Goal: Task Accomplishment & Management: Complete application form

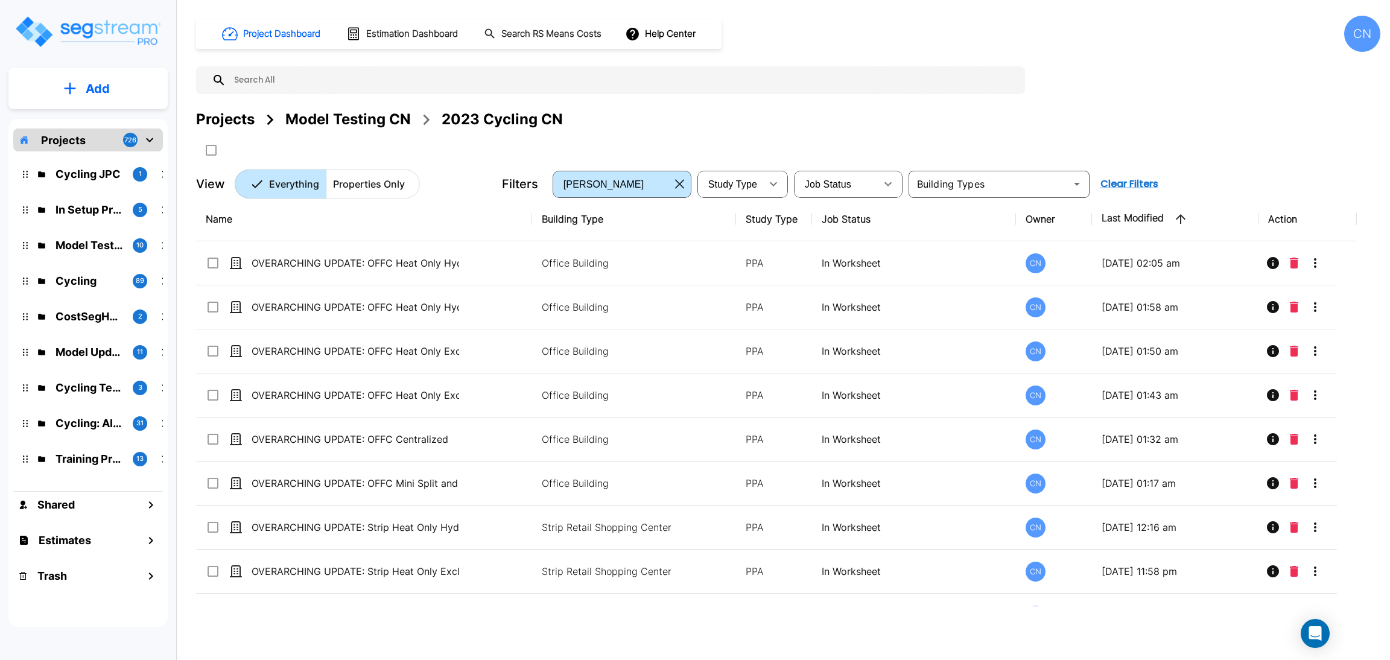
click at [317, 119] on div "Model Testing CN" at bounding box center [348, 120] width 126 height 22
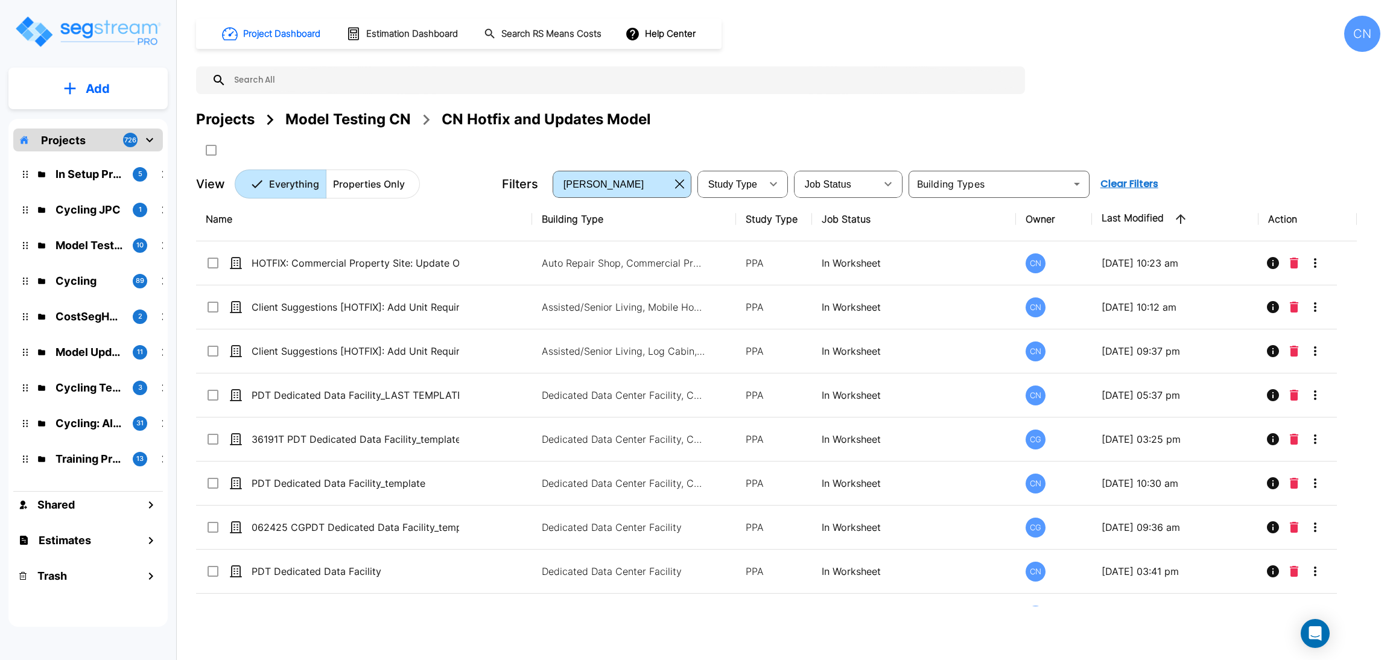
click at [365, 116] on div "Model Testing CN" at bounding box center [348, 120] width 126 height 22
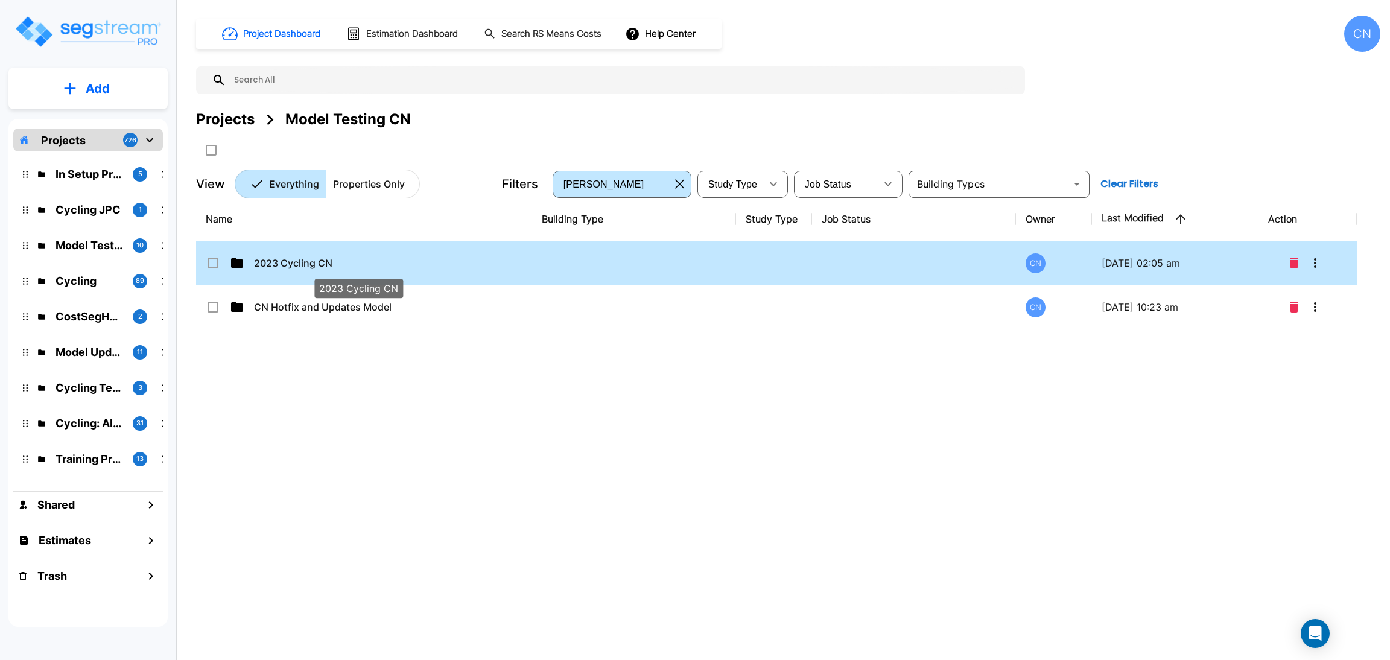
click at [307, 257] on p "2023 Cycling CN" at bounding box center [358, 263] width 208 height 14
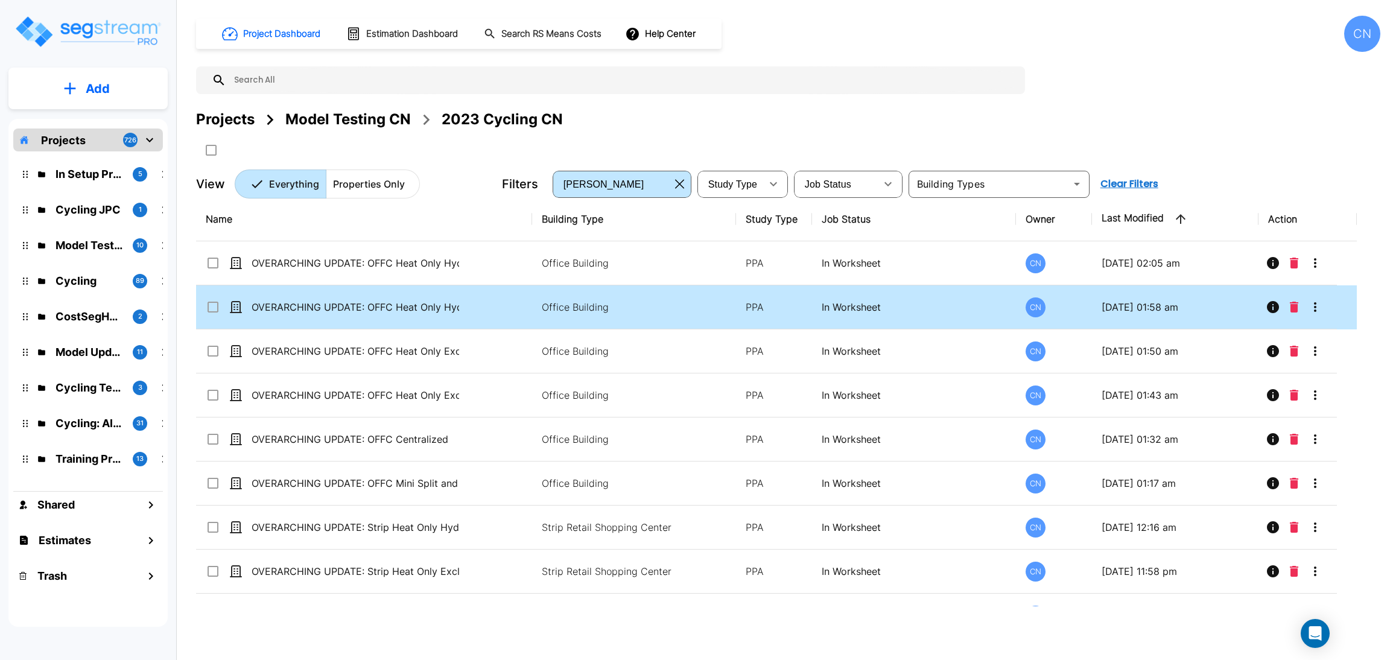
click at [213, 266] on input "select row OVERARCHING UPDATE: OFFC Heat Only Hydronic Electric" at bounding box center [212, 261] width 12 height 10
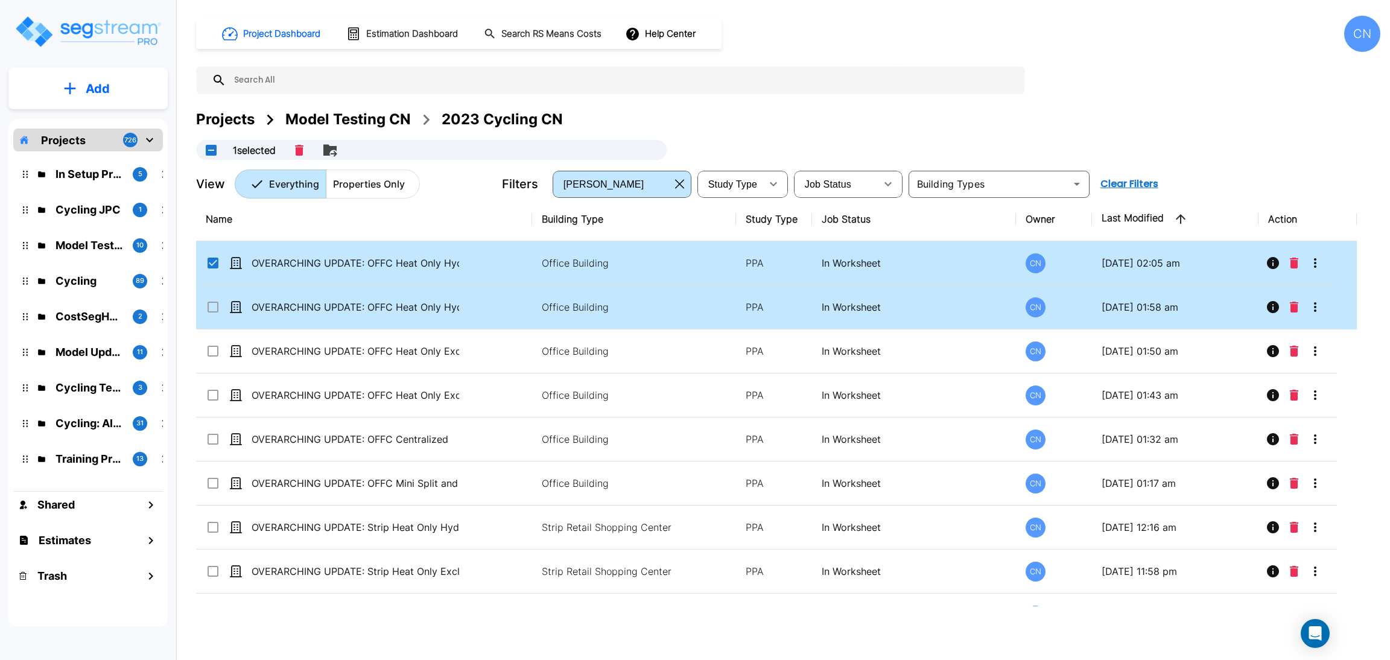
checkbox input "true"
click at [215, 313] on icon at bounding box center [213, 307] width 14 height 14
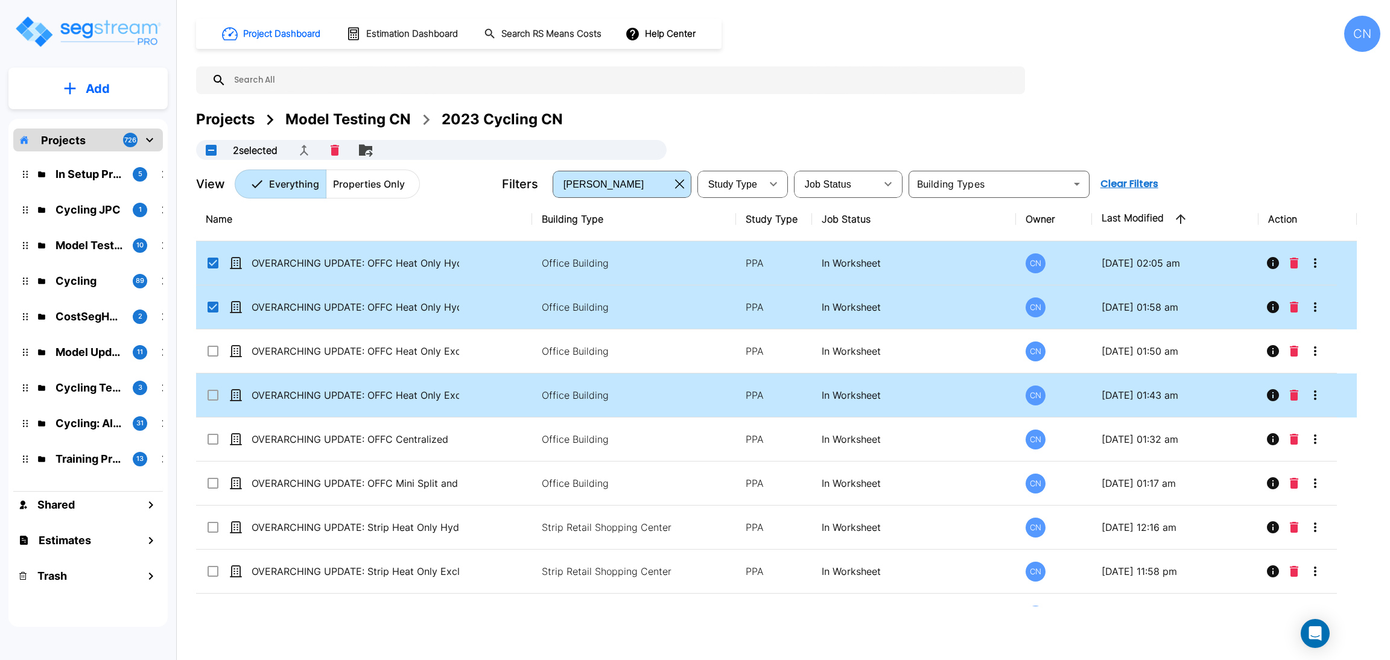
checkbox input "true"
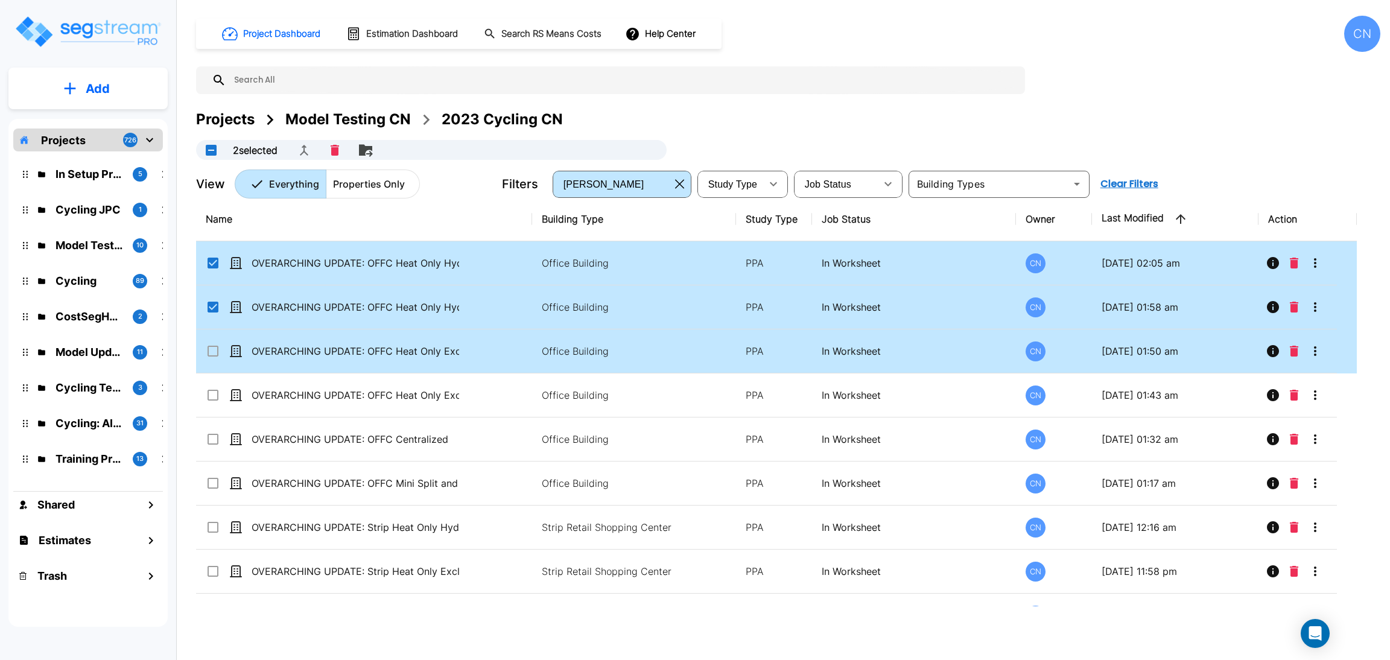
click at [214, 355] on icon at bounding box center [213, 351] width 14 height 14
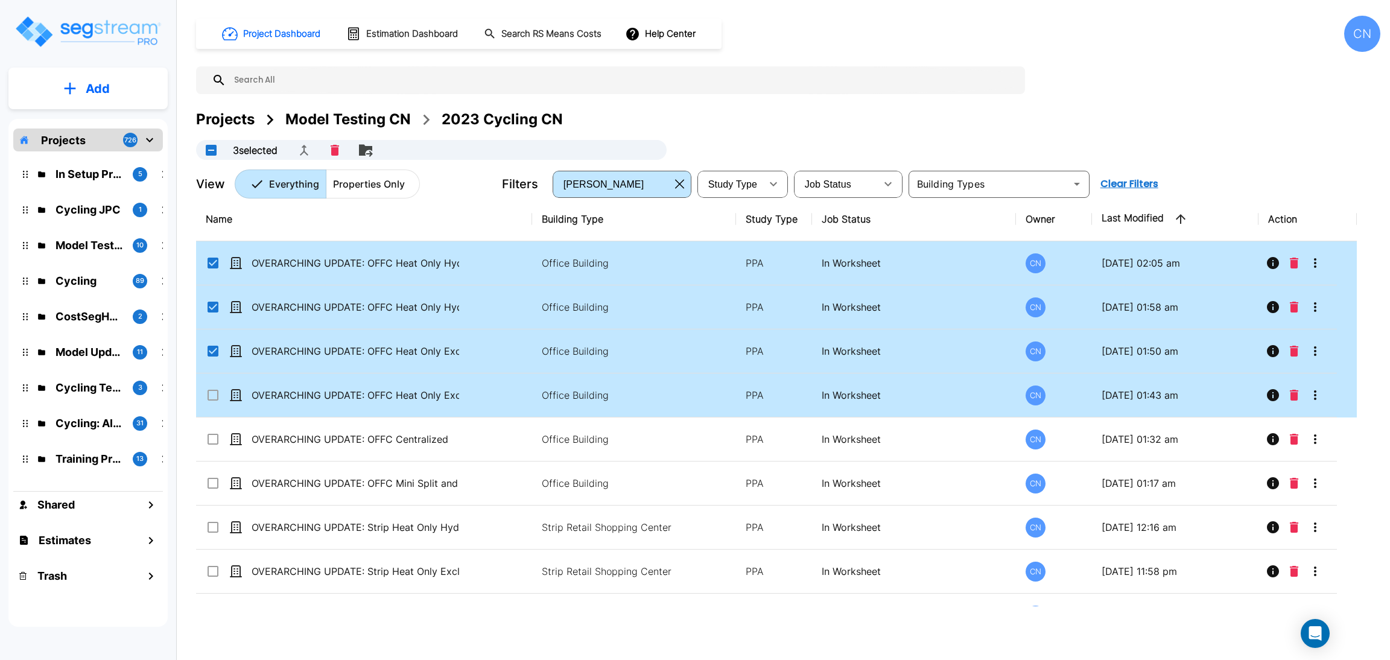
checkbox input "true"
click at [211, 396] on input "select row OVERARCHING UPDATE: OFFC Heat Only Exclude Hydronic" at bounding box center [212, 393] width 12 height 10
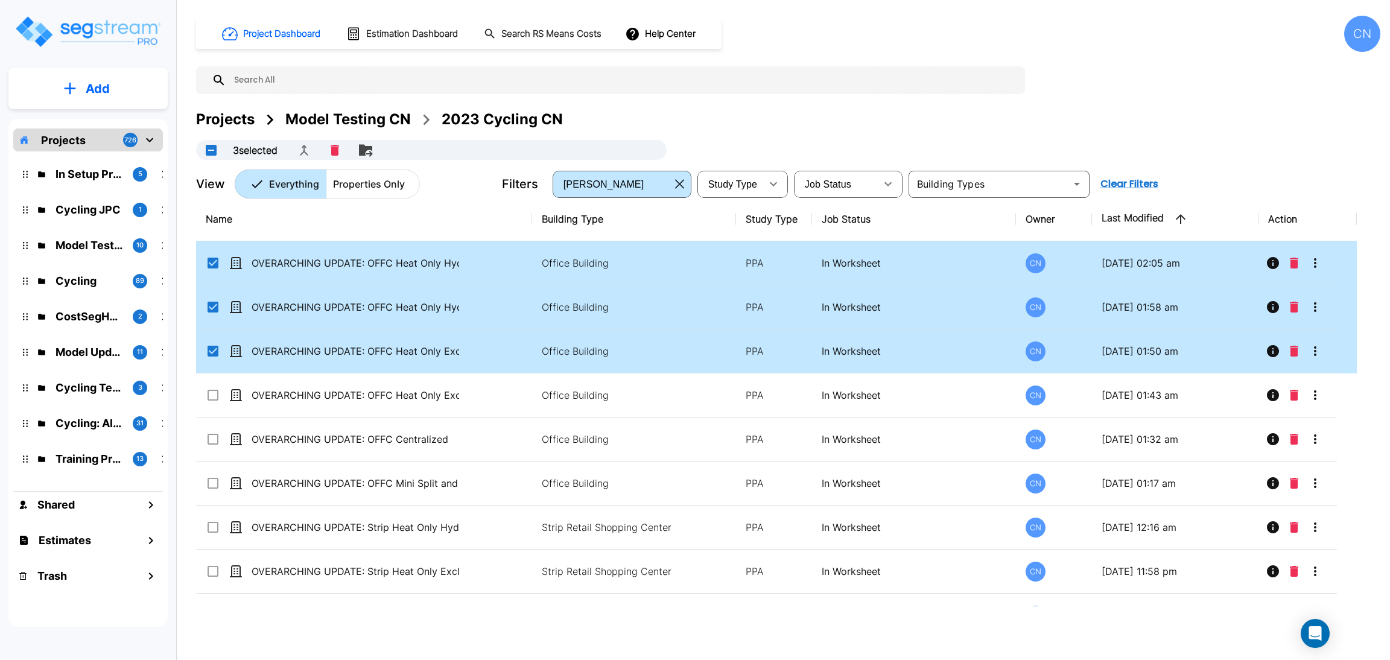
checkbox input "true"
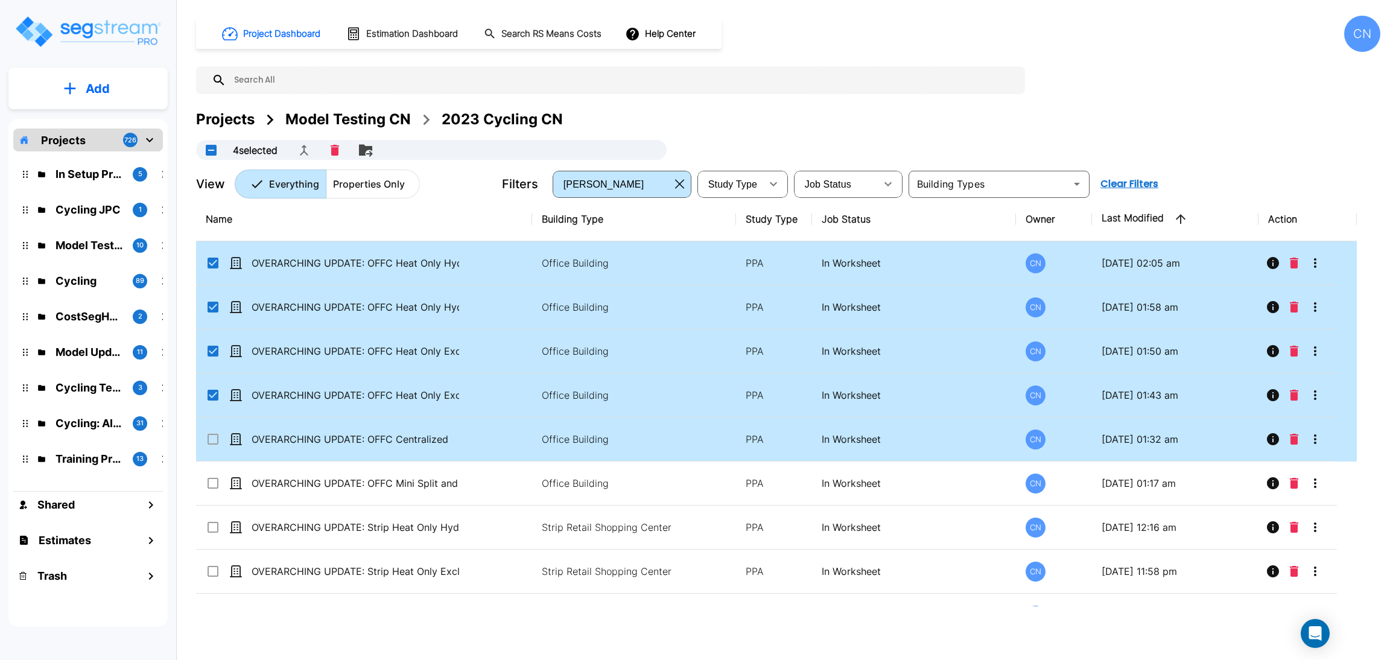
click at [215, 441] on input "select row OVERARCHING UPDATE: OFFC Centralized" at bounding box center [212, 437] width 12 height 10
checkbox input "true"
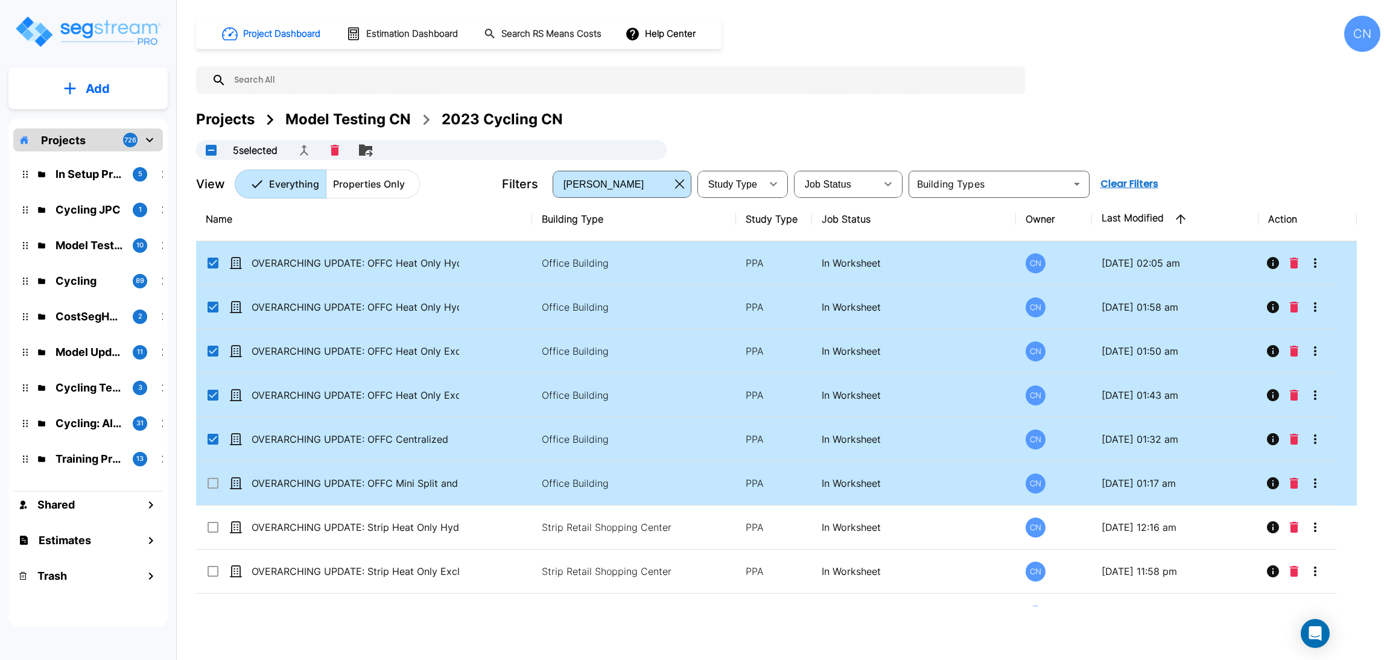
click at [213, 488] on icon at bounding box center [213, 483] width 14 height 14
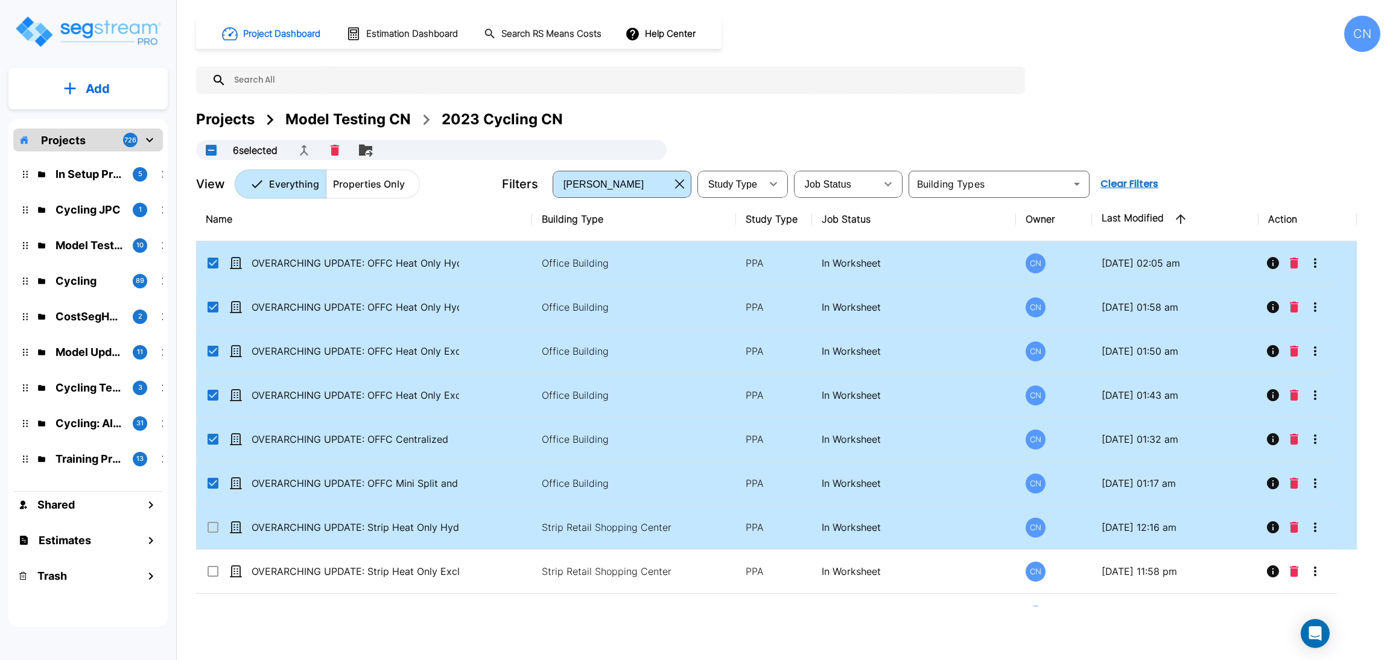
checkbox input "true"
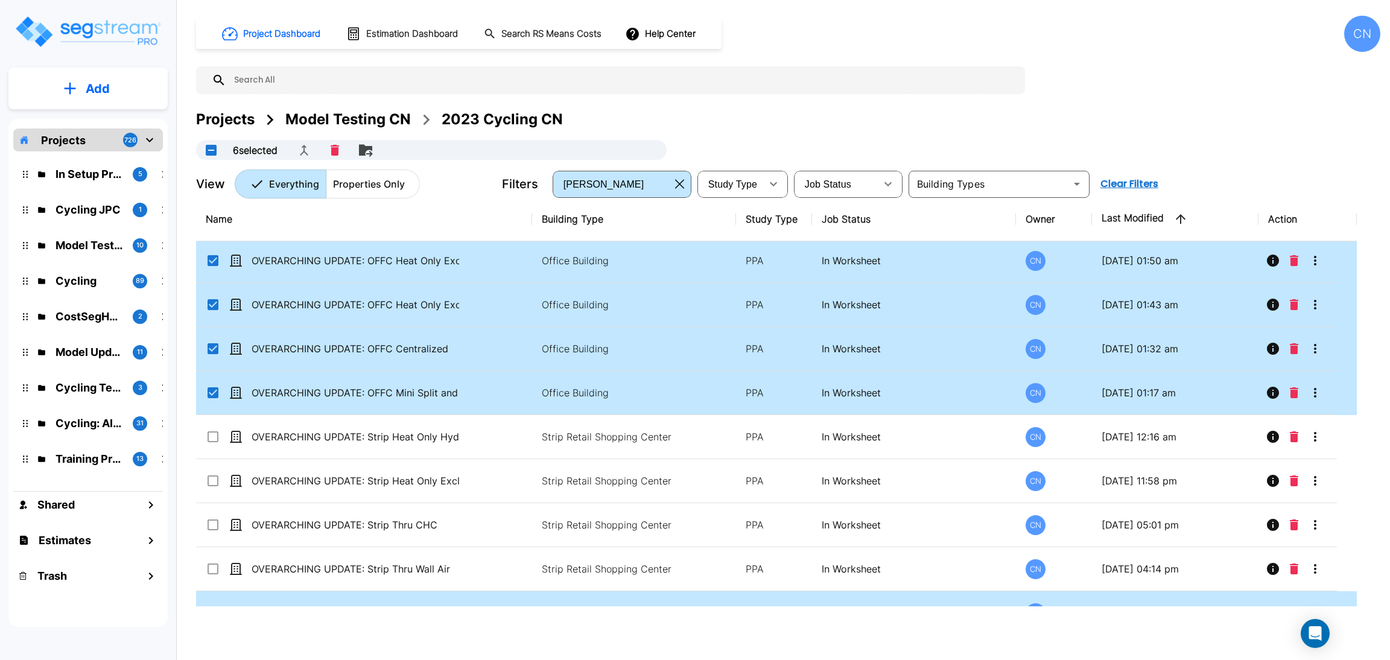
click at [211, 435] on input "select row OVERARCHING UPDATE: Strip Heat Only Hydronic" at bounding box center [212, 435] width 12 height 10
checkbox input "true"
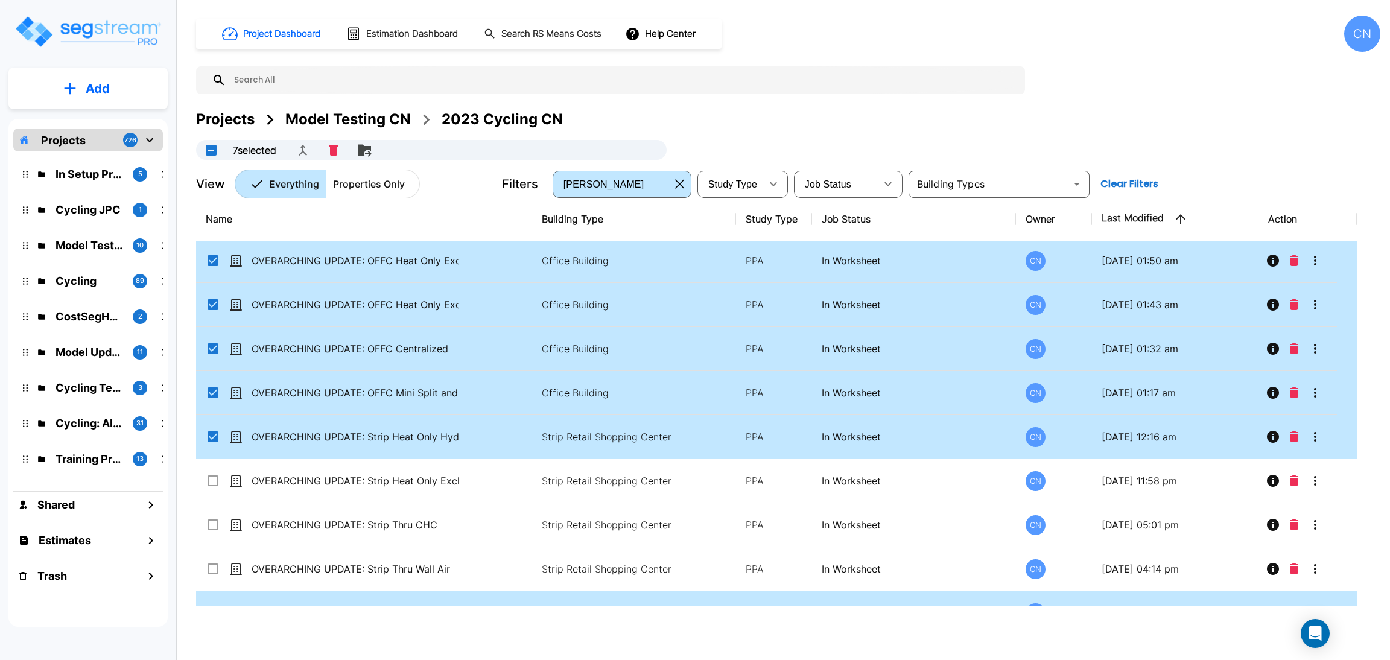
scroll to position [181, 0]
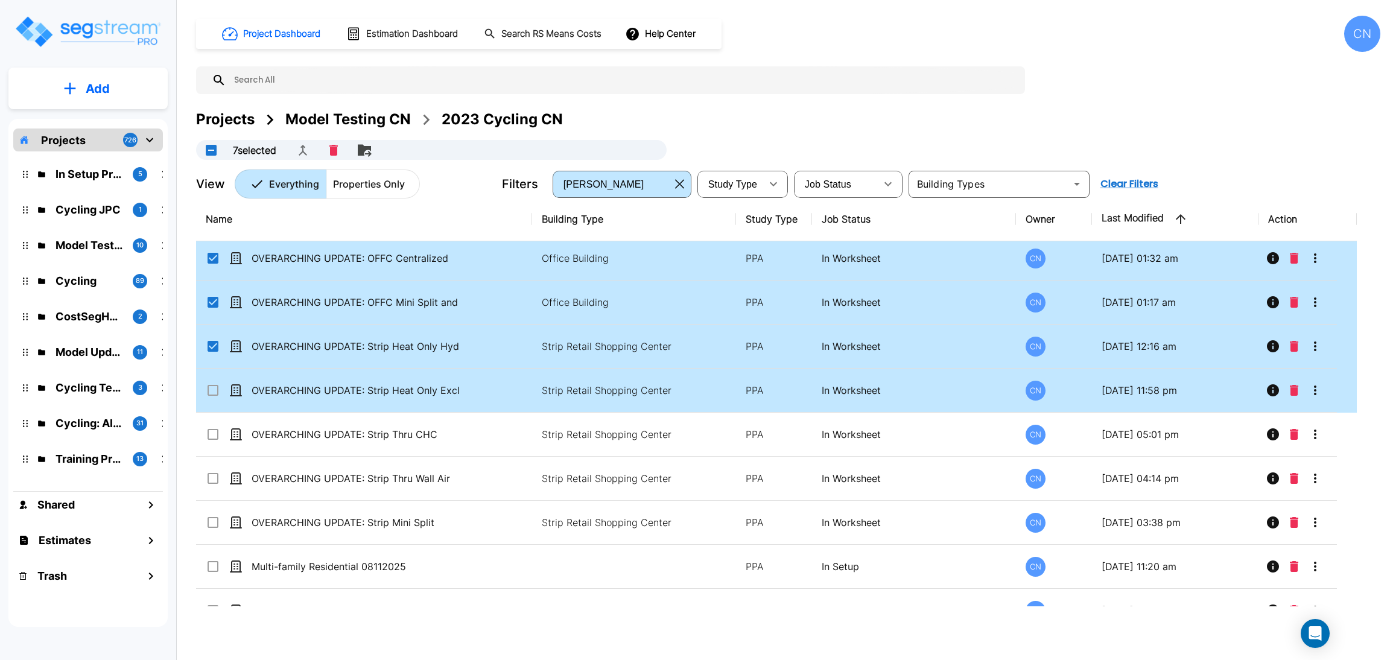
click at [213, 395] on icon at bounding box center [213, 390] width 14 height 14
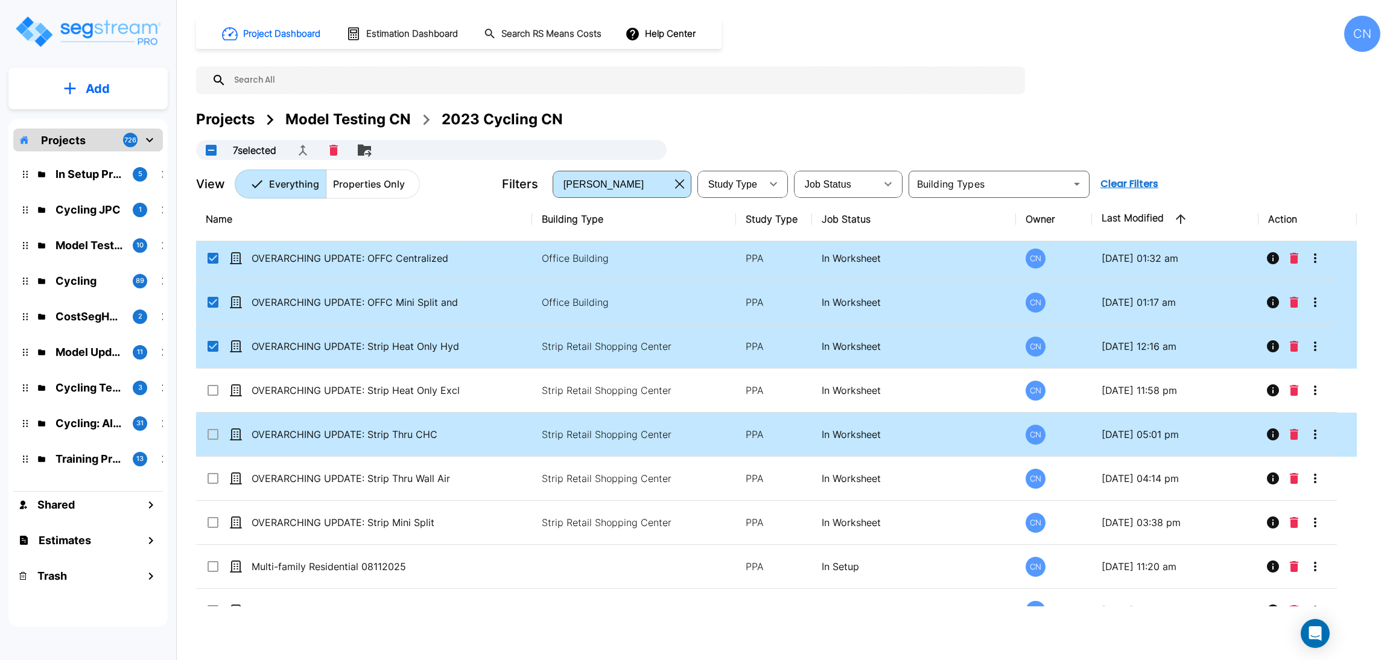
click at [211, 438] on input "select row OVERARCHING UPDATE: Strip Thru CHC" at bounding box center [212, 432] width 12 height 10
checkbox input "false"
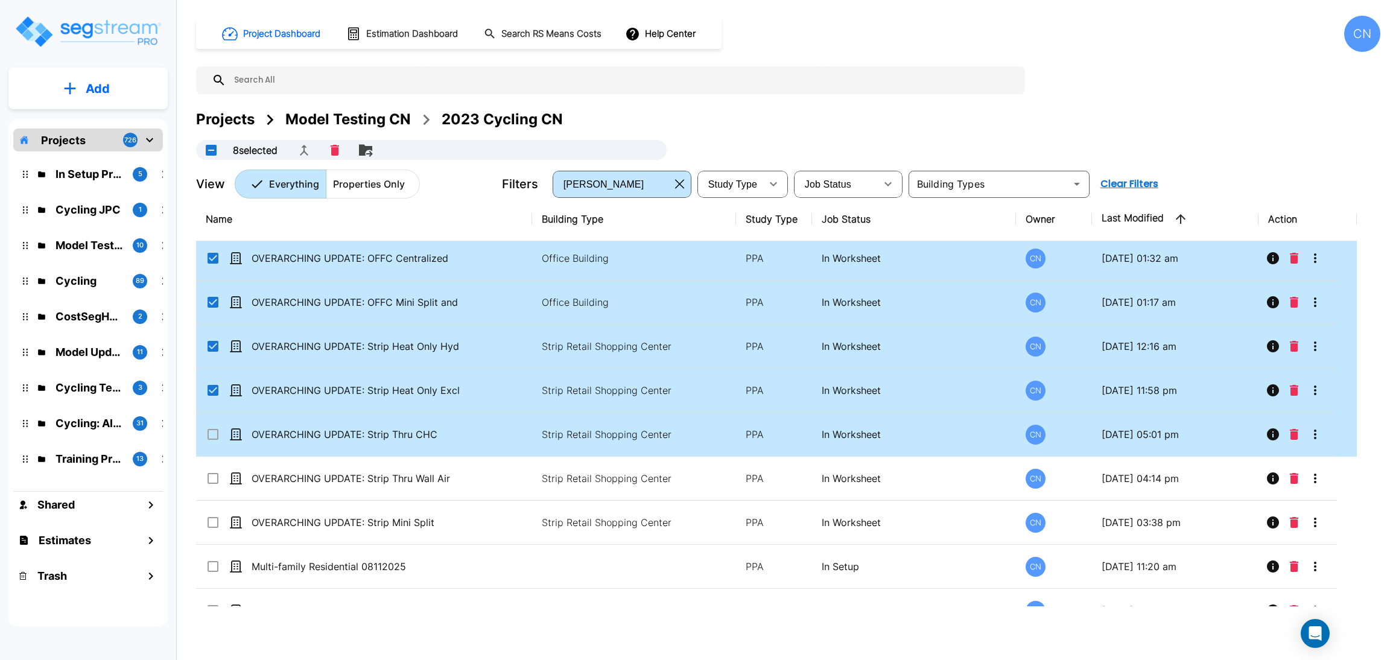
checkbox input "true"
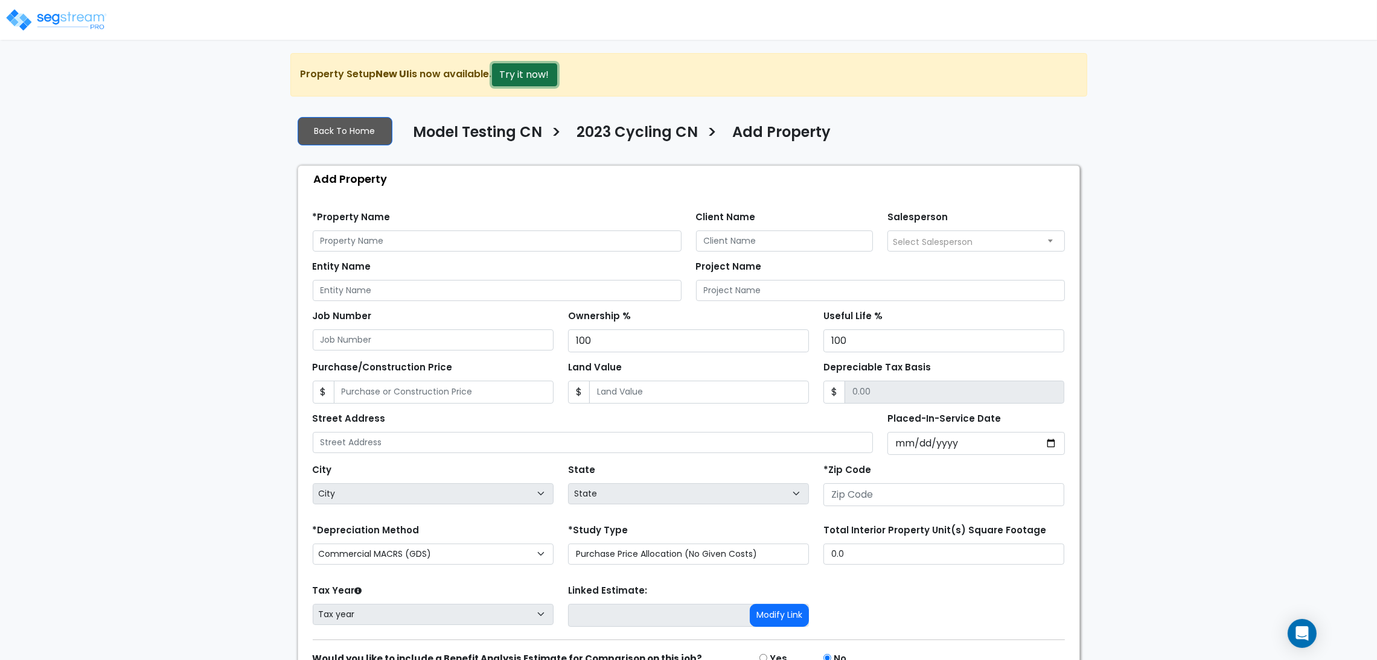
click at [534, 77] on button "Try it now!" at bounding box center [524, 74] width 65 height 23
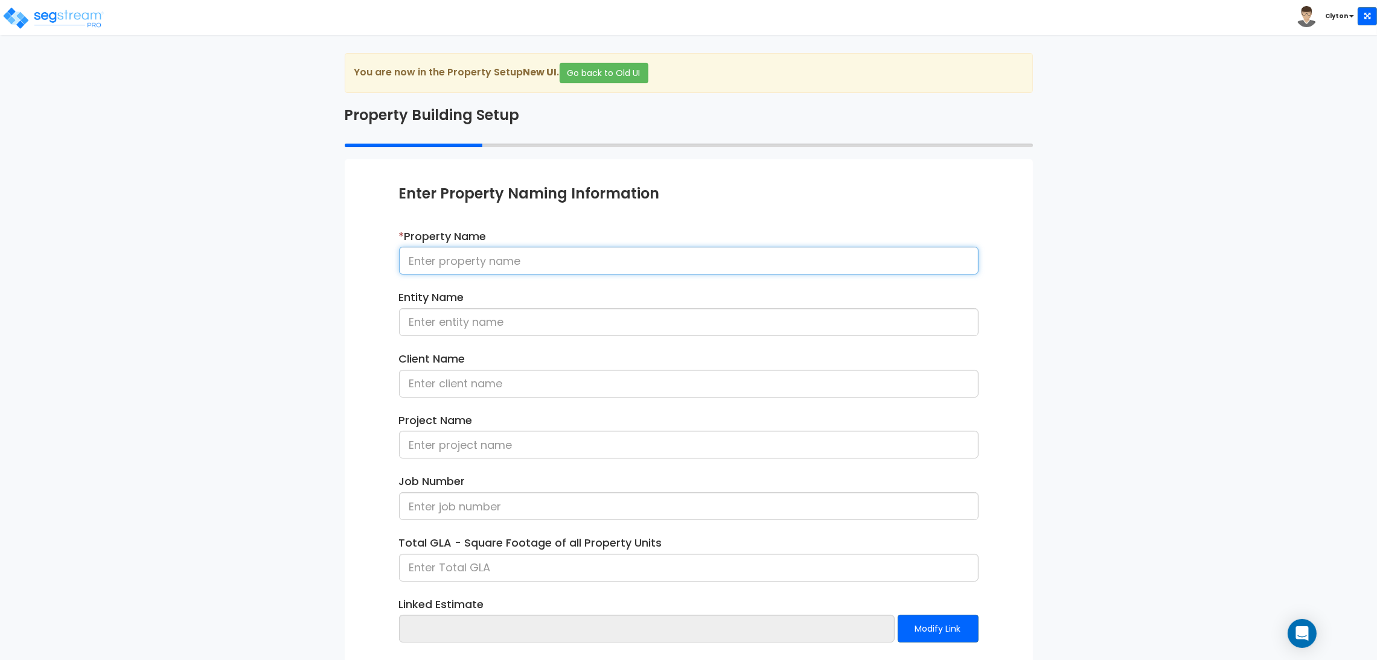
click at [458, 260] on input at bounding box center [688, 261] width 579 height 28
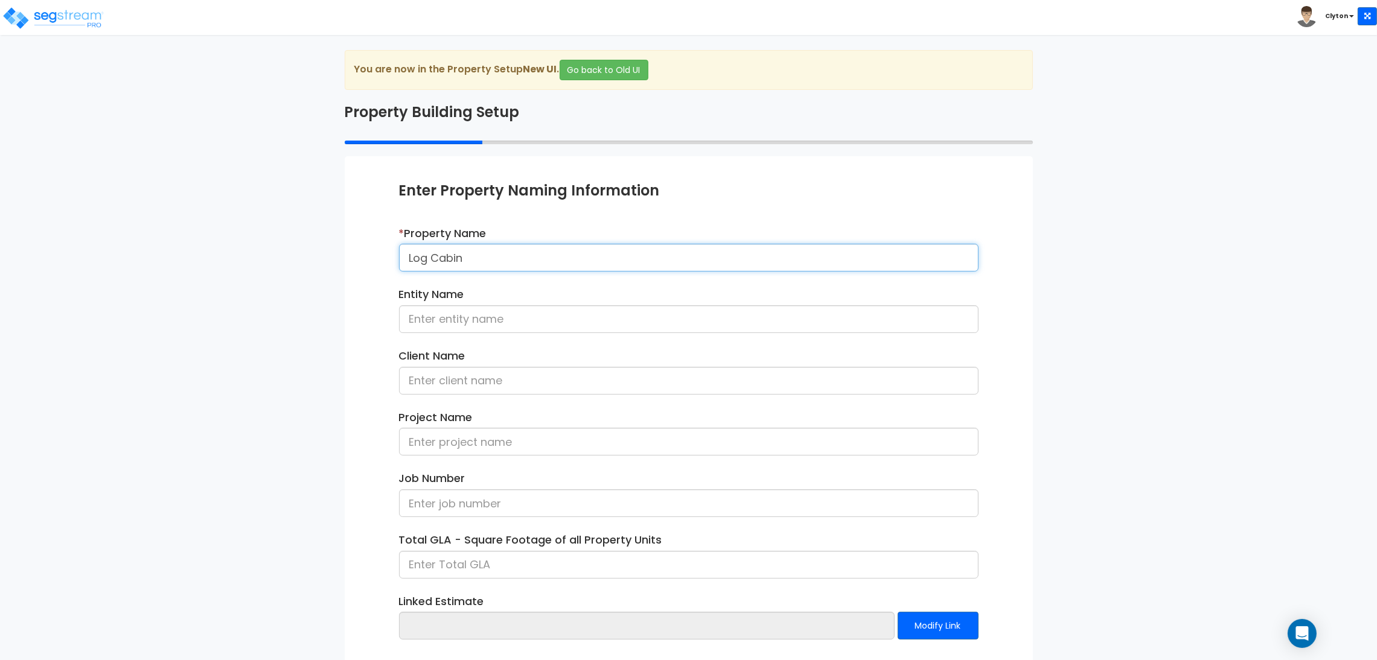
scroll to position [62, 0]
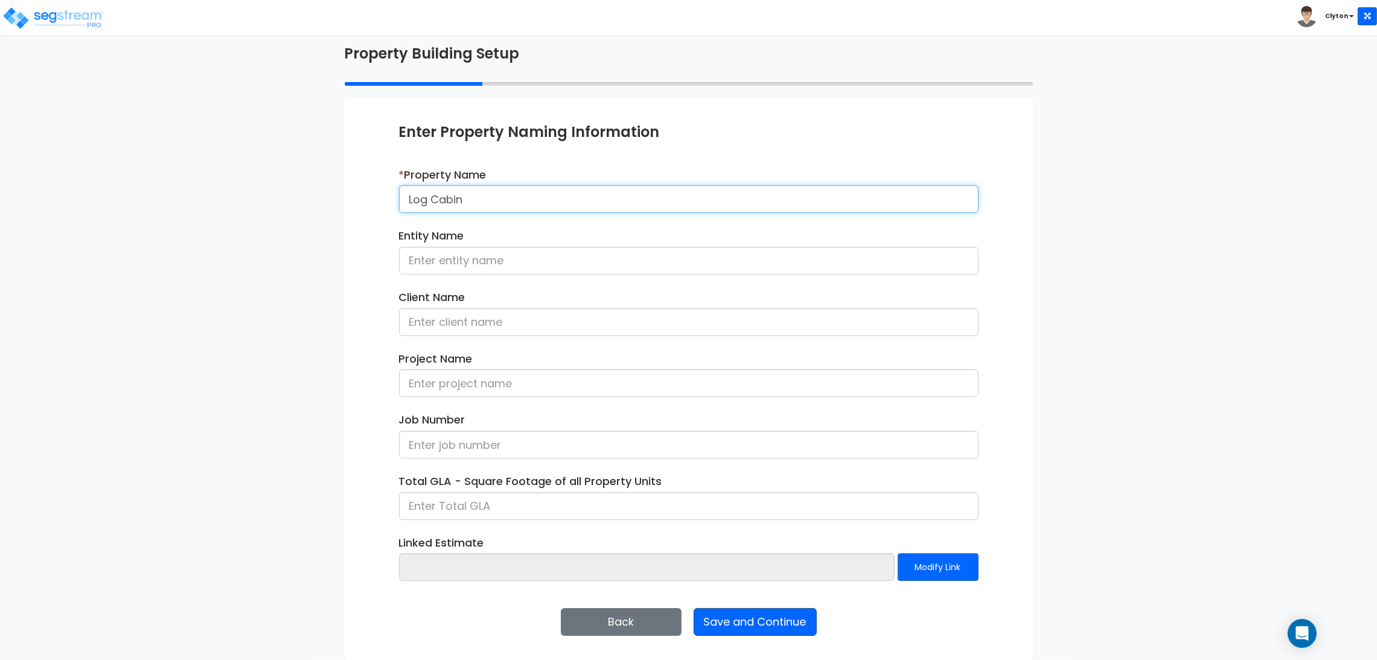
type input "Log Cabin"
click at [765, 628] on button "Save and Continue" at bounding box center [754, 622] width 123 height 28
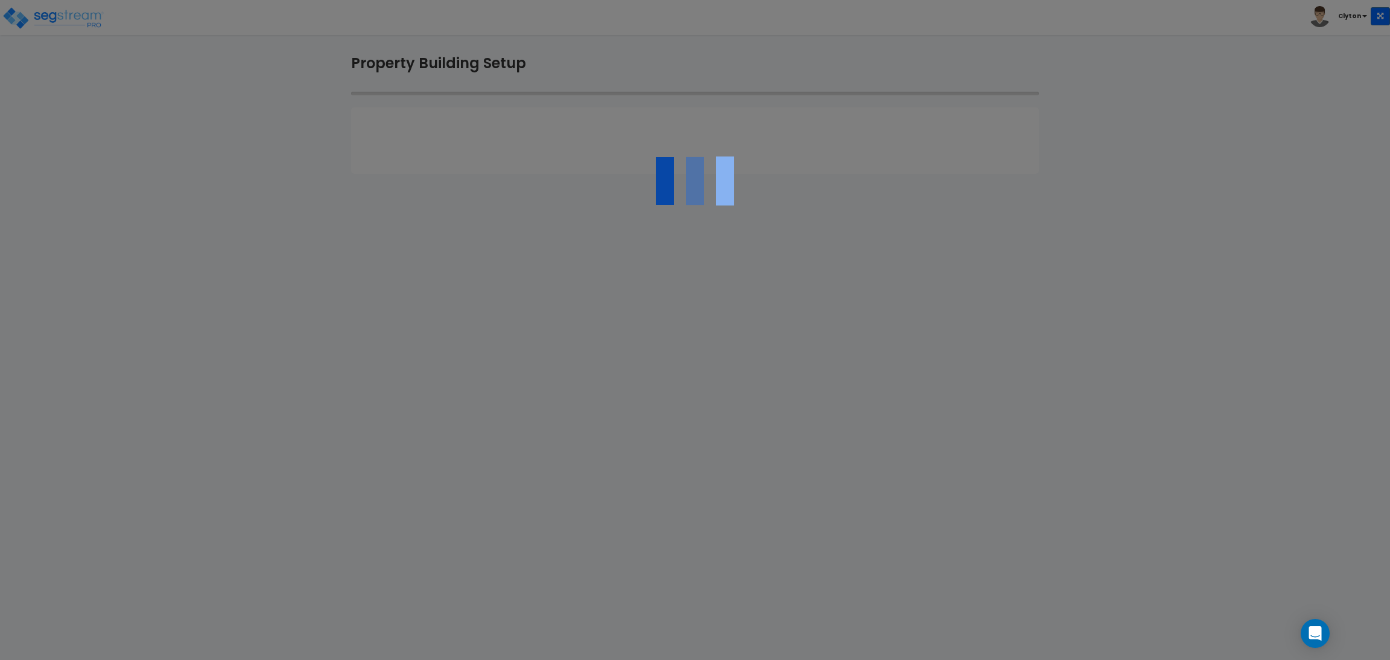
type input "Log Cabin"
type input "0"
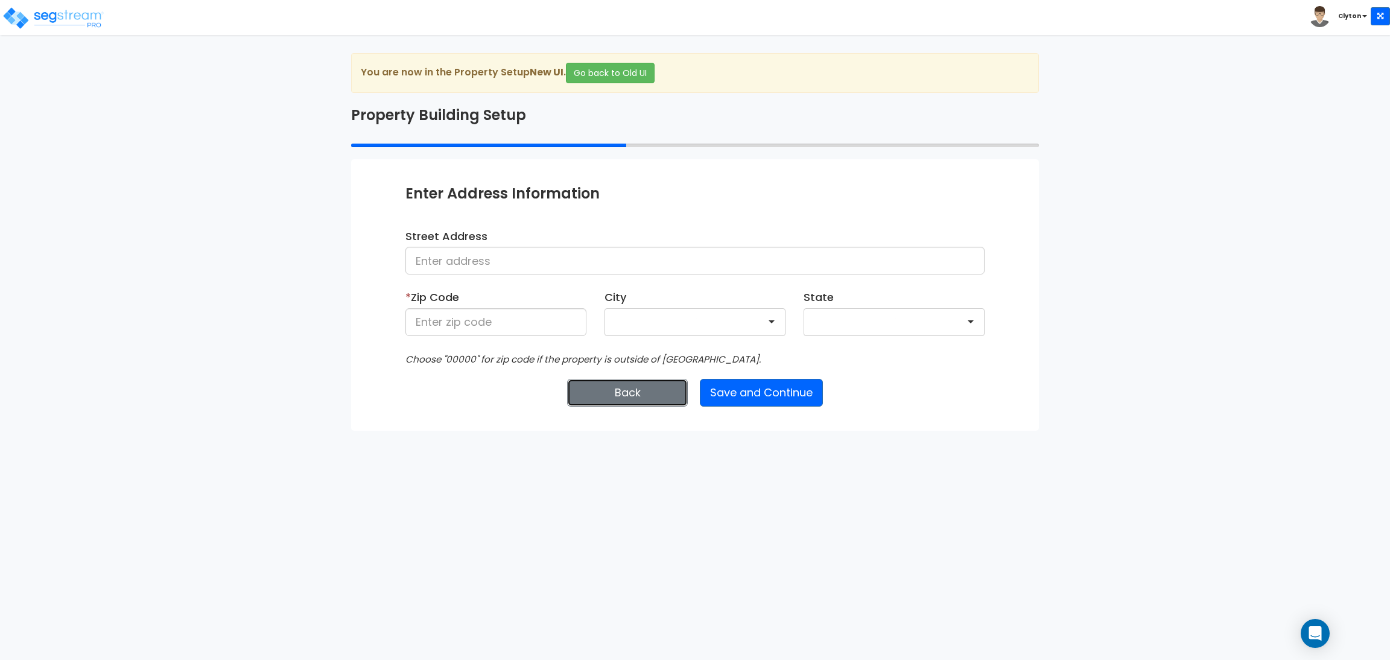
click at [652, 390] on button "Back" at bounding box center [627, 393] width 121 height 28
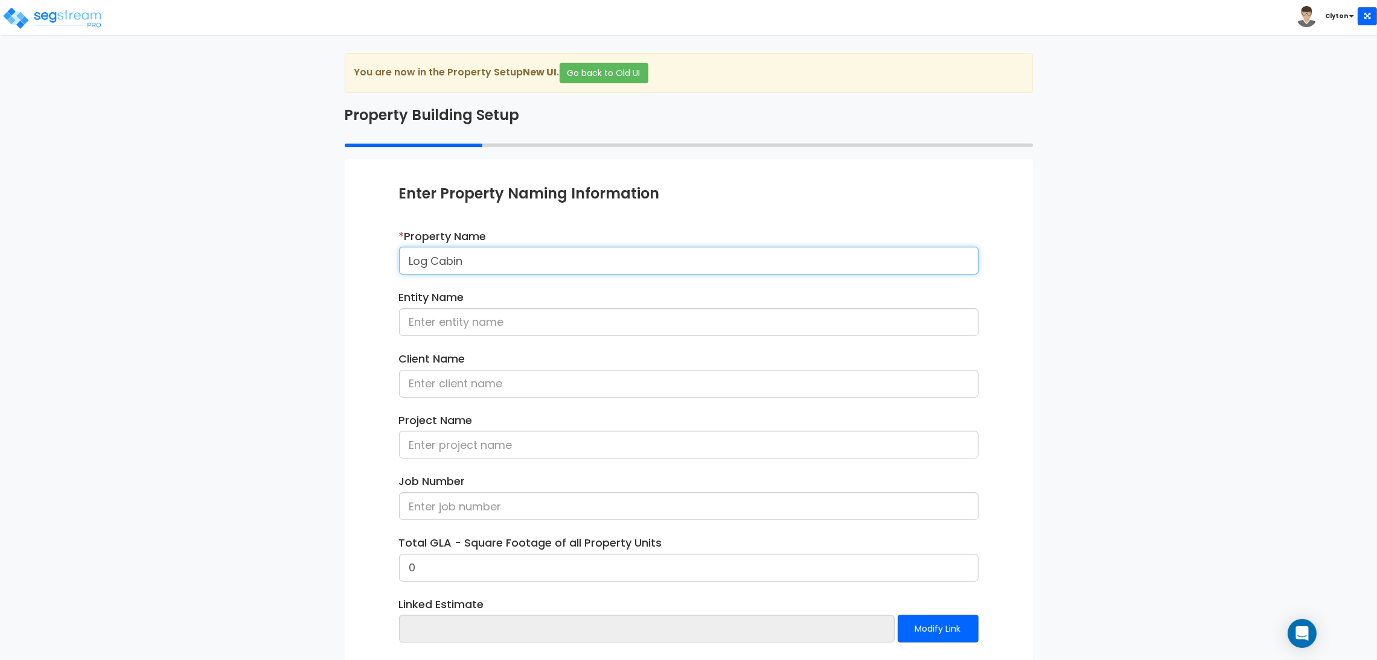
click at [556, 258] on input "Log Cabin" at bounding box center [688, 261] width 579 height 28
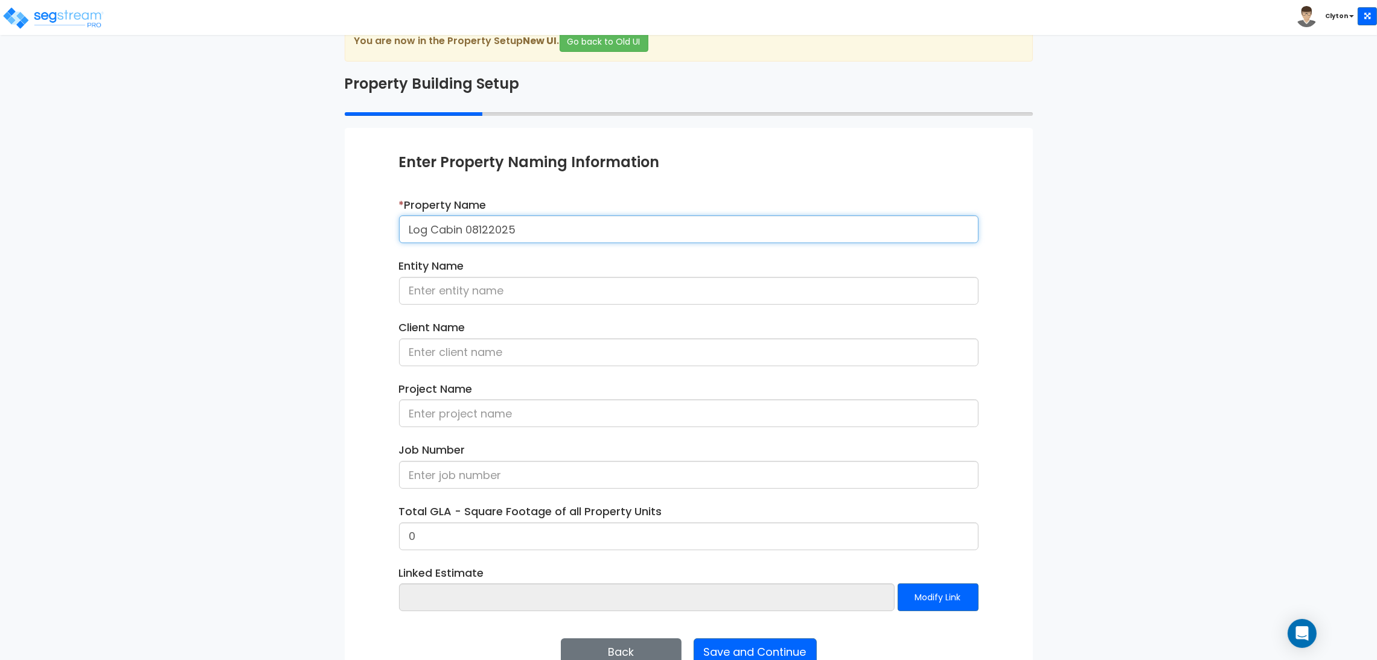
scroll to position [62, 0]
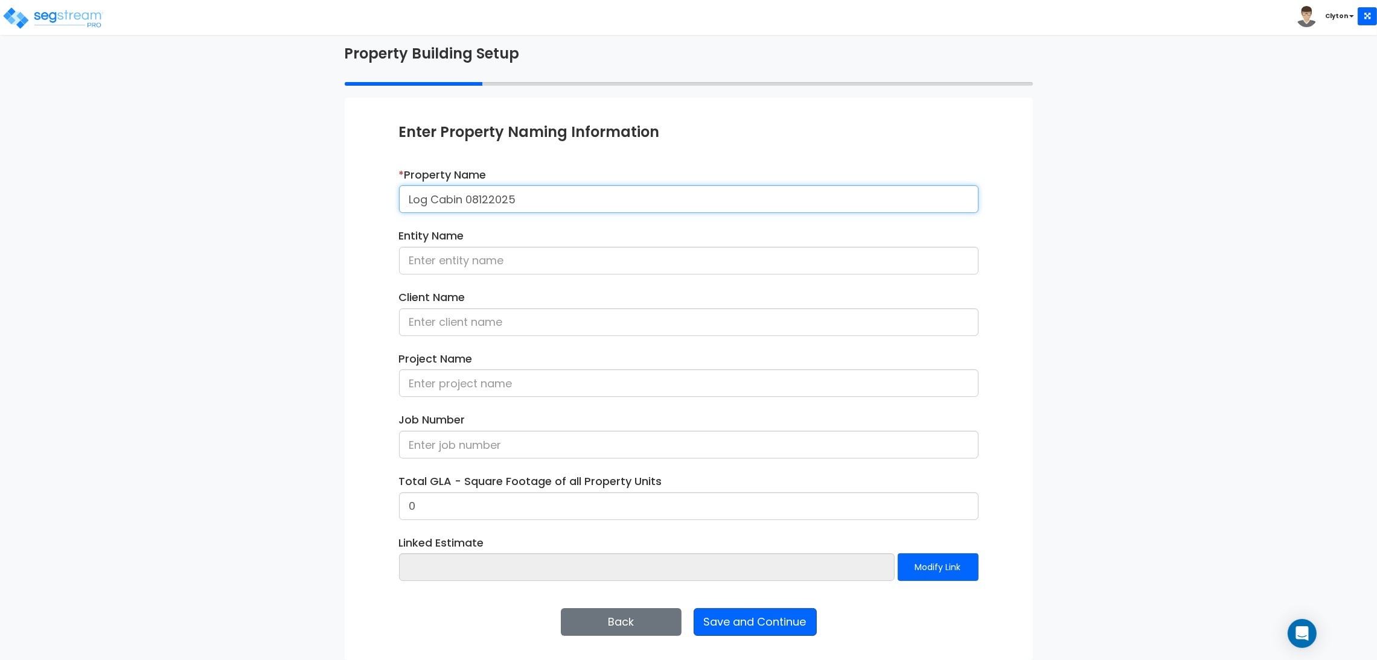
type input "Log Cabin 08122025"
click at [791, 619] on button "Save and Continue" at bounding box center [754, 622] width 123 height 28
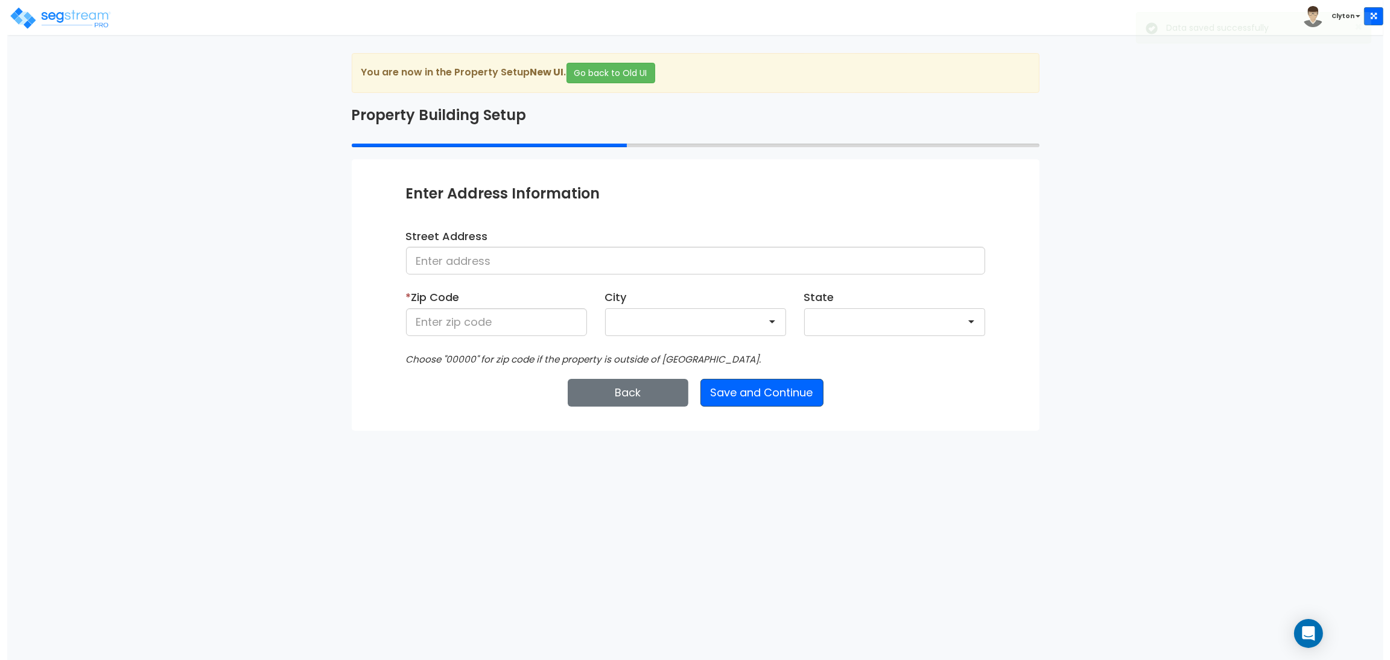
scroll to position [0, 0]
click at [490, 257] on input at bounding box center [695, 261] width 579 height 28
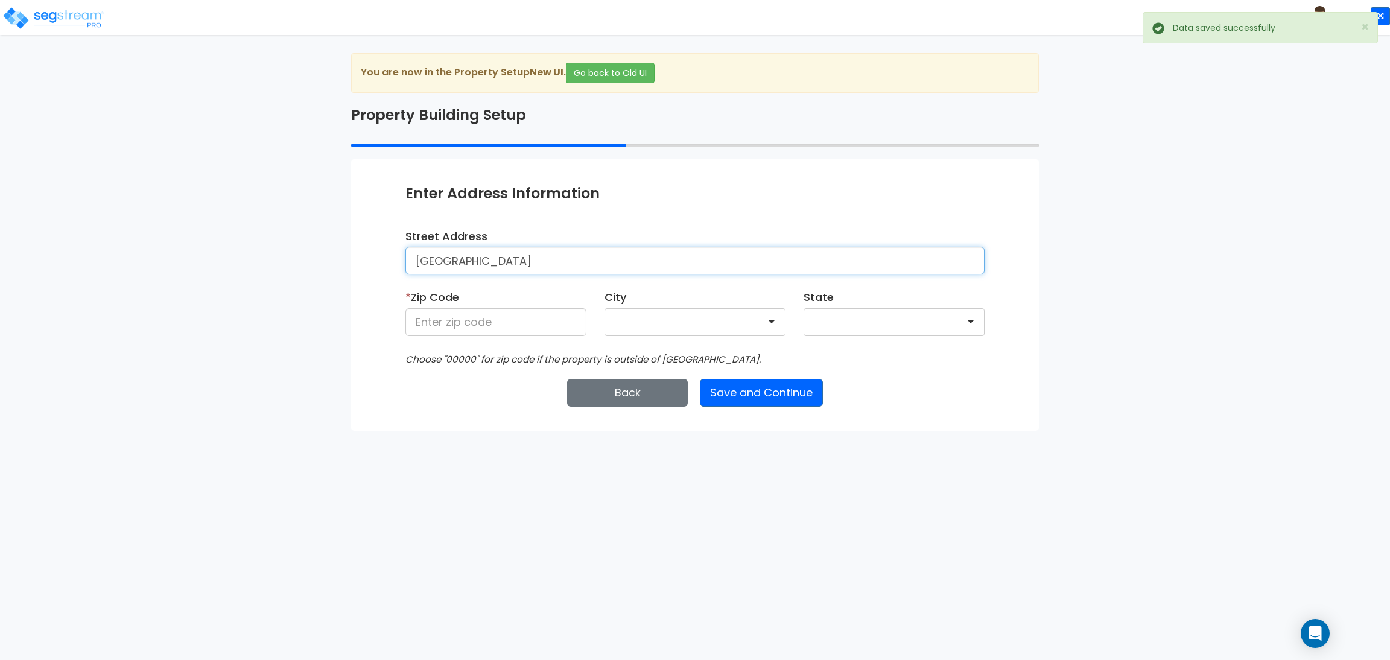
type input "Denver"
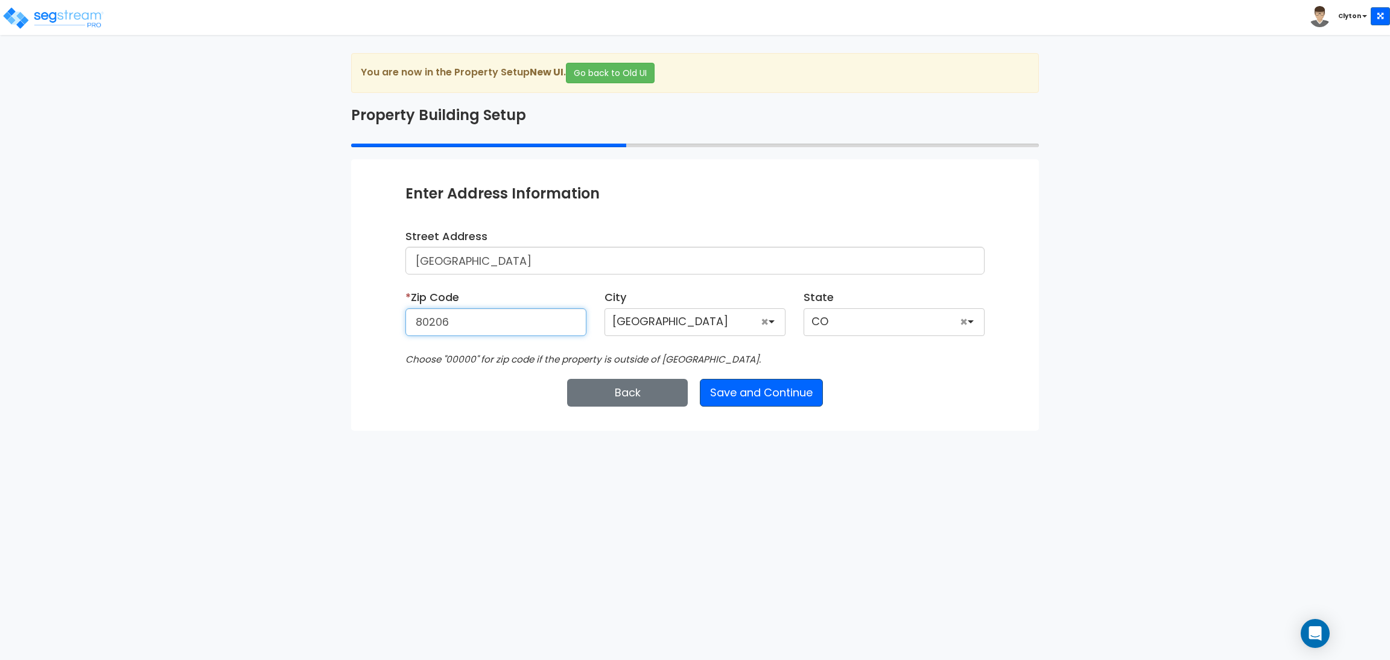
type input "80206"
click at [769, 392] on button "Save and Continue" at bounding box center [761, 393] width 123 height 28
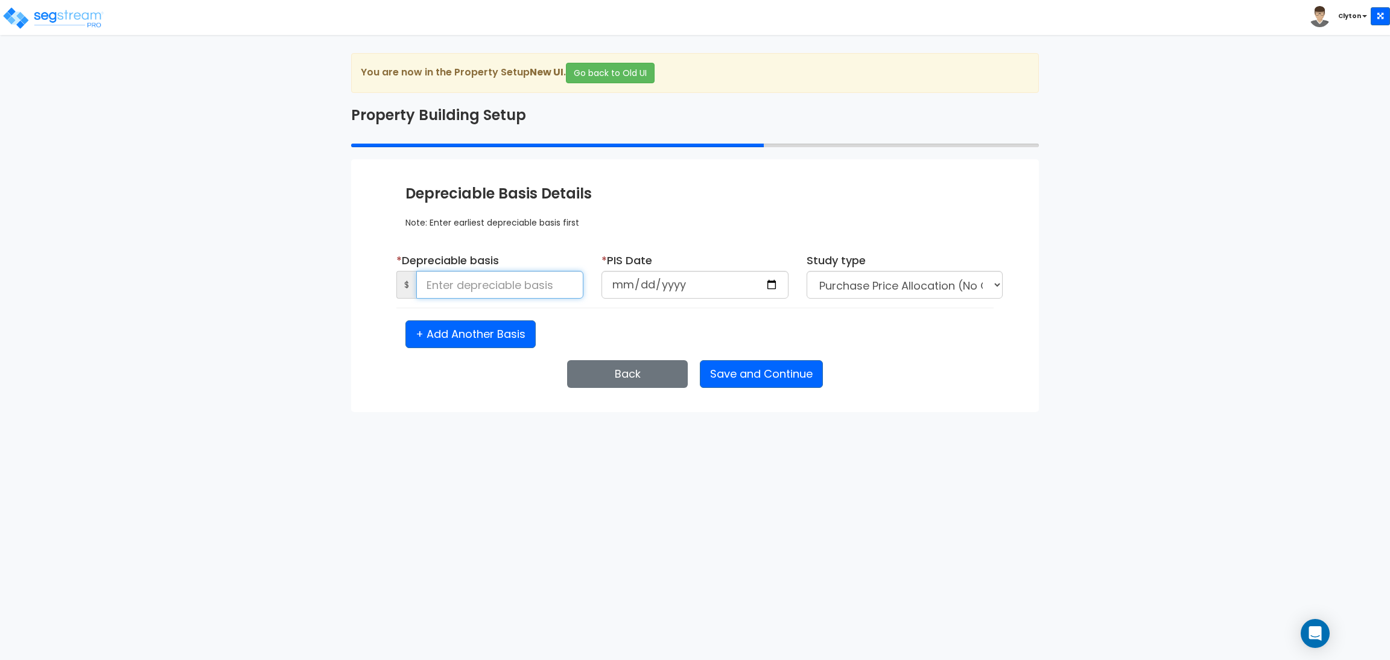
click at [457, 283] on input at bounding box center [499, 285] width 167 height 28
type input "1,500,000"
click at [774, 276] on input "date" at bounding box center [695, 285] width 187 height 28
click at [774, 291] on input "date" at bounding box center [695, 285] width 187 height 28
type input "2025-08-13"
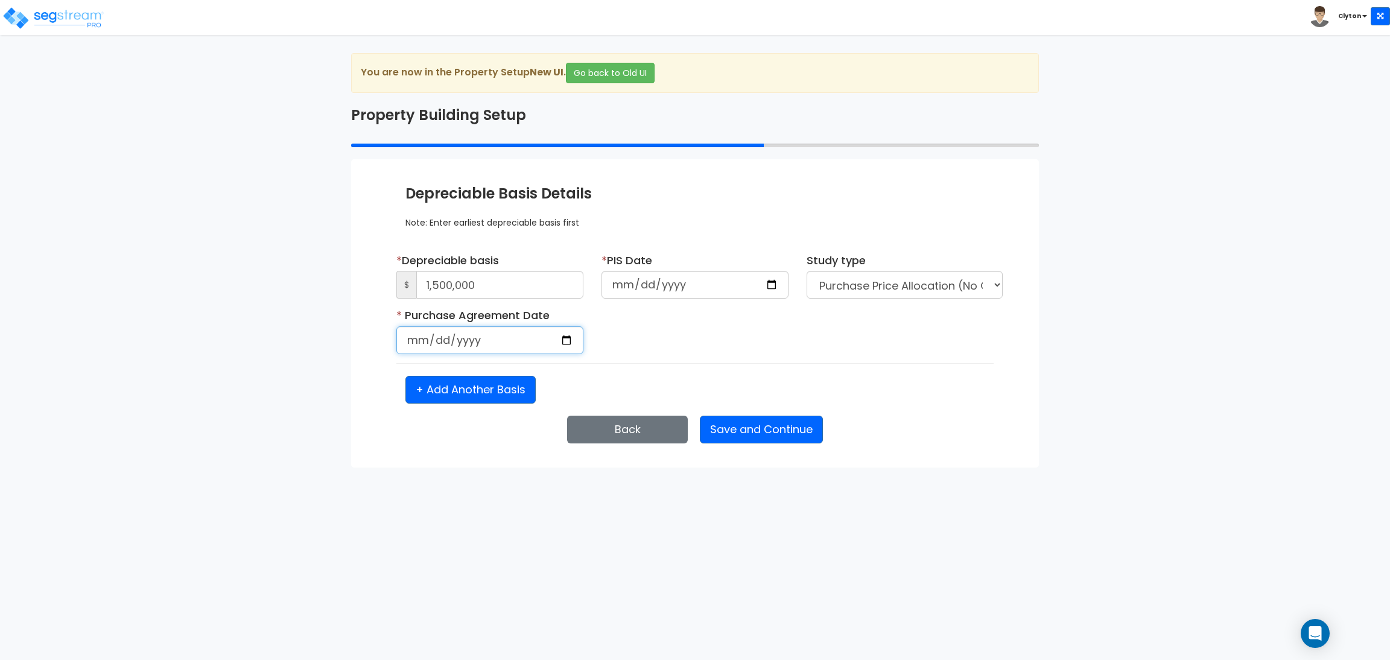
click at [570, 342] on input "date" at bounding box center [489, 340] width 187 height 28
select select "2025"
type input "2025-08-13"
click at [780, 369] on div "* Depreciable basis $ 1,500,000 * PIS Date 2025-08-13 Study type" at bounding box center [695, 328] width 579 height 151
click at [732, 429] on button "Save and Continue" at bounding box center [761, 430] width 123 height 28
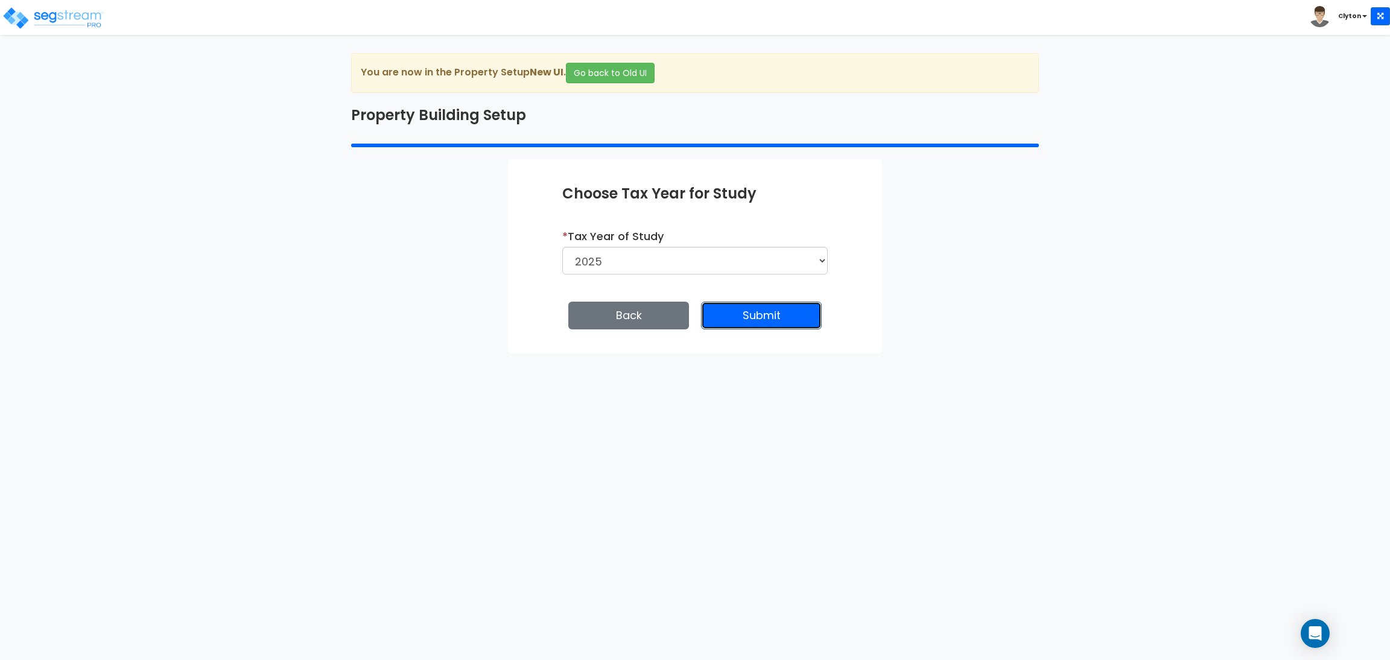
click at [781, 316] on button "Submit" at bounding box center [761, 316] width 121 height 28
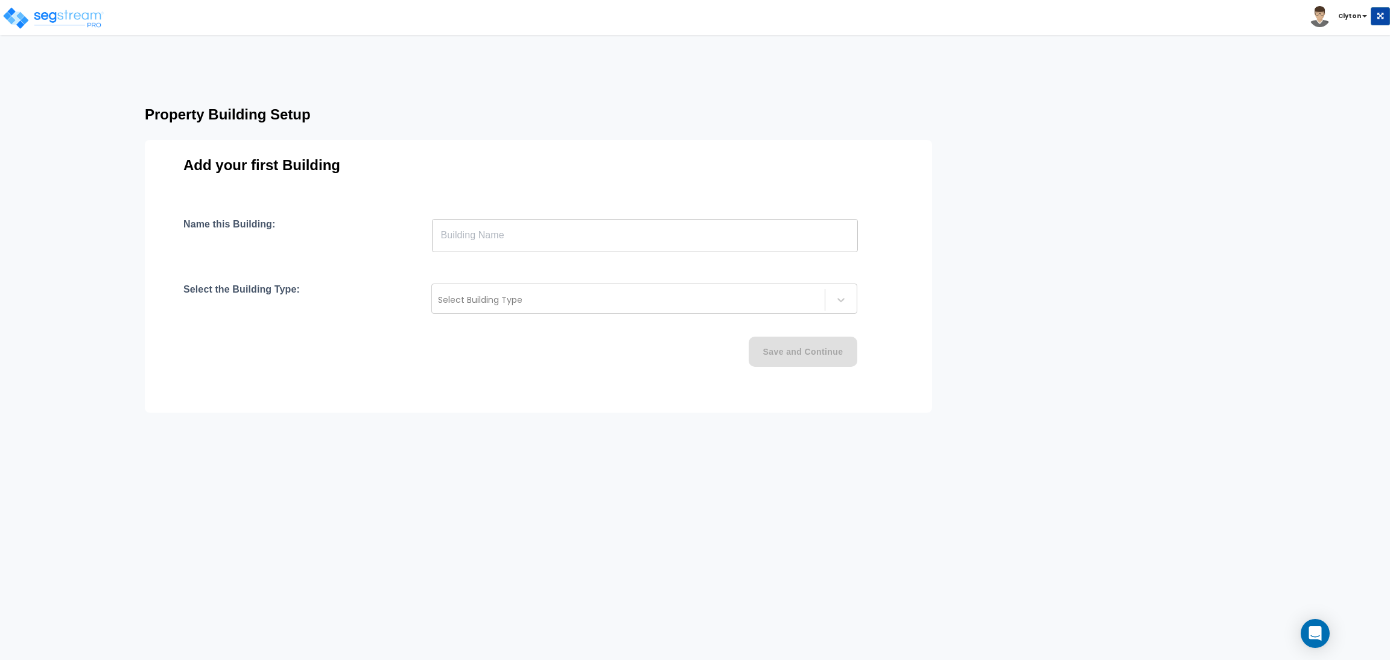
click at [636, 232] on input "text" at bounding box center [645, 235] width 426 height 34
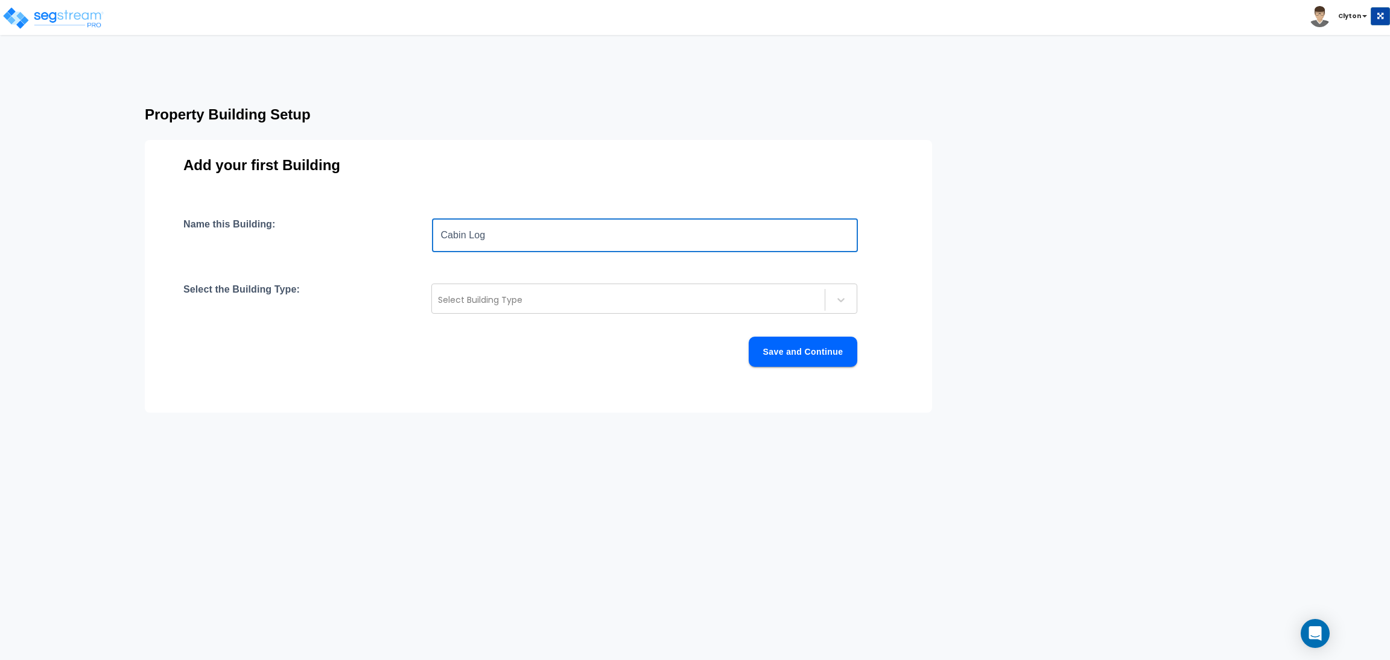
type input "Cabin Log"
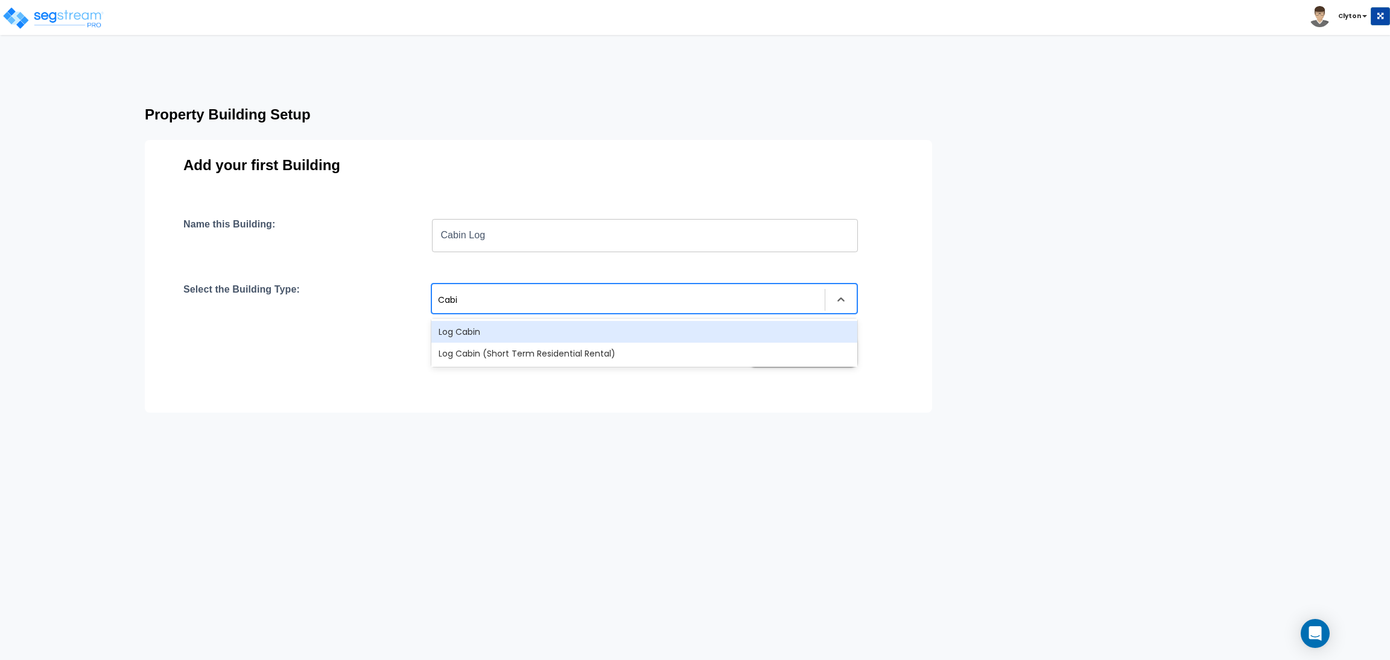
type input "Cabin"
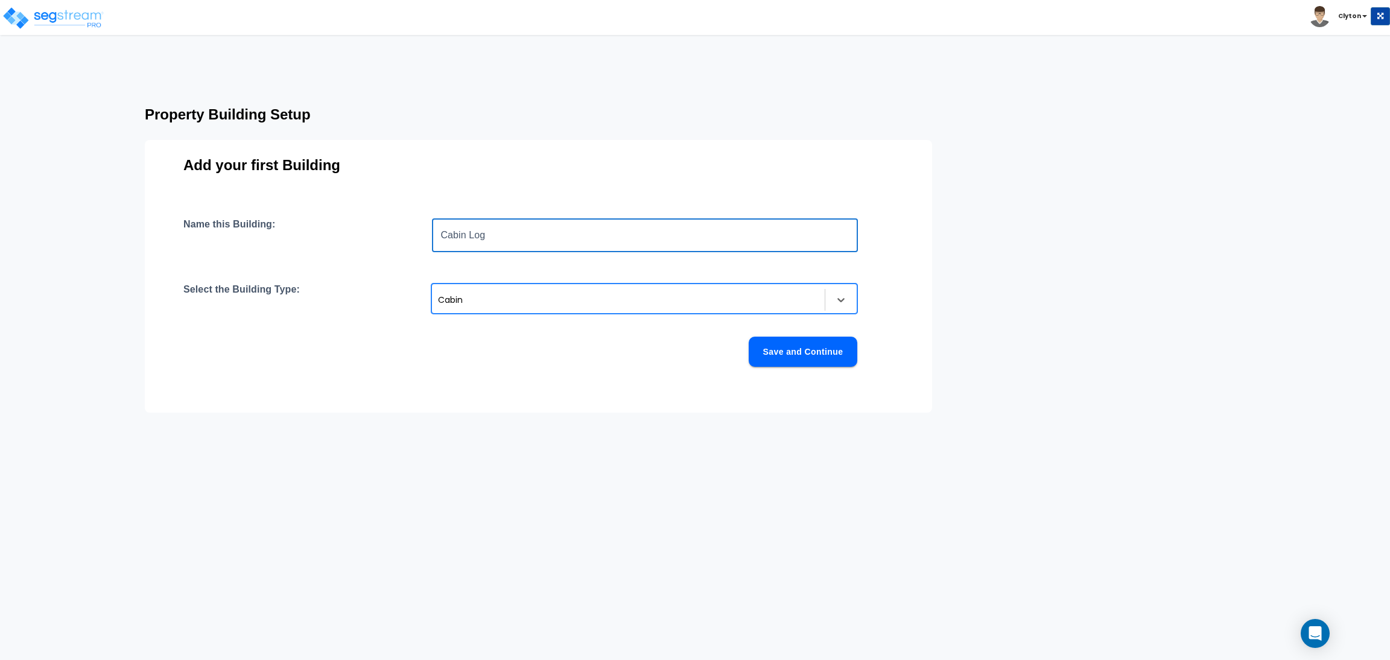
drag, startPoint x: 509, startPoint y: 240, endPoint x: 349, endPoint y: 223, distance: 160.3
click at [349, 223] on div "Name this Building: Cabin Log ​" at bounding box center [538, 235] width 710 height 34
click at [486, 304] on div "Cabin" at bounding box center [628, 300] width 381 height 14
type input "Log Cabin"
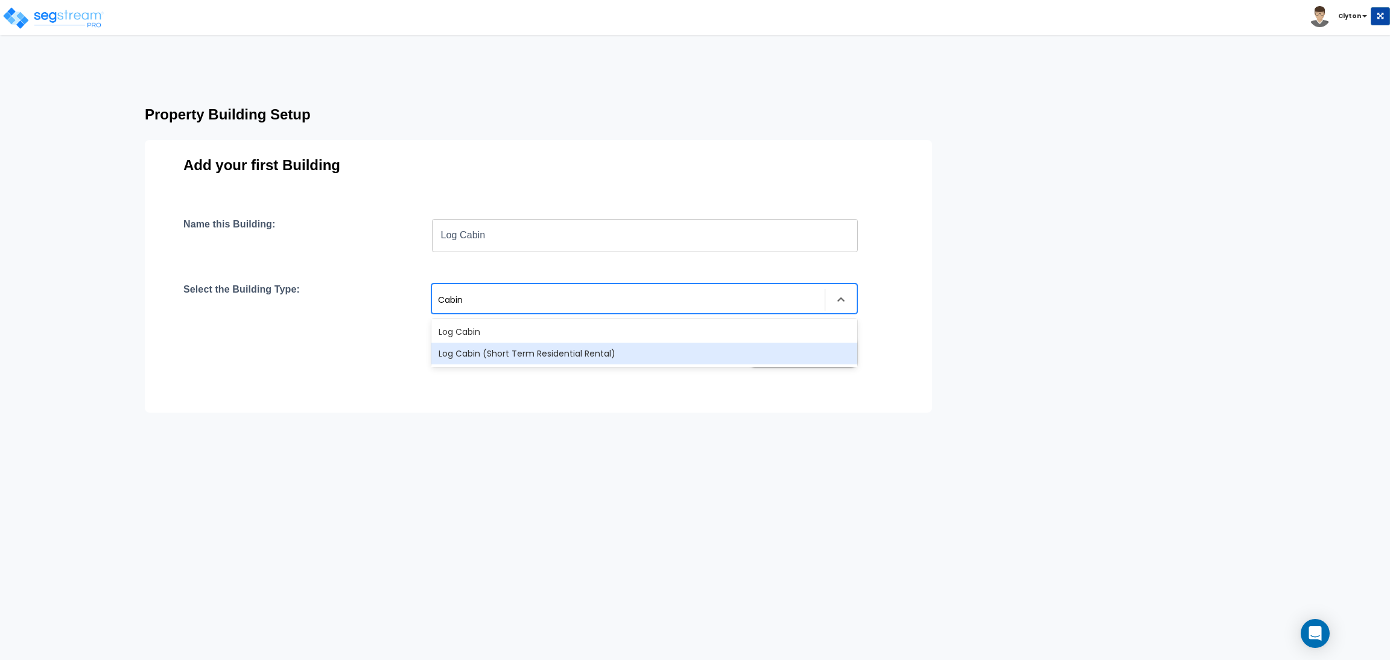
click at [517, 358] on div "Log Cabin (Short Term Residential Rental)" at bounding box center [644, 354] width 426 height 22
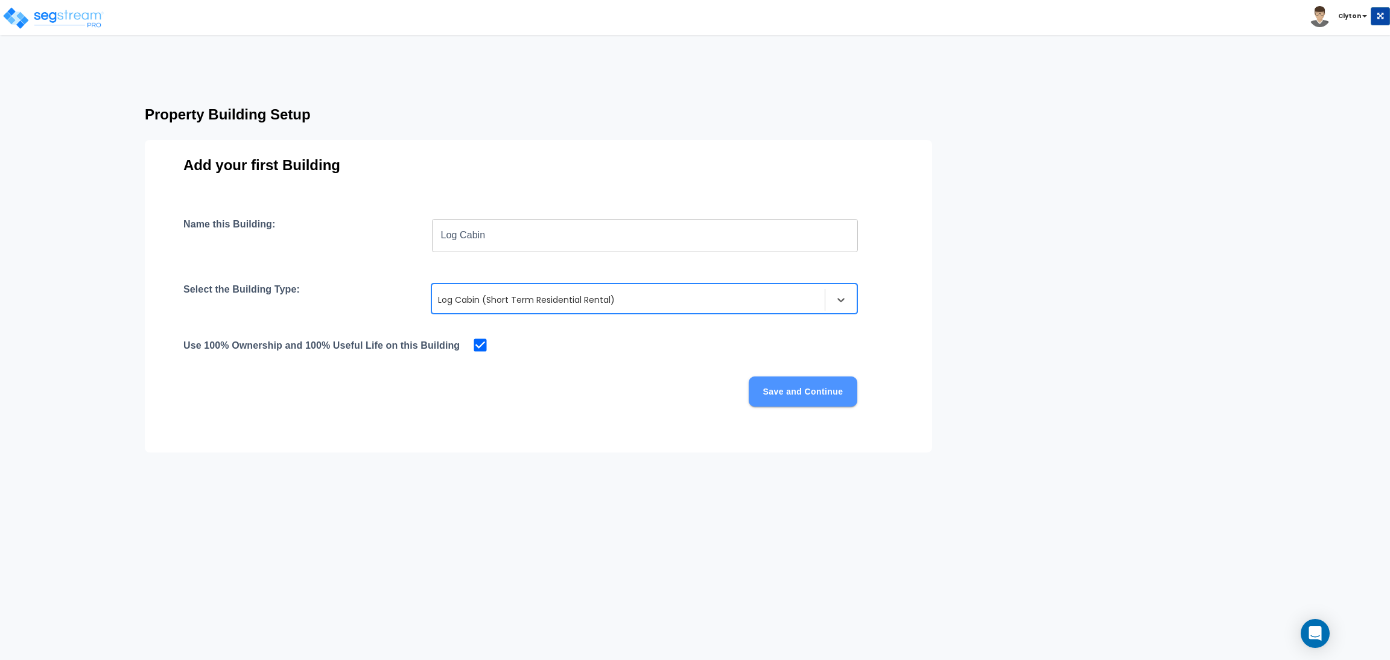
click at [806, 392] on button "Save and Continue" at bounding box center [803, 392] width 109 height 30
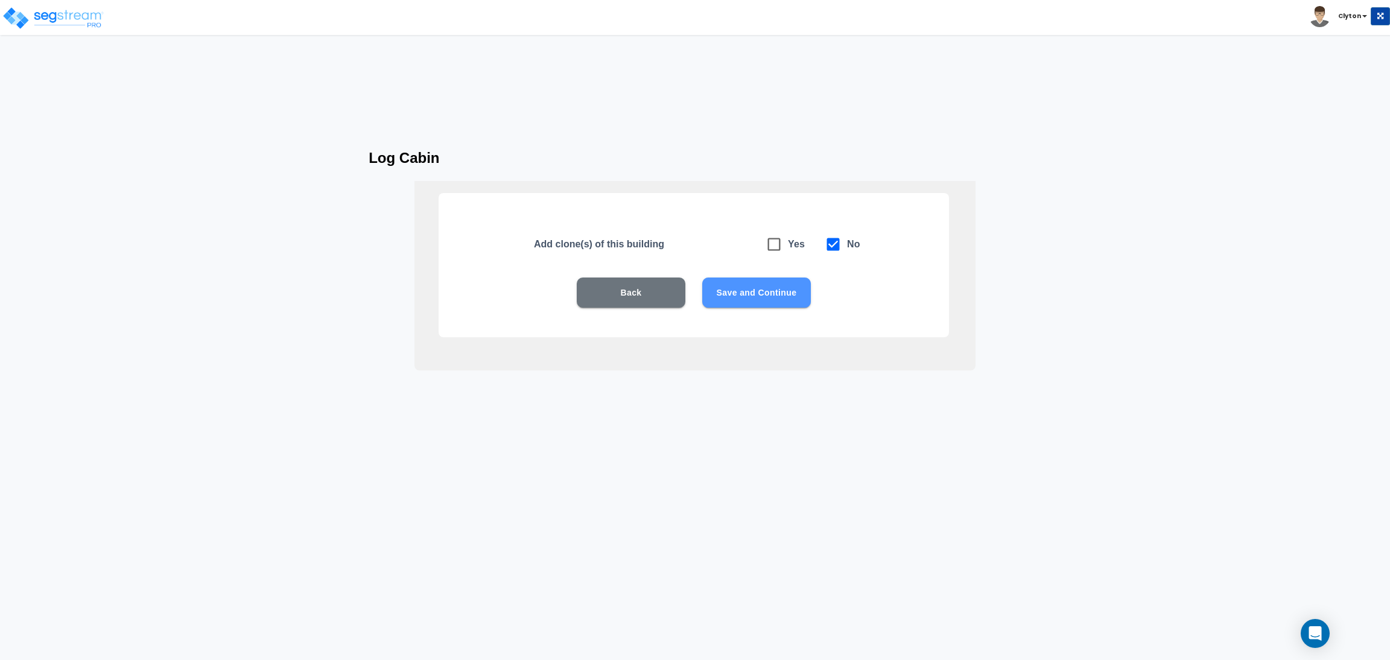
click at [756, 293] on button "Save and Continue" at bounding box center [756, 293] width 109 height 30
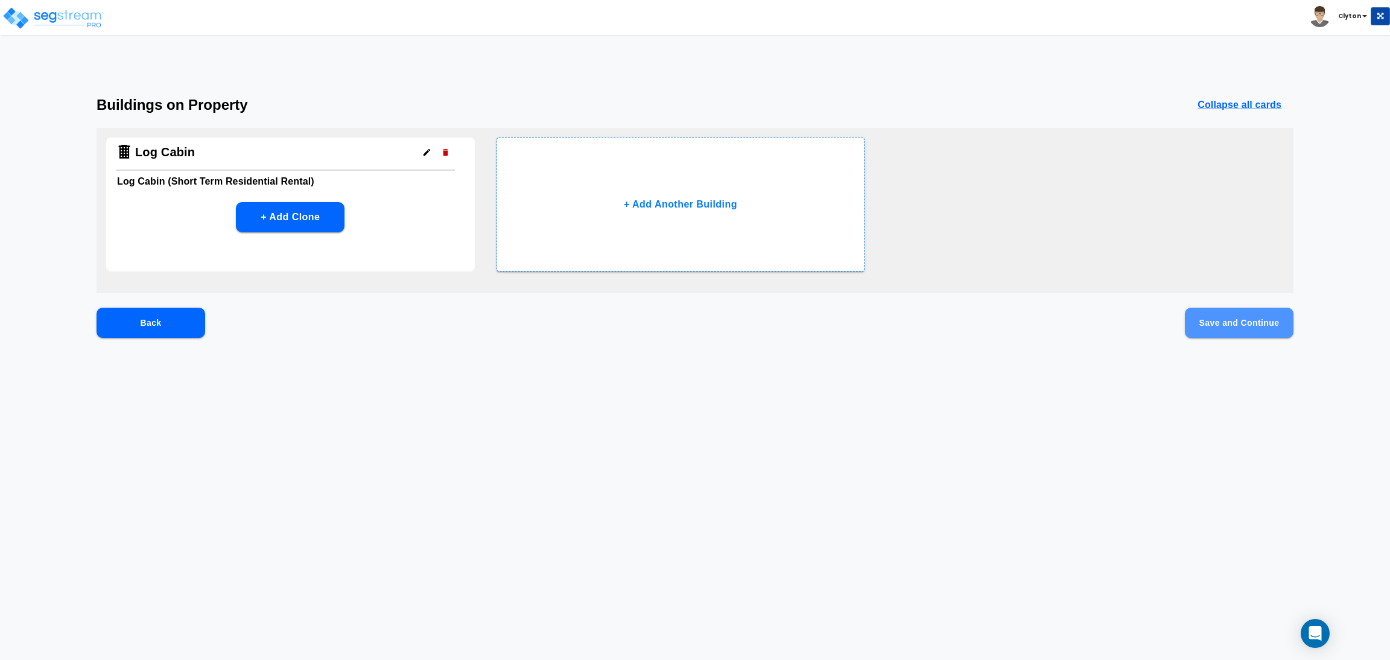
click at [1221, 316] on button "Save and Continue" at bounding box center [1239, 323] width 109 height 30
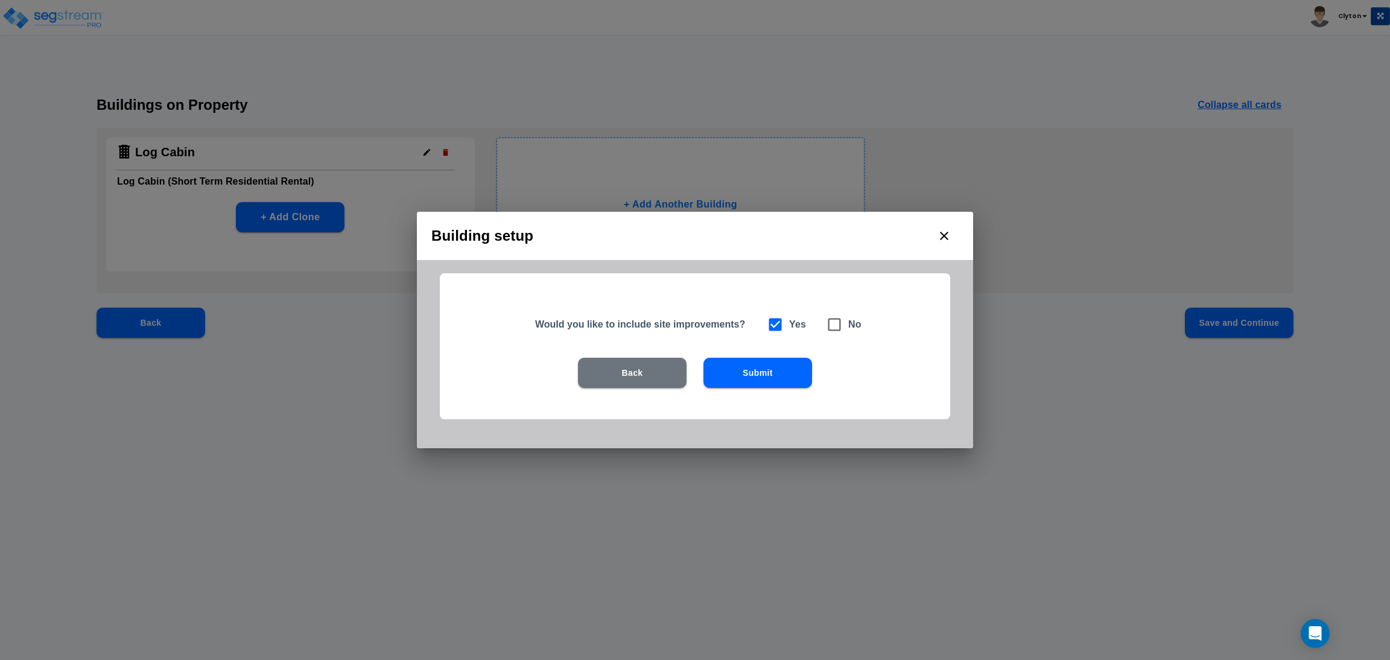
click at [795, 377] on button "Submit" at bounding box center [758, 373] width 109 height 30
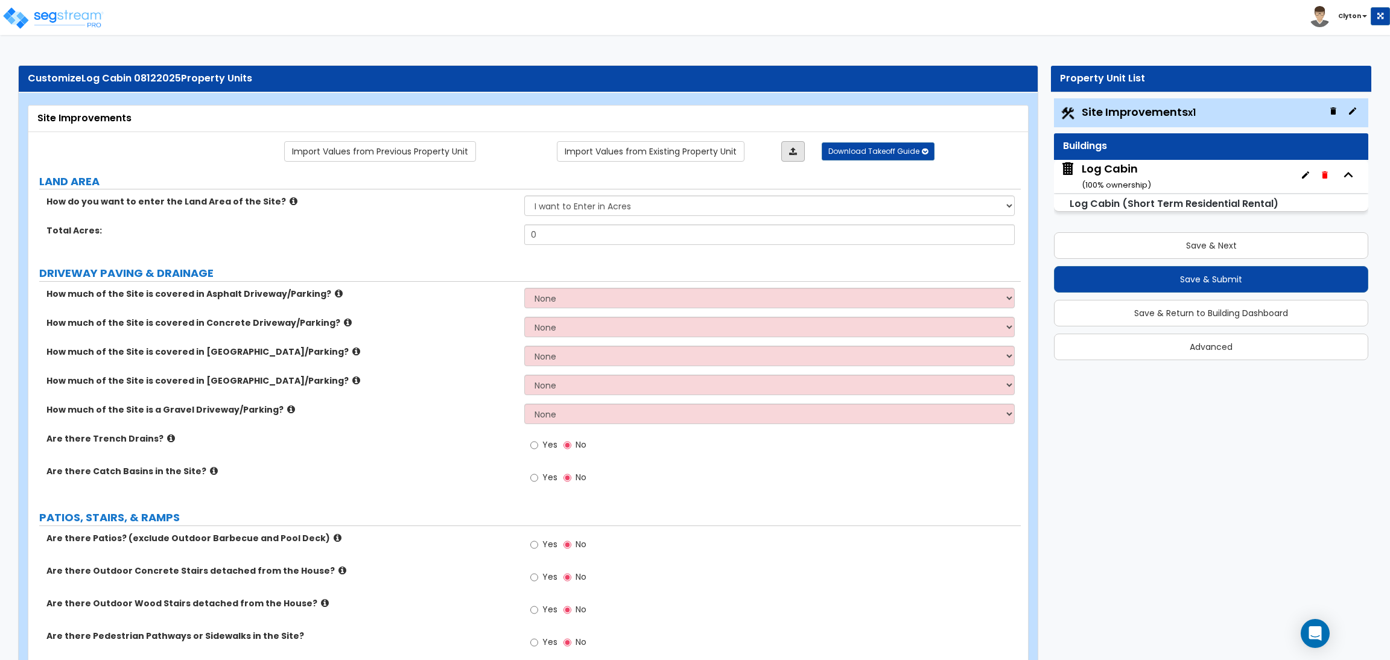
click at [791, 153] on icon at bounding box center [793, 151] width 8 height 8
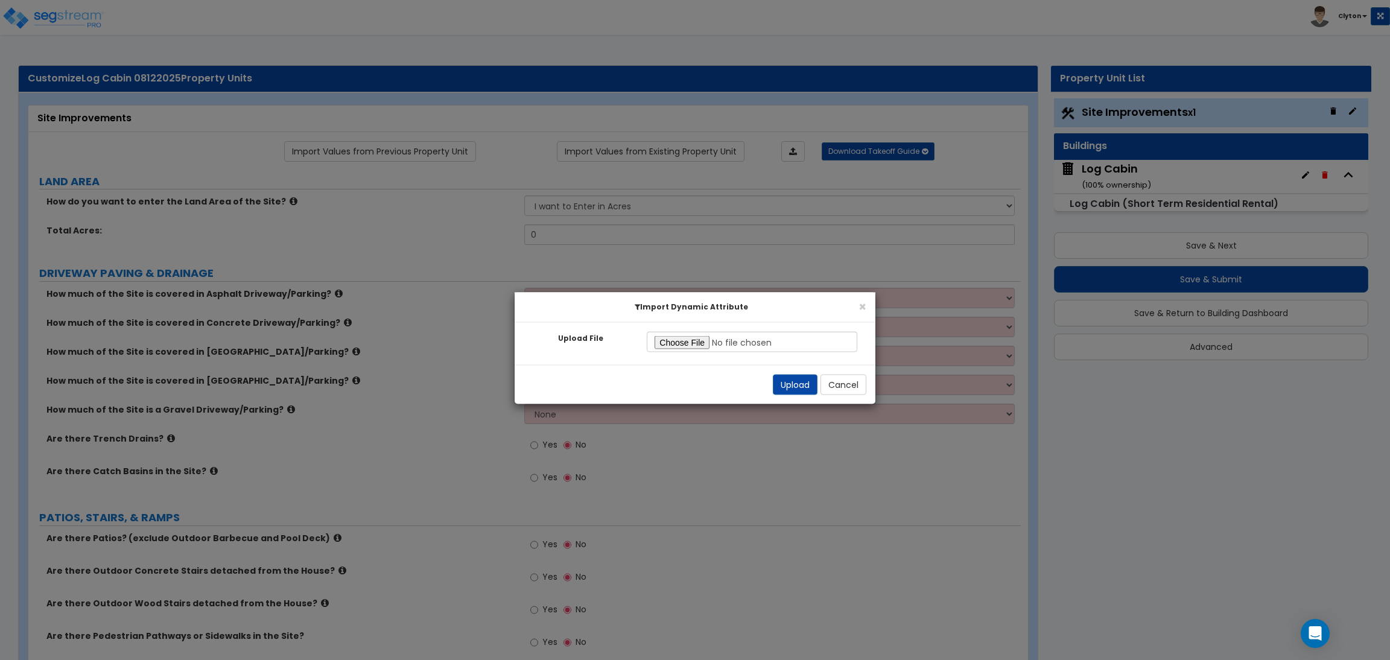
type input "C:\fakepath\Site Improvement Res.xlsx"
click at [781, 389] on button "Upload" at bounding box center [795, 385] width 45 height 21
select select "2"
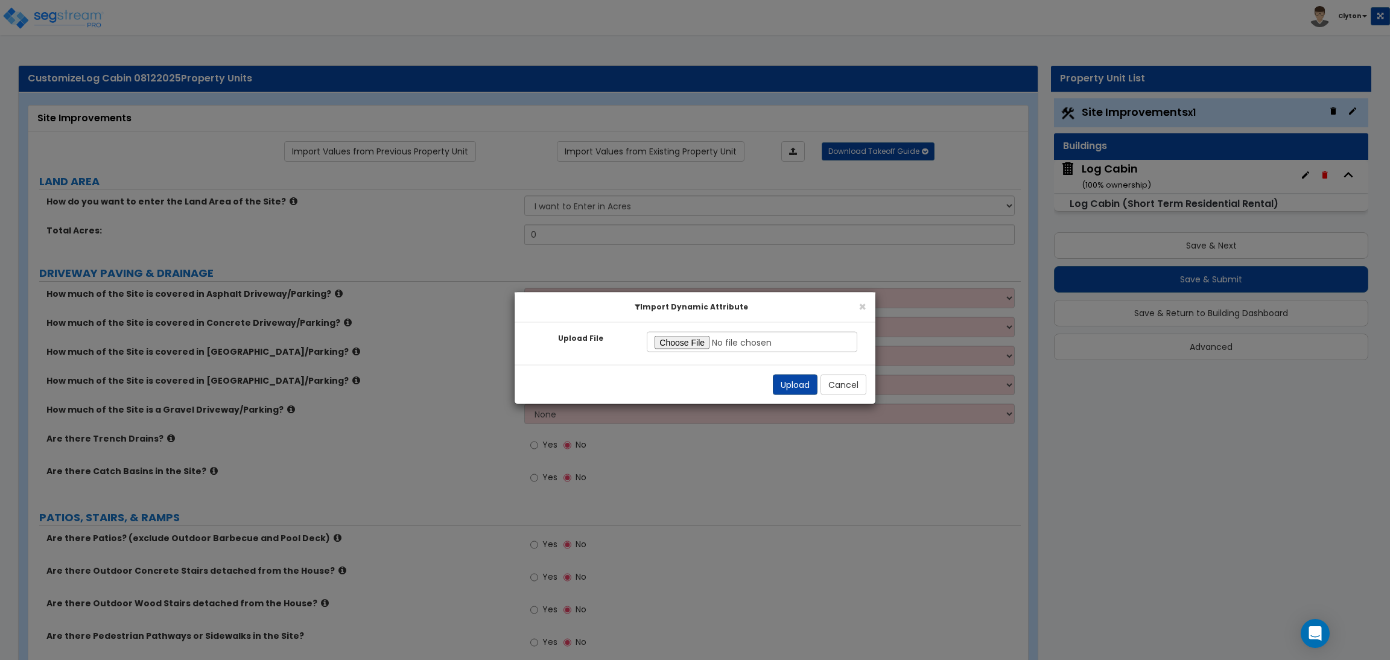
select select "2"
radio input "true"
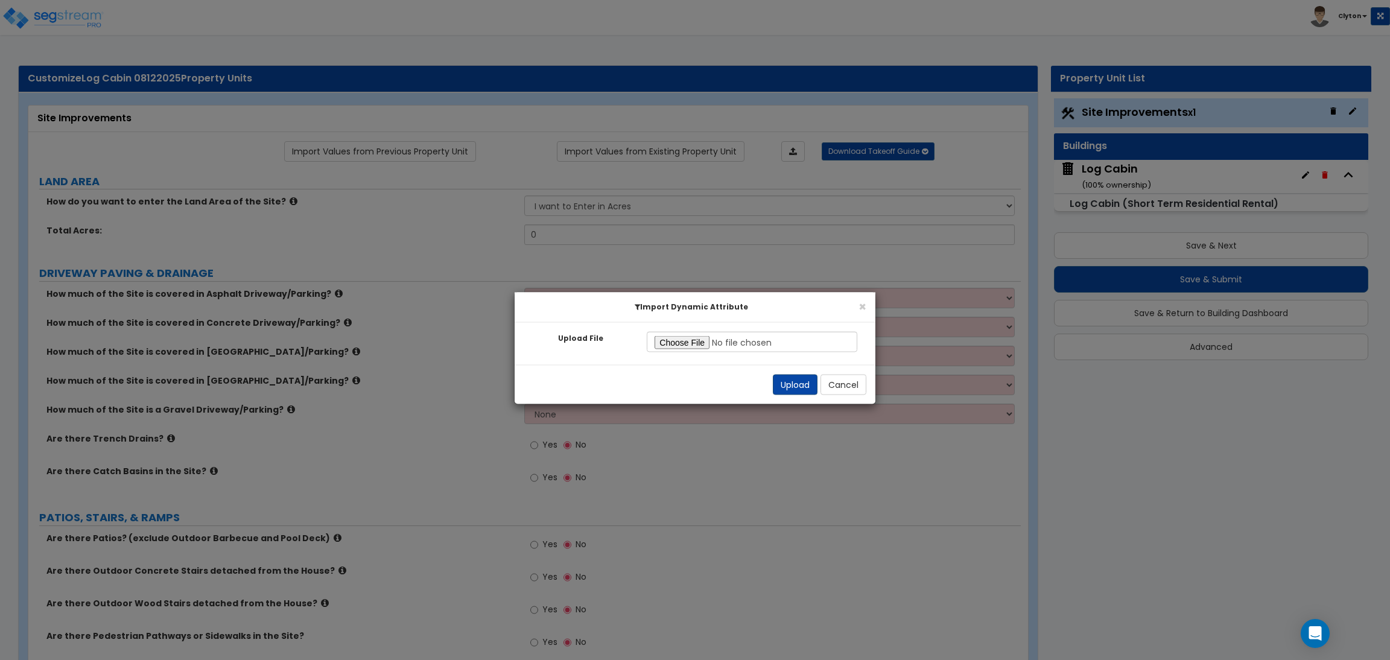
radio input "true"
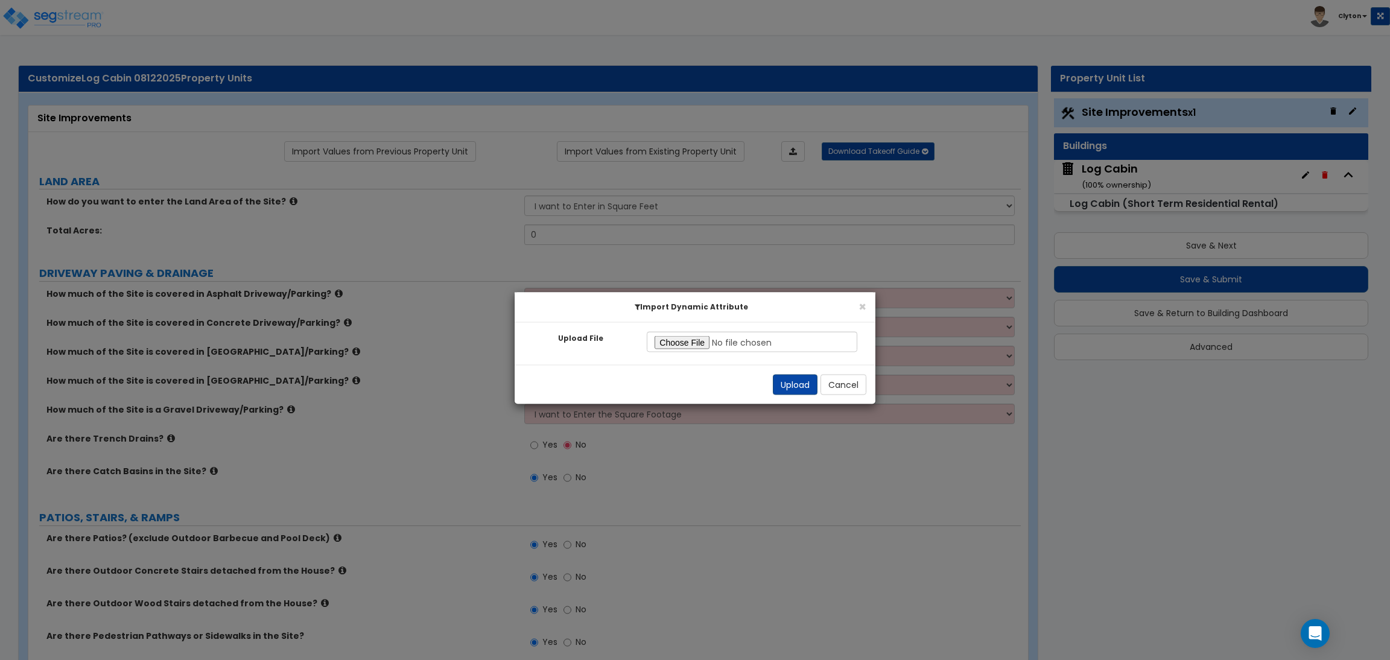
select select "2"
radio input "true"
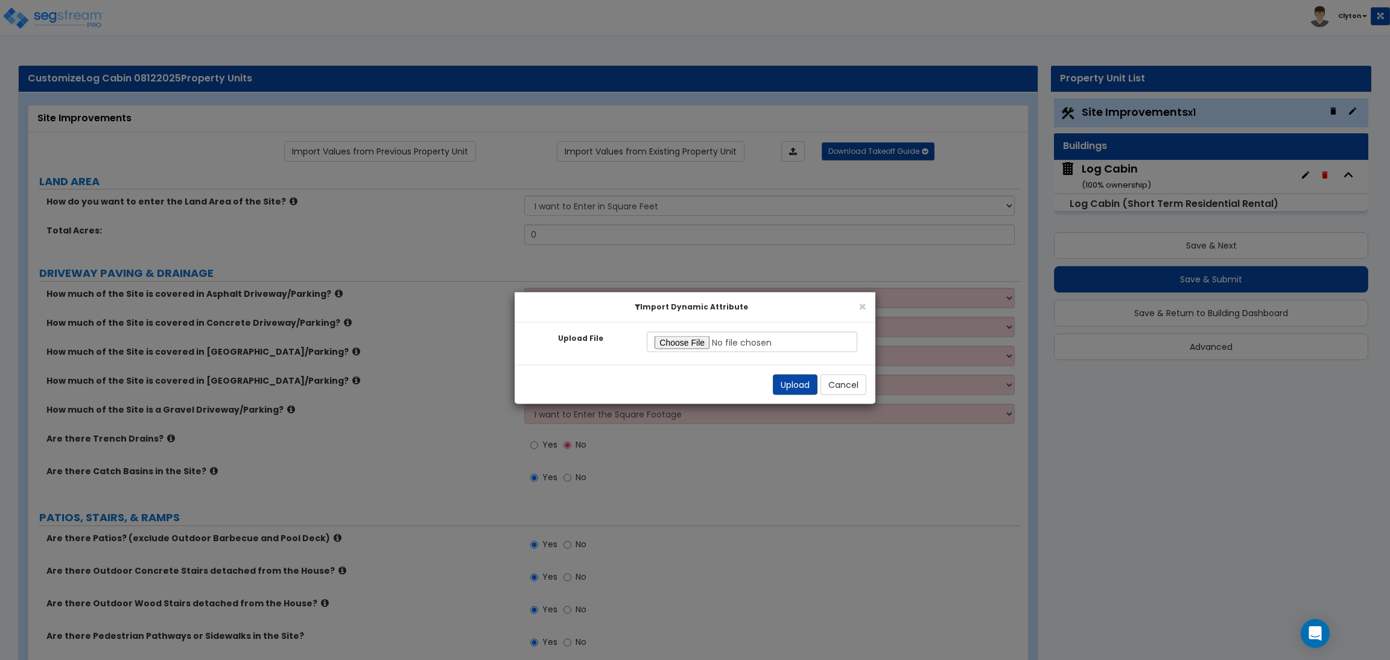
radio input "true"
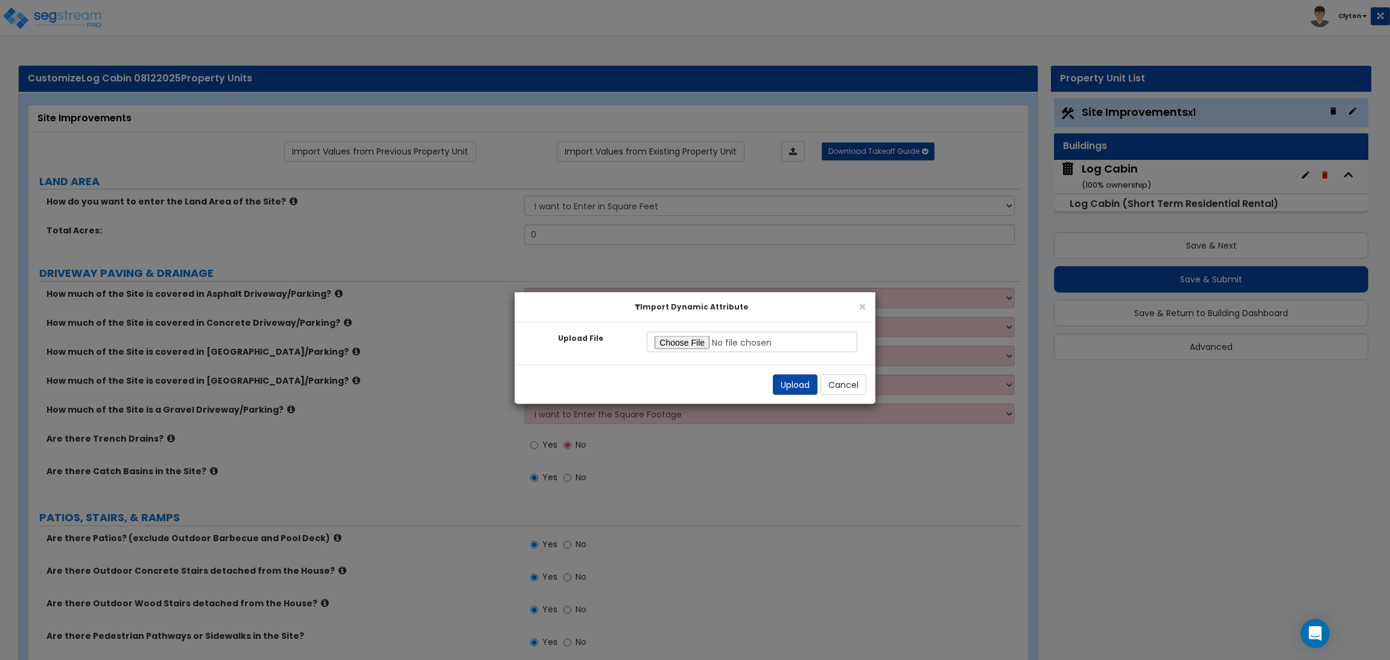
radio input "true"
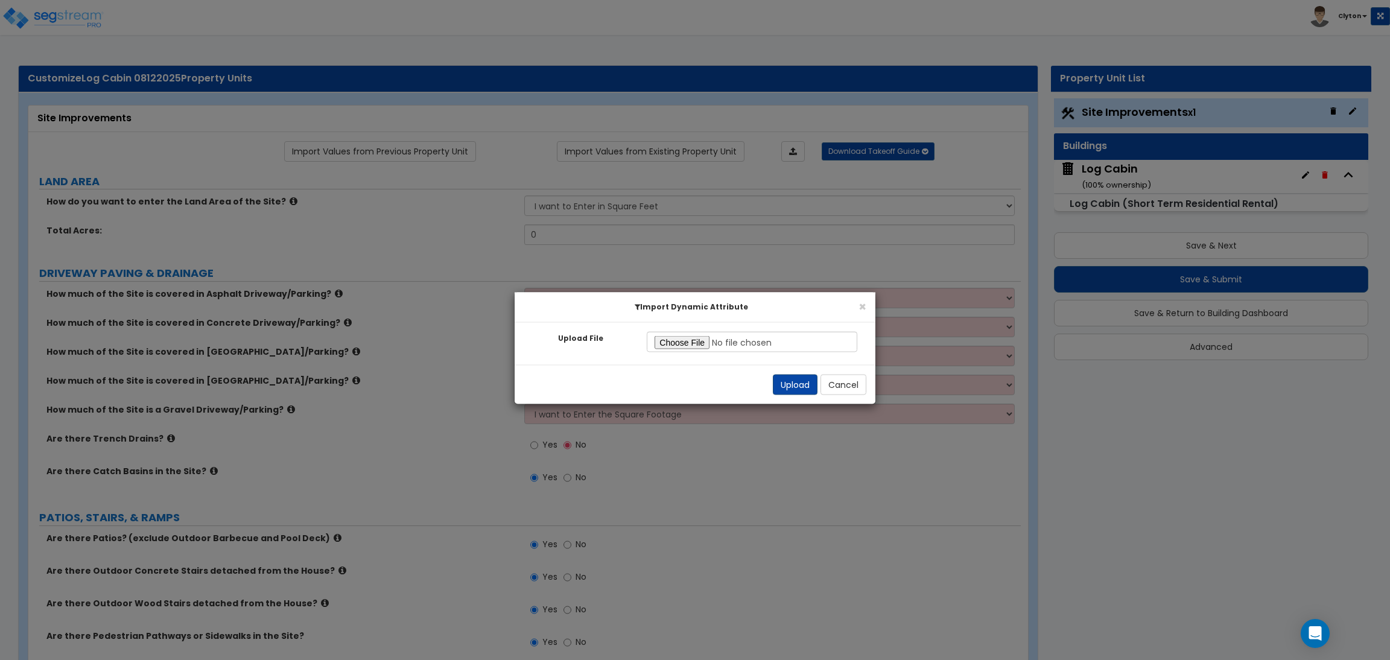
radio input "true"
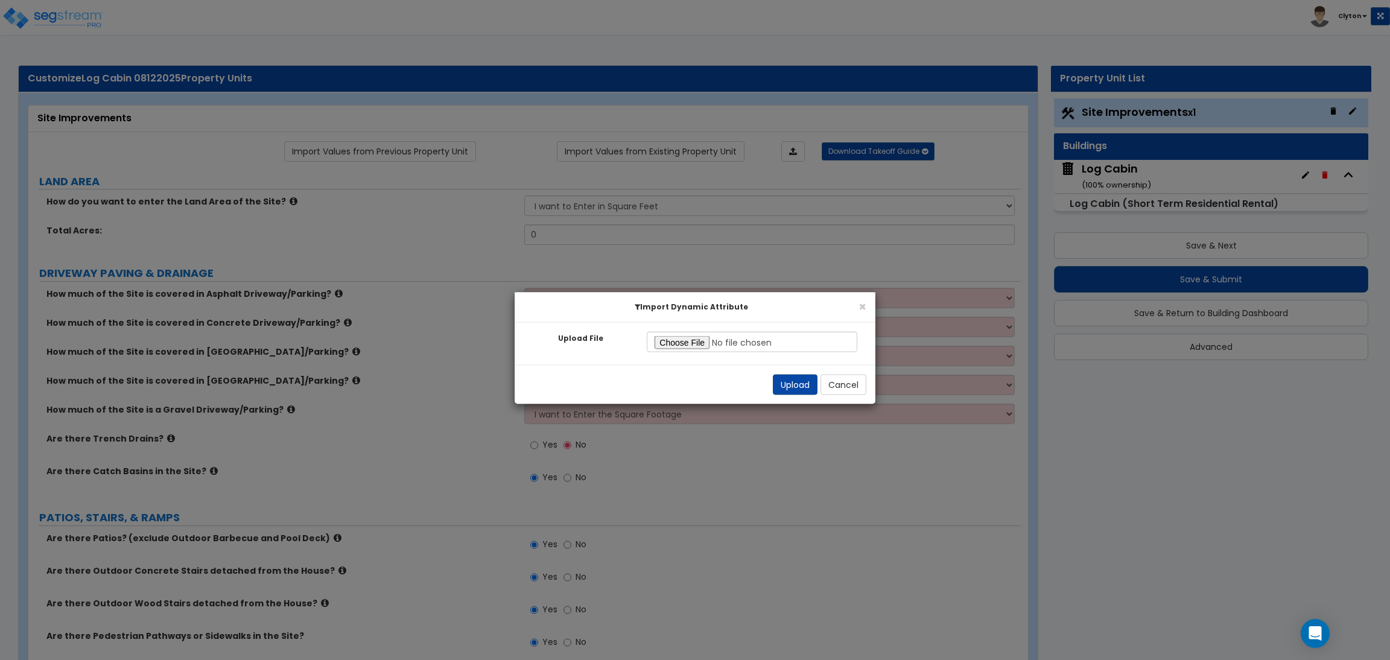
radio input "true"
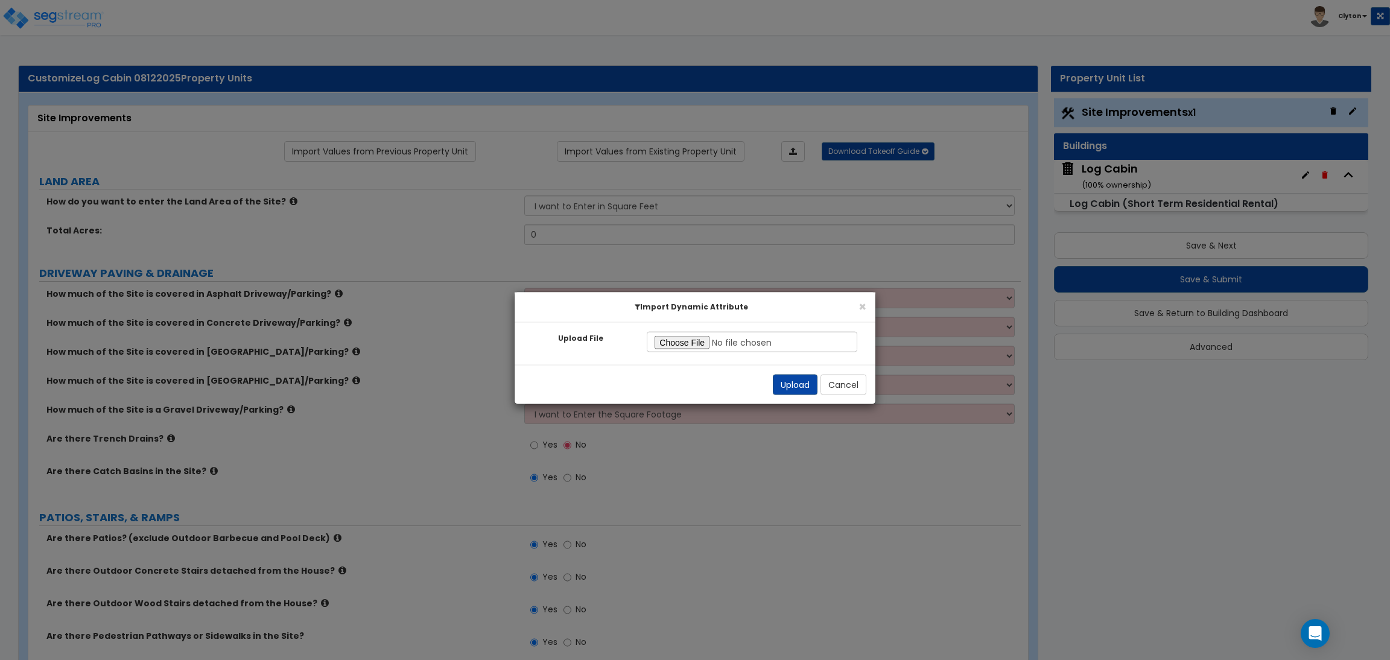
radio input "true"
select select "0"
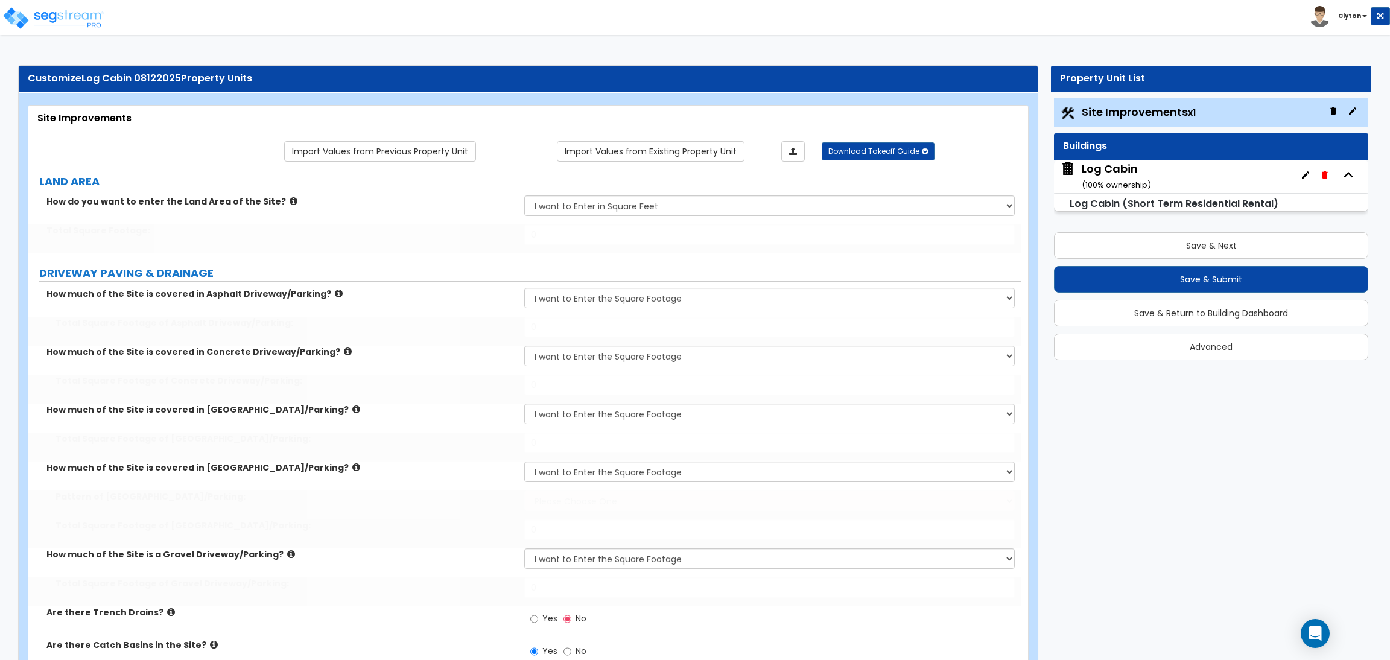
type input "100000"
type input "15000"
type input "5000"
type input "1200"
select select "1"
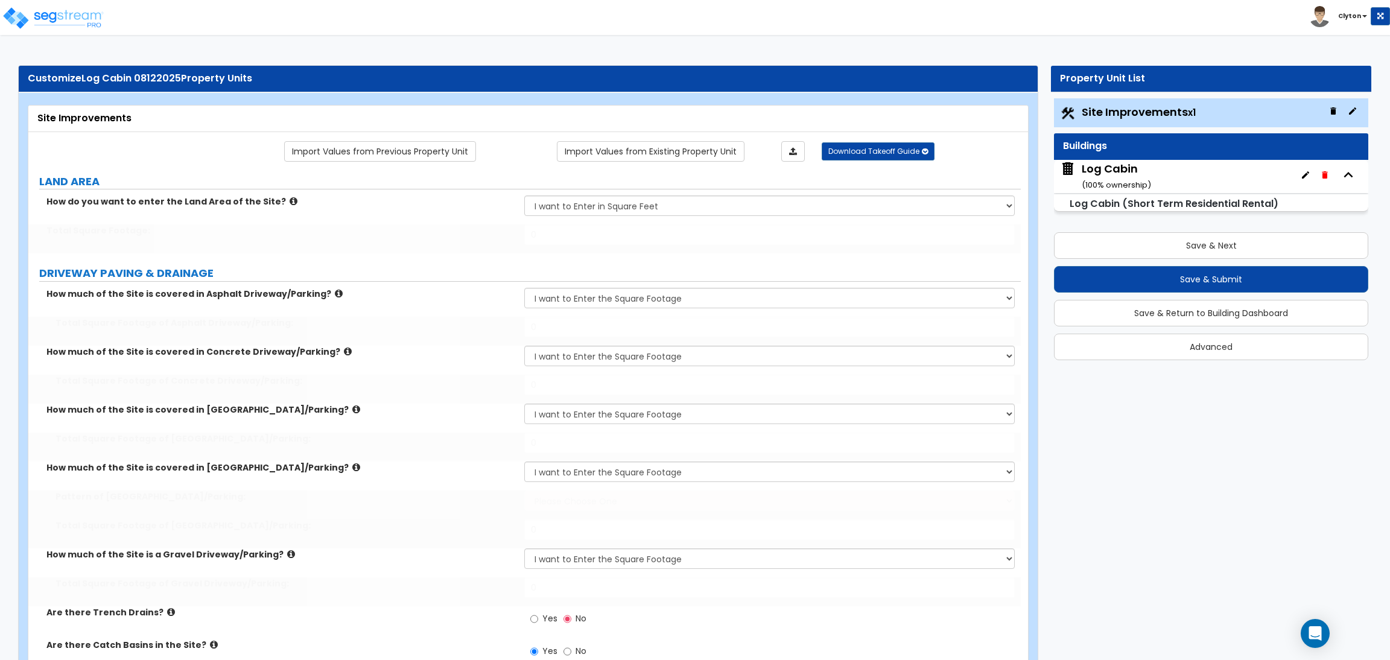
type input "1300"
type input "1000"
type input "4"
select select "3"
type input "400"
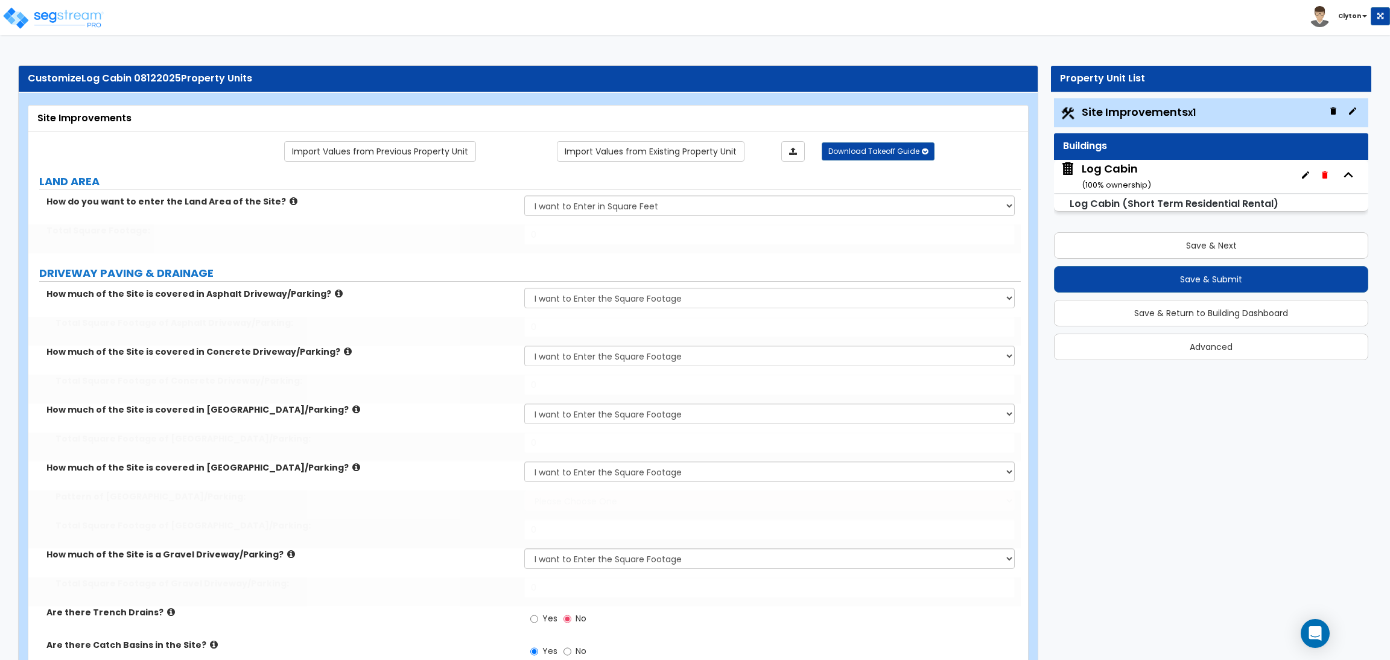
select select "1"
type input "5"
type input "10"
radio input "true"
select select "1"
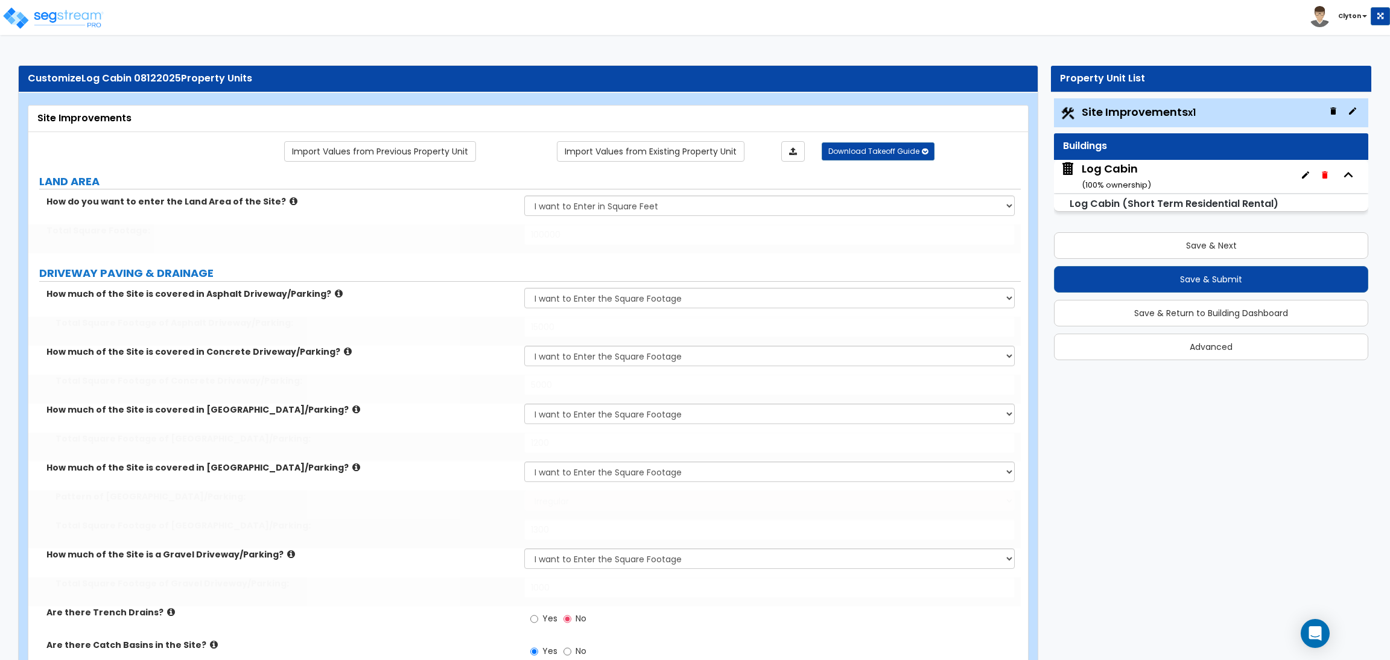
type input "6"
type input "12"
radio input "true"
select select "2"
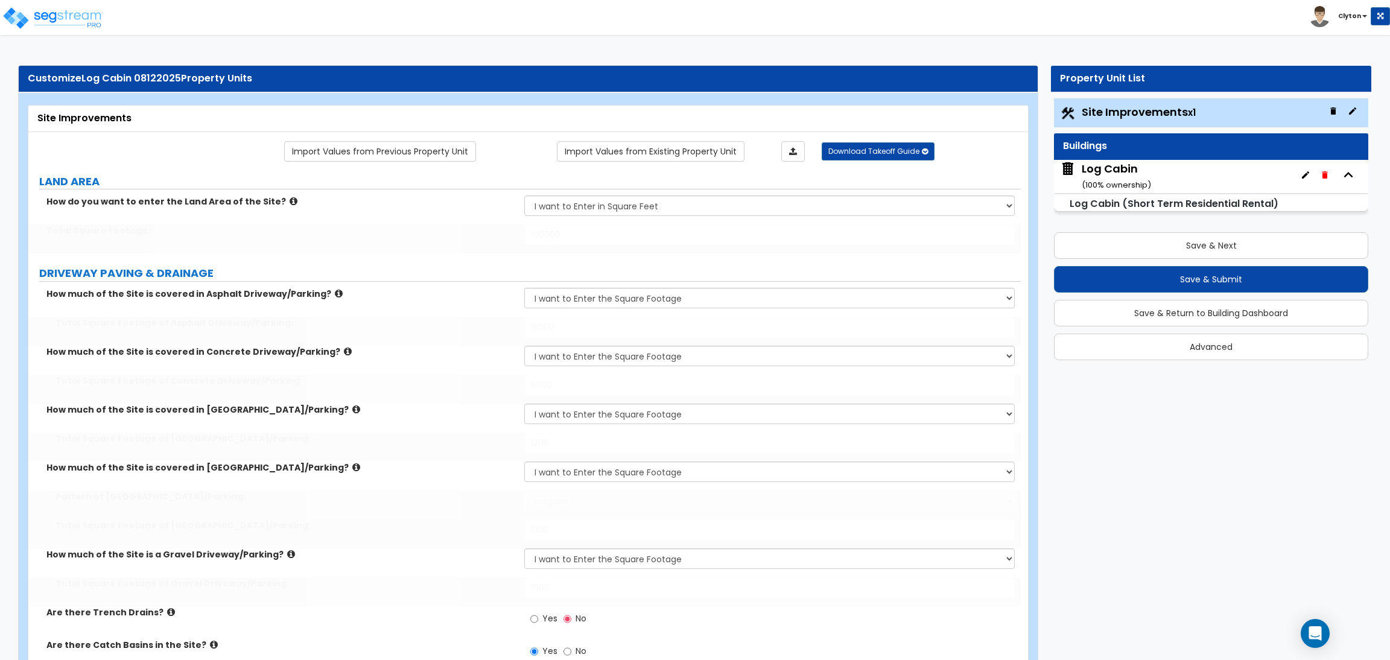
type input "25"
select select "2"
type input "16"
type input "15"
select select "2"
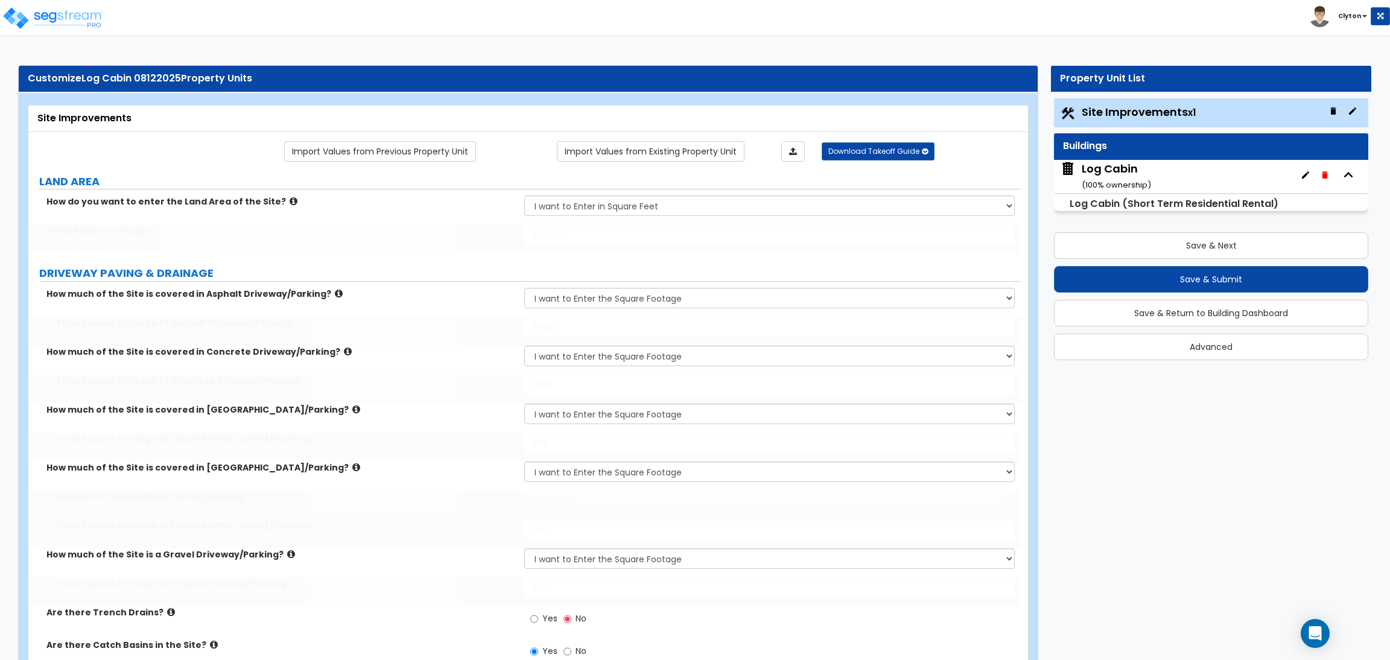
radio input "true"
select select "2"
select select "1"
radio input "true"
type input "1400"
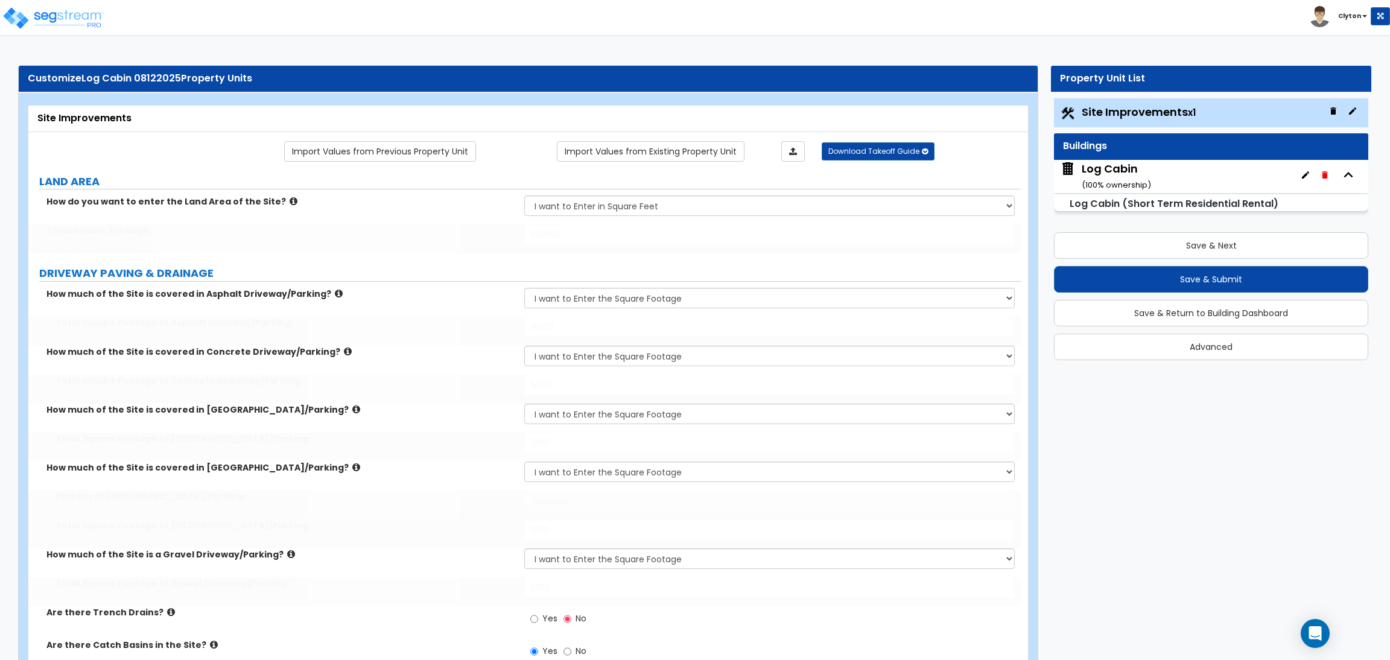
radio input "true"
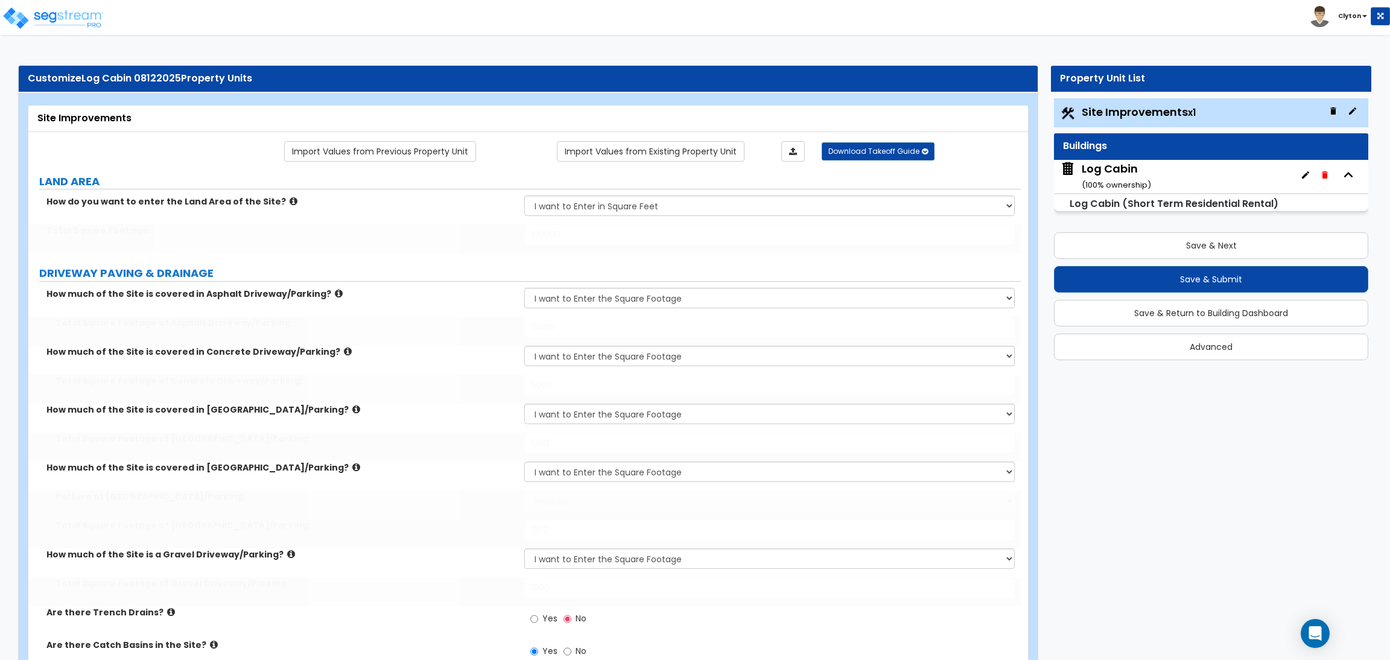
select select "3"
select select "6"
select select "10"
select select "8"
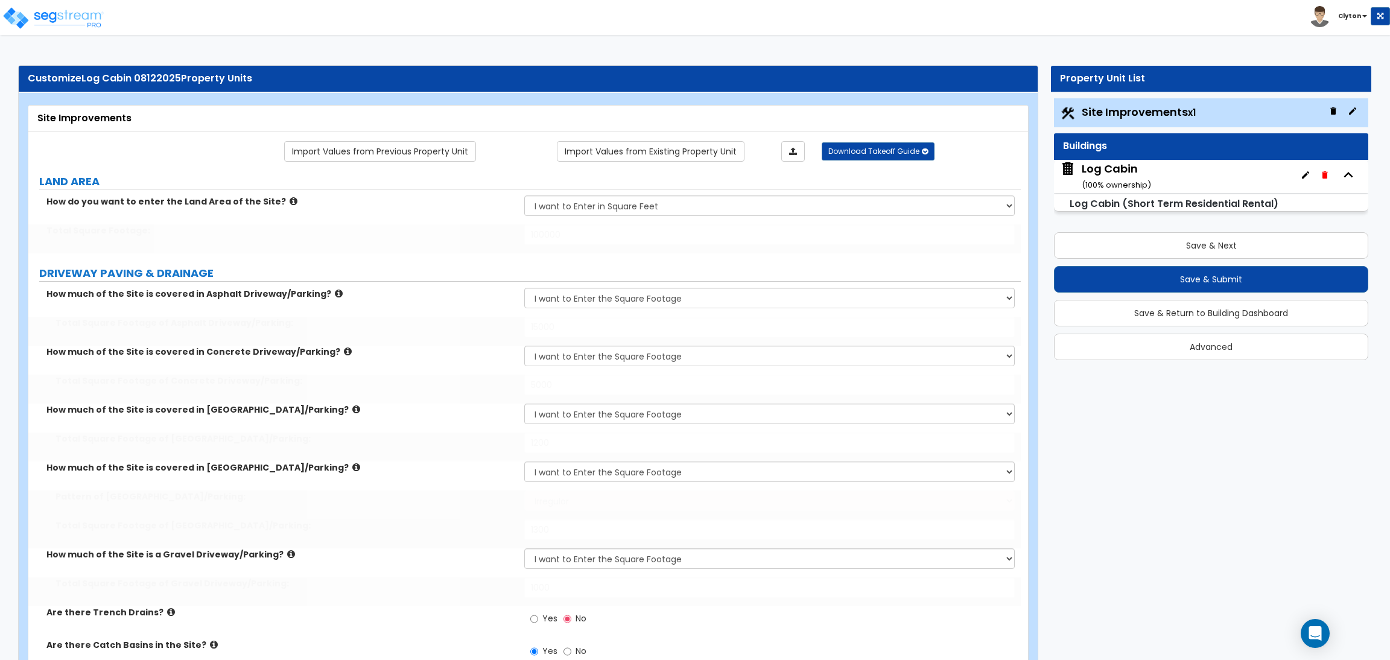
type input "30"
type input "40"
type input "50"
select select "1"
select select "2"
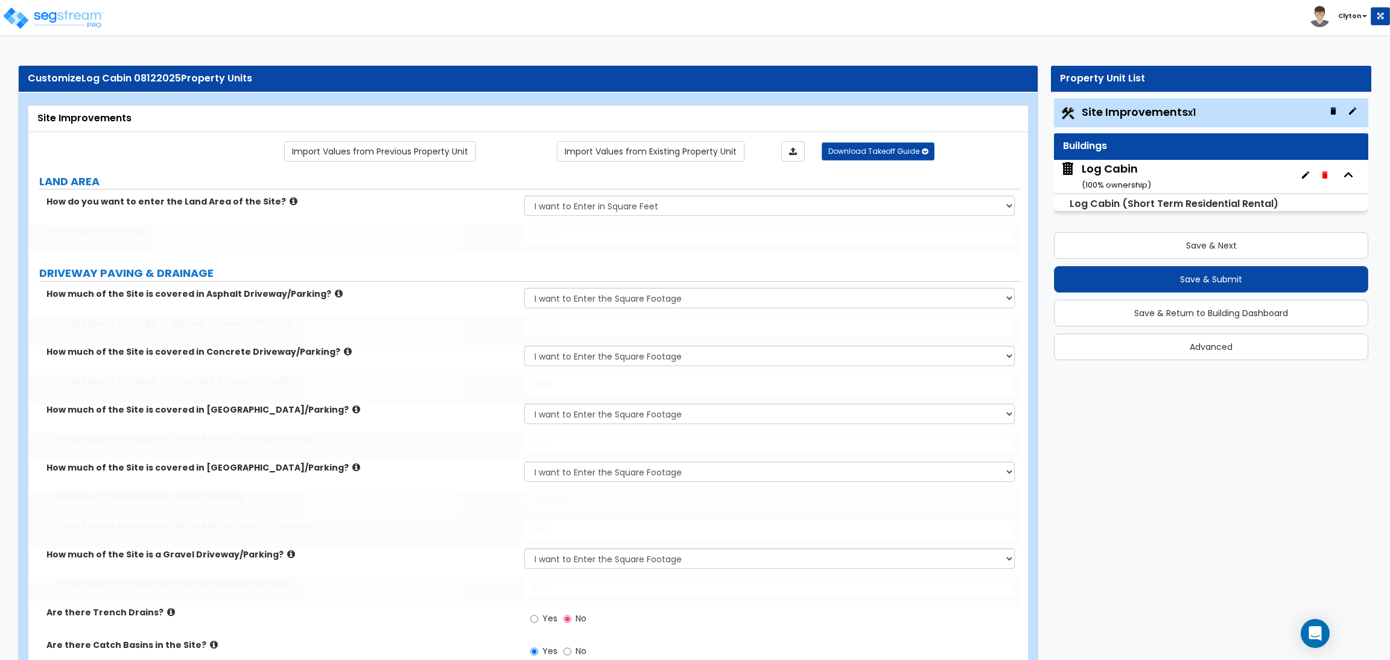
select select "3"
type input "10"
type input "20"
type input "30"
type input "60"
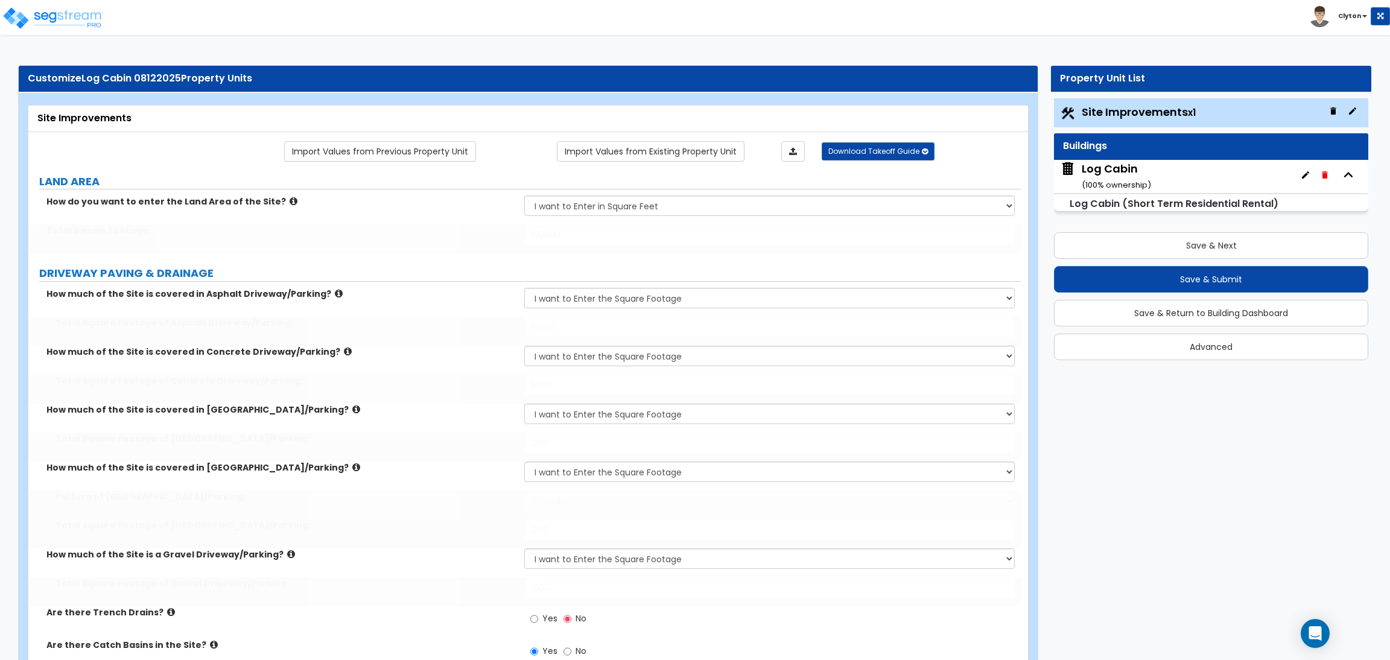
radio input "true"
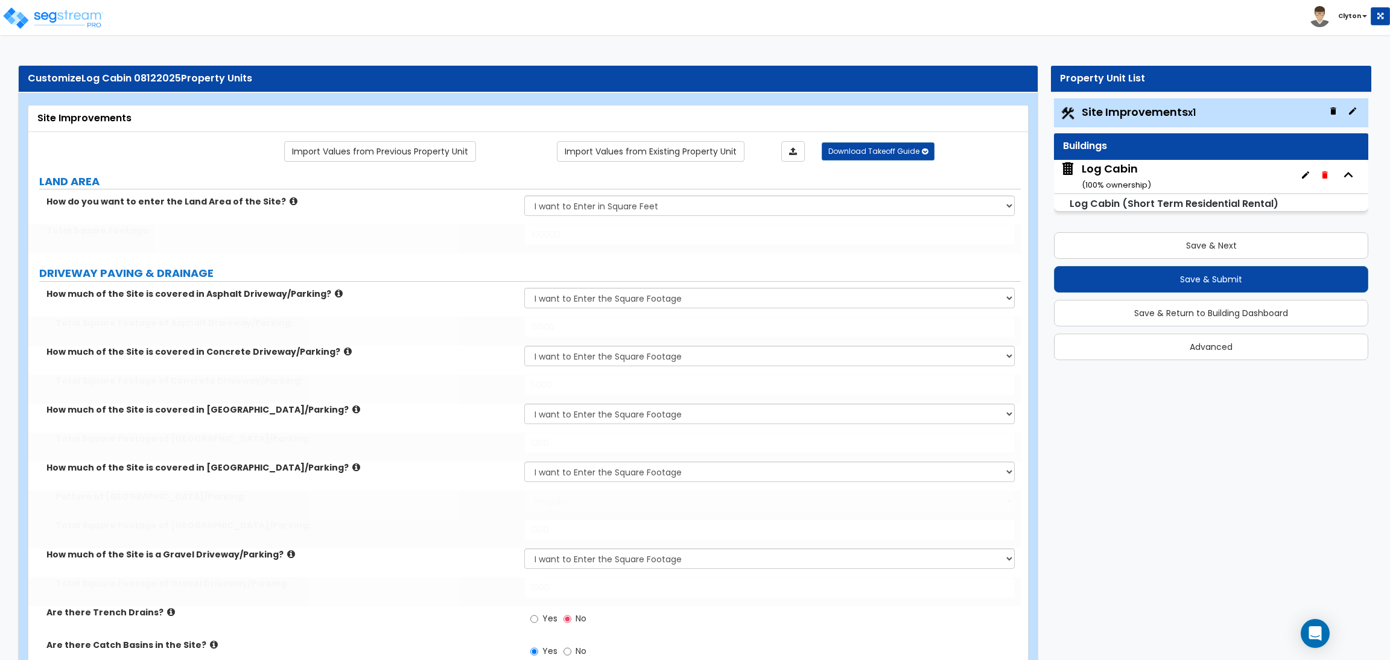
type input "400"
type input "500"
type input "600"
type input "700"
type input "800"
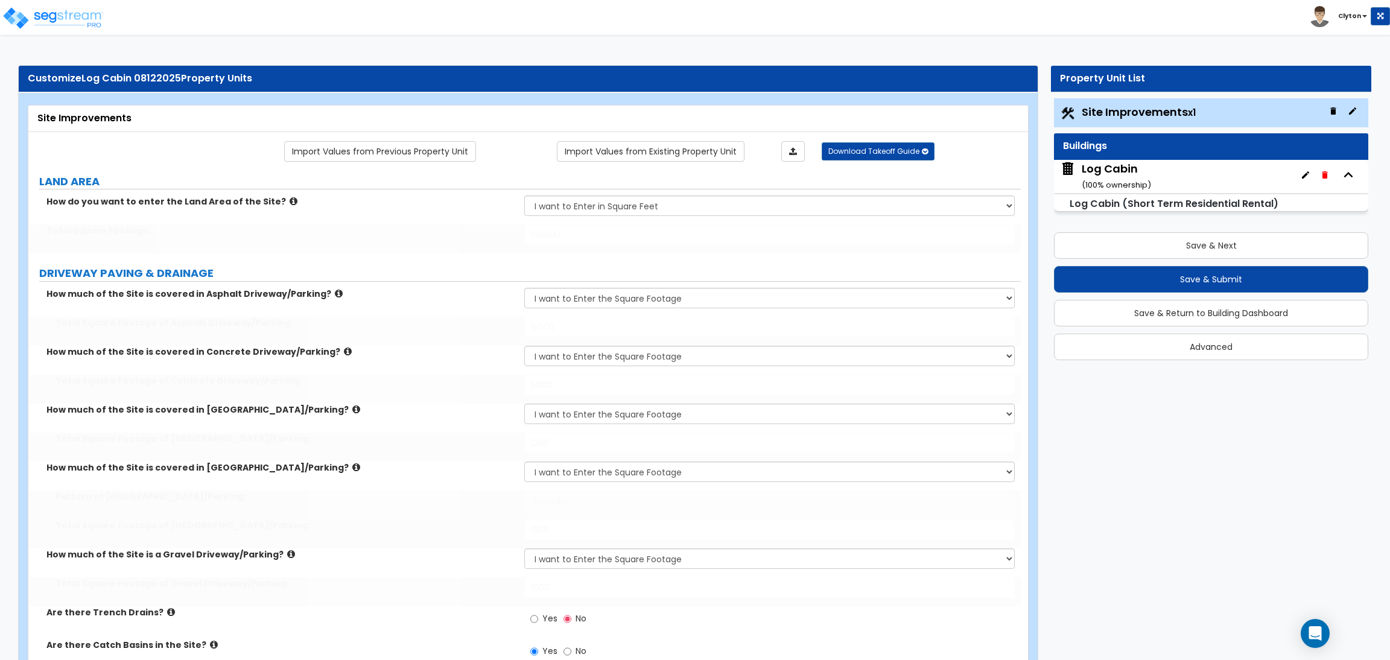
select select "1"
type input "150"
select select "2"
type input "1200"
type input "750"
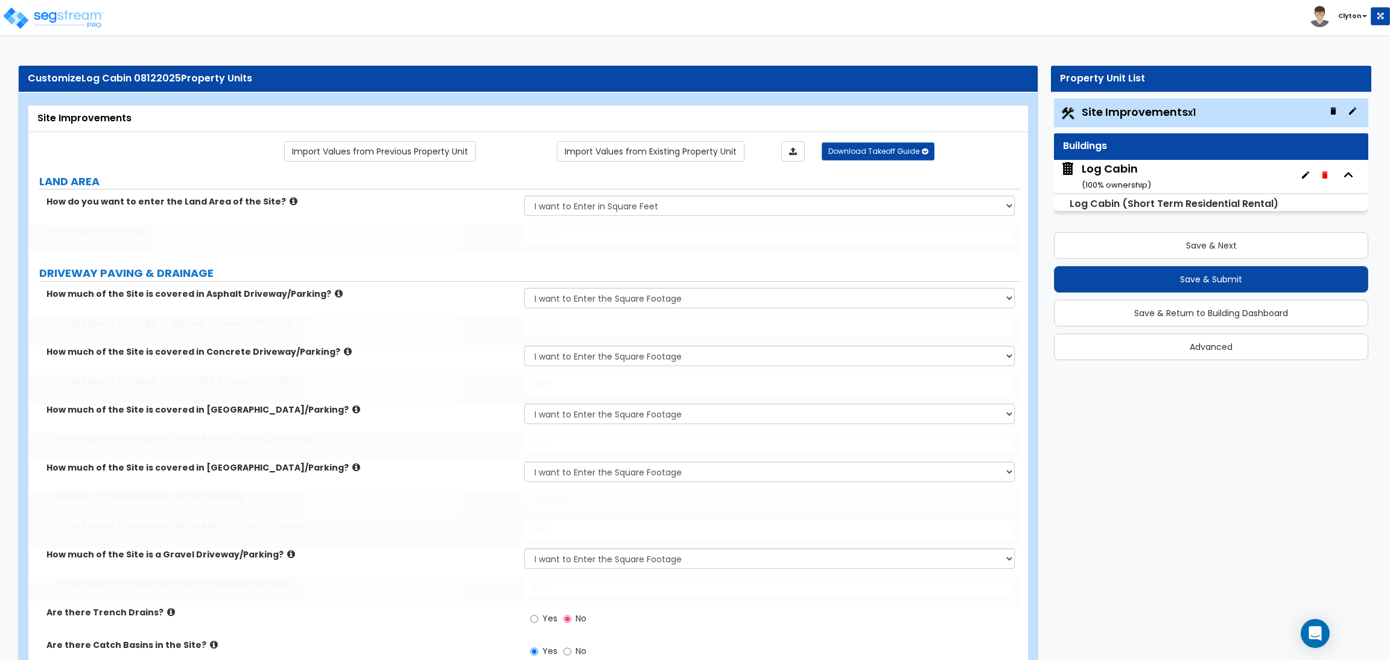
select select "1"
type input "8"
radio input "true"
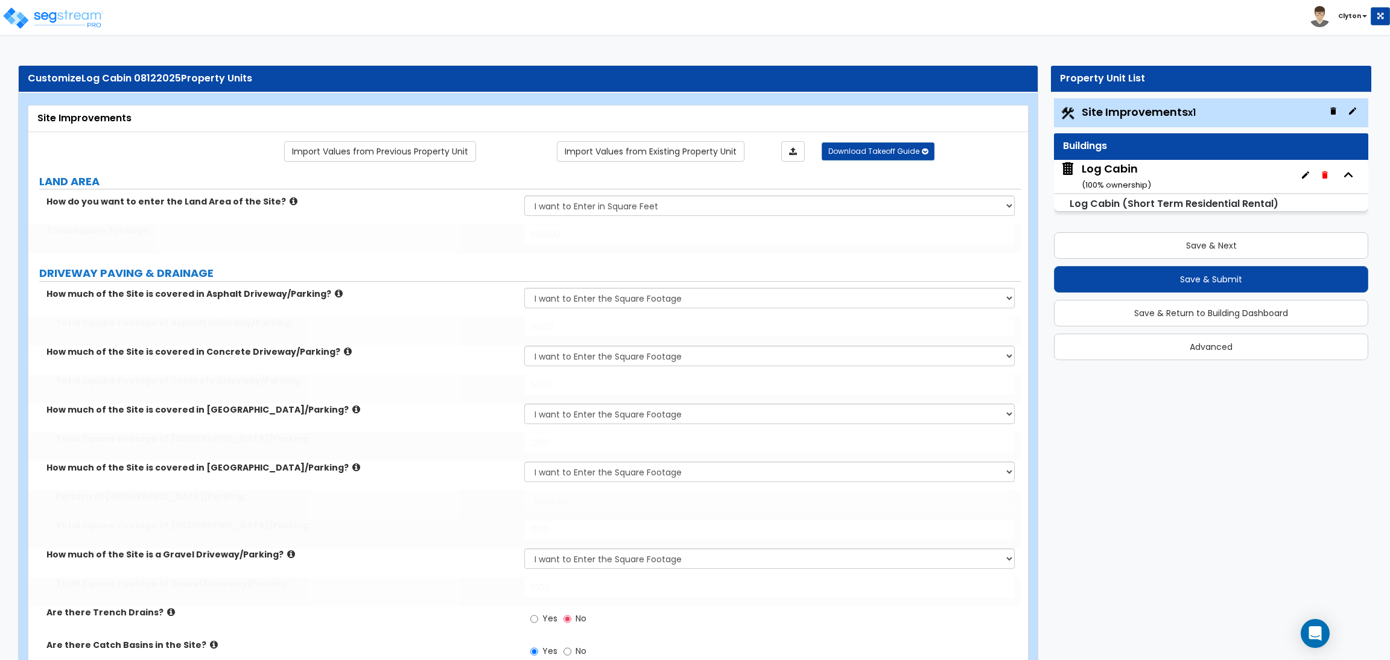
select select "1"
radio input "true"
type input "2"
select select "1"
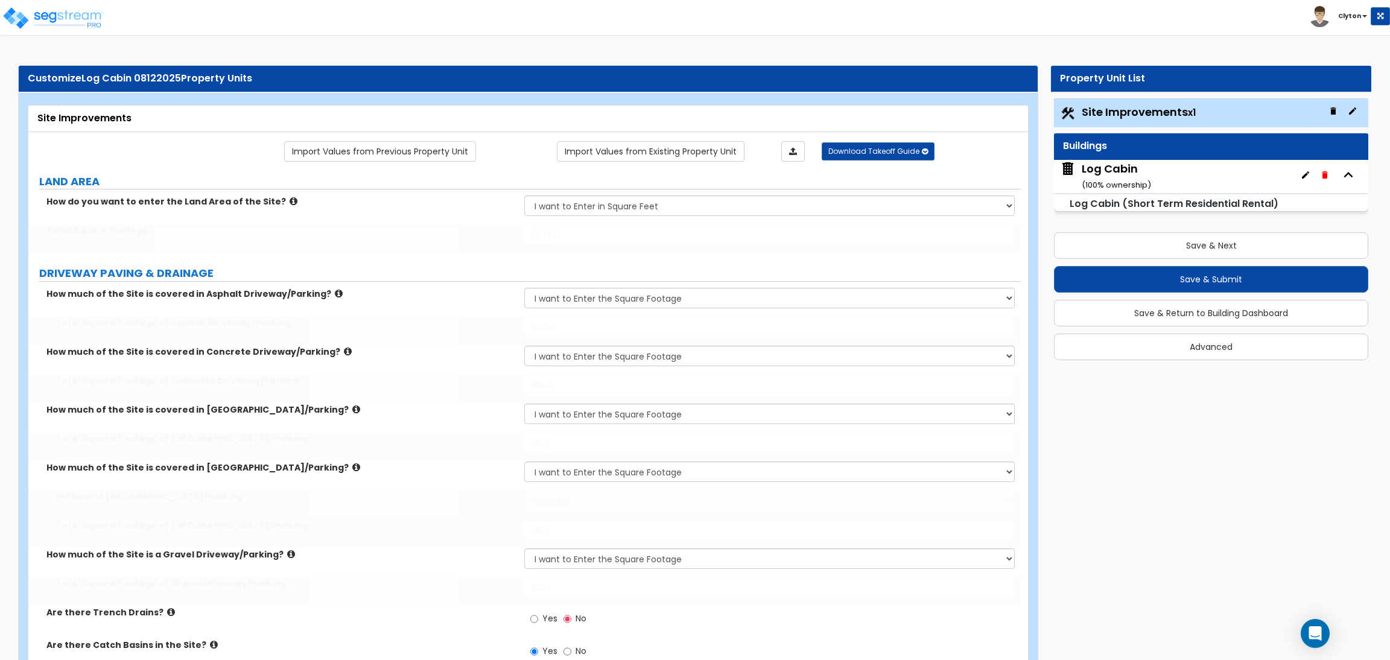
type input "700"
select select "2"
type input "6"
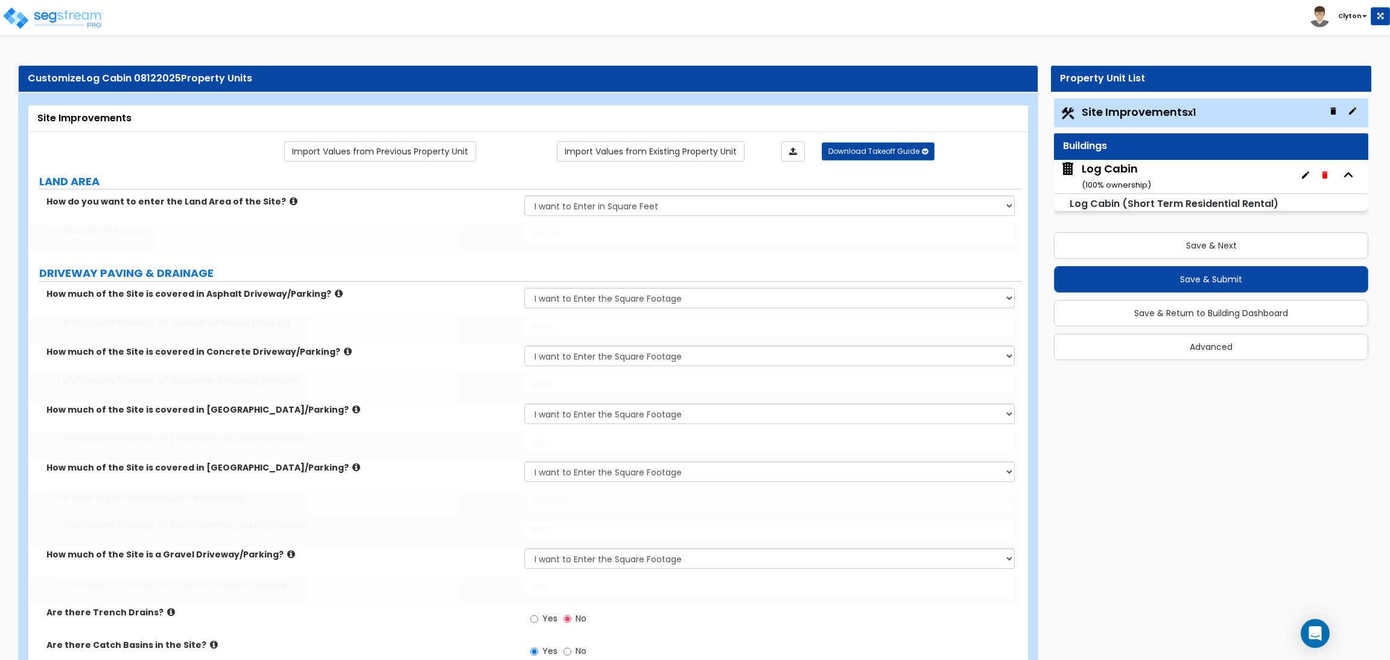
select select "2"
type input "1"
type input "2"
radio input "true"
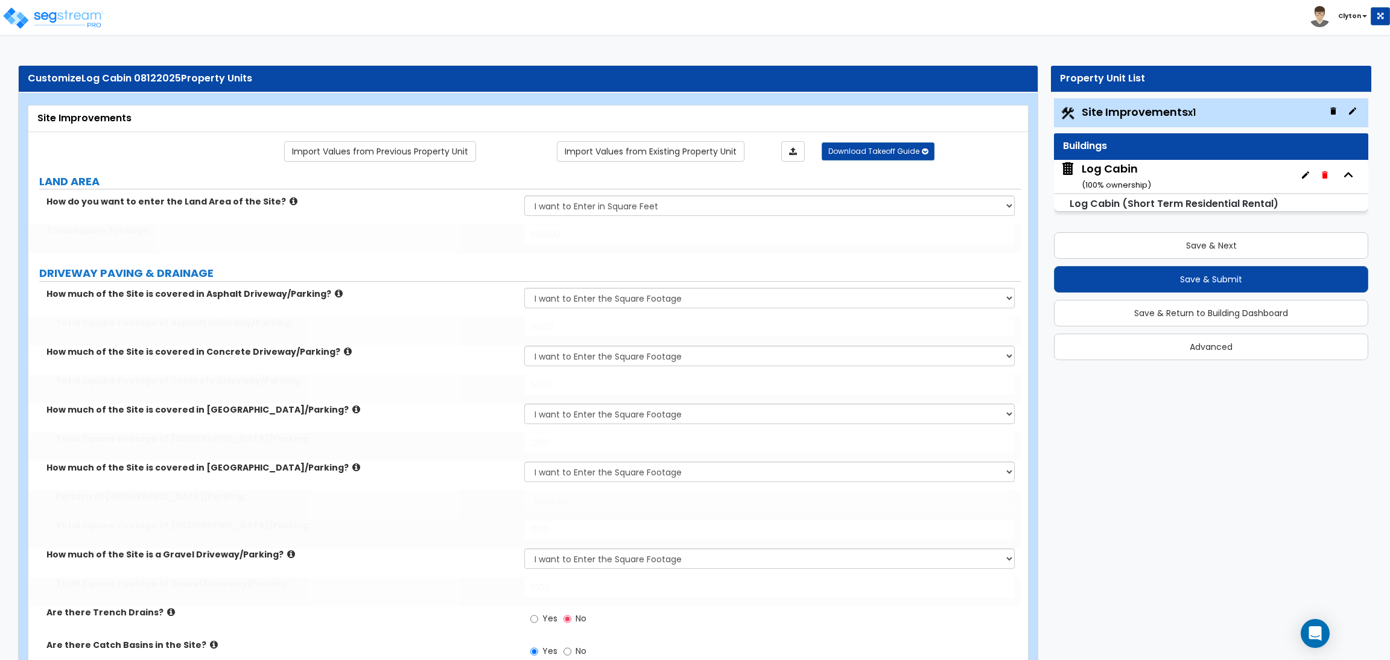
radio input "true"
select select "5"
type input "7"
type input "4"
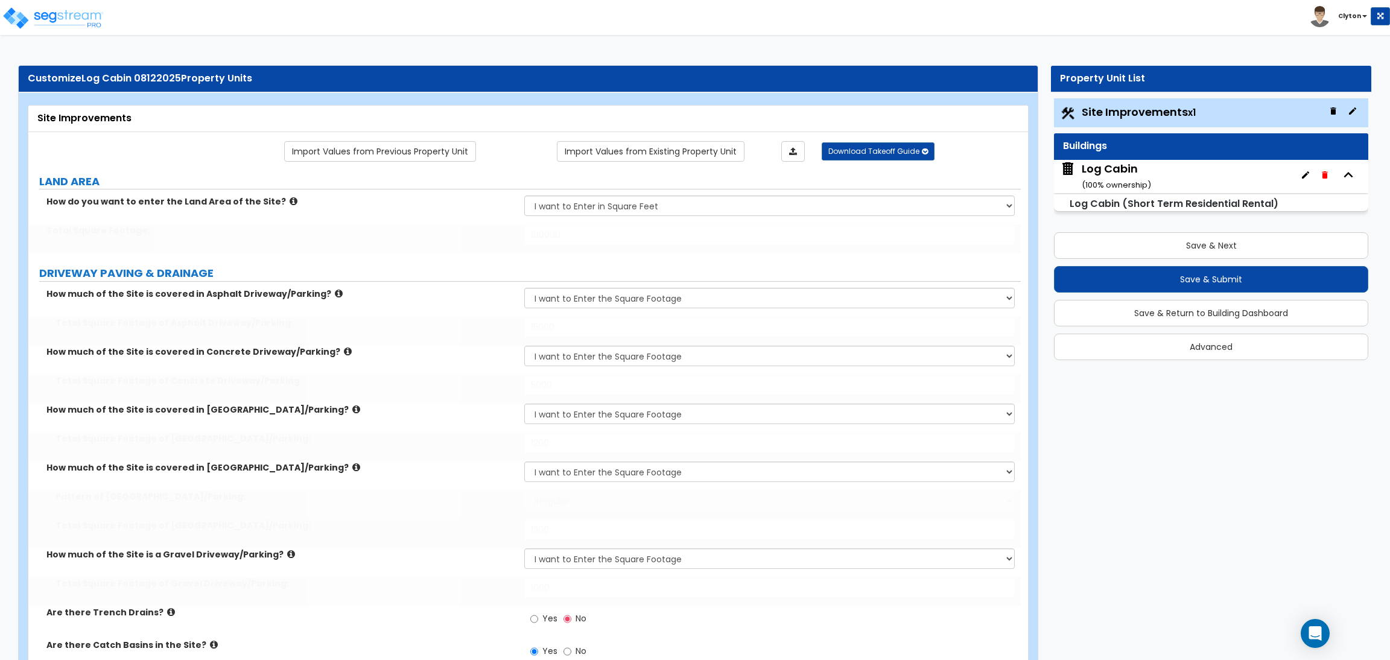
type input "2"
type input "1"
select select "3"
radio input "true"
select select "1"
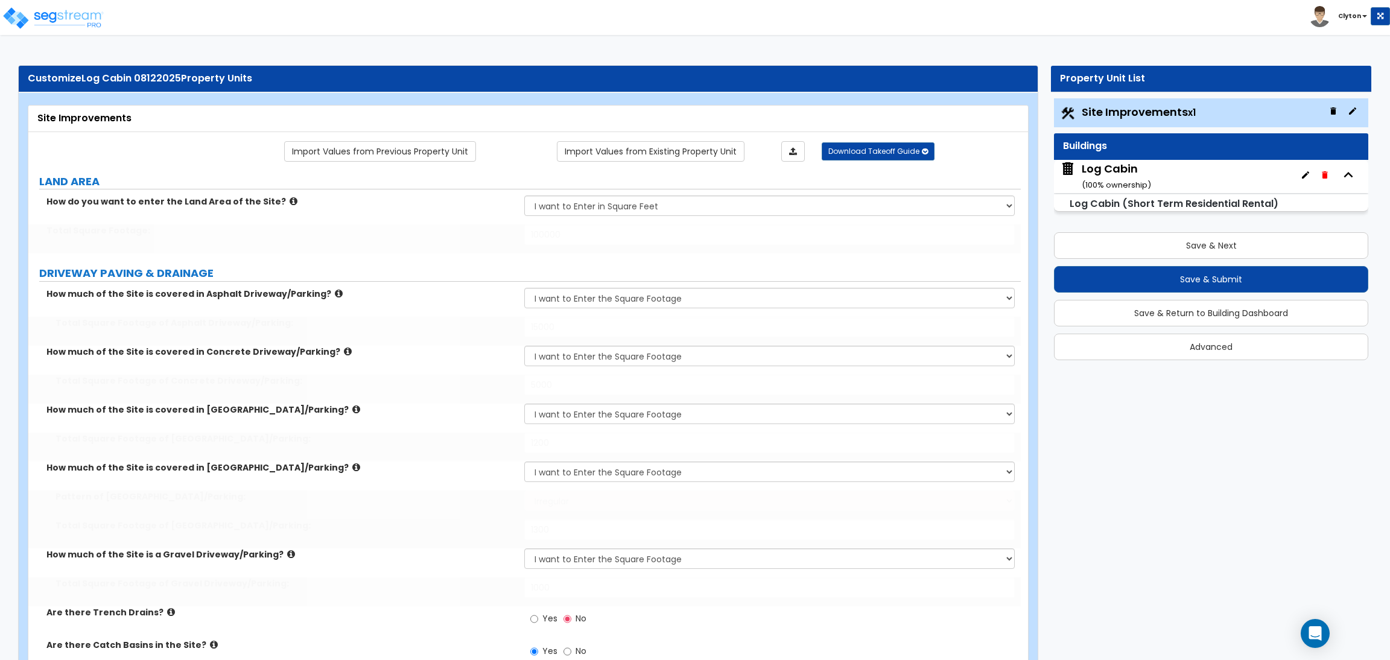
select select "2"
type input "200"
select select "2"
select select "1"
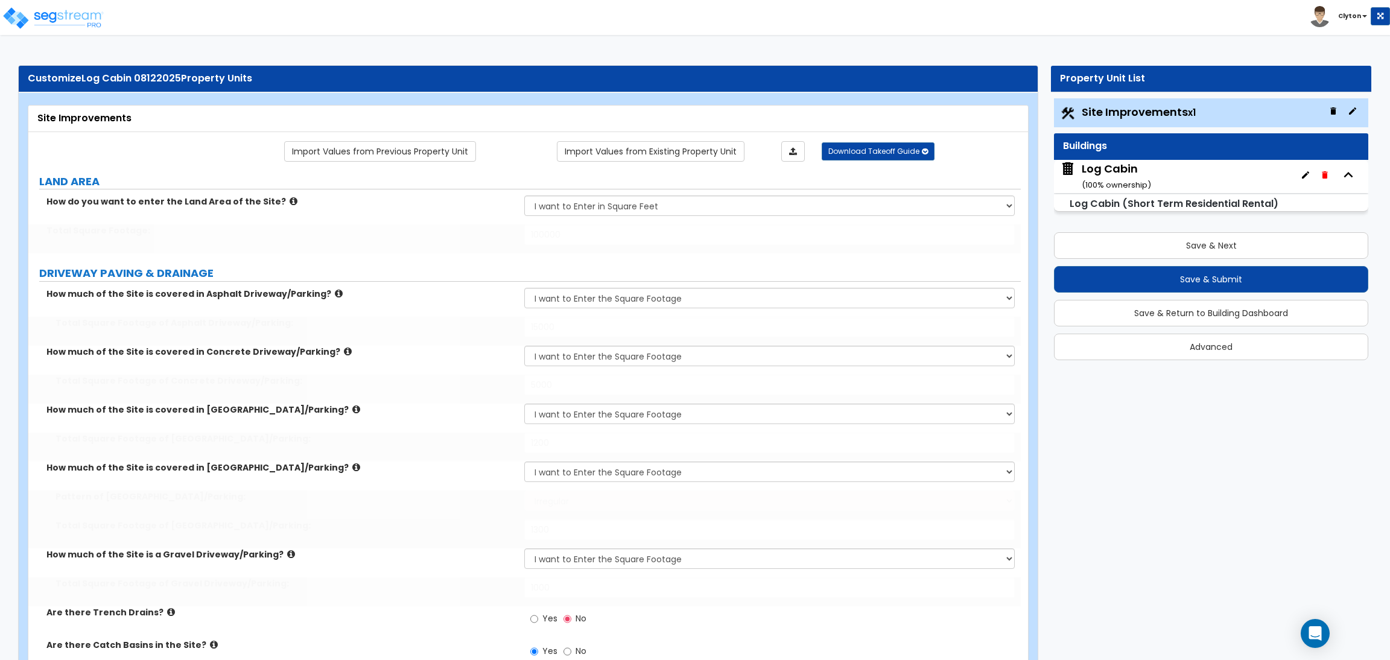
type input "400"
select select "1"
select select "2"
select select "1"
select select "2"
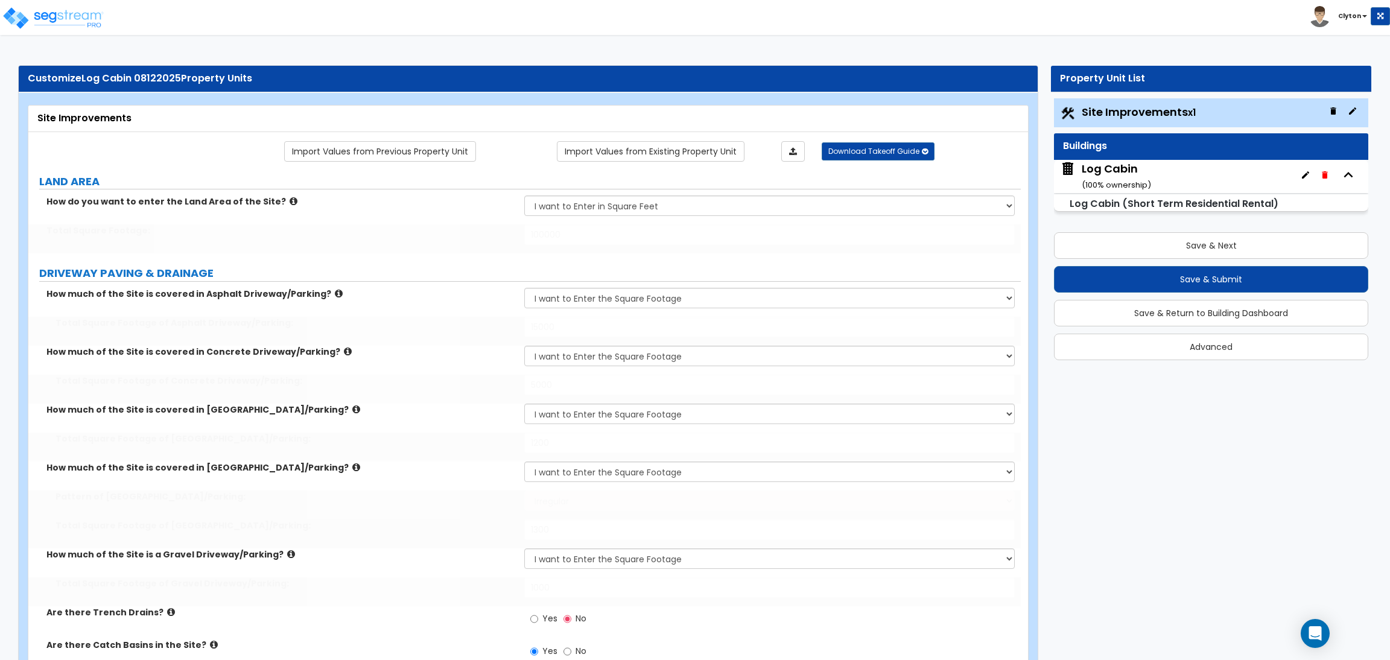
type input "1"
select select "1"
type input "350"
radio input "true"
type input "8"
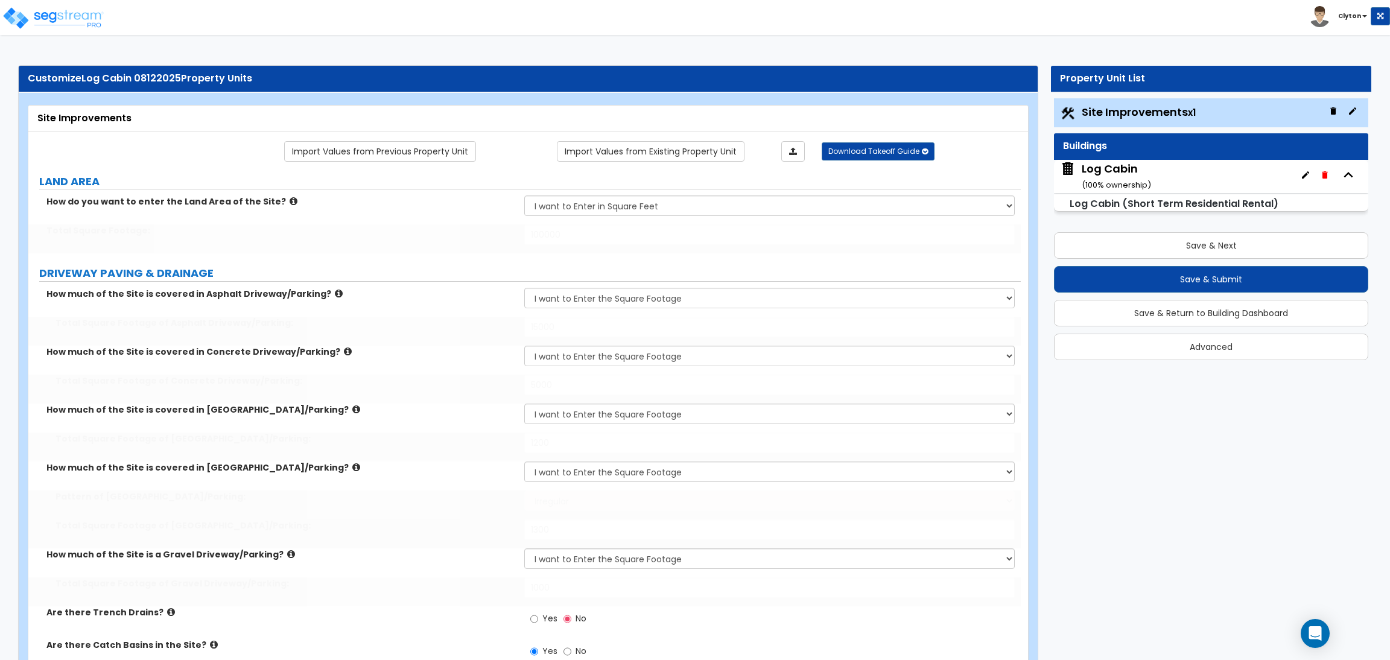
select select "1"
select select "2"
type input "2"
radio input "true"
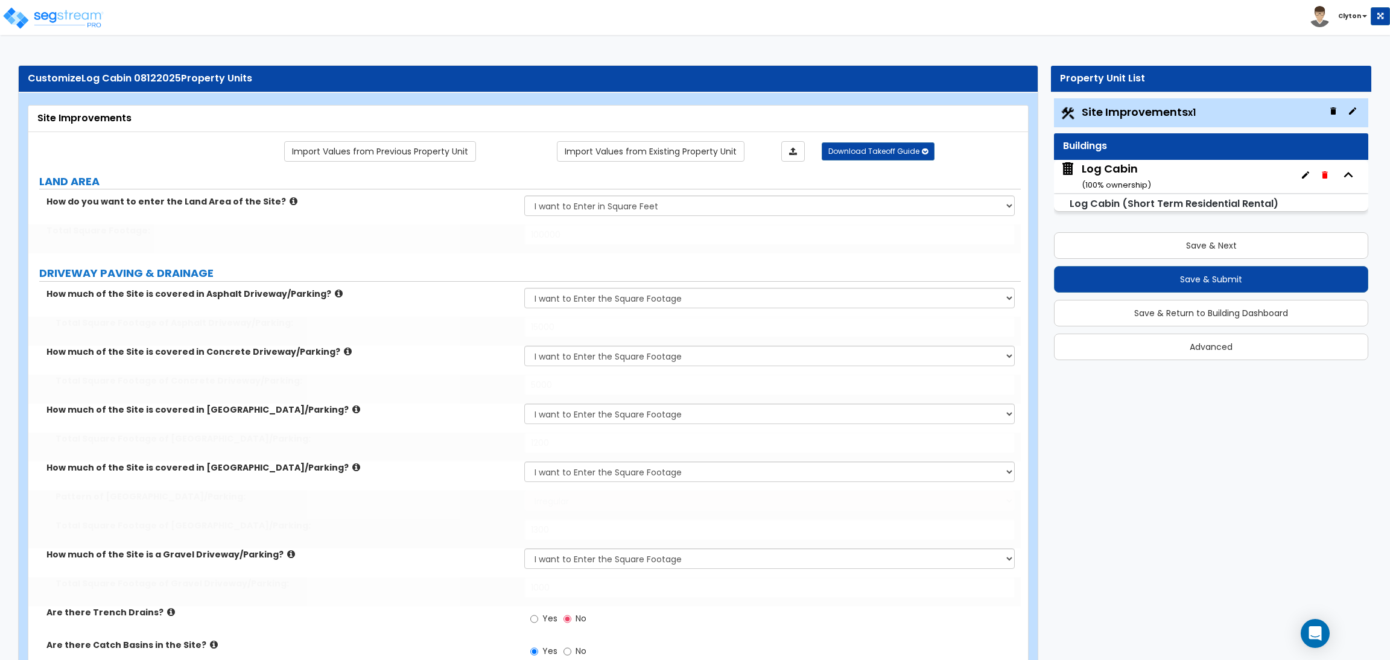
radio input "true"
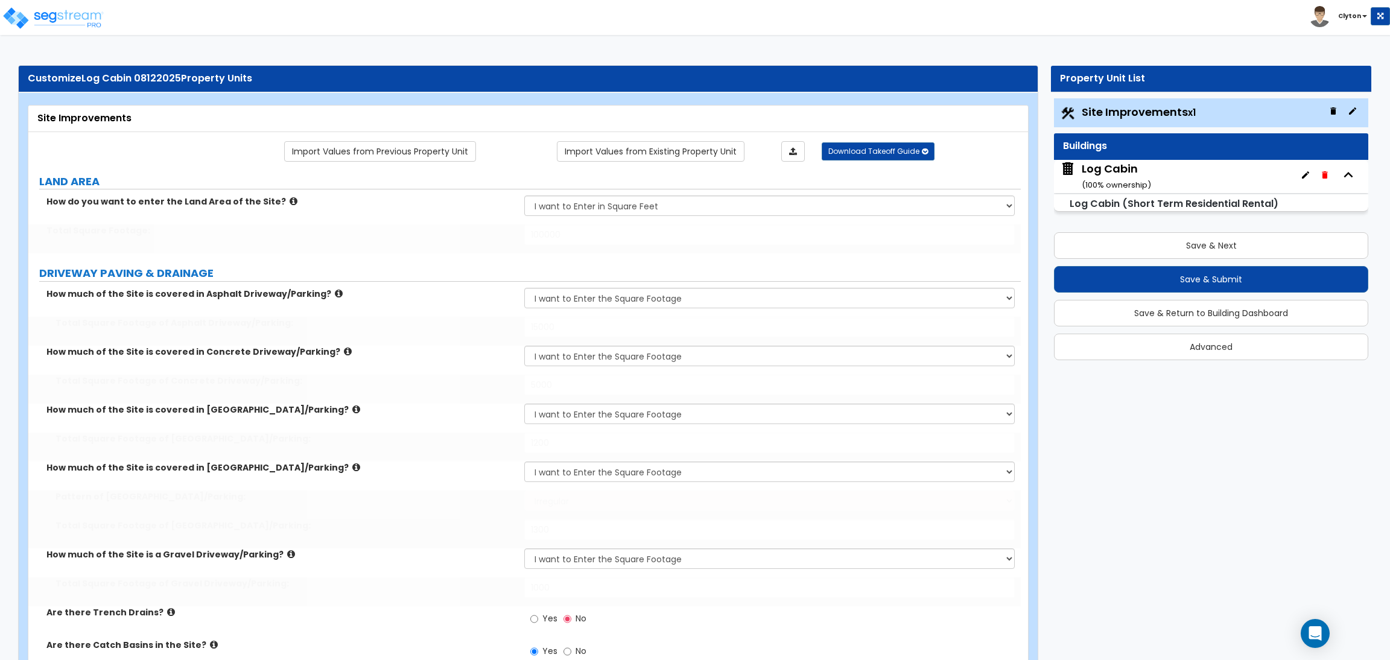
radio input "true"
select select "4"
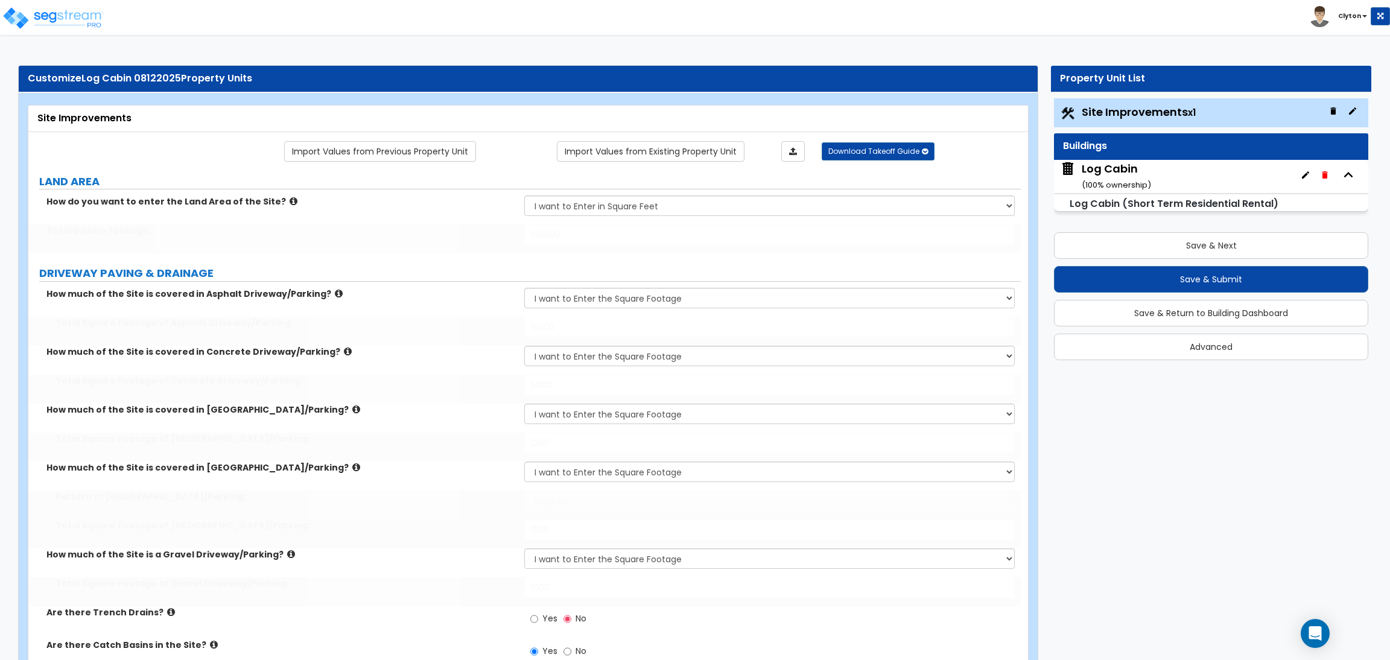
type input "20"
select select "4"
type input "14"
type input "850"
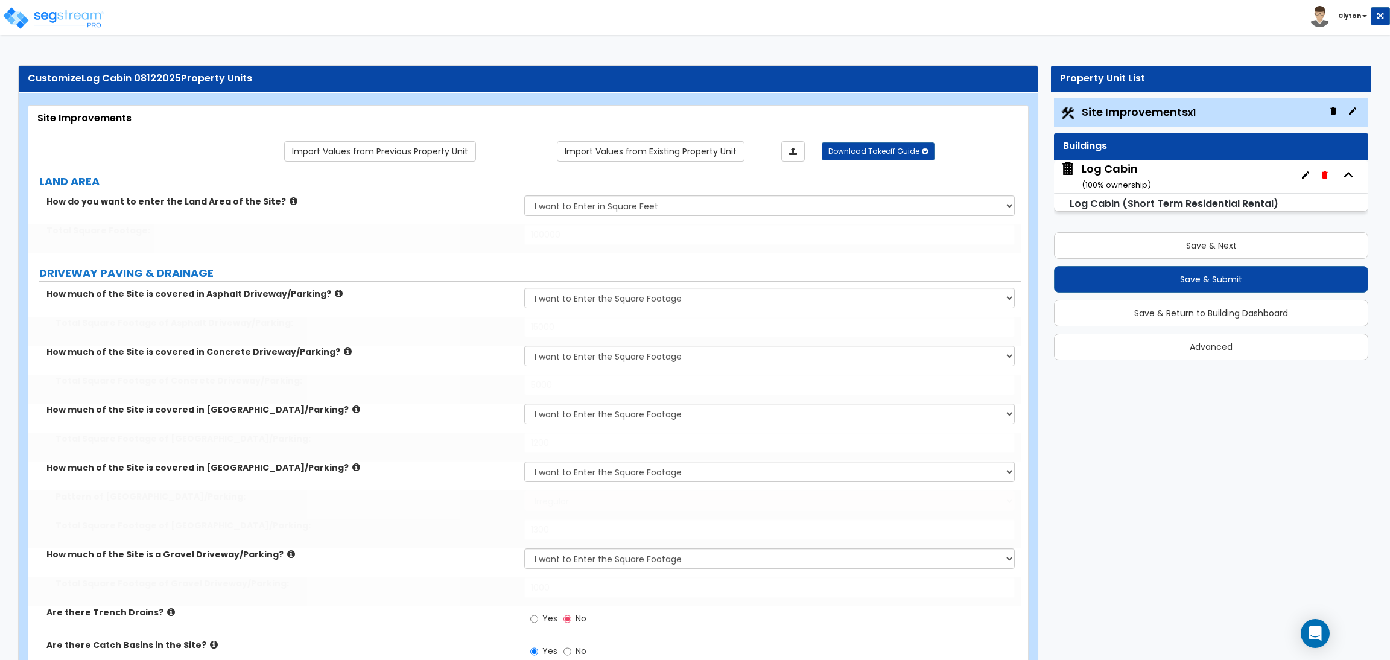
type input "5"
type input "20"
type input "5"
type input "20"
type input "5"
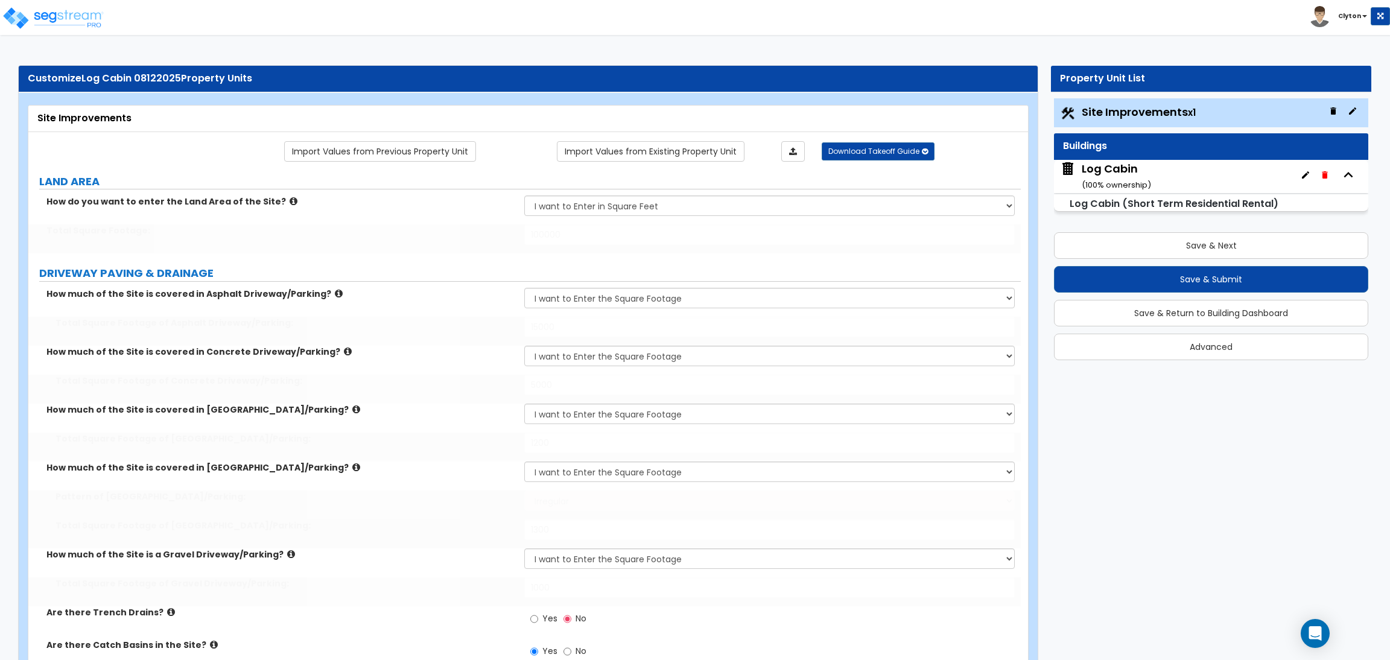
type input "20"
type input "5"
type input "20"
select select "1"
type input "60"
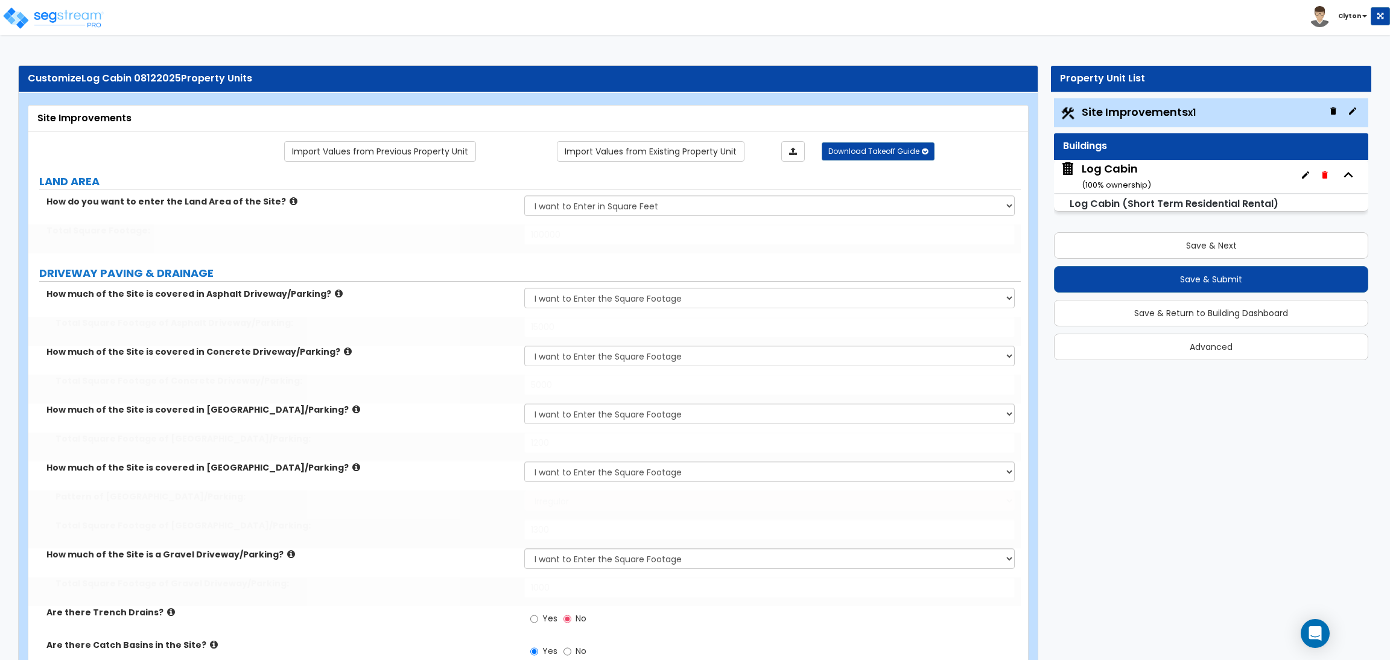
select select "1"
type input "50"
select select "1"
select select "10"
type input "3"
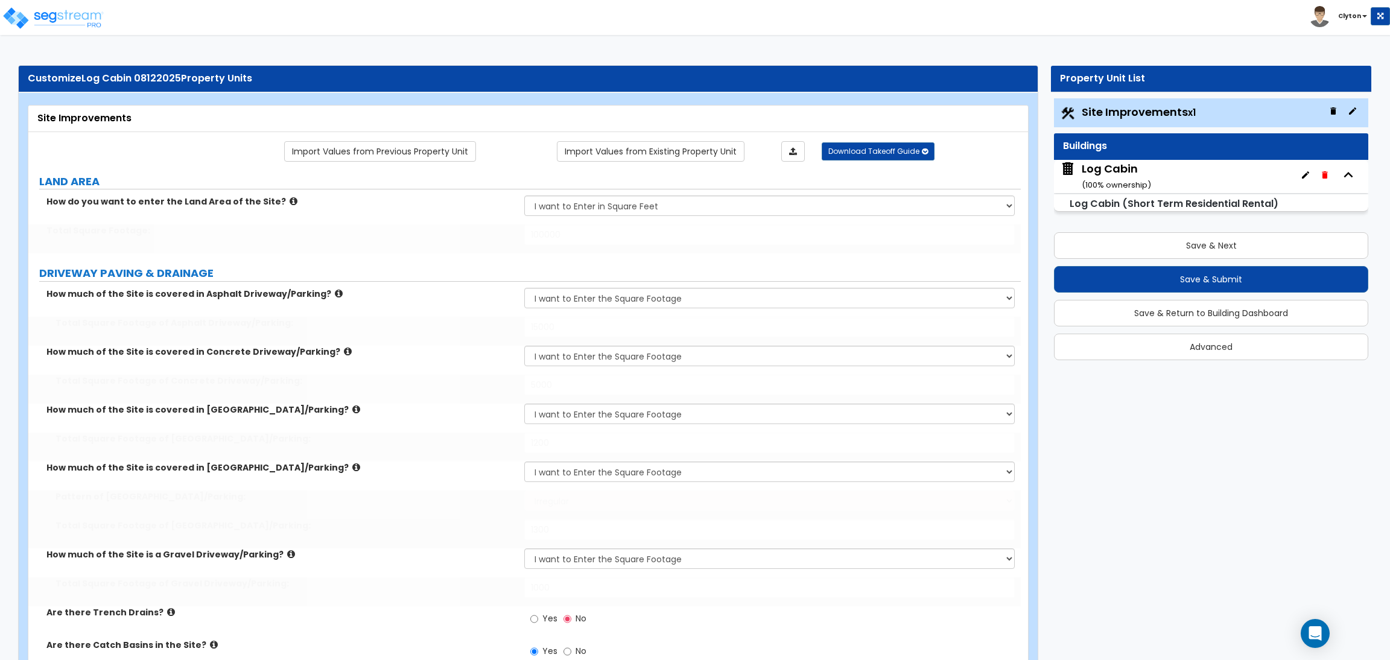
select select "3"
select select "1"
select select "2"
select select "3"
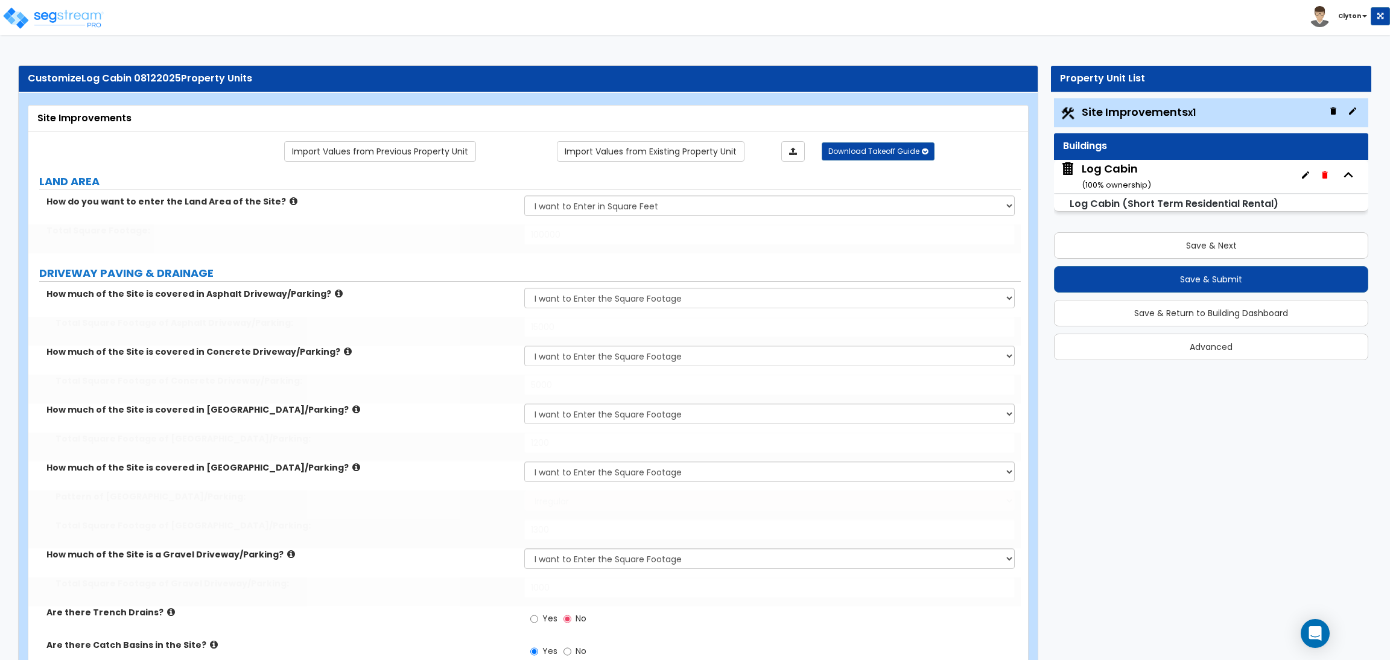
select select "1"
select select "2"
radio input "true"
type input "1"
radio input "true"
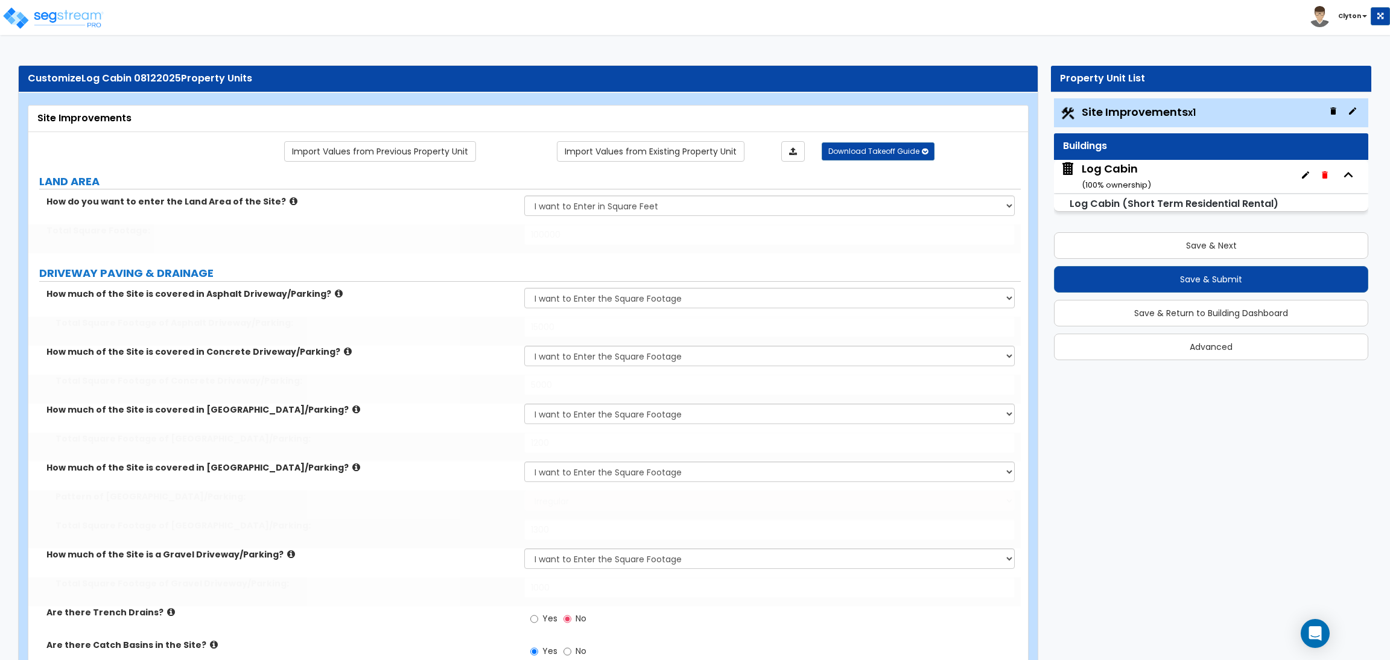
radio input "true"
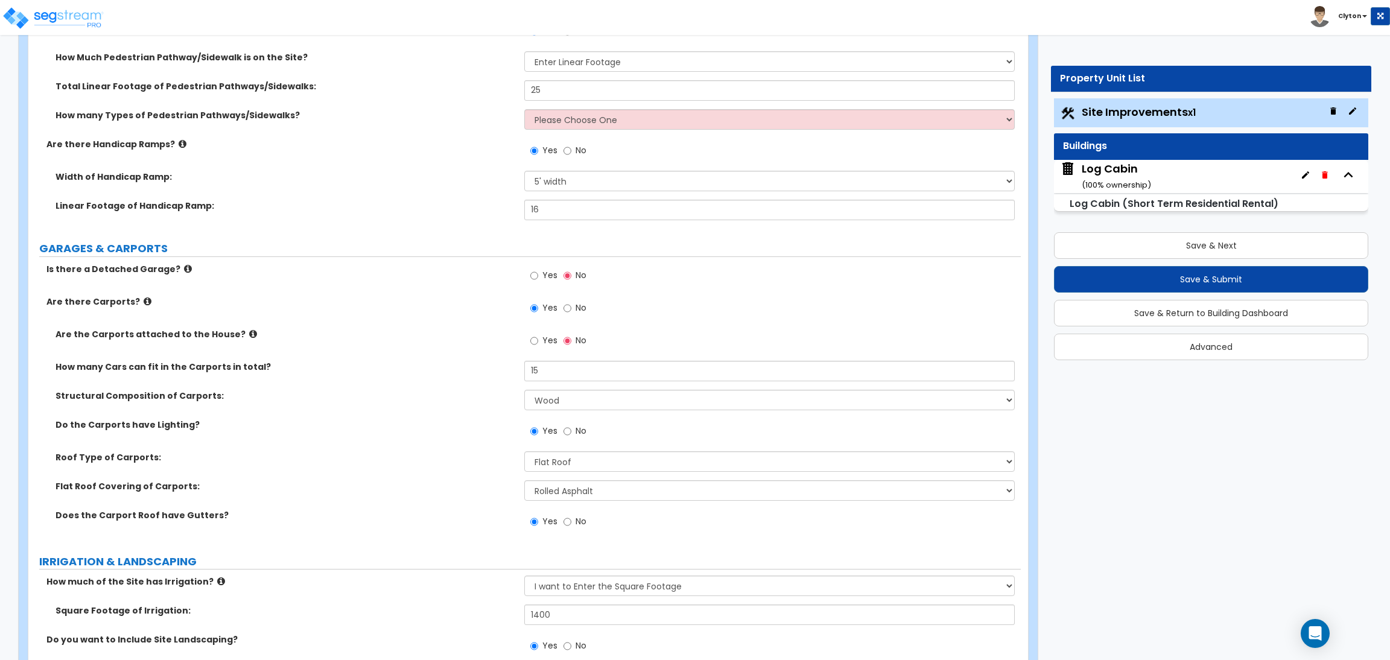
scroll to position [995, 0]
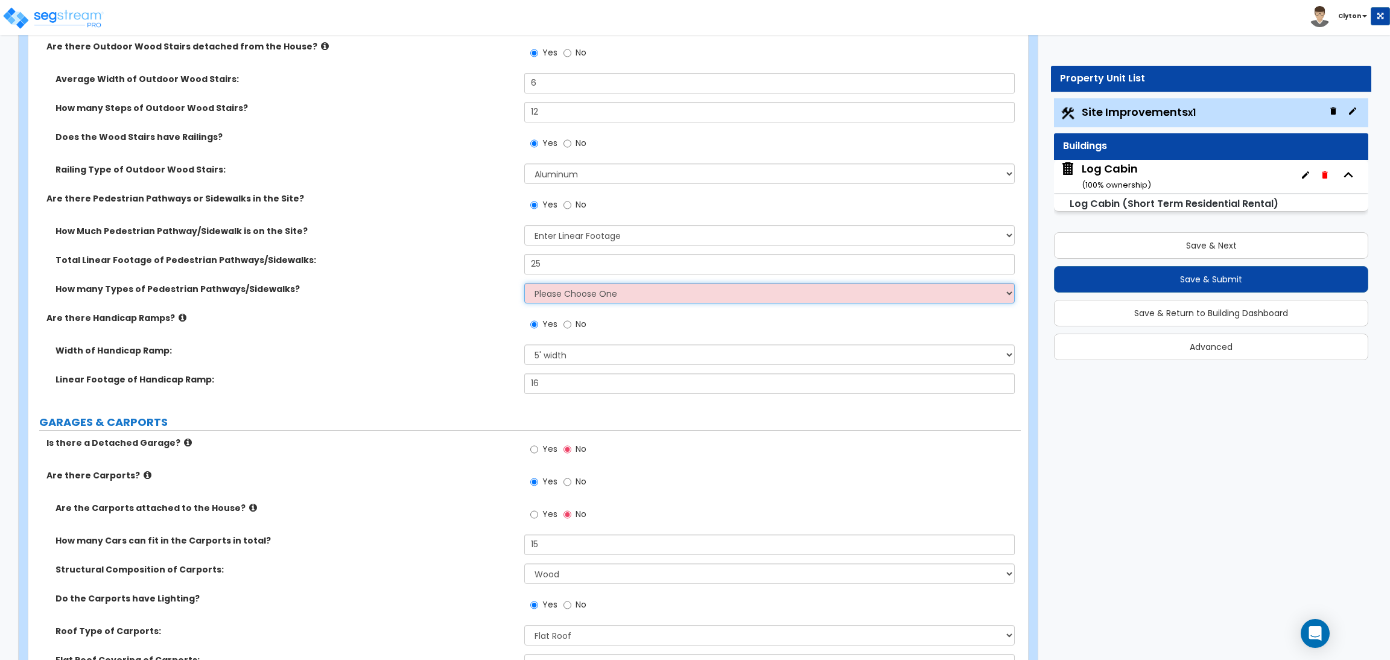
click at [538, 295] on select "Please Choose One 1 2 3" at bounding box center [769, 293] width 490 height 21
click at [524, 283] on select "Please Choose One 1 2 3" at bounding box center [769, 293] width 490 height 21
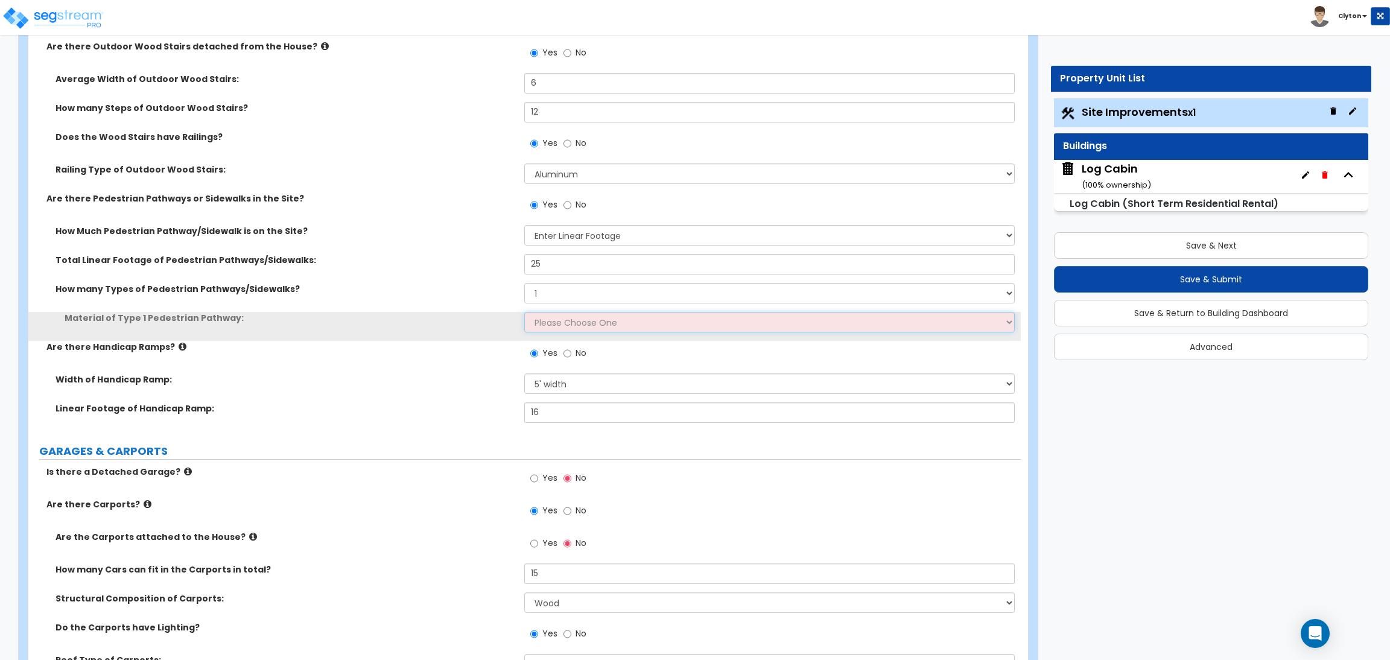
click at [556, 322] on select "Please Choose One Bare Concrete Stamped Concrete Brick Pavers Stone Pavers Wood…" at bounding box center [769, 322] width 490 height 21
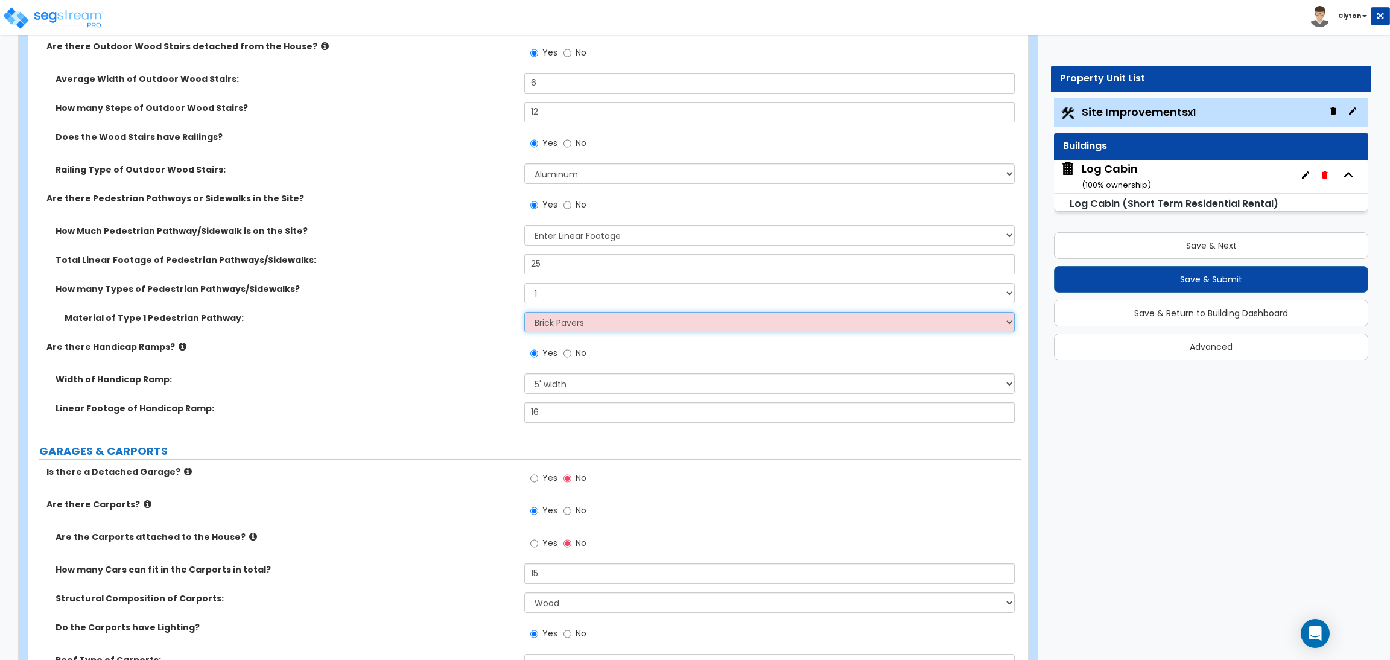
click at [524, 312] on select "Please Choose One Bare Concrete Stamped Concrete Brick Pavers Stone Pavers Wood…" at bounding box center [769, 322] width 490 height 21
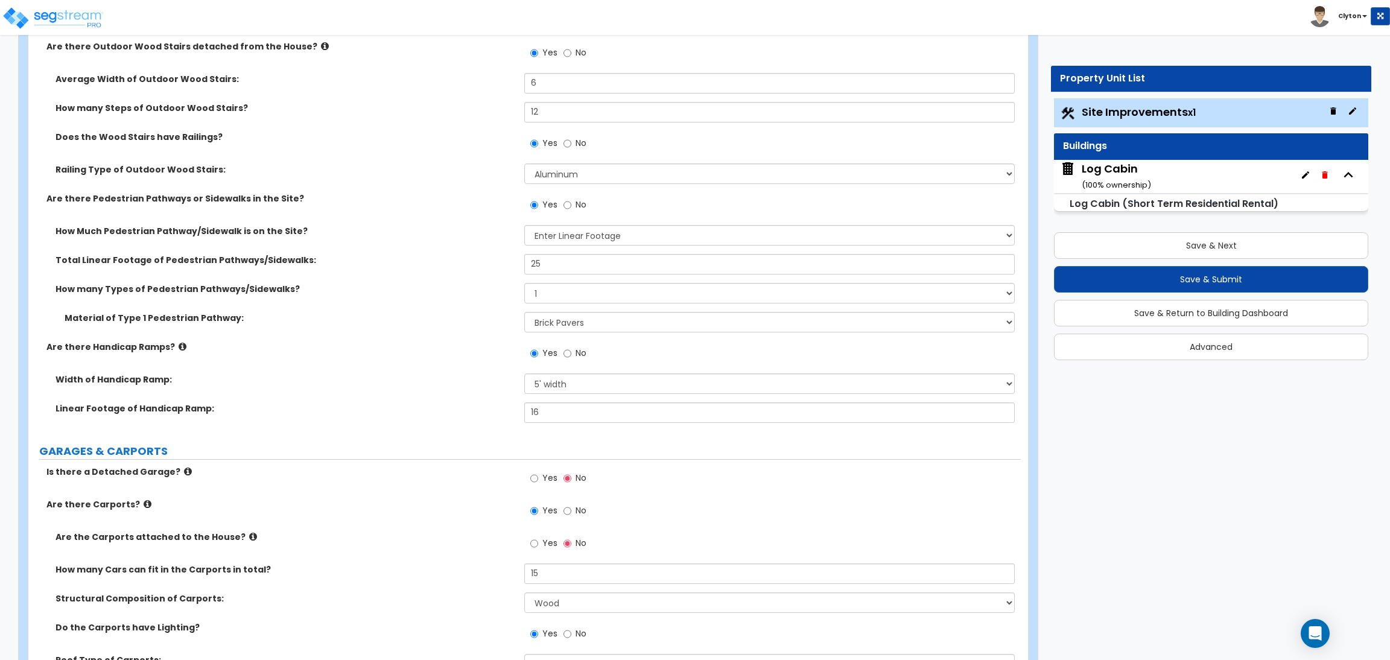
click at [444, 416] on div "Linear Footage of Handicap Ramp: 16" at bounding box center [524, 417] width 993 height 29
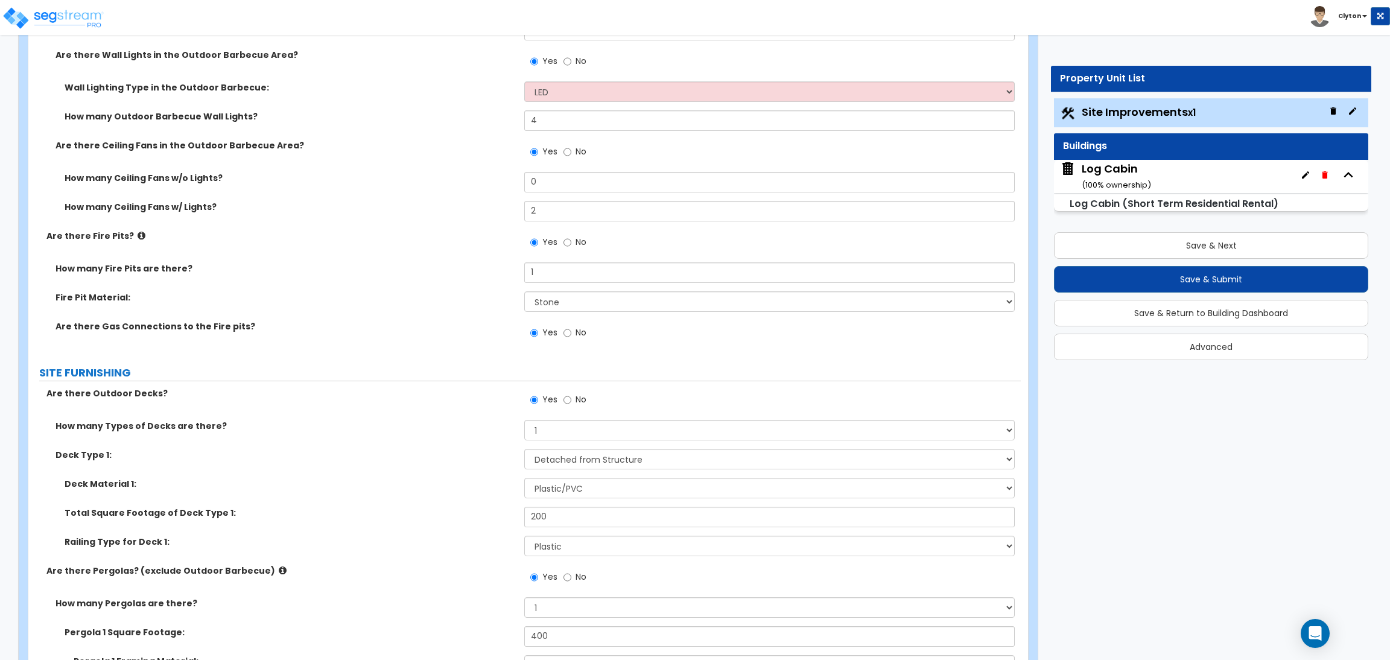
scroll to position [3258, 0]
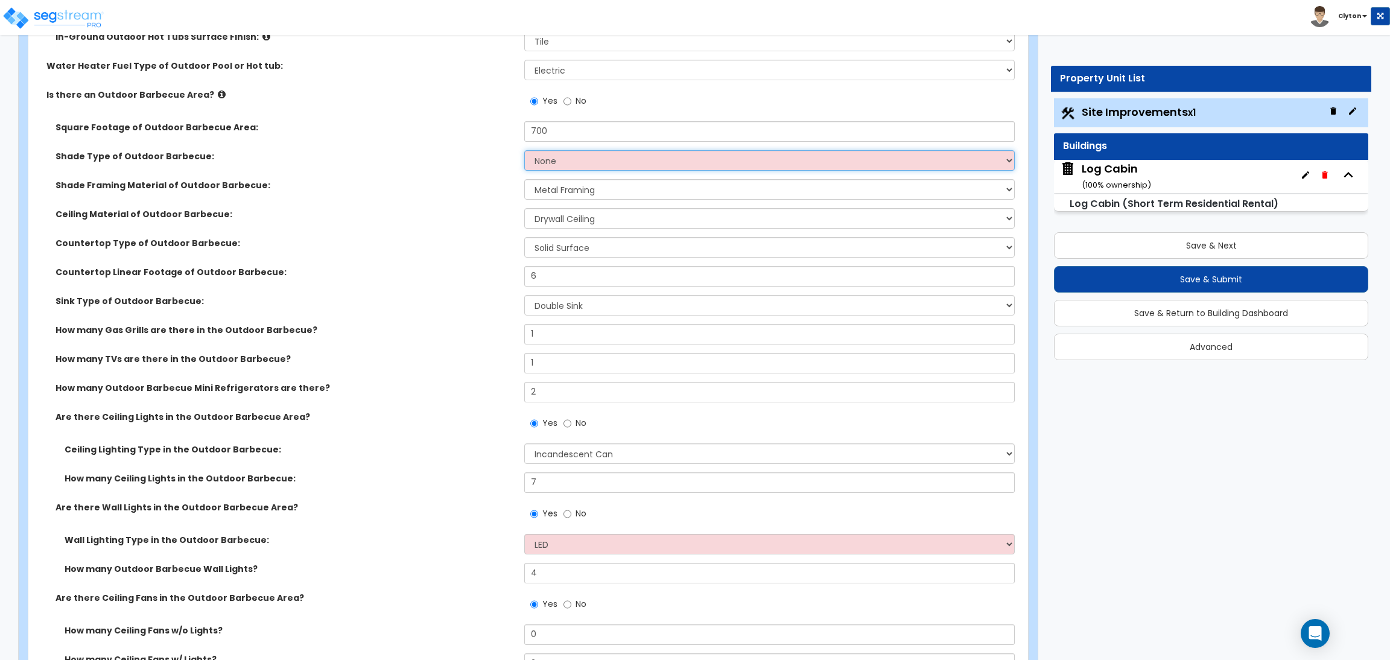
click at [581, 162] on select "None Roof Pergola" at bounding box center [769, 160] width 490 height 21
click at [524, 150] on select "None Roof Pergola" at bounding box center [769, 160] width 490 height 21
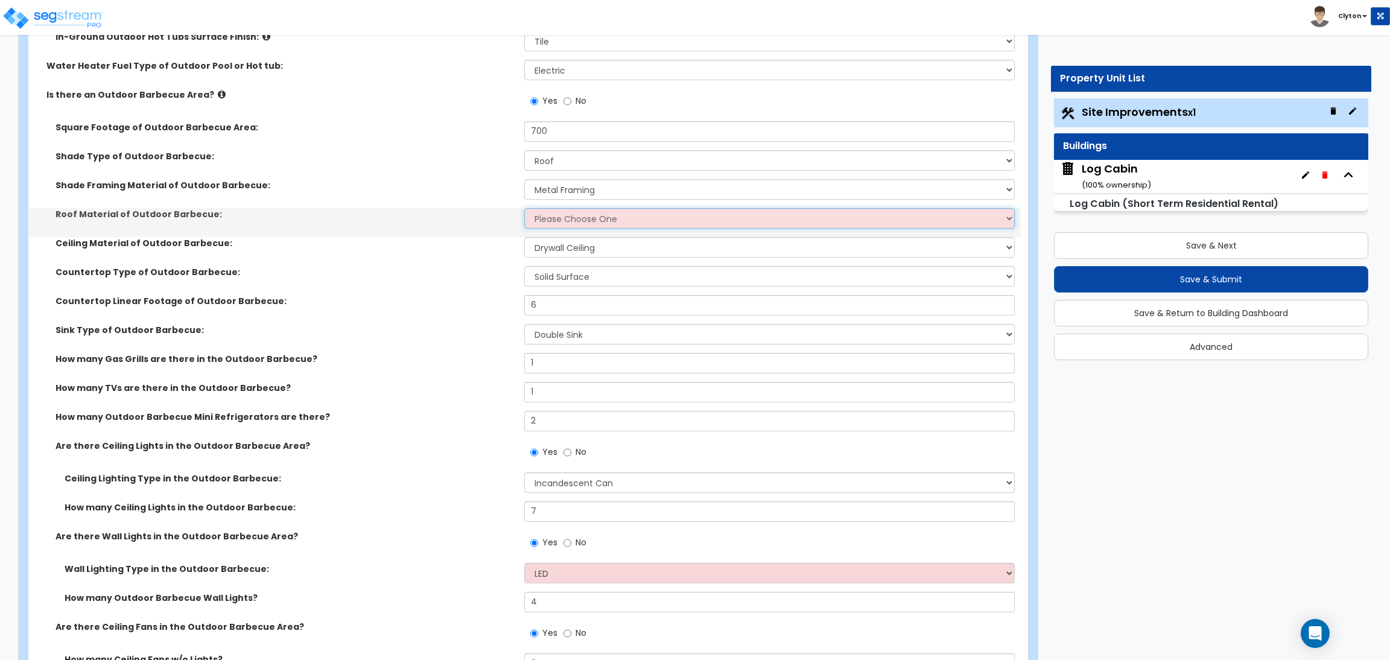
click at [552, 218] on select "Please Choose One Asphalt Shingles Clay Shingles Wood Shingles Metal Shingles" at bounding box center [769, 218] width 490 height 21
click at [524, 208] on select "Please Choose One Asphalt Shingles Clay Shingles Wood Shingles Metal Shingles" at bounding box center [769, 218] width 490 height 21
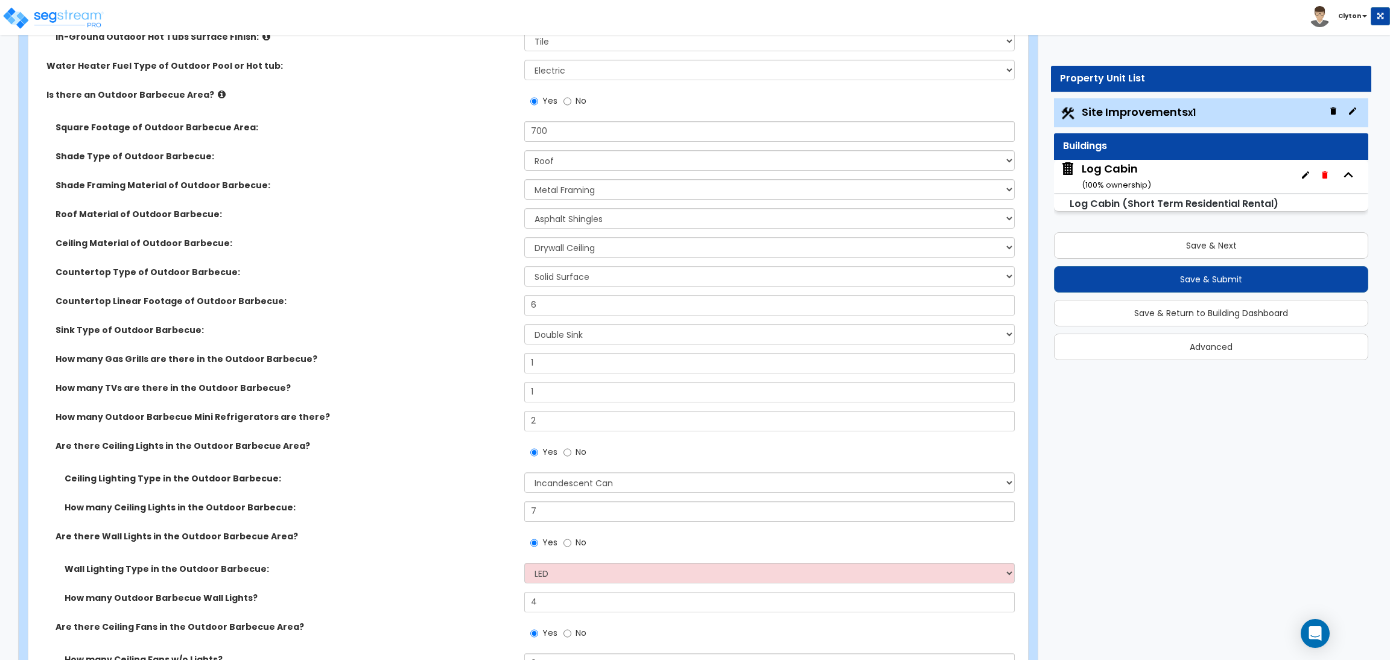
click at [403, 287] on div "Countertop Type of Outdoor Barbecue: Please Choose One Plastic Laminate Solid S…" at bounding box center [524, 280] width 993 height 29
click at [409, 337] on div "Sink Type of Outdoor Barbecue: None Single Sink Double Sink" at bounding box center [524, 338] width 993 height 29
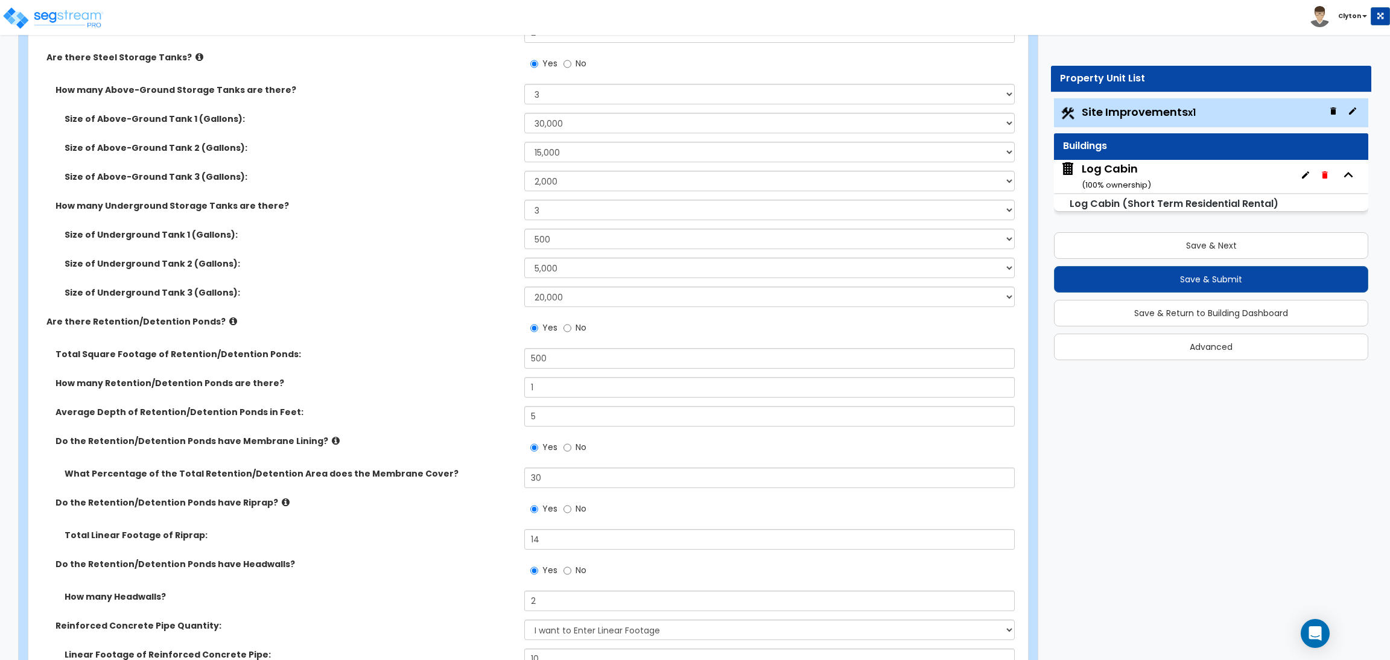
scroll to position [7060, 0]
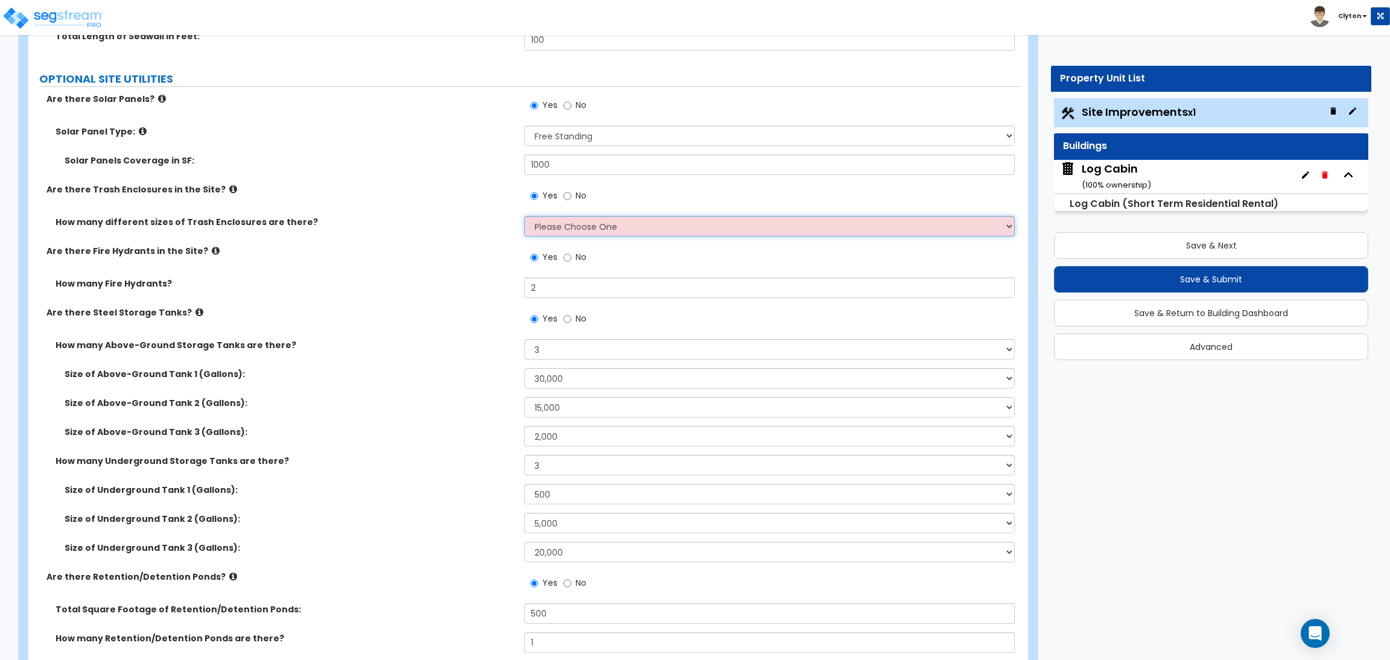
click at [570, 225] on select "Please Choose One 1 2 3" at bounding box center [769, 226] width 490 height 21
click at [524, 217] on select "Please Choose One 1 2 3" at bounding box center [769, 226] width 490 height 21
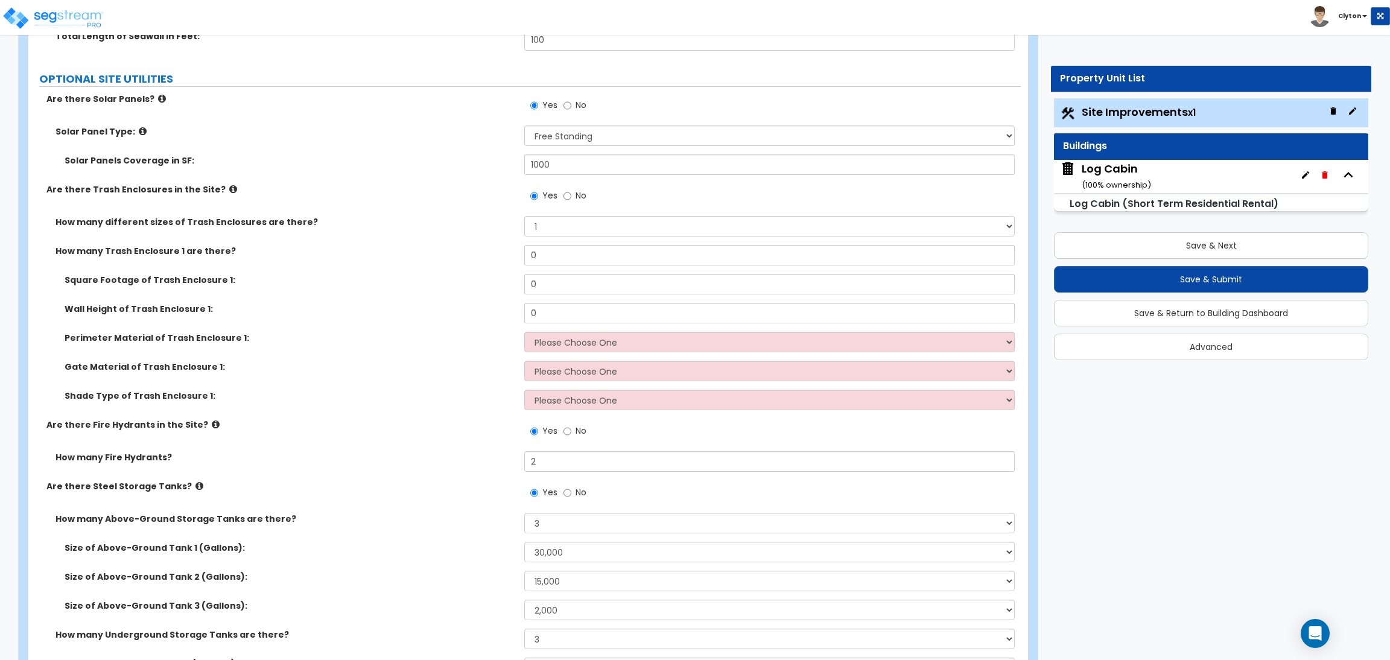
click at [576, 200] on span "No" at bounding box center [581, 195] width 11 height 12
click at [572, 200] on input "No" at bounding box center [568, 195] width 8 height 13
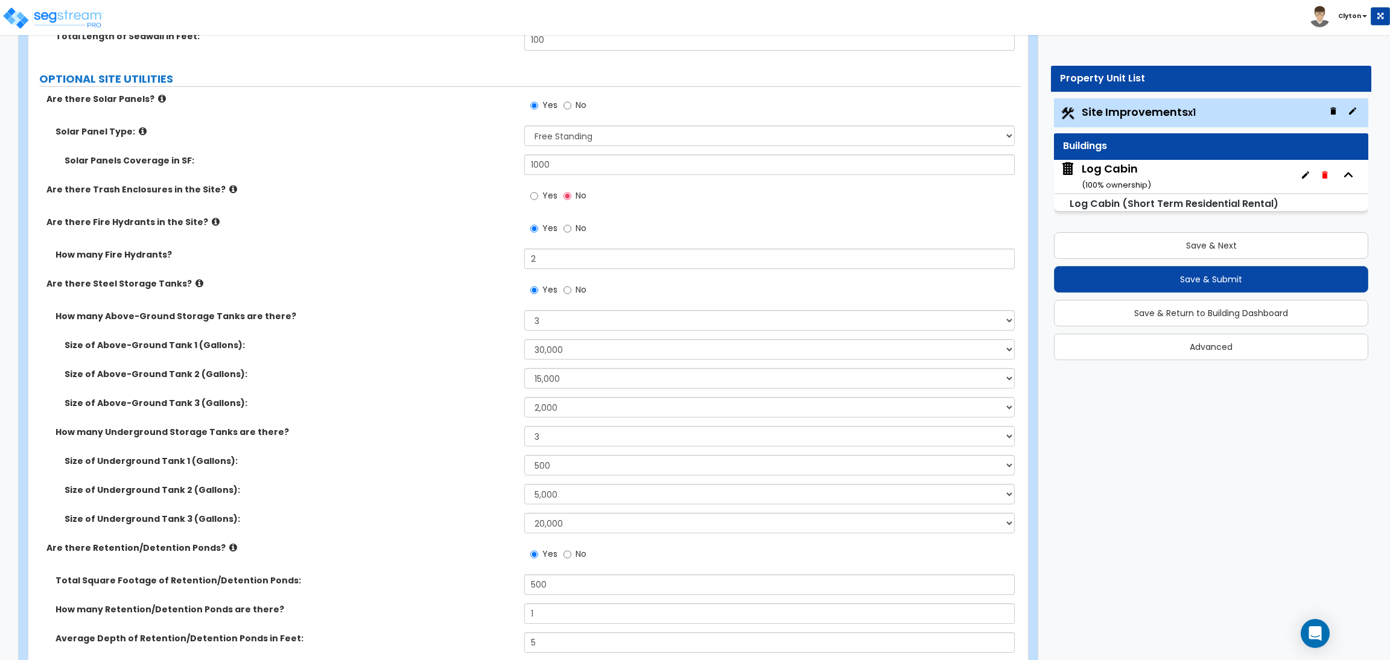
click at [375, 276] on div "How many Fire Hydrants? 2" at bounding box center [524, 263] width 993 height 29
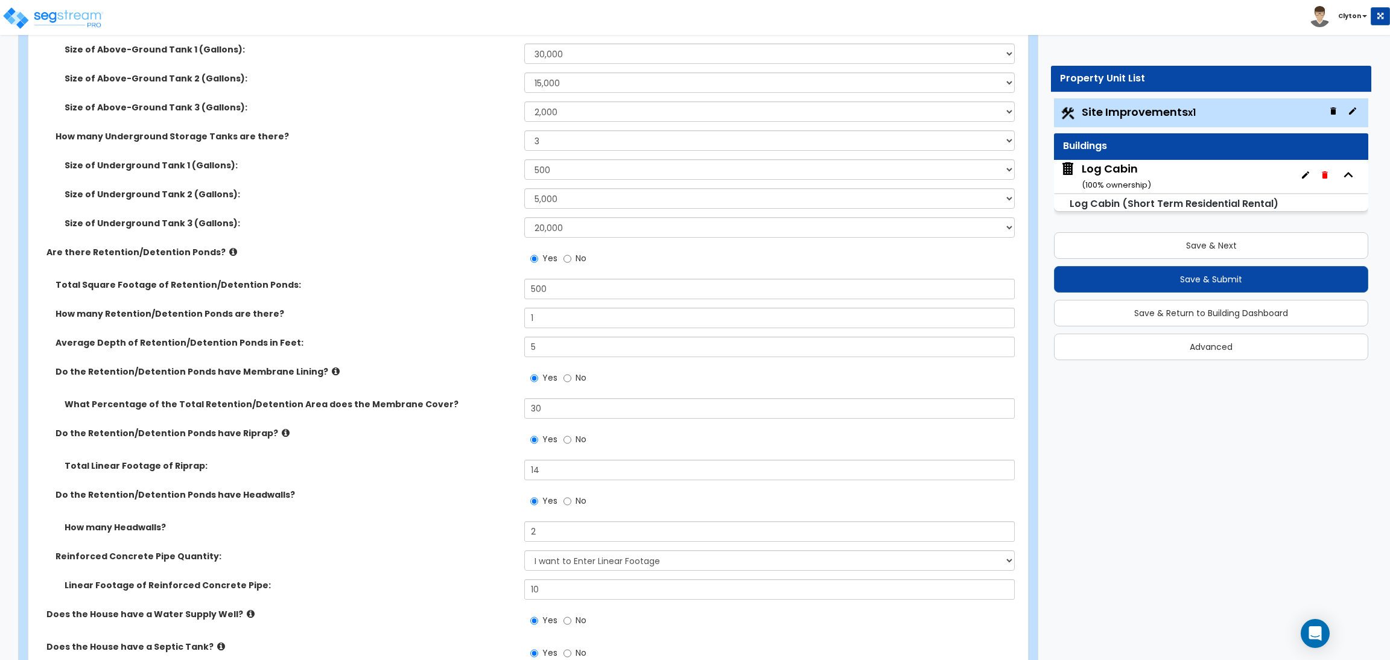
scroll to position [7425, 0]
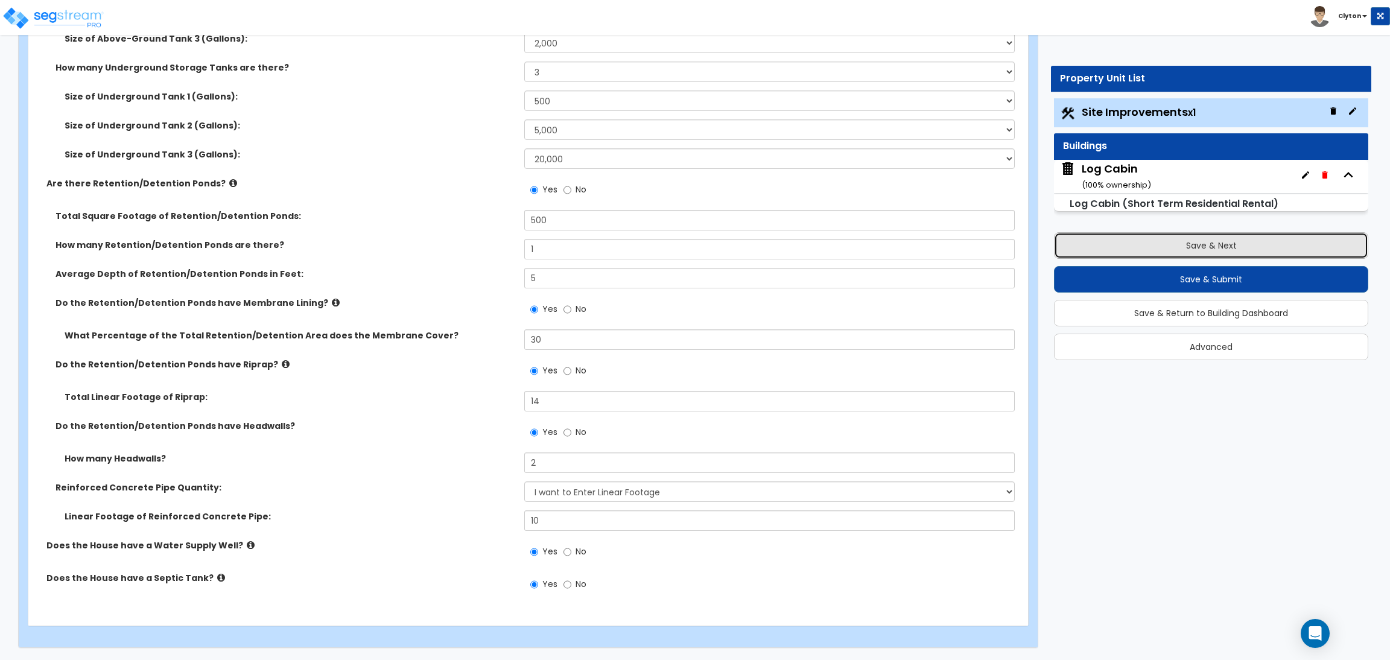
click at [1179, 249] on button "Save & Next" at bounding box center [1211, 245] width 314 height 27
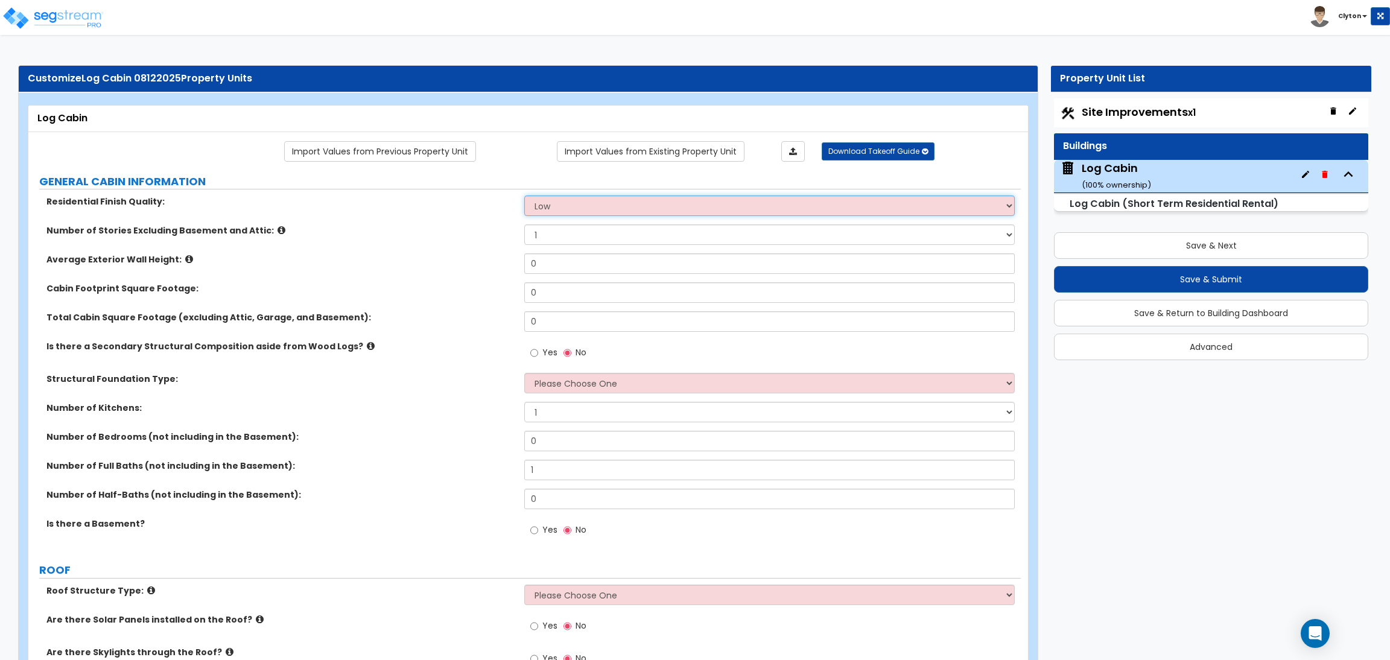
click at [585, 211] on select "Low Average High" at bounding box center [769, 206] width 490 height 21
click at [524, 196] on select "Low Average High" at bounding box center [769, 206] width 490 height 21
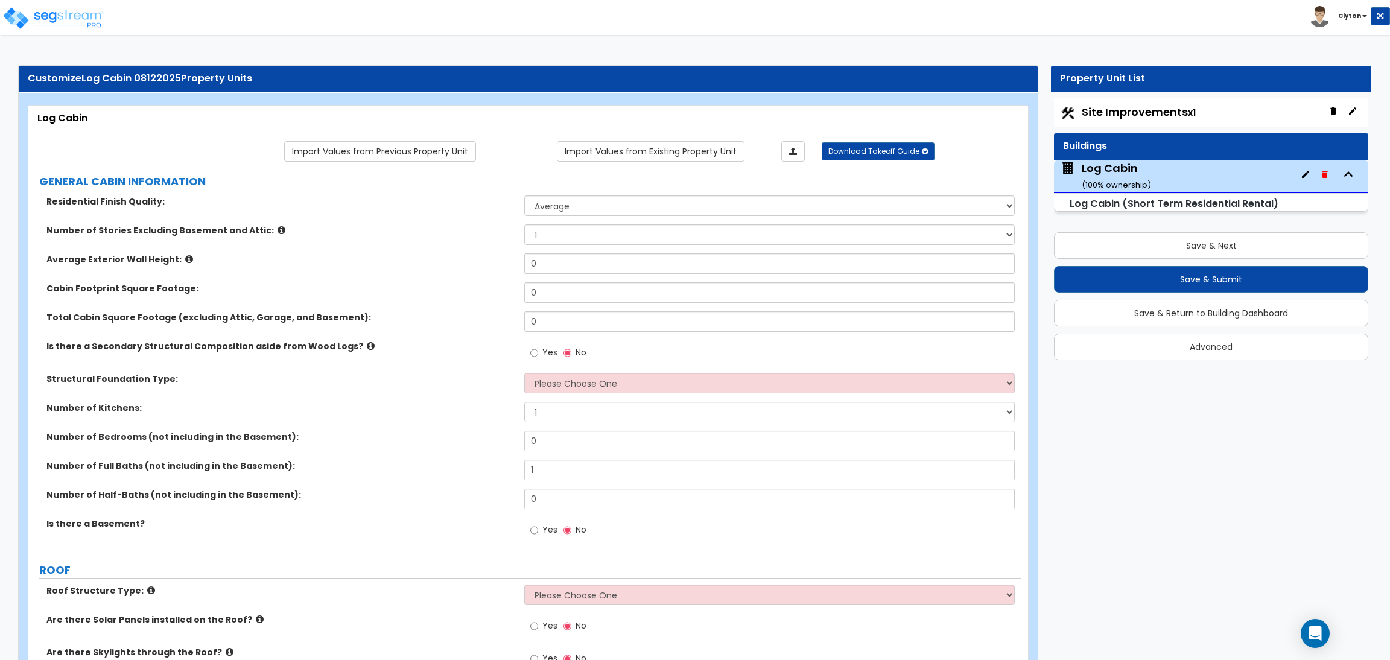
click at [386, 394] on div "Structural Foundation Type: Please Choose One Spread Ftg, Col, & Beam FDN (Pier…" at bounding box center [524, 387] width 993 height 29
click at [430, 302] on div "Cabin Footprint Square Footage: 0" at bounding box center [524, 296] width 993 height 29
click at [390, 304] on div "Cabin Footprint Square Footage: 0" at bounding box center [524, 296] width 993 height 29
drag, startPoint x: 558, startPoint y: 263, endPoint x: 457, endPoint y: 267, distance: 101.5
click at [457, 267] on div "Average Exterior Wall Height: 0" at bounding box center [524, 267] width 993 height 29
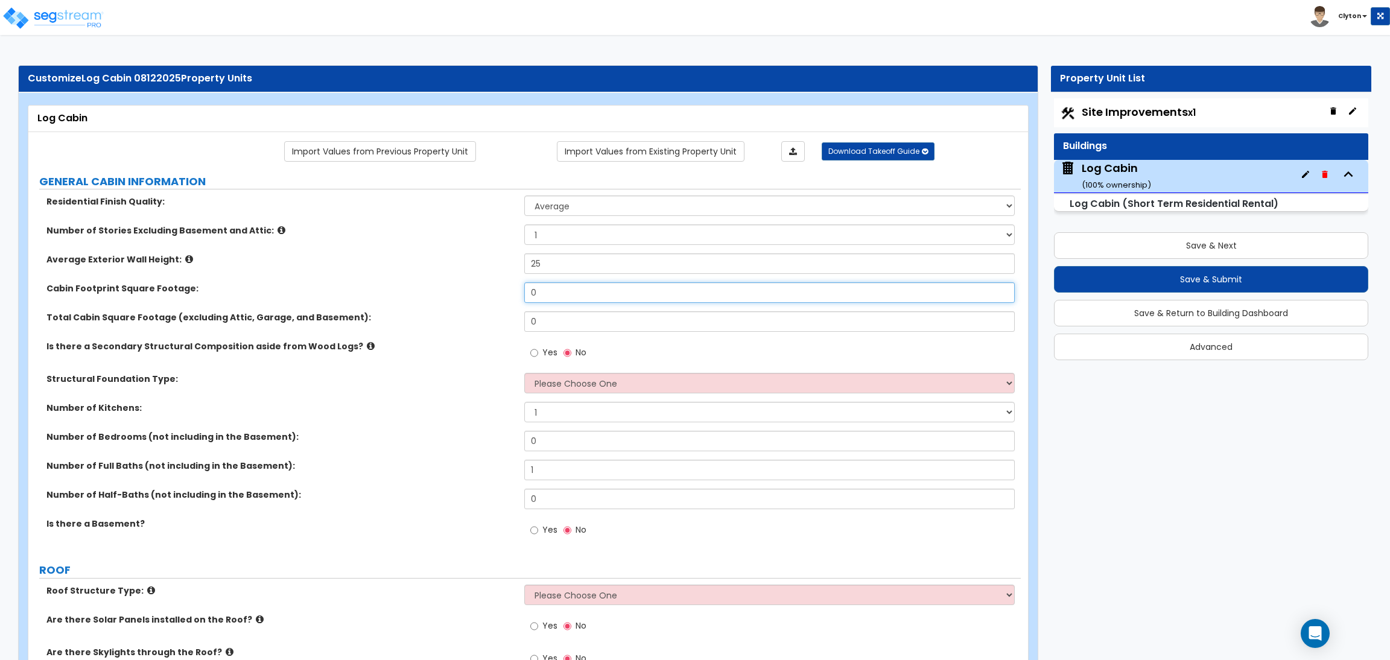
drag, startPoint x: 573, startPoint y: 286, endPoint x: 486, endPoint y: 301, distance: 88.1
click at [486, 301] on div "Cabin Footprint Square Footage: 0" at bounding box center [524, 296] width 993 height 29
drag, startPoint x: 568, startPoint y: 318, endPoint x: 456, endPoint y: 312, distance: 112.4
click at [457, 312] on div "Total Cabin Square Footage (excluding Attic, Garage, and Basement): 0" at bounding box center [524, 325] width 993 height 29
click at [463, 395] on div "Structural Foundation Type: Please Choose One Spread Ftg, Col, & Beam FDN (Pier…" at bounding box center [524, 387] width 993 height 29
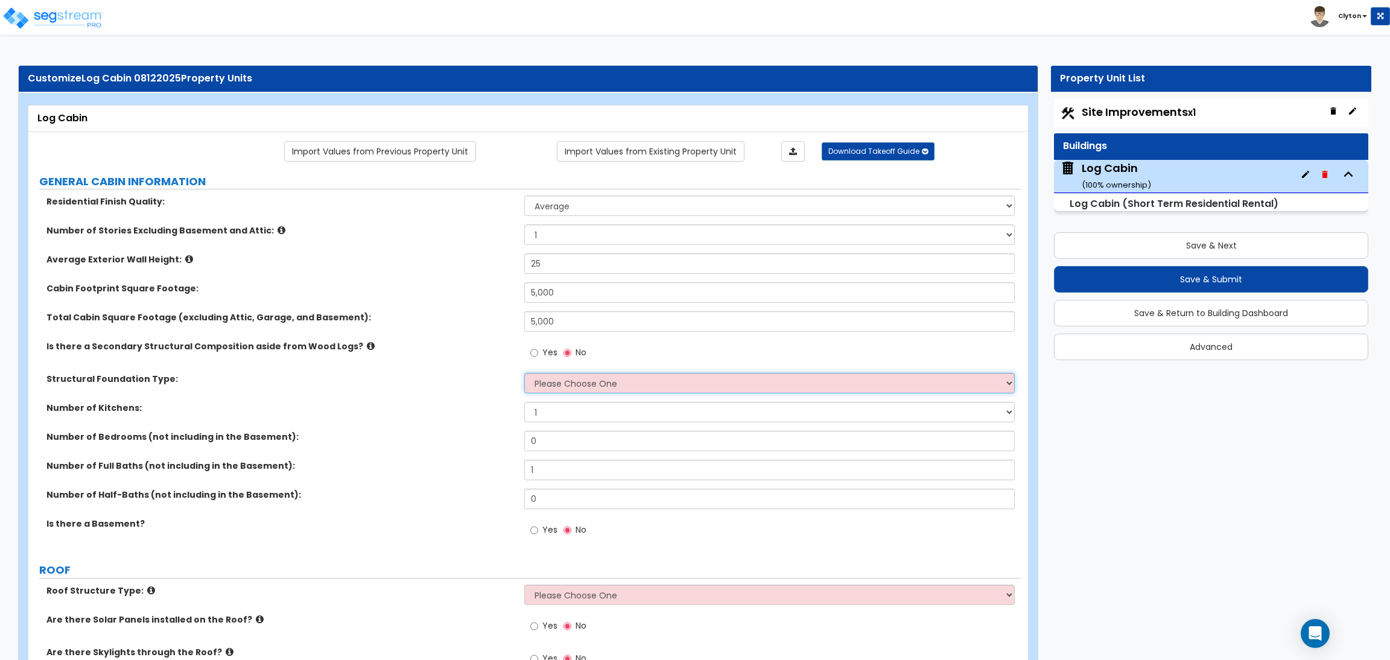
click at [573, 384] on select "Please Choose One Spread Ftg, Col, & Beam FDN (Pier & Beam) Slab on Grade" at bounding box center [769, 383] width 490 height 21
click at [400, 402] on div "Structural Foundation Type: Please Choose One Spread Ftg, Col, & Beam FDN (Pier…" at bounding box center [524, 387] width 993 height 29
click at [535, 352] on input "Yes" at bounding box center [534, 352] width 8 height 13
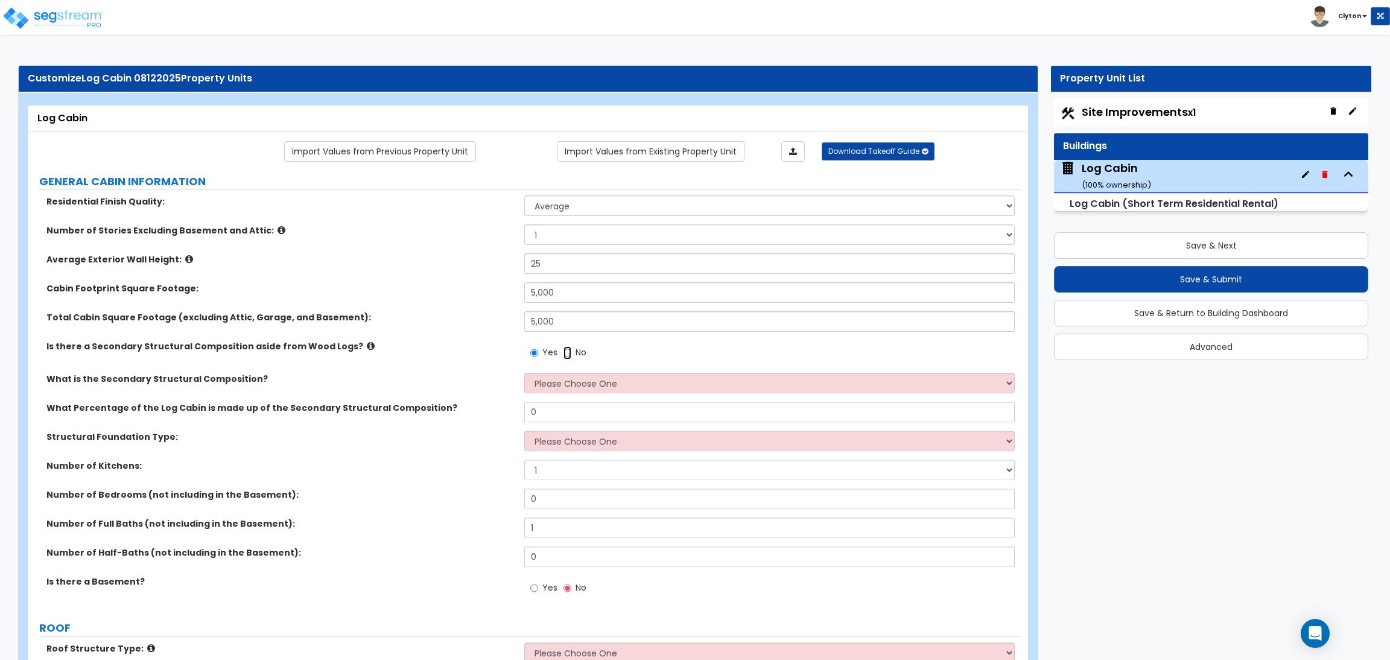
click at [570, 355] on input "No" at bounding box center [568, 352] width 8 height 13
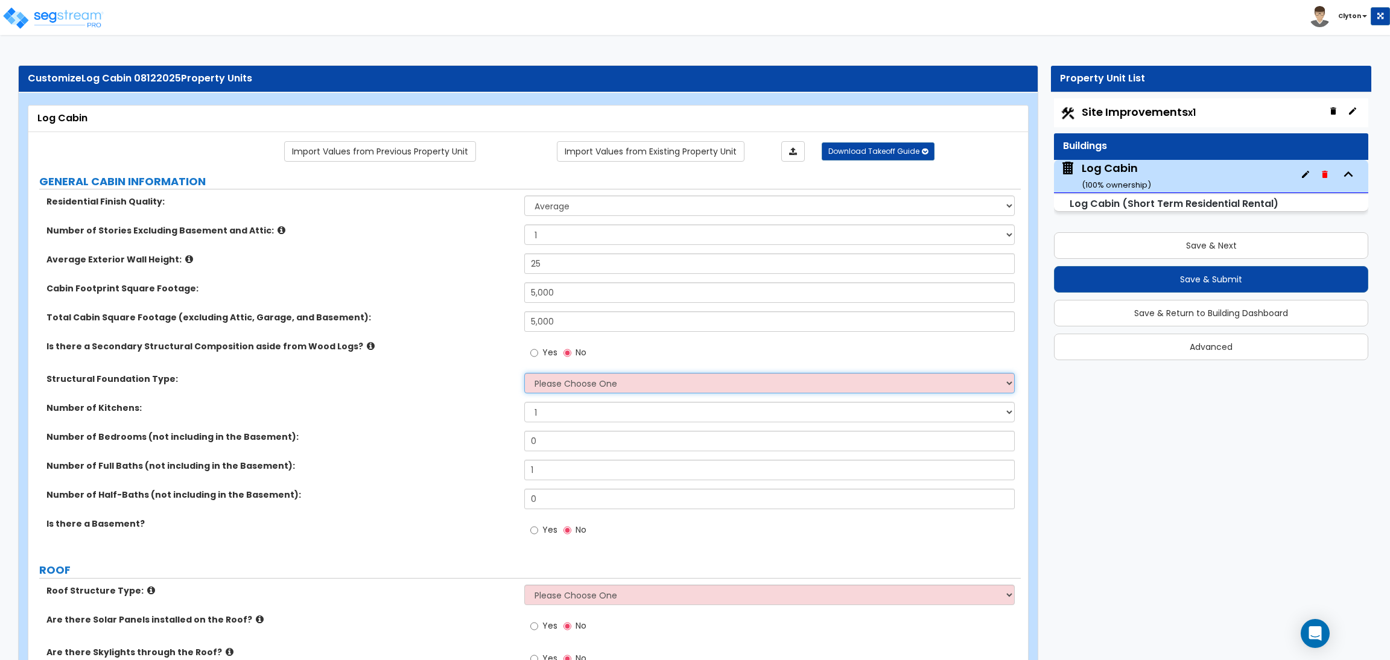
click at [570, 384] on select "Please Choose One Spread Ftg, Col, & Beam FDN (Pier & Beam) Slab on Grade" at bounding box center [769, 383] width 490 height 21
click at [524, 374] on select "Please Choose One Spread Ftg, Col, & Beam FDN (Pier & Beam) Slab on Grade" at bounding box center [769, 383] width 490 height 21
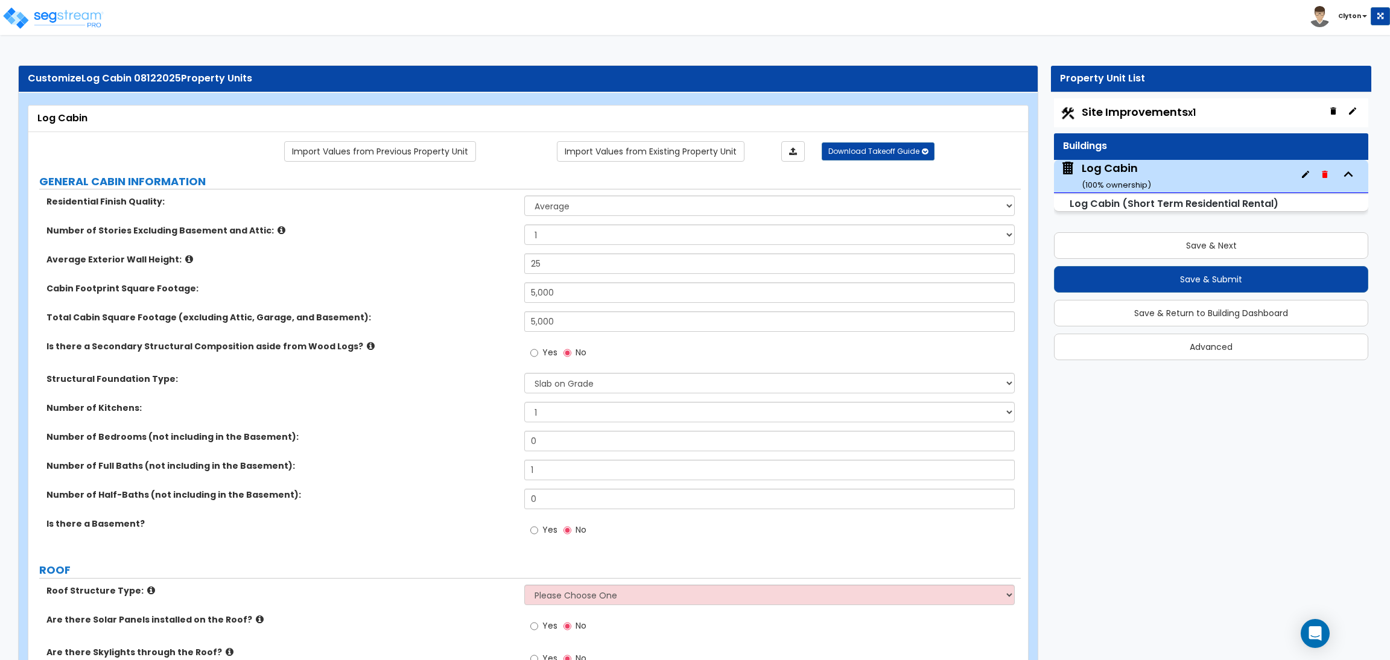
click at [428, 412] on label "Number of Kitchens:" at bounding box center [280, 408] width 469 height 12
drag, startPoint x: 584, startPoint y: 441, endPoint x: 497, endPoint y: 445, distance: 87.6
click at [498, 445] on div "Number of Bedrooms (not including in the Basement): 0" at bounding box center [524, 445] width 993 height 29
drag, startPoint x: 561, startPoint y: 473, endPoint x: 481, endPoint y: 471, distance: 79.7
click at [481, 471] on div "Number of Full Baths (not including in the Basement): 1" at bounding box center [524, 474] width 993 height 29
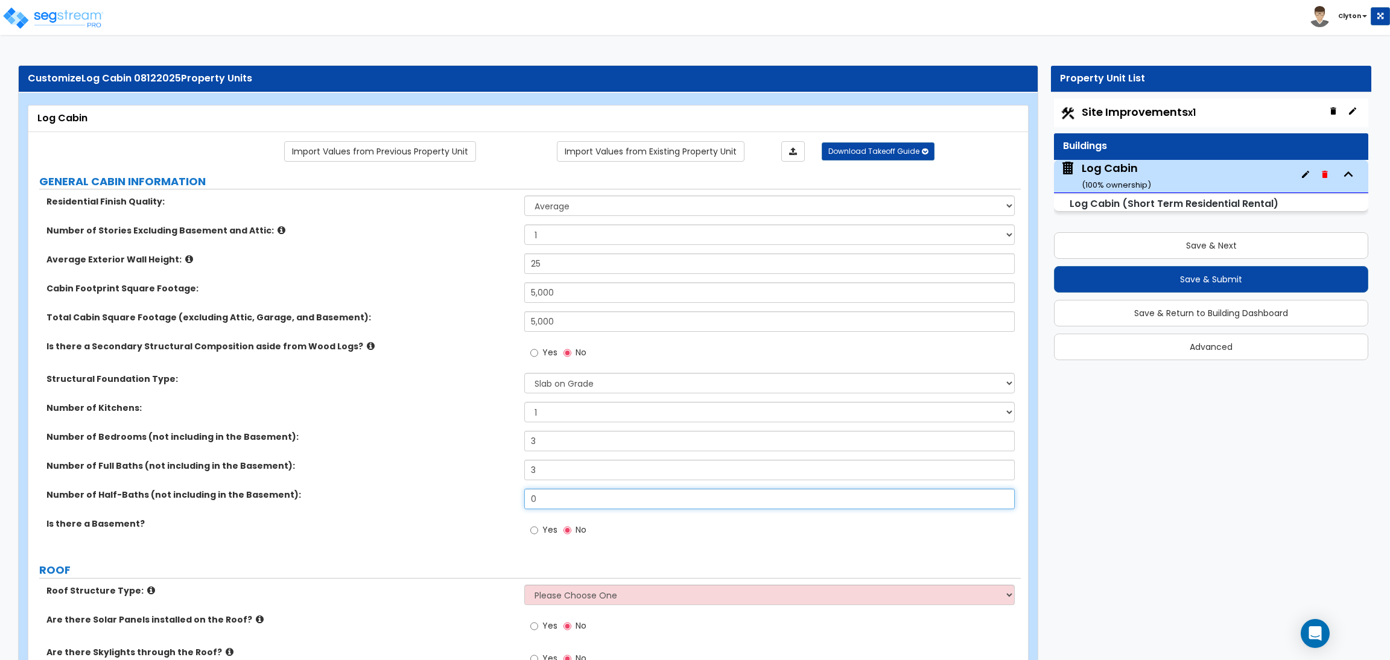
drag, startPoint x: 562, startPoint y: 494, endPoint x: 482, endPoint y: 490, distance: 79.7
click at [483, 490] on div "Number of Half-Baths (not including in the Basement): 0" at bounding box center [524, 503] width 993 height 29
click at [415, 478] on div "Number of Full Baths (not including in the Basement): 3" at bounding box center [524, 474] width 993 height 29
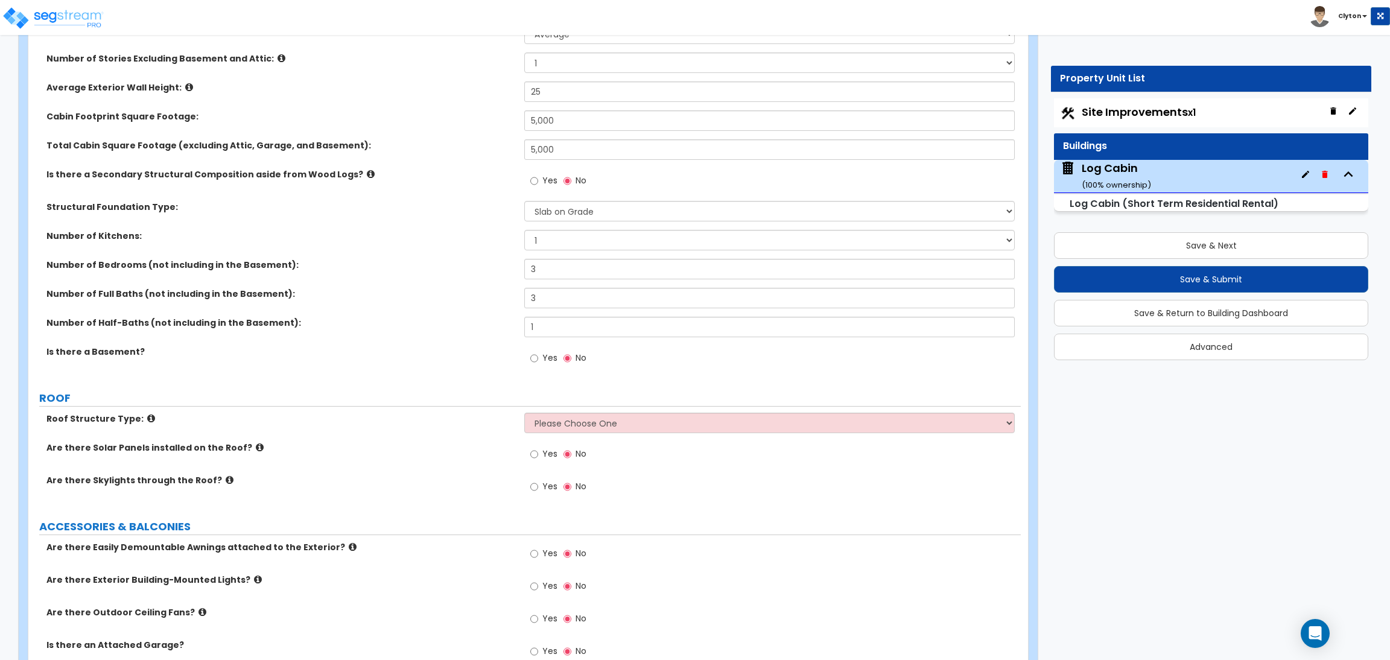
scroll to position [181, 0]
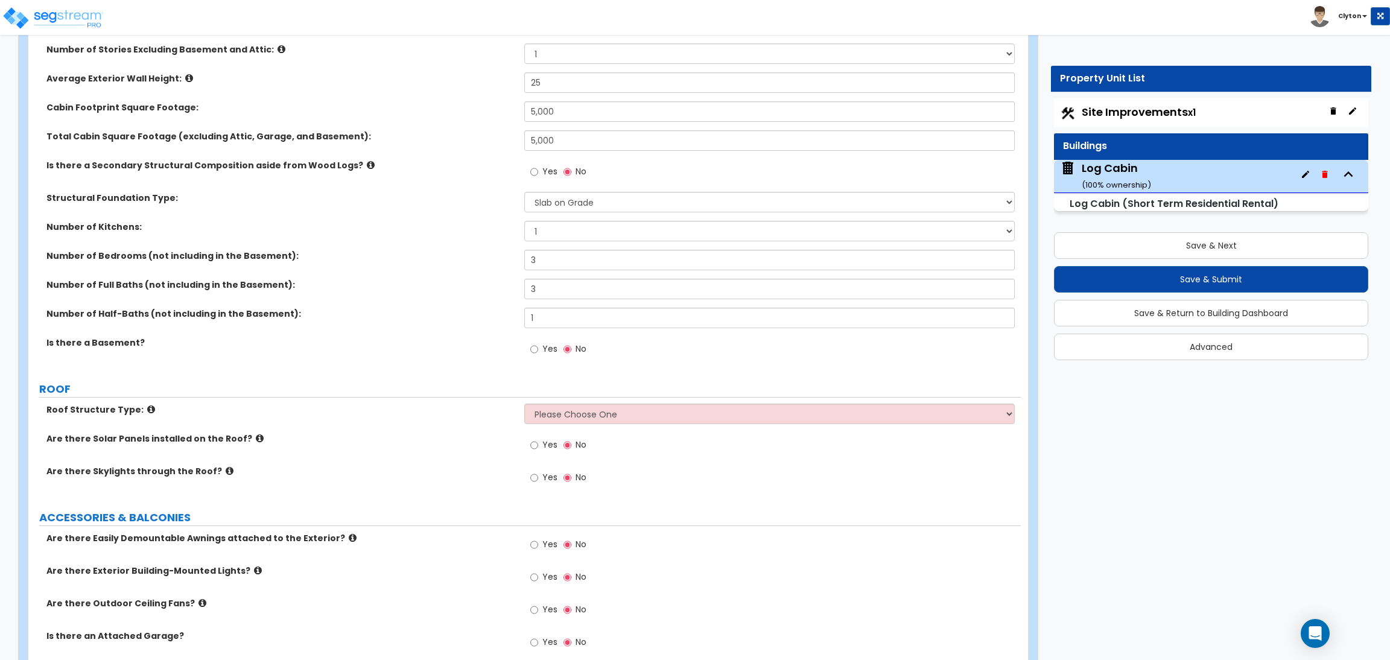
click at [462, 312] on label "Number of Half-Baths (not including in the Basement):" at bounding box center [280, 314] width 469 height 12
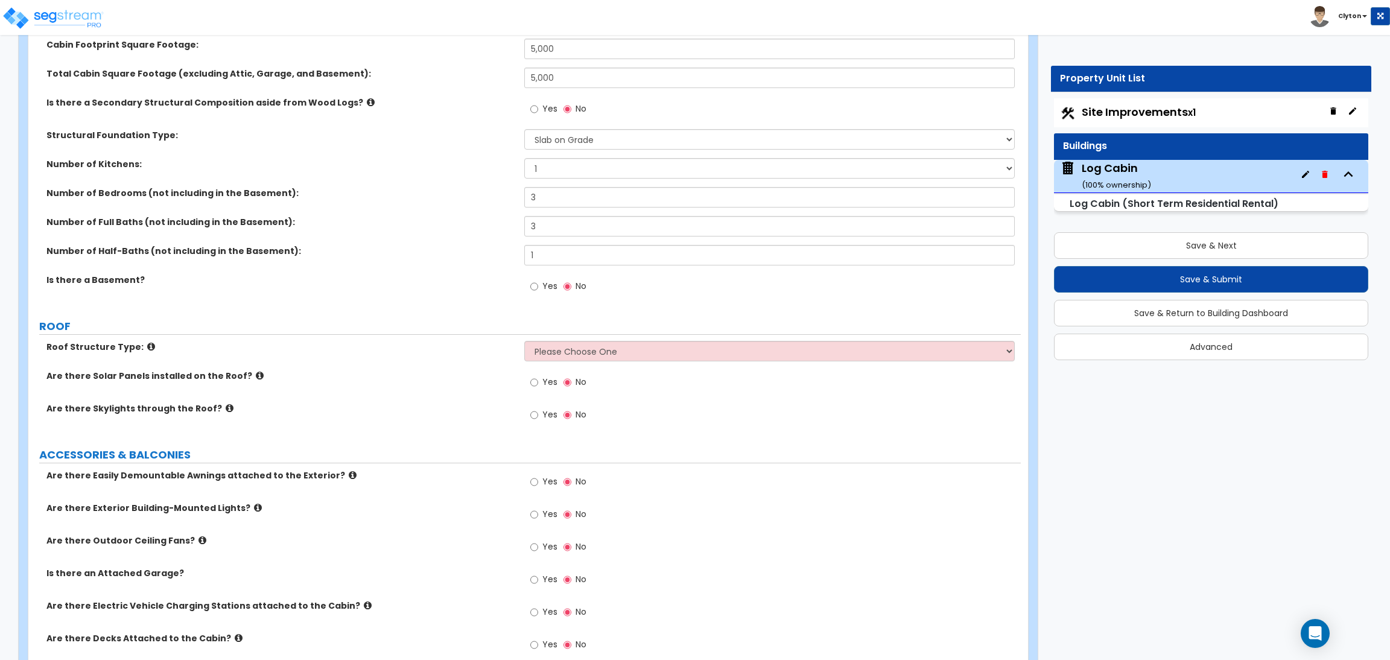
scroll to position [271, 0]
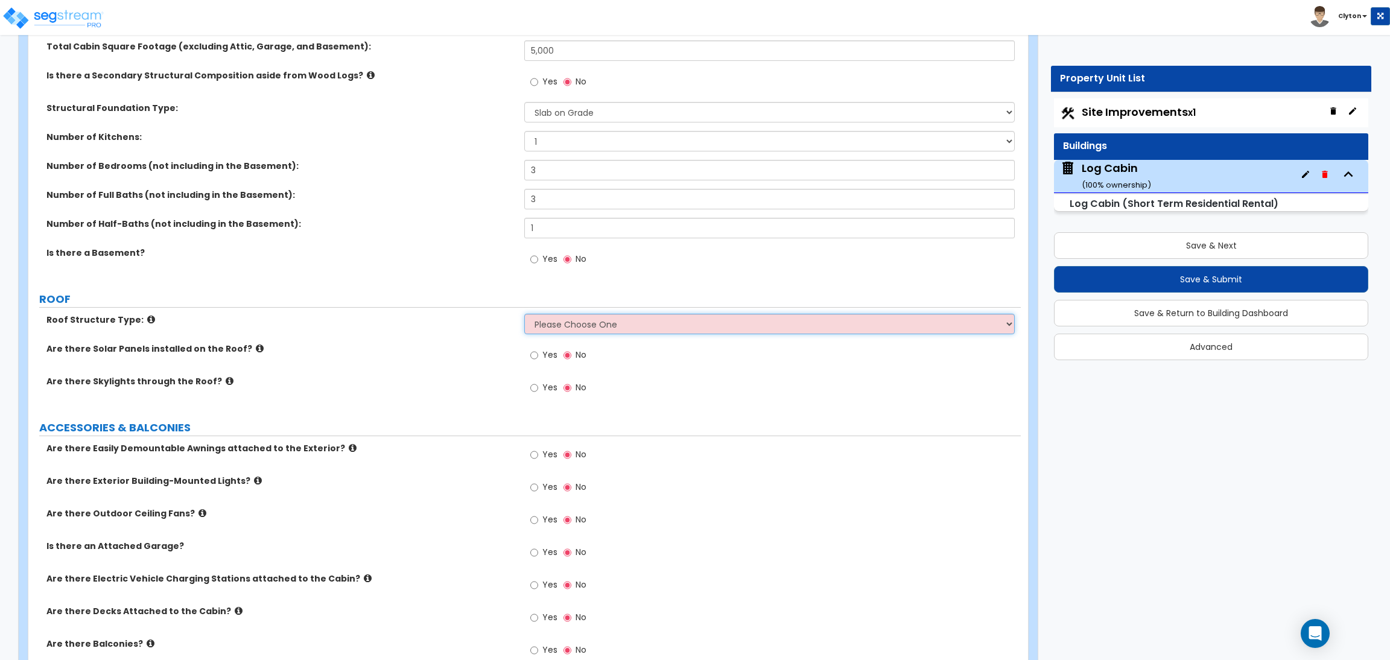
click at [541, 316] on select "Please Choose One Gable Roof Flat Roof Hybrid Gable & Flat Roof" at bounding box center [769, 324] width 490 height 21
click at [524, 314] on select "Please Choose One Gable Roof Flat Roof Hybrid Gable & Flat Roof" at bounding box center [769, 324] width 490 height 21
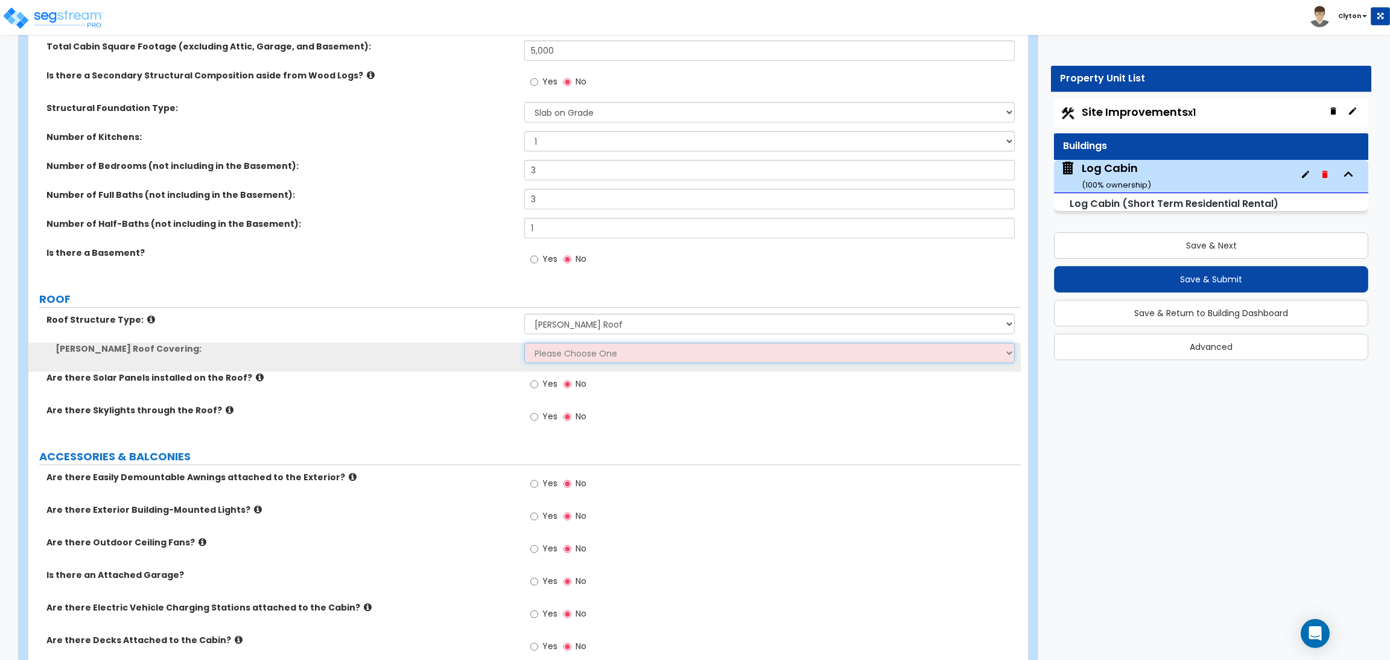
click at [558, 353] on select "Please Choose One Asphalt Shingle Clay Tile Wood Shingle Metal Shingle Standing…" at bounding box center [769, 353] width 490 height 21
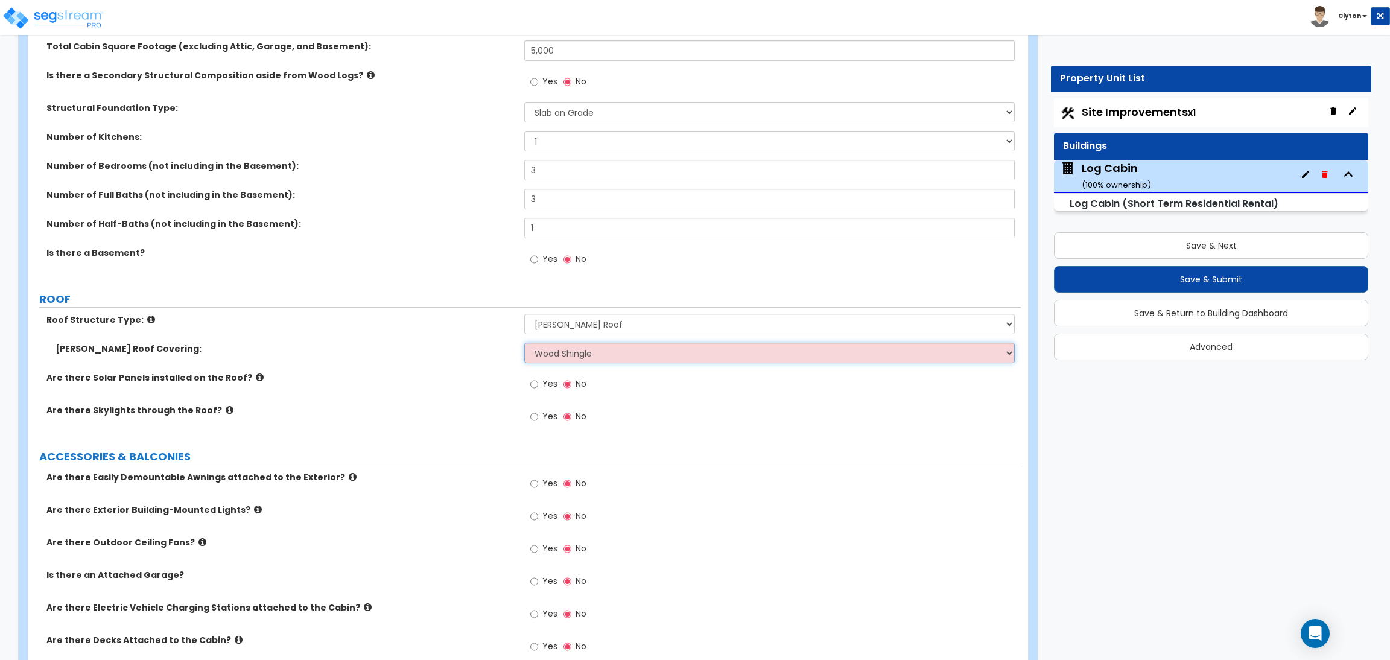
click at [524, 343] on select "Please Choose One Asphalt Shingle Clay Tile Wood Shingle Metal Shingle Standing…" at bounding box center [769, 353] width 490 height 21
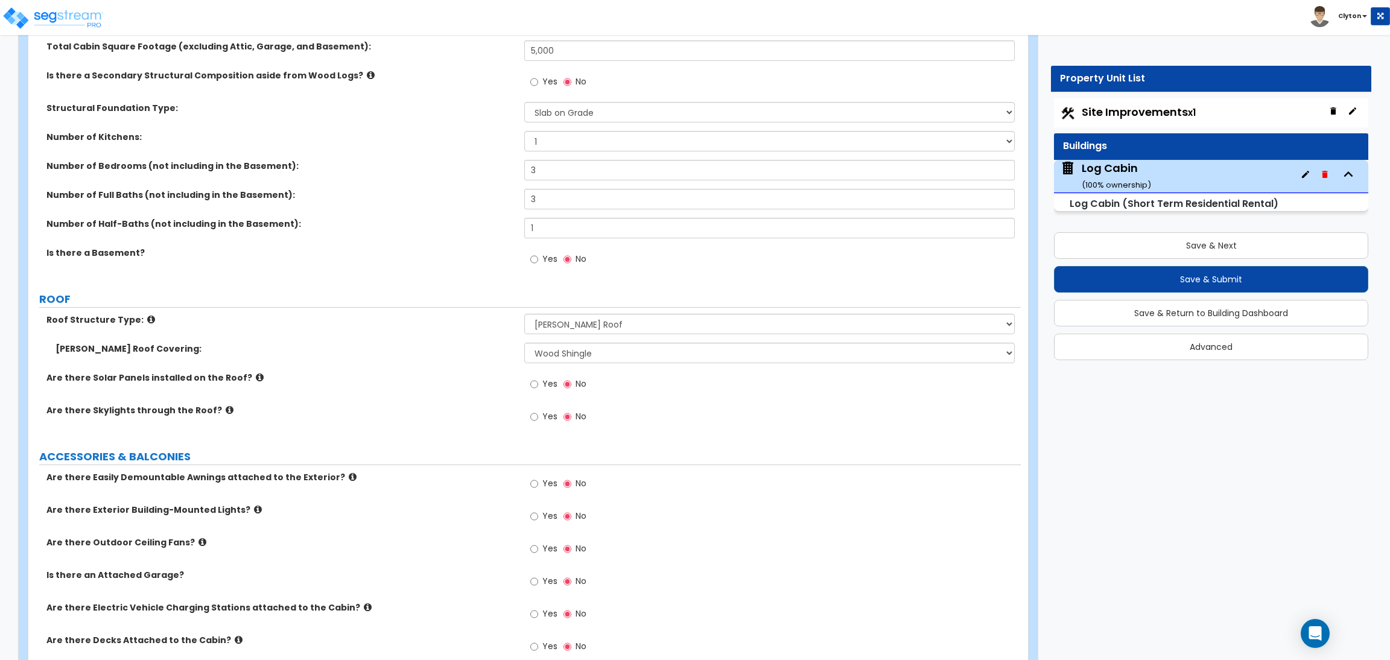
click at [436, 395] on div "Are there Solar Panels installed on the Roof? Yes No" at bounding box center [524, 388] width 993 height 33
click at [535, 387] on input "Yes" at bounding box center [534, 384] width 8 height 13
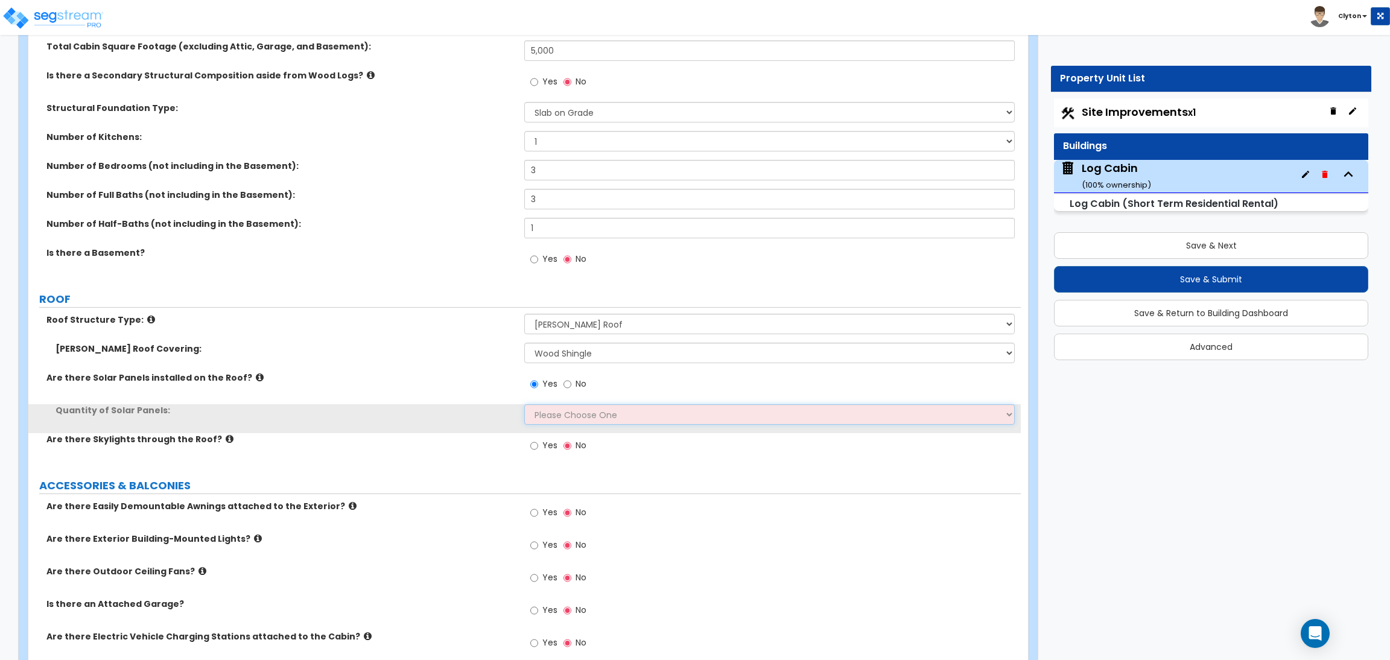
click at [565, 413] on select "Please Choose One Enter the Percentage of Roof Covered by Solar Panels Enter th…" at bounding box center [769, 414] width 490 height 21
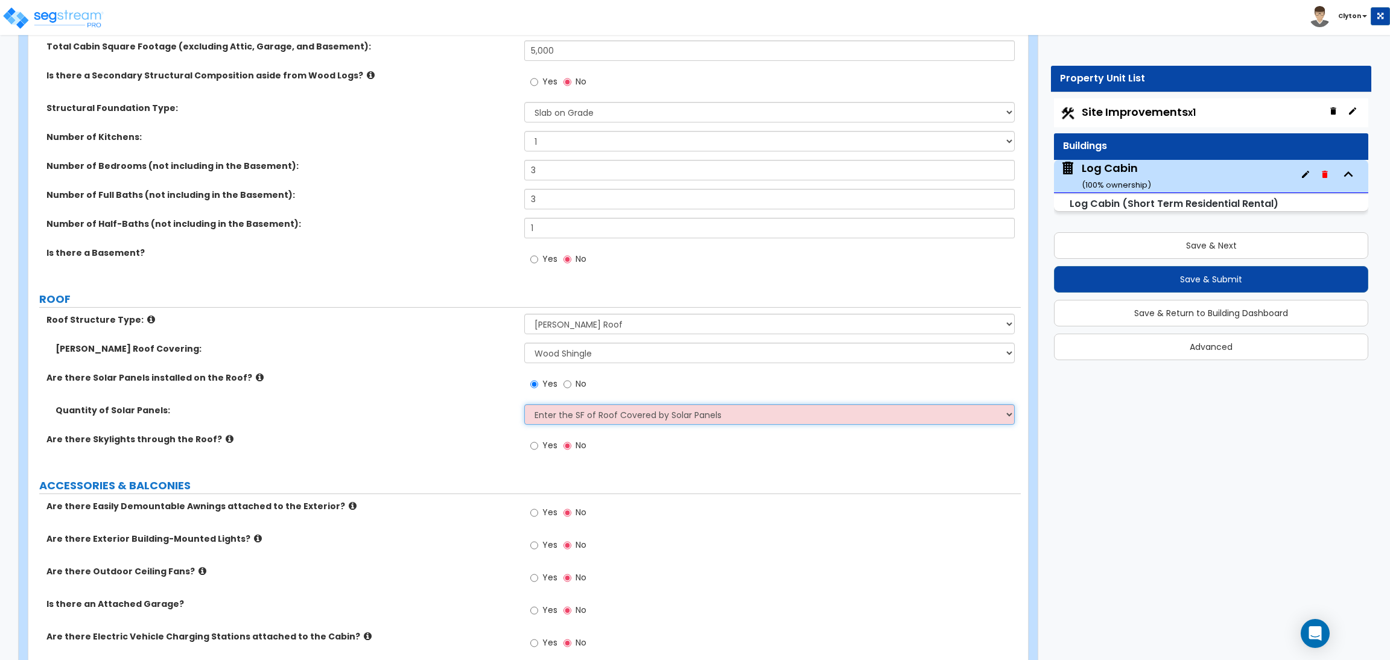
click at [524, 404] on select "Please Choose One Enter the Percentage of Roof Covered by Solar Panels Enter th…" at bounding box center [769, 414] width 490 height 21
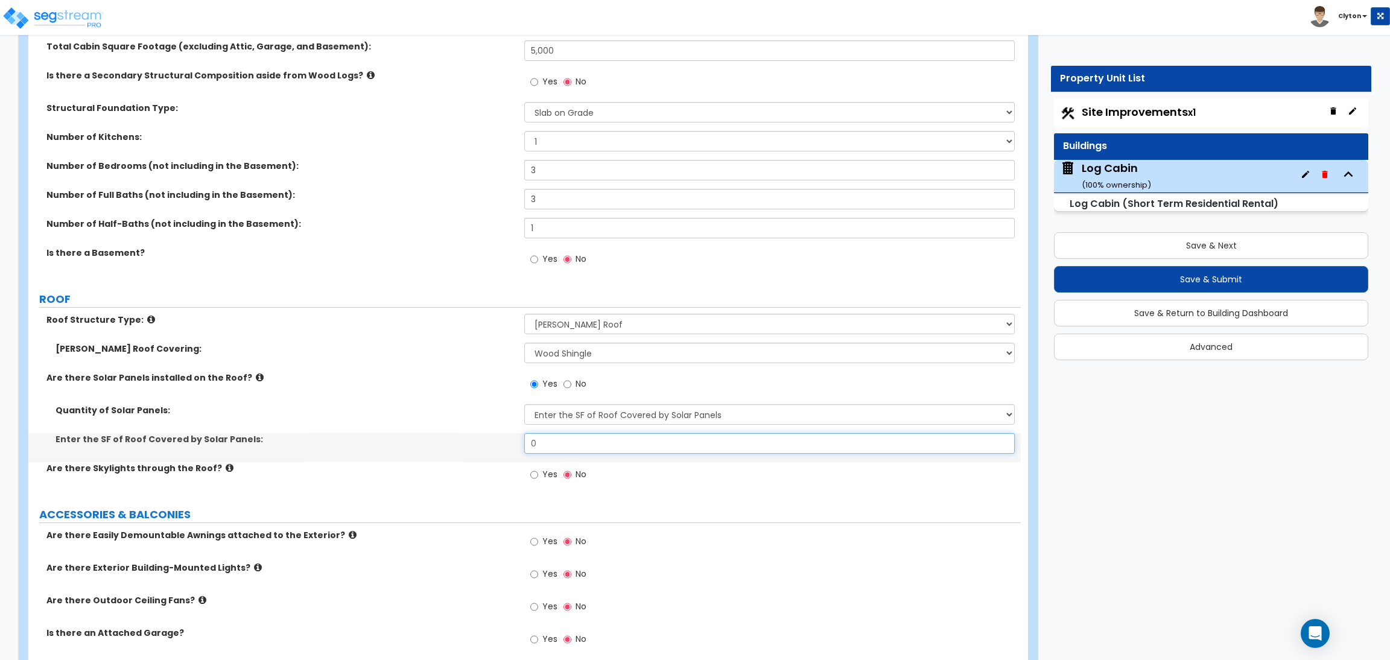
drag, startPoint x: 586, startPoint y: 443, endPoint x: 494, endPoint y: 438, distance: 92.5
click at [494, 438] on div "Enter the SF of Roof Covered by Solar Panels: 0" at bounding box center [524, 447] width 993 height 29
click at [541, 475] on label "Yes" at bounding box center [543, 476] width 27 height 21
click at [538, 475] on input "Yes" at bounding box center [534, 474] width 8 height 13
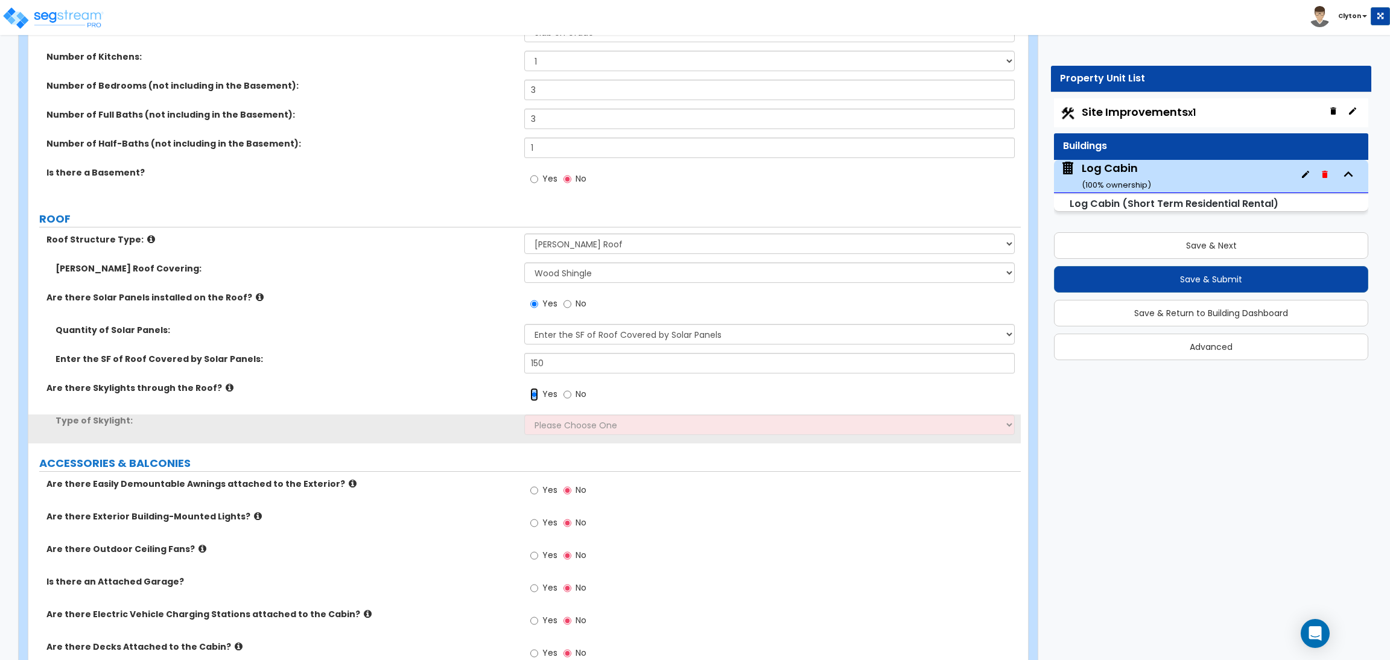
scroll to position [362, 0]
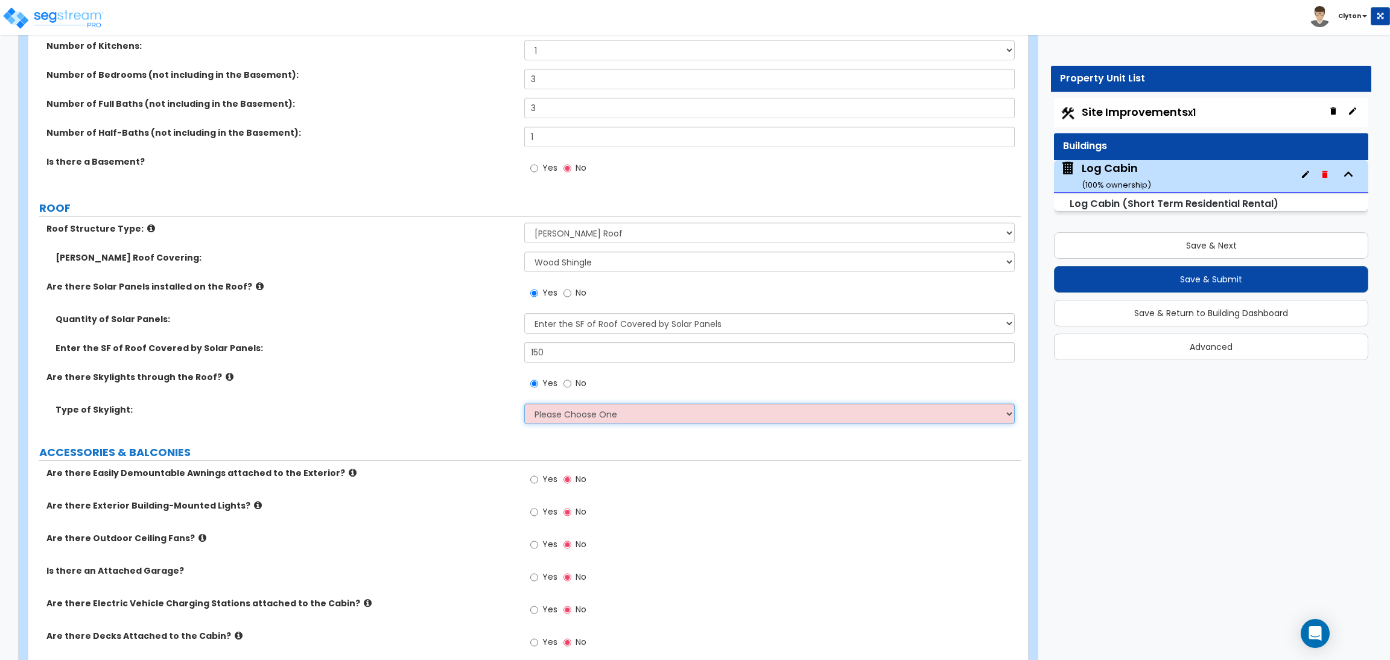
click at [549, 416] on select "Please Choose One Fixed Rectangular Glass Barrel Vault Dome" at bounding box center [769, 414] width 490 height 21
click at [392, 386] on div "Are there Skylights through the Roof? Yes No" at bounding box center [524, 387] width 993 height 33
click at [226, 374] on icon at bounding box center [230, 376] width 8 height 9
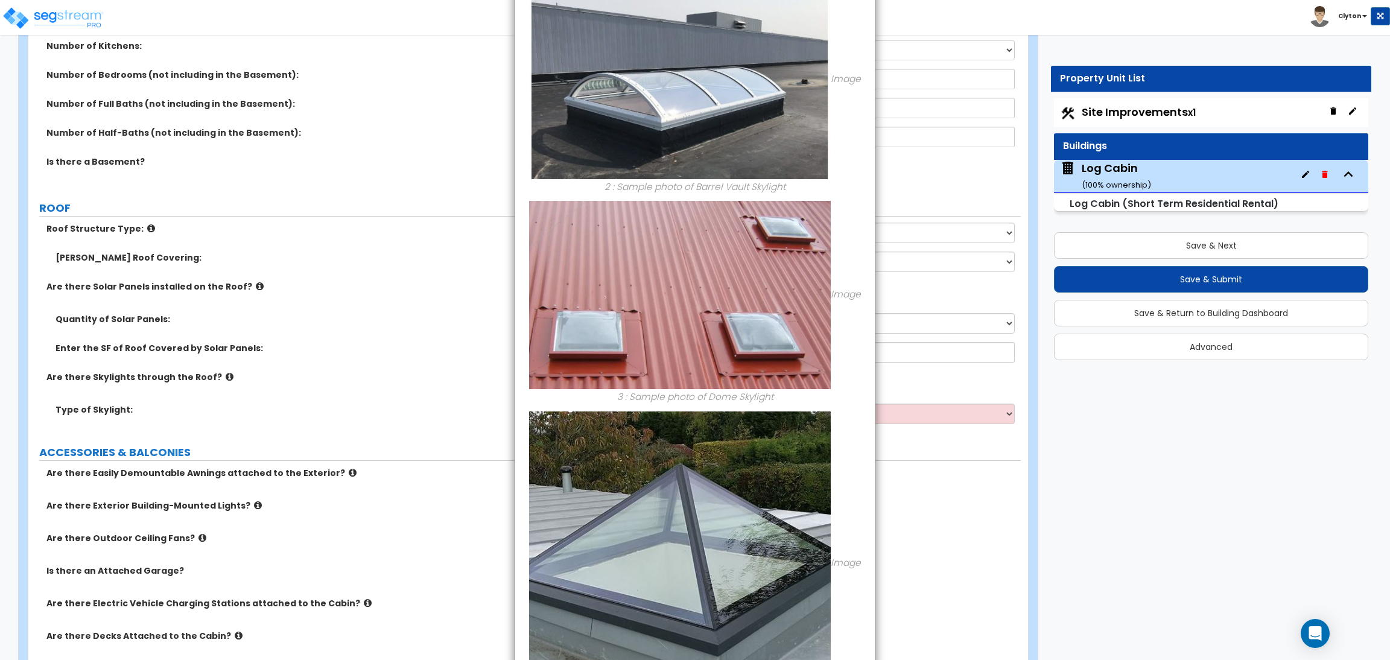
scroll to position [505, 0]
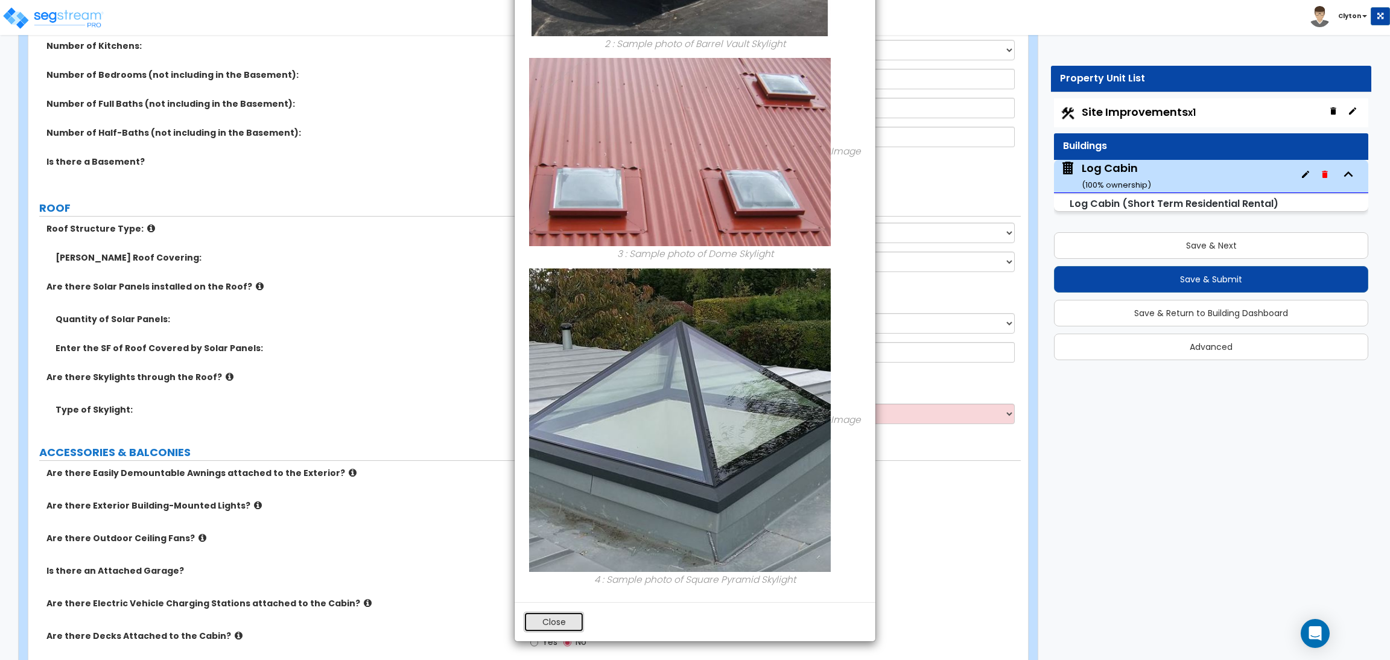
click at [559, 625] on button "Close" at bounding box center [554, 622] width 60 height 21
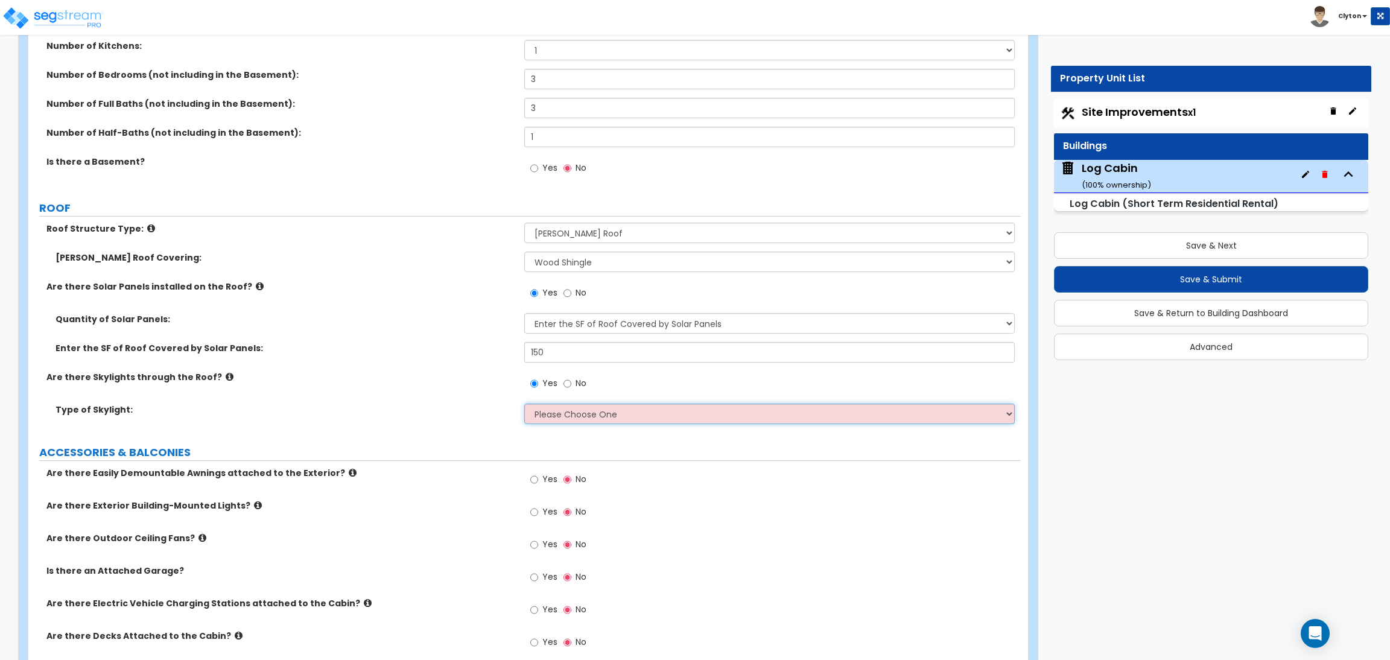
click at [552, 419] on select "Please Choose One Fixed Rectangular Glass Barrel Vault Dome" at bounding box center [769, 414] width 490 height 21
click at [524, 404] on select "Please Choose One Fixed Rectangular Glass Barrel Vault Dome" at bounding box center [769, 414] width 490 height 21
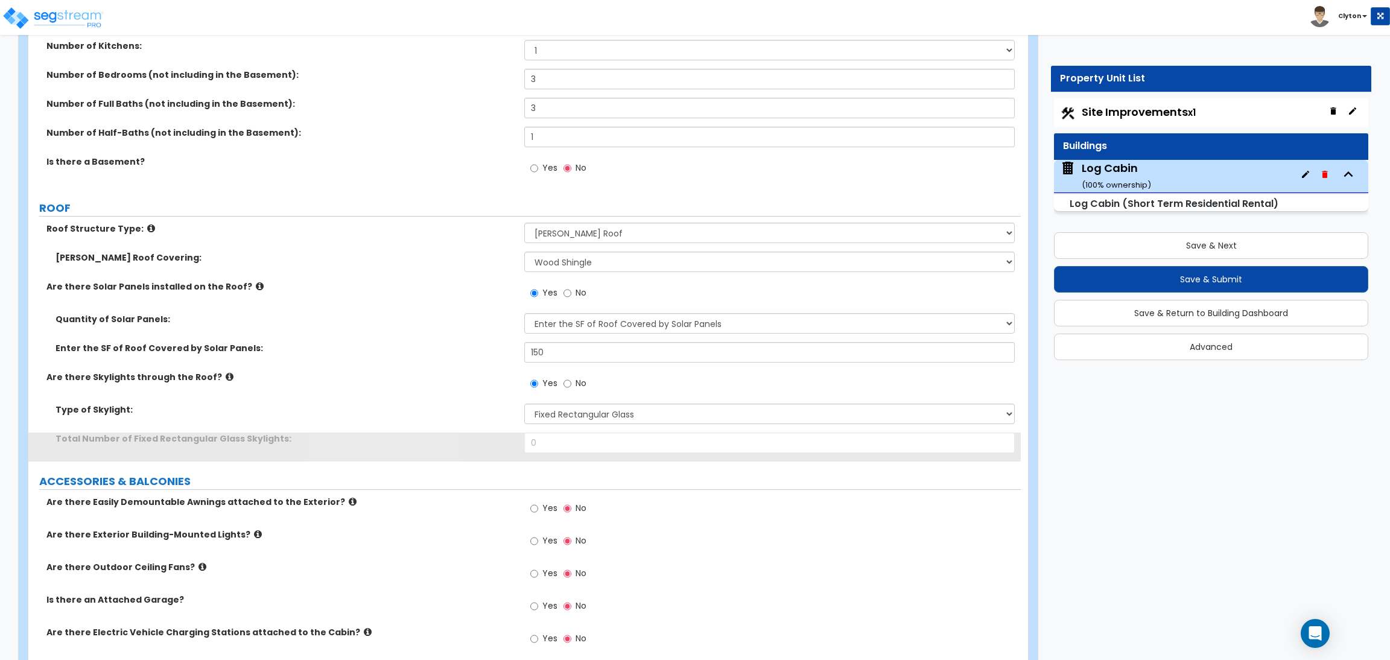
click at [400, 384] on div "Are there Skylights through the Roof? Yes No" at bounding box center [524, 387] width 993 height 33
drag, startPoint x: 563, startPoint y: 445, endPoint x: 428, endPoint y: 444, distance: 135.2
click at [430, 445] on div "Total Number of Fixed Rectangular Glass Skylights: 0" at bounding box center [524, 447] width 993 height 29
click at [564, 447] on input "0" at bounding box center [769, 443] width 490 height 21
drag, startPoint x: 578, startPoint y: 441, endPoint x: 470, endPoint y: 450, distance: 108.4
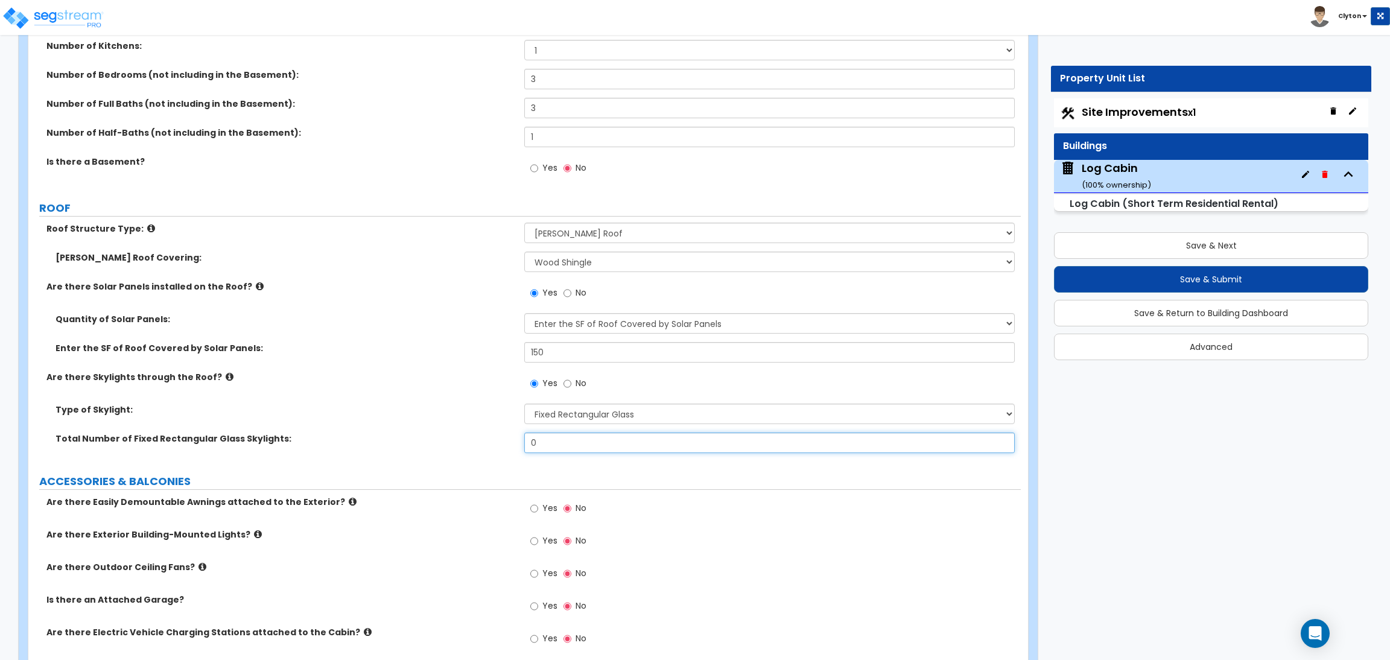
click at [470, 450] on div "Total Number of Fixed Rectangular Glass Skylights: 0" at bounding box center [524, 447] width 993 height 29
click at [375, 385] on div "Are there Skylights through the Roof? Yes No" at bounding box center [524, 387] width 993 height 33
drag, startPoint x: 546, startPoint y: 445, endPoint x: 482, endPoint y: 445, distance: 63.4
click at [483, 445] on div "Total Number of Fixed Rectangular Glass Skylights: 0" at bounding box center [524, 447] width 993 height 29
click at [447, 418] on div "Type of Skylight: Please Choose One Fixed Rectangular Glass Barrel Vault Dome" at bounding box center [524, 418] width 993 height 29
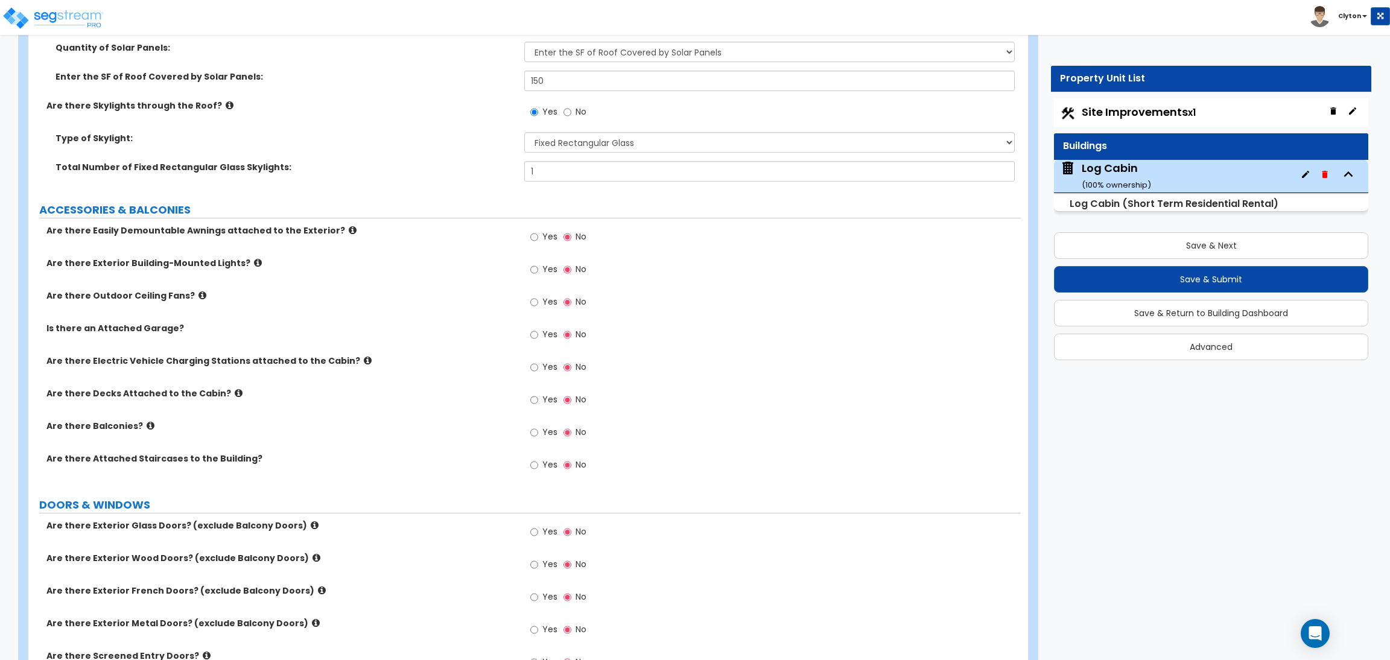
scroll to position [543, 0]
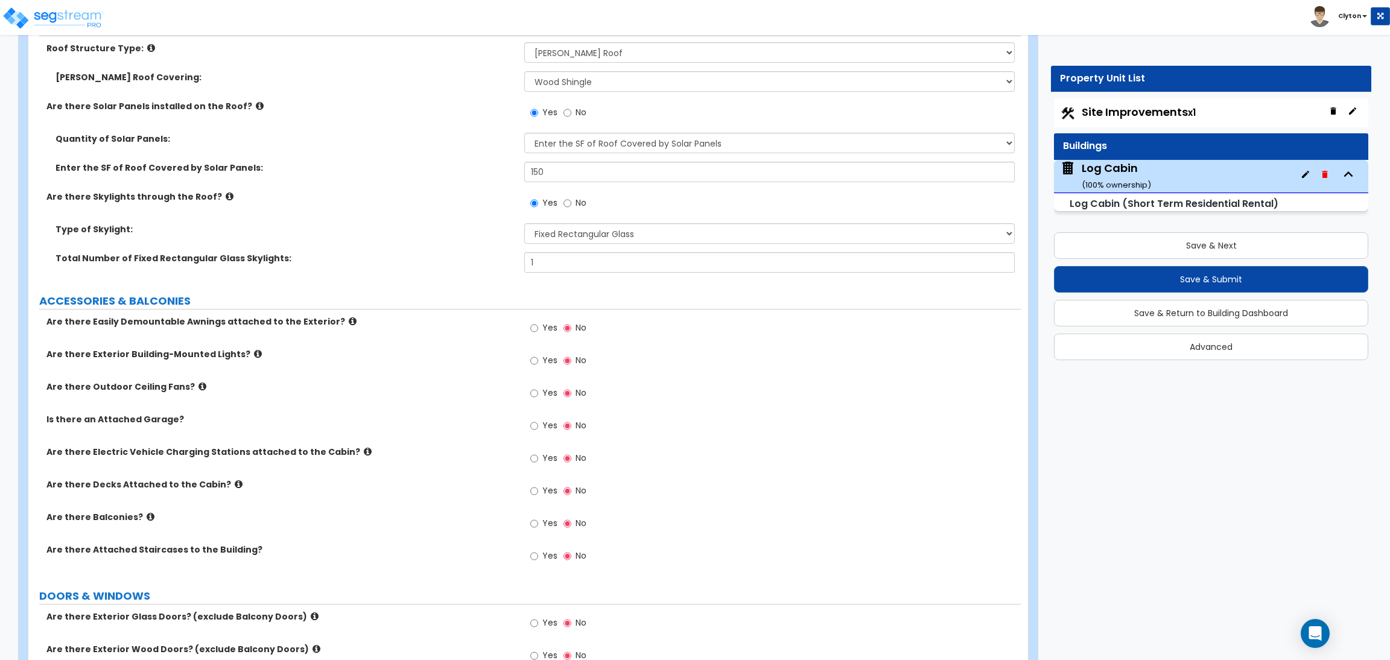
click at [747, 398] on div "Yes No" at bounding box center [772, 397] width 496 height 33
click at [537, 326] on input "Yes" at bounding box center [534, 328] width 8 height 13
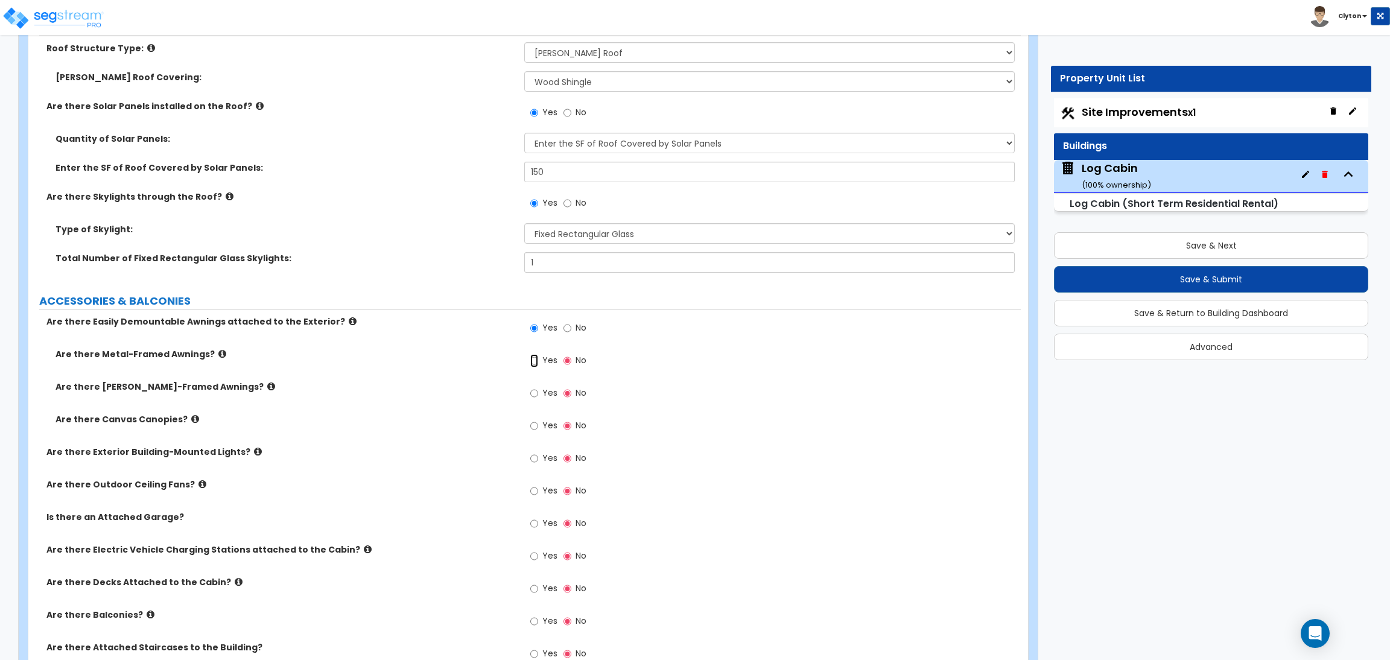
click at [538, 358] on input "Yes" at bounding box center [534, 360] width 8 height 13
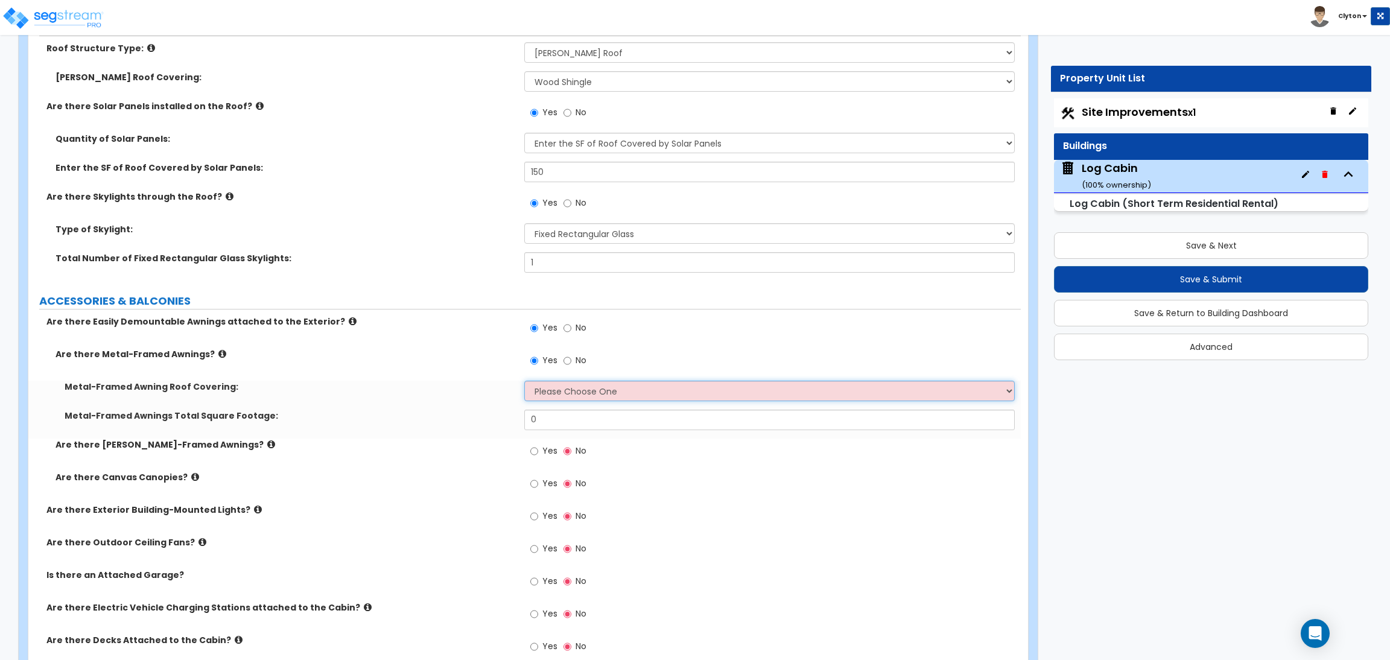
click at [538, 388] on select "Please Choose One Plastic Metal Glass" at bounding box center [769, 391] width 490 height 21
click at [524, 381] on select "Please Choose One Plastic Metal Glass" at bounding box center [769, 391] width 490 height 21
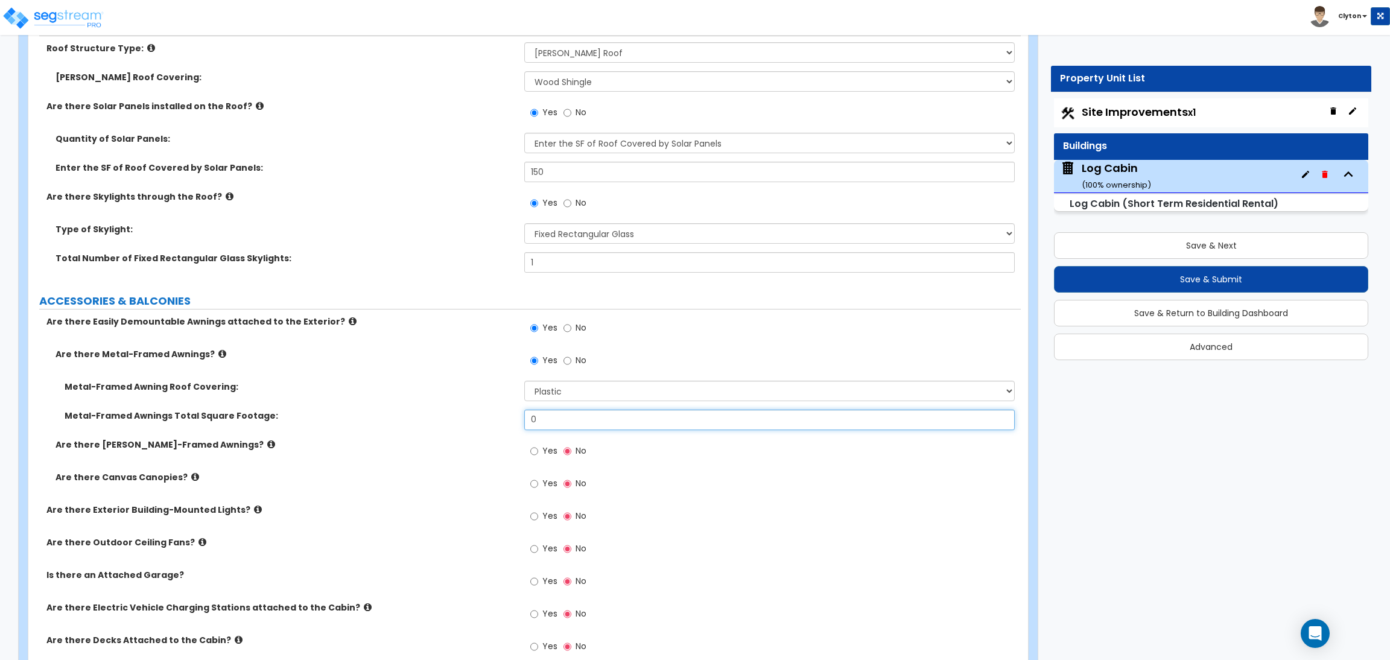
drag, startPoint x: 557, startPoint y: 416, endPoint x: 471, endPoint y: 416, distance: 85.7
click at [471, 416] on div "Metal-Framed Awnings Total Square Footage: 0" at bounding box center [524, 424] width 993 height 29
click at [530, 447] on input "Yes" at bounding box center [534, 451] width 8 height 13
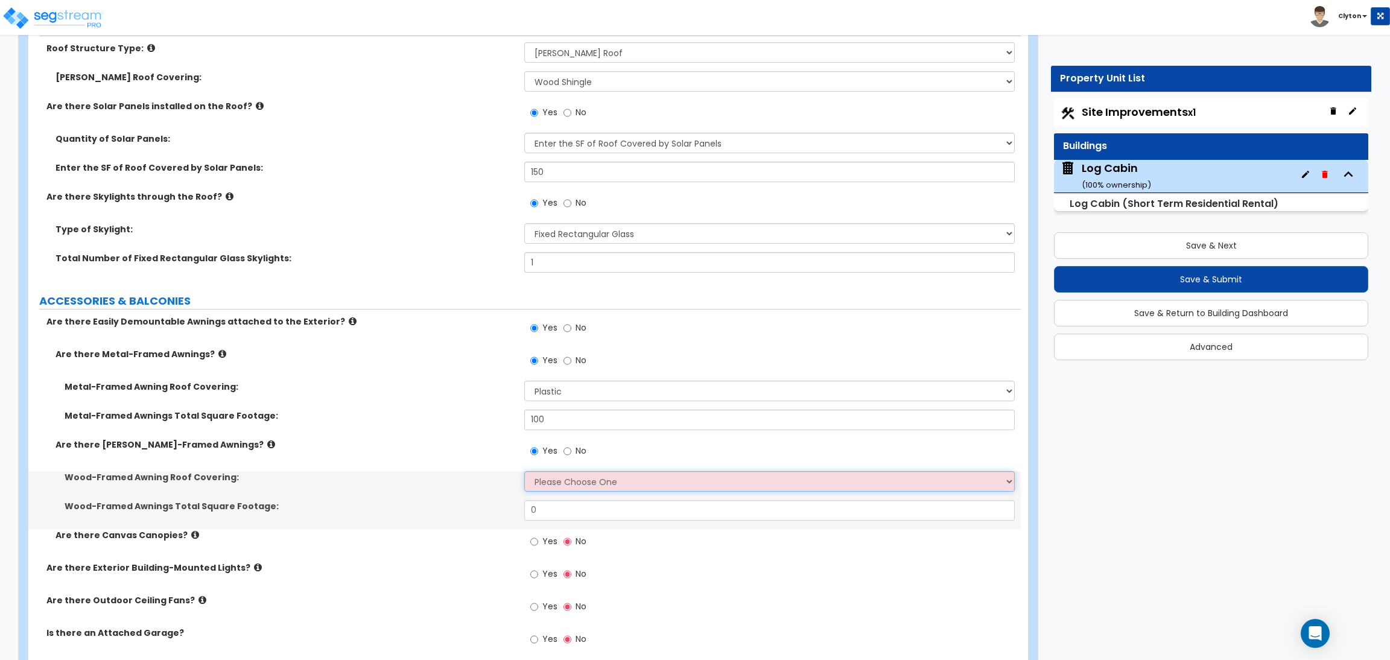
click at [544, 491] on select "Please Choose One Asphalt Shingle Clay Tile Wood Shingle Metal Shingle Standing…" at bounding box center [769, 481] width 490 height 21
click at [524, 471] on select "Please Choose One Asphalt Shingle Clay Tile Wood Shingle Metal Shingle Standing…" at bounding box center [769, 481] width 490 height 21
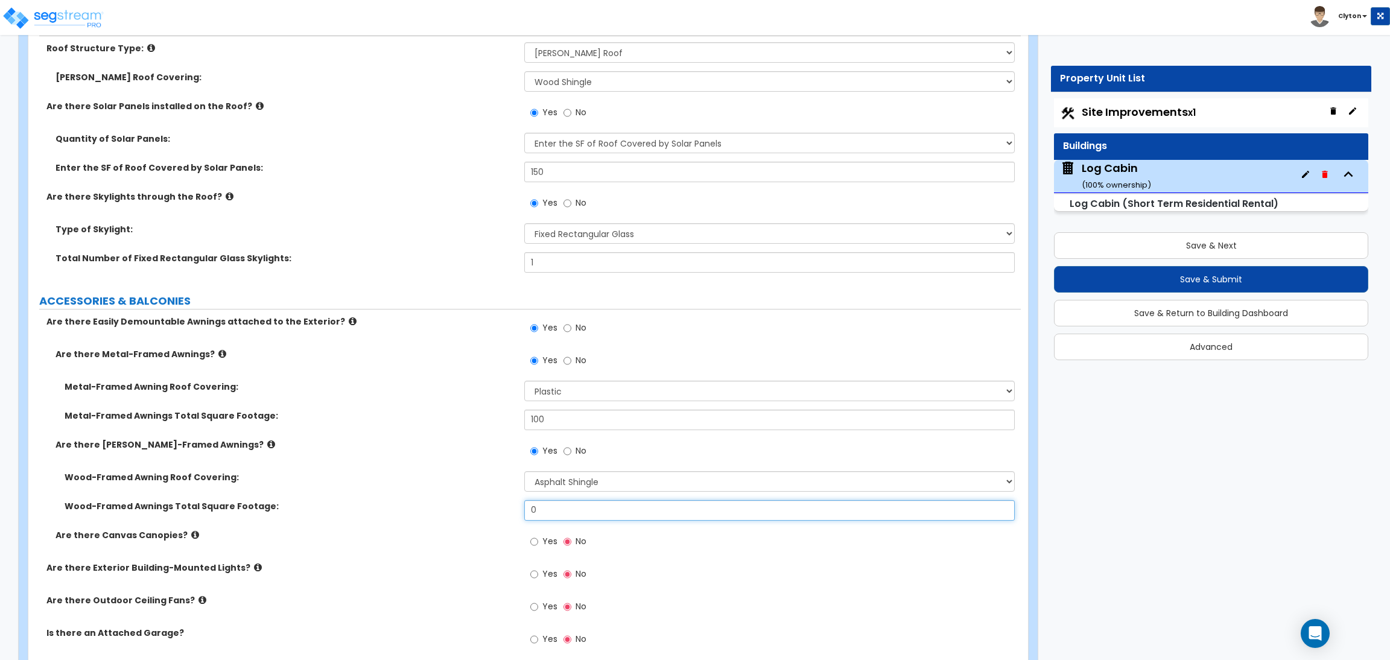
drag, startPoint x: 548, startPoint y: 504, endPoint x: 494, endPoint y: 503, distance: 53.7
click at [494, 503] on div "Wood-Framed Awnings Total Square Footage: 0" at bounding box center [524, 514] width 993 height 29
click at [550, 555] on div "Yes No" at bounding box center [558, 543] width 68 height 28
click at [538, 544] on input "Yes" at bounding box center [534, 541] width 8 height 13
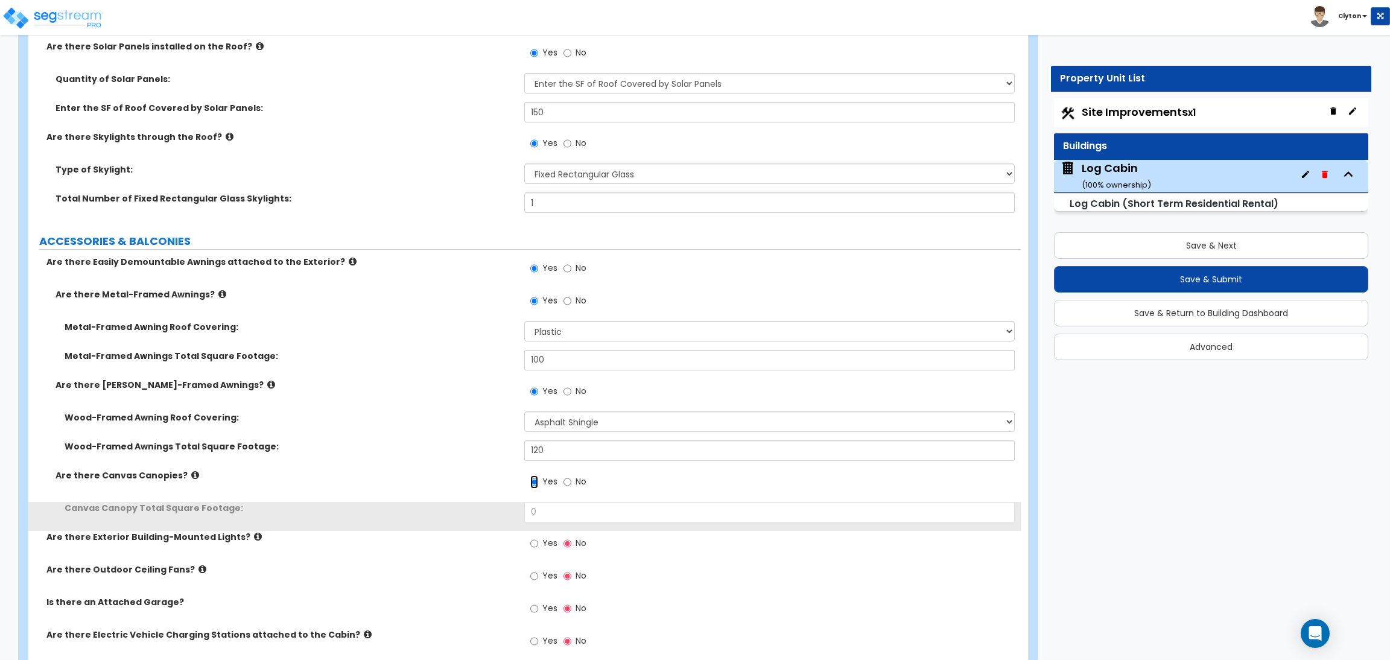
scroll to position [634, 0]
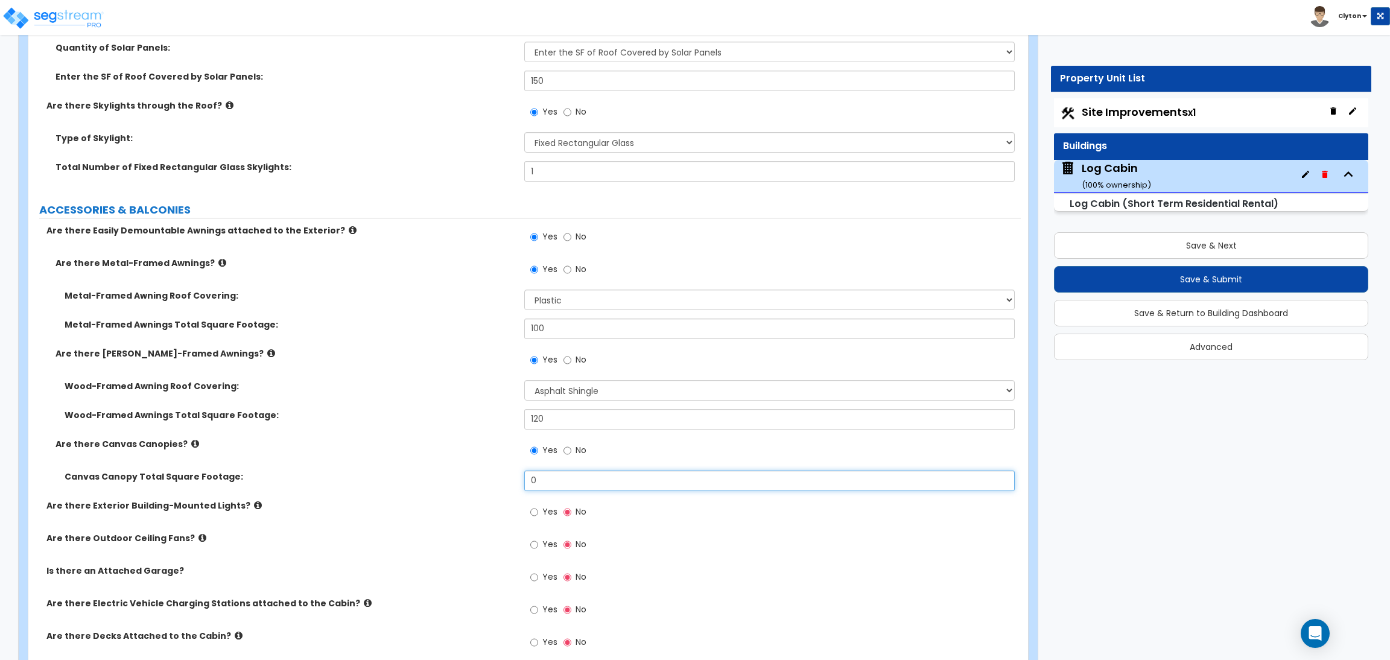
drag, startPoint x: 546, startPoint y: 479, endPoint x: 476, endPoint y: 488, distance: 70.6
click at [479, 488] on div "Canvas Canopy Total Square Footage: 0" at bounding box center [524, 485] width 993 height 29
click at [476, 489] on div "Canvas Canopy Total Square Footage: 150" at bounding box center [524, 485] width 993 height 29
click at [421, 459] on div "Are there Canvas Canopies? Yes No" at bounding box center [524, 454] width 993 height 33
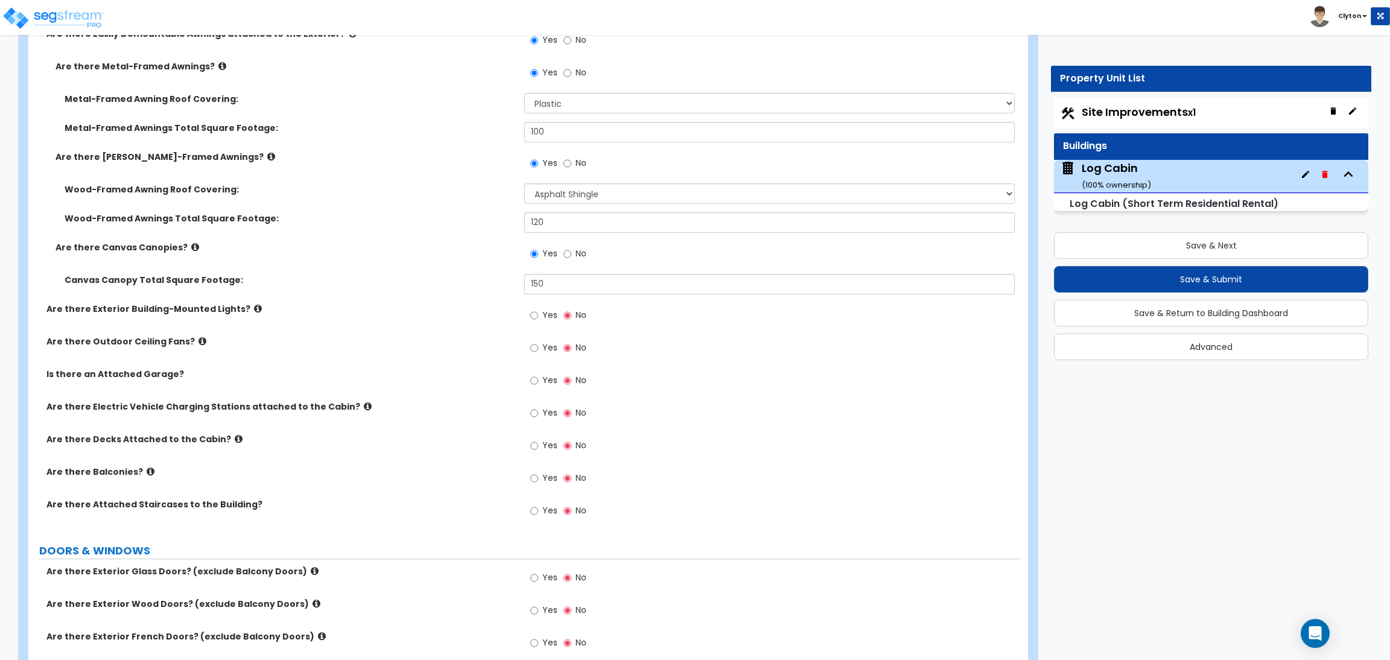
scroll to position [705, 0]
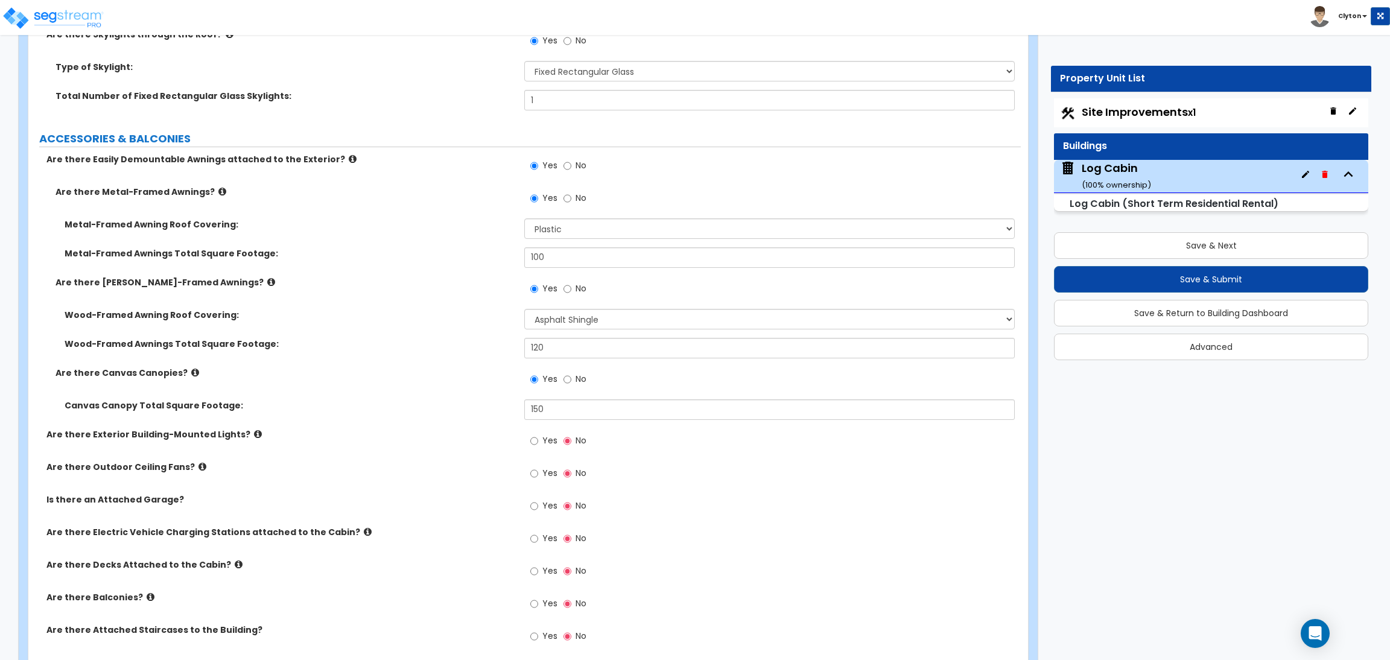
click at [520, 447] on div "Are there Exterior Building-Mounted Lights? Yes No" at bounding box center [524, 444] width 993 height 33
click at [534, 444] on input "Yes" at bounding box center [534, 441] width 8 height 13
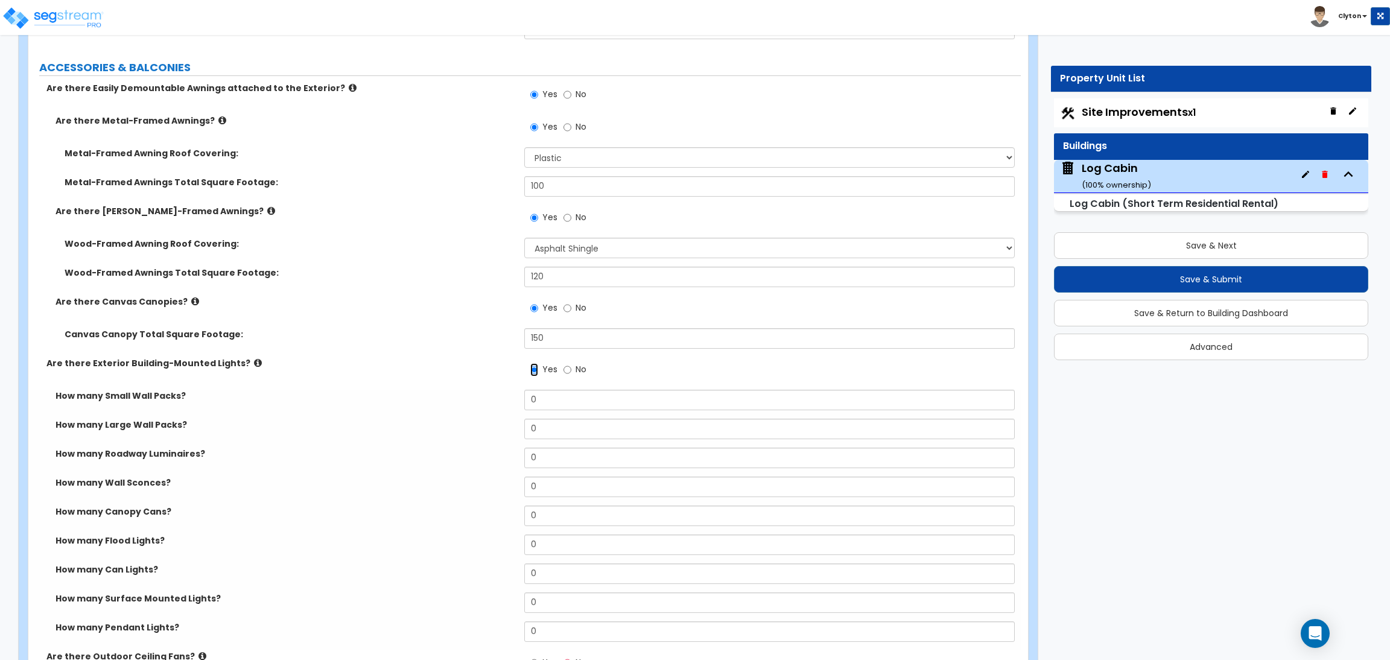
scroll to position [886, 0]
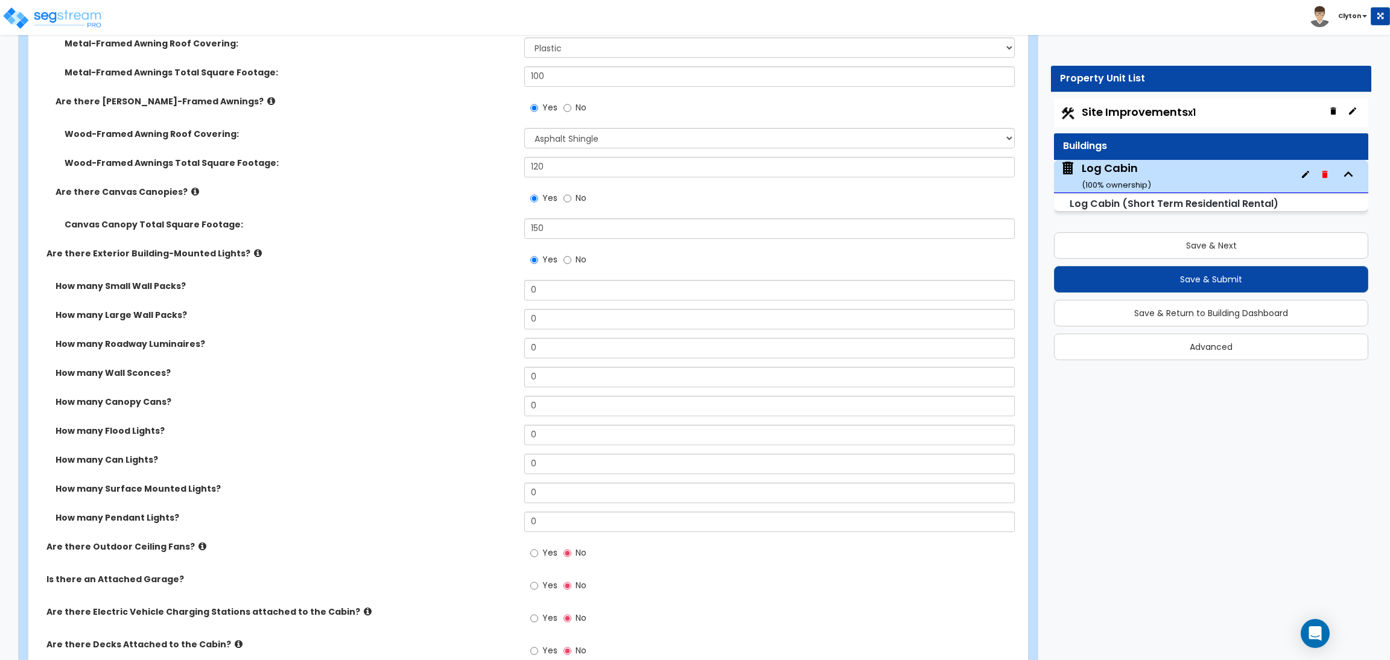
click at [417, 365] on div "How many Roadway Luminaires? 0" at bounding box center [524, 352] width 993 height 29
click at [436, 275] on div "Are there Exterior Building-Mounted Lights? Yes No" at bounding box center [524, 263] width 993 height 33
click at [453, 182] on div "Wood-Framed Awnings Total Square Footage: 120" at bounding box center [524, 171] width 993 height 29
click at [237, 251] on label "Are there Exterior Building-Mounted Lights?" at bounding box center [280, 253] width 469 height 12
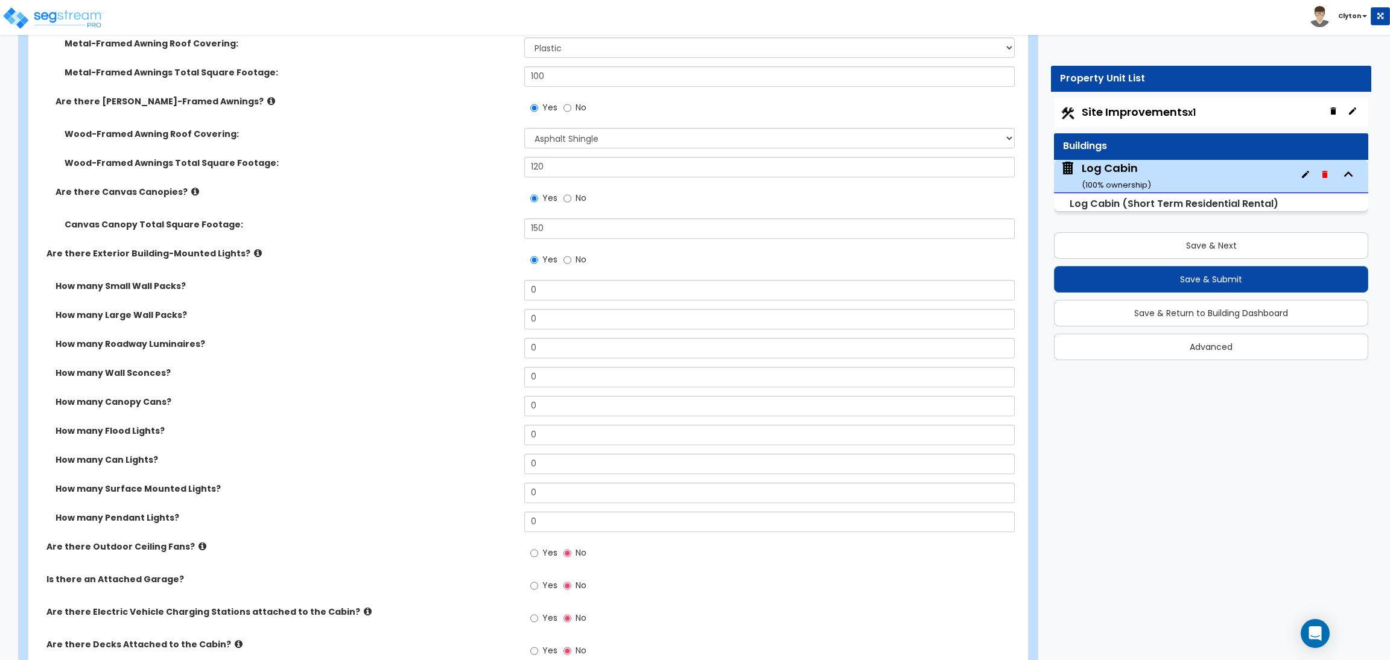
drag, startPoint x: 475, startPoint y: 334, endPoint x: 581, endPoint y: 299, distance: 111.8
click at [474, 334] on div "How many Large Wall Packs? 0" at bounding box center [524, 323] width 993 height 29
click at [487, 302] on div "How many Small Wall Packs? 0" at bounding box center [524, 294] width 993 height 29
drag, startPoint x: 557, startPoint y: 324, endPoint x: 462, endPoint y: 313, distance: 95.4
click at [462, 313] on div "How many Large Wall Packs? 0" at bounding box center [524, 323] width 993 height 29
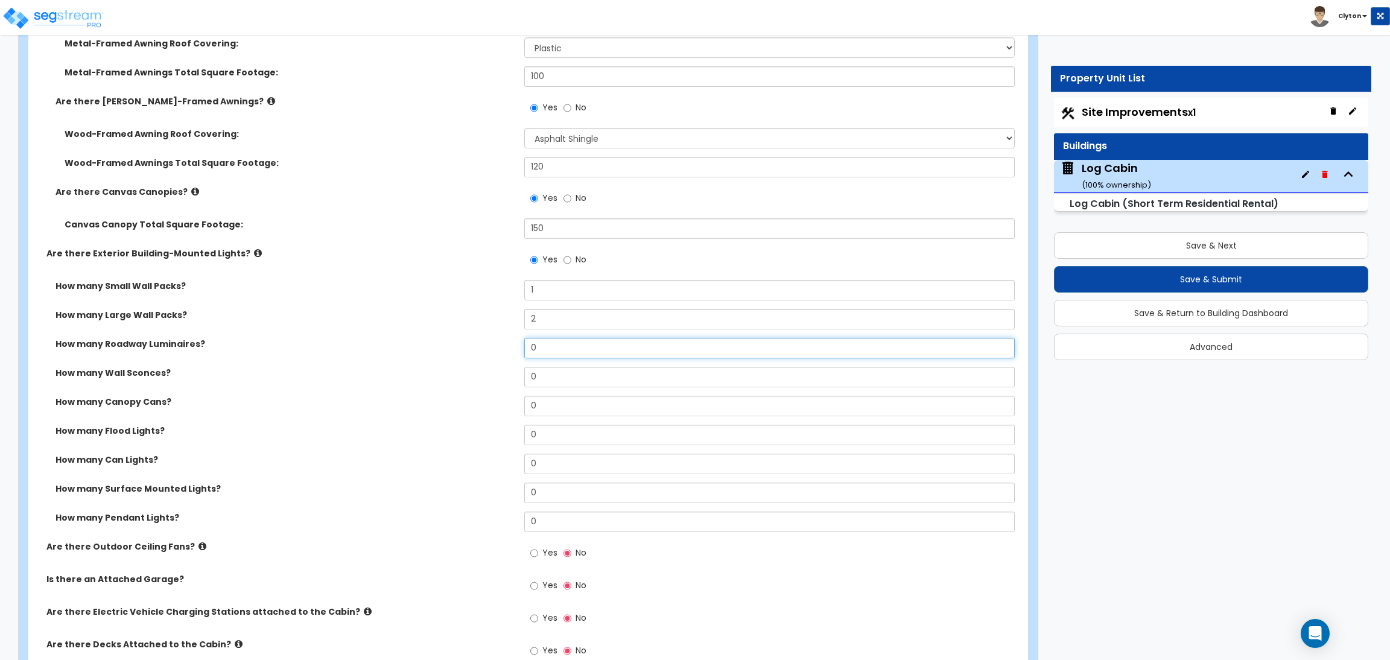
drag, startPoint x: 556, startPoint y: 342, endPoint x: 459, endPoint y: 346, distance: 97.8
click at [459, 346] on div "How many Roadway Luminaires? 0" at bounding box center [524, 352] width 993 height 29
drag, startPoint x: 549, startPoint y: 378, endPoint x: 562, endPoint y: 400, distance: 26.0
click at [457, 377] on div "How many Wall Sconces? 0" at bounding box center [524, 381] width 993 height 29
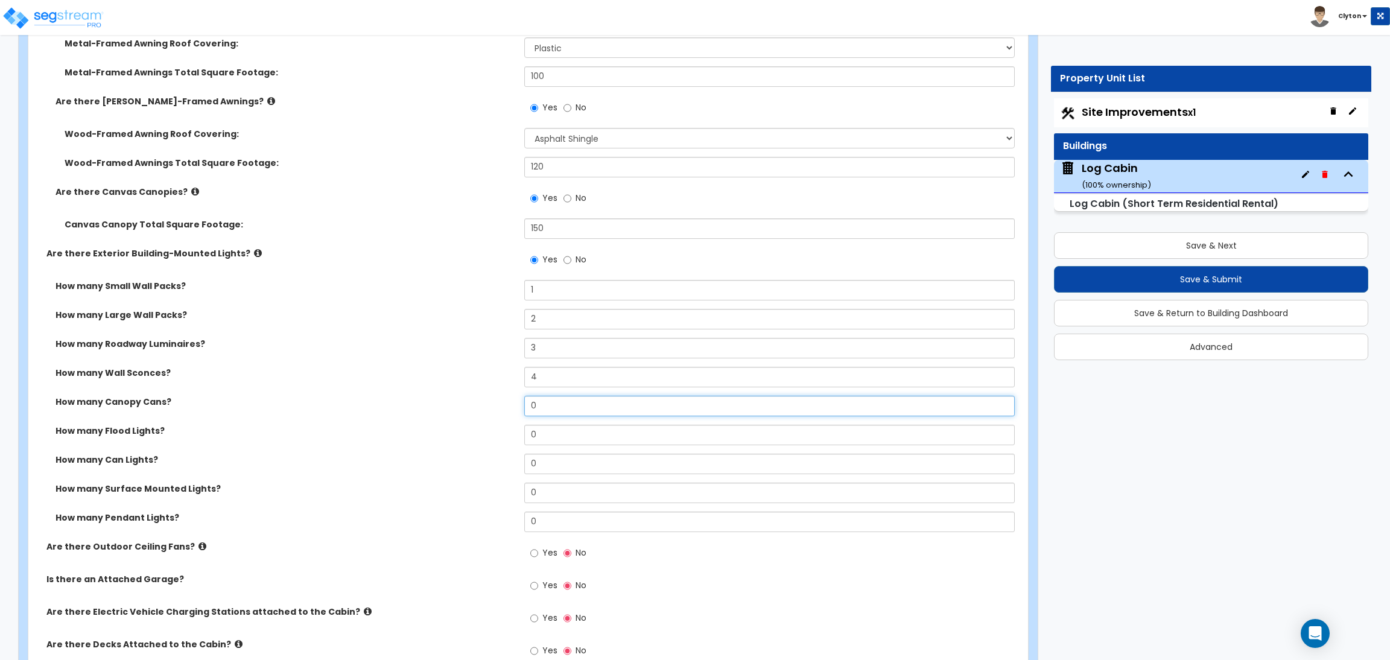
drag, startPoint x: 562, startPoint y: 405, endPoint x: 395, endPoint y: 406, distance: 167.2
click at [395, 406] on div "How many Canopy Cans? 0" at bounding box center [524, 410] width 993 height 29
drag, startPoint x: 547, startPoint y: 429, endPoint x: 403, endPoint y: 438, distance: 144.5
click at [403, 439] on div "How many Flood Lights? 0" at bounding box center [524, 439] width 993 height 29
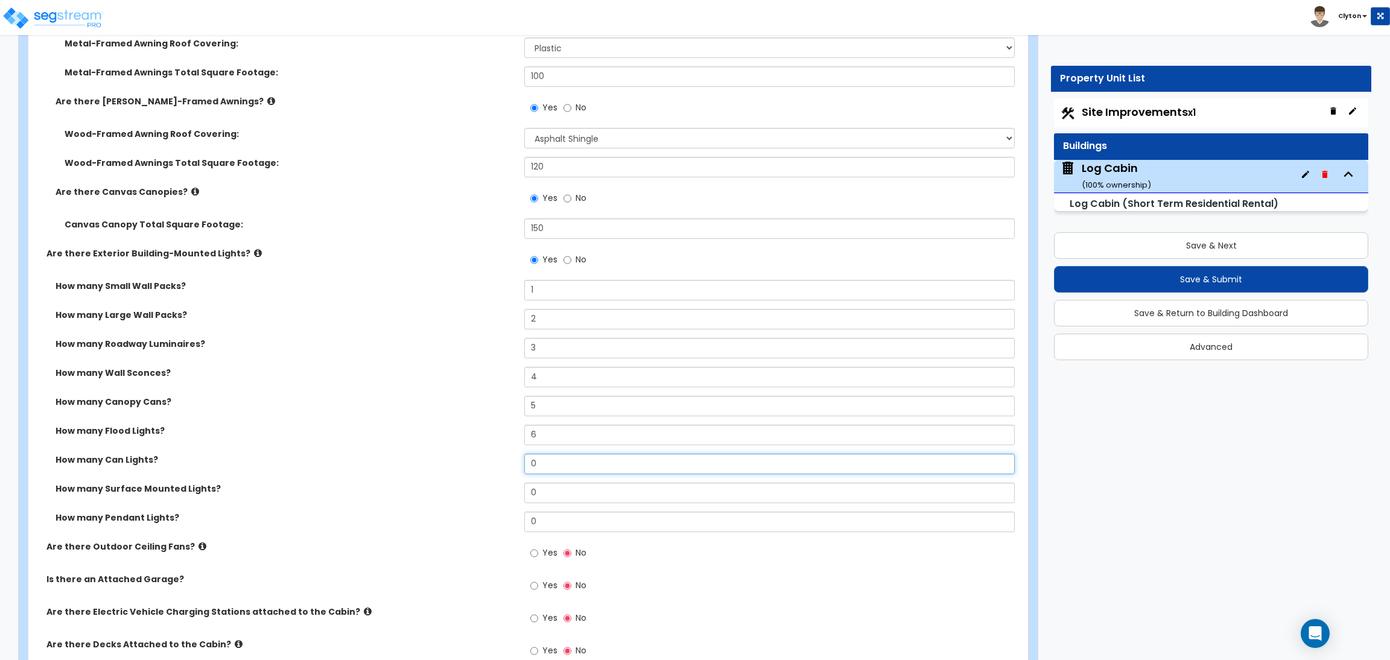
drag, startPoint x: 510, startPoint y: 463, endPoint x: 381, endPoint y: 462, distance: 129.2
click at [383, 463] on div "How many Can Lights? 0" at bounding box center [524, 468] width 993 height 29
drag, startPoint x: 549, startPoint y: 492, endPoint x: 413, endPoint y: 491, distance: 135.2
click at [413, 491] on div "How many Surface Mounted Lights? 0" at bounding box center [524, 497] width 993 height 29
drag, startPoint x: 524, startPoint y: 520, endPoint x: 425, endPoint y: 500, distance: 101.0
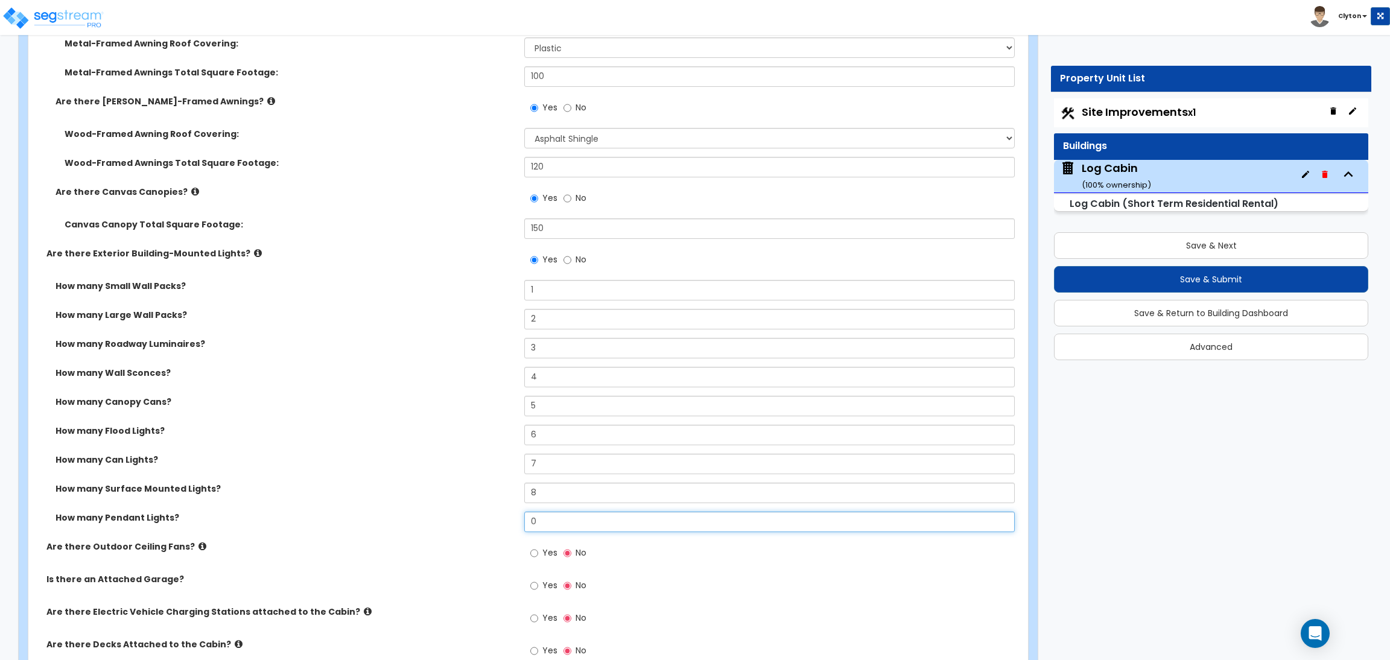
click at [486, 520] on div "How many Pendant Lights? 0" at bounding box center [524, 526] width 993 height 29
click at [424, 500] on div "How many Surface Mounted Lights? 8" at bounding box center [524, 497] width 993 height 29
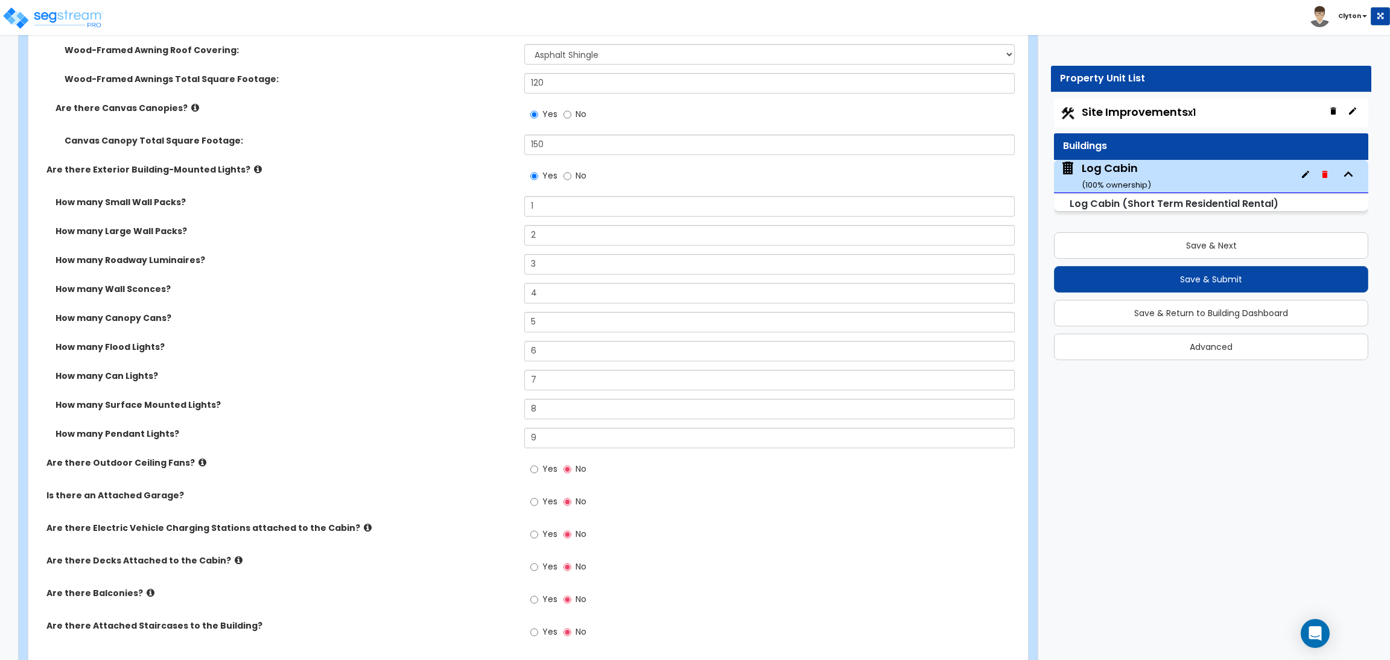
scroll to position [1067, 0]
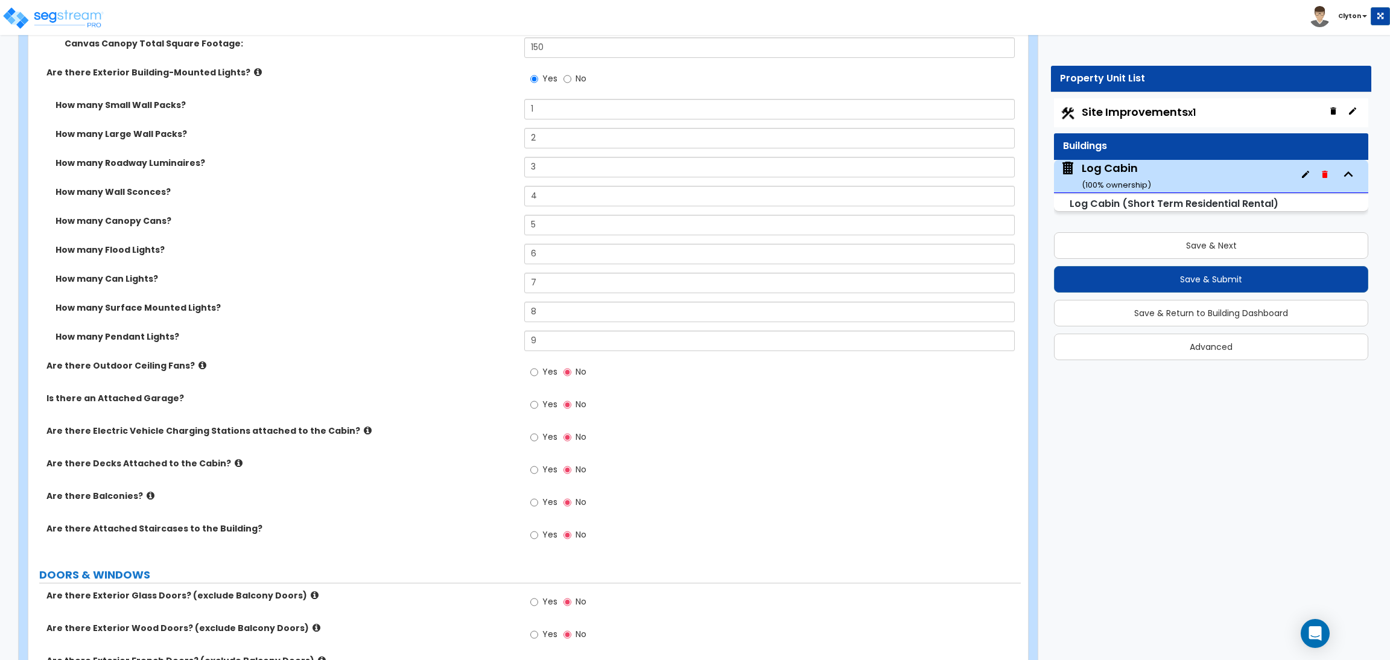
click at [430, 424] on div "Is there an Attached Garage? Yes No" at bounding box center [524, 408] width 993 height 33
click at [534, 378] on input "Yes" at bounding box center [534, 372] width 8 height 13
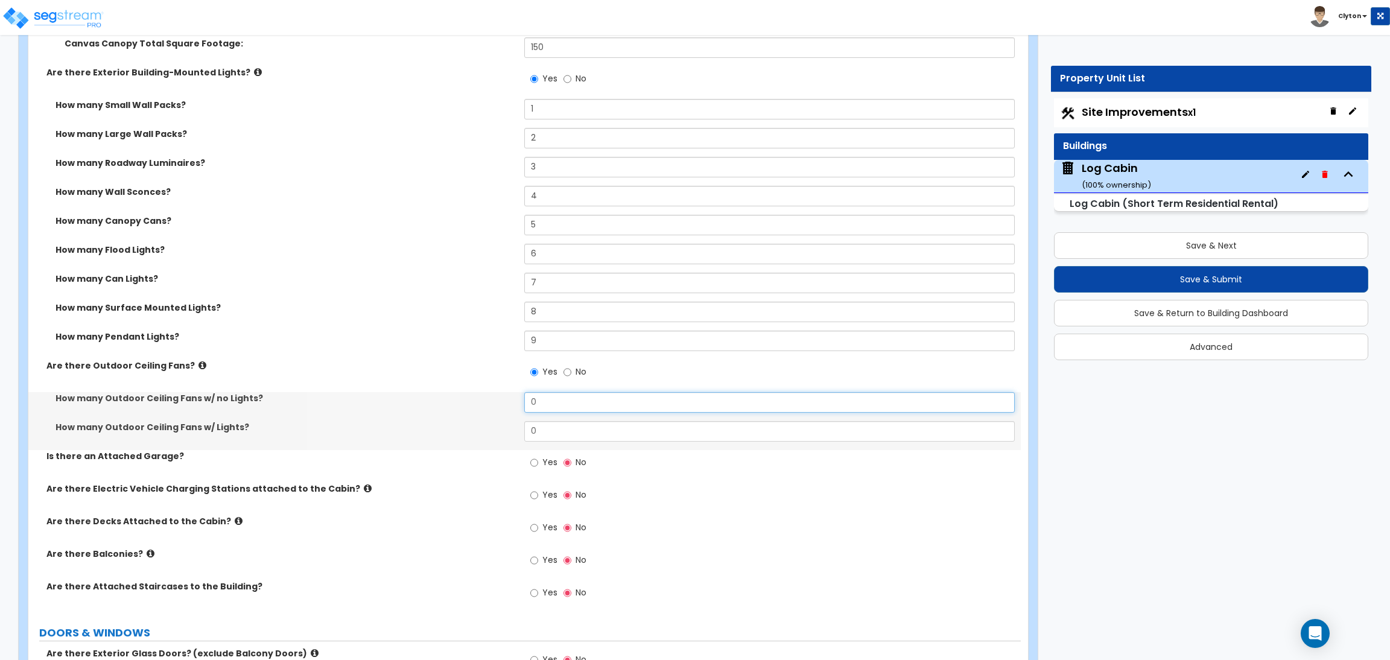
drag, startPoint x: 537, startPoint y: 399, endPoint x: 497, endPoint y: 404, distance: 40.7
click at [497, 404] on div "How many Outdoor Ceiling Fans w/ no Lights? 0" at bounding box center [524, 406] width 993 height 29
drag, startPoint x: 555, startPoint y: 434, endPoint x: 506, endPoint y: 433, distance: 49.5
click at [506, 433] on div "How many Outdoor Ceiling Fans w/ Lights? 0" at bounding box center [524, 435] width 993 height 29
click at [437, 518] on label "Are there Decks Attached to the Cabin?" at bounding box center [280, 521] width 469 height 12
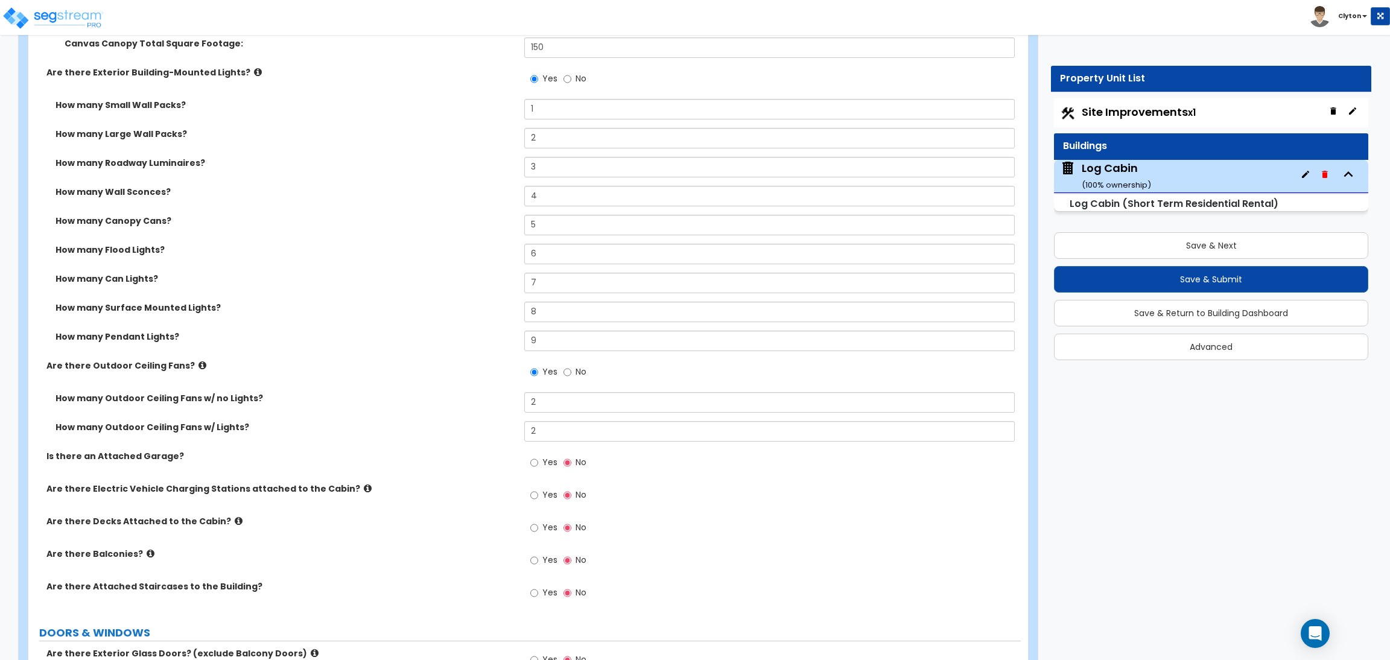
click at [378, 496] on div "Are there Electric Vehicle Charging Stations attached to the Cabin? Yes No" at bounding box center [524, 499] width 993 height 33
click at [532, 463] on input "Yes" at bounding box center [534, 462] width 8 height 13
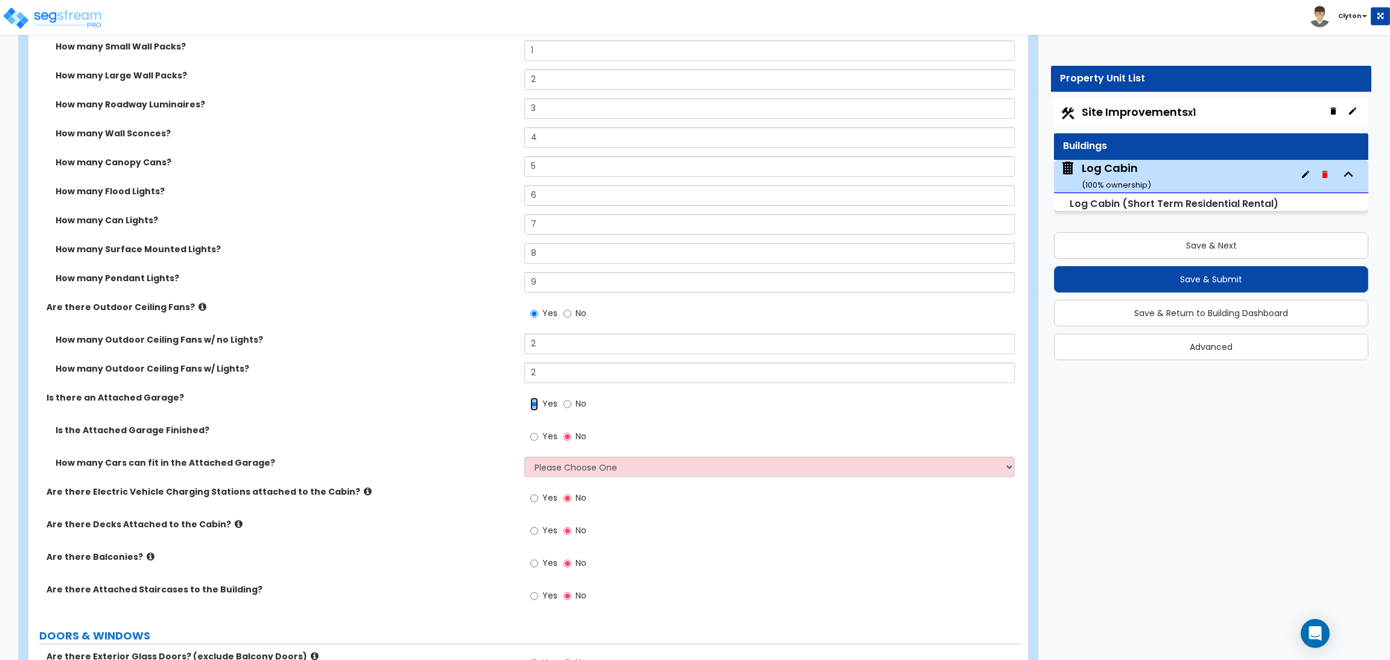
scroll to position [1158, 0]
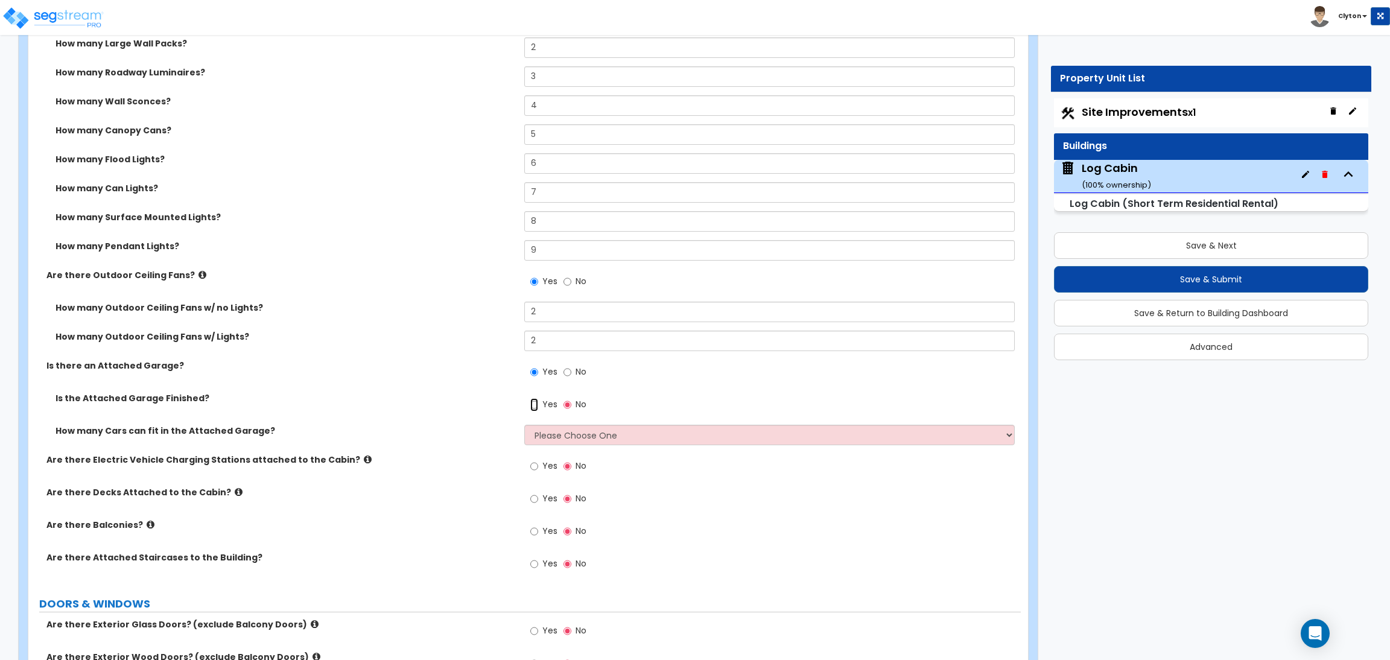
click at [535, 403] on input "Yes" at bounding box center [534, 404] width 8 height 13
click at [553, 427] on select "Please Choose One 1 2 3 4 5" at bounding box center [769, 435] width 490 height 21
click at [524, 425] on select "Please Choose One 1 2 3 4 5" at bounding box center [769, 435] width 490 height 21
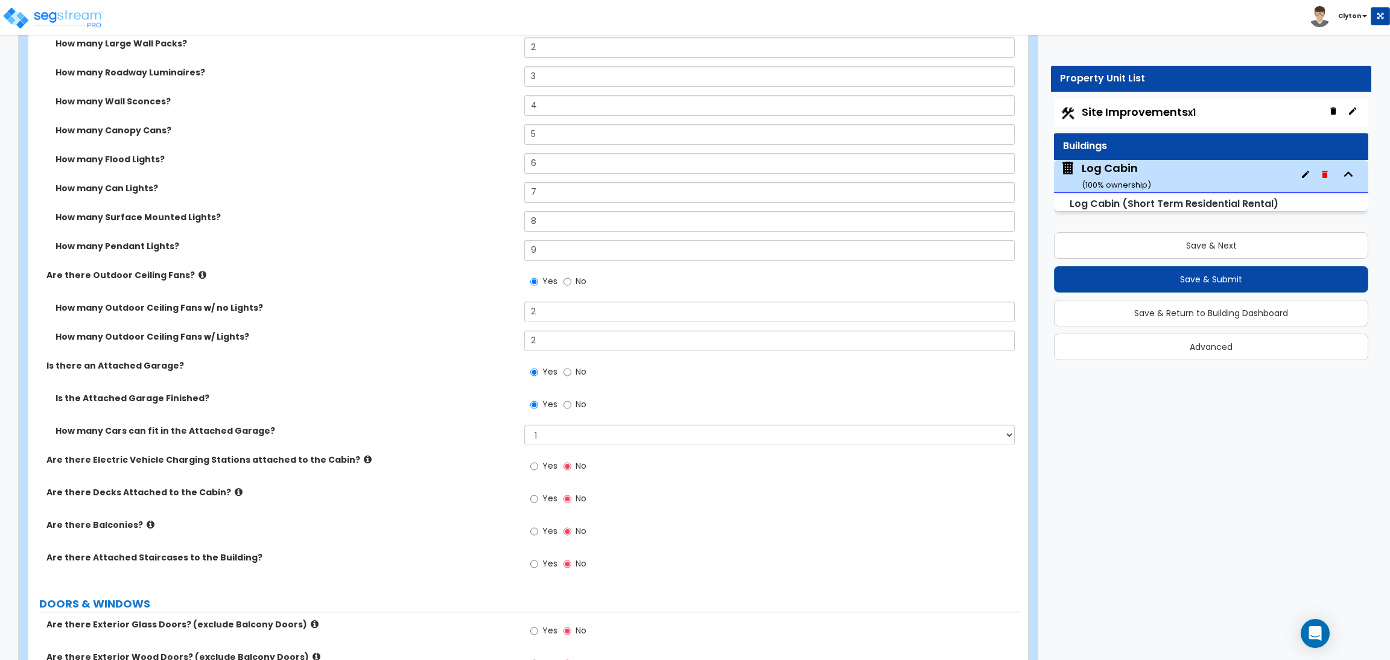
click at [443, 409] on div "Is the Attached Garage Finished? Yes No" at bounding box center [524, 408] width 993 height 33
click at [425, 430] on label "How many Cars can fit in the Attached Garage?" at bounding box center [286, 431] width 460 height 12
click at [474, 508] on div "Are there Decks Attached to the Cabin? Yes No" at bounding box center [524, 502] width 993 height 33
click at [538, 465] on input "Yes" at bounding box center [534, 466] width 8 height 13
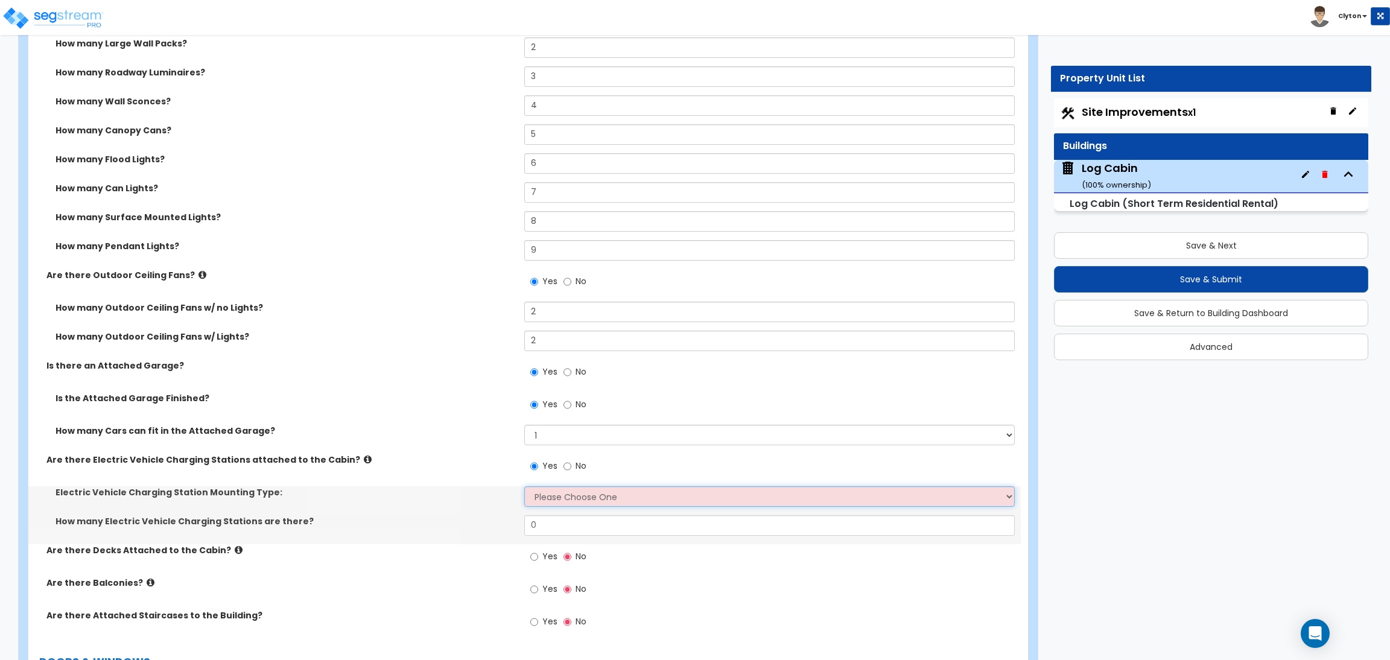
click at [538, 494] on select "Please Choose One Freestanding Wall-mounted" at bounding box center [769, 496] width 490 height 21
click at [524, 486] on select "Please Choose One Freestanding Wall-mounted" at bounding box center [769, 496] width 490 height 21
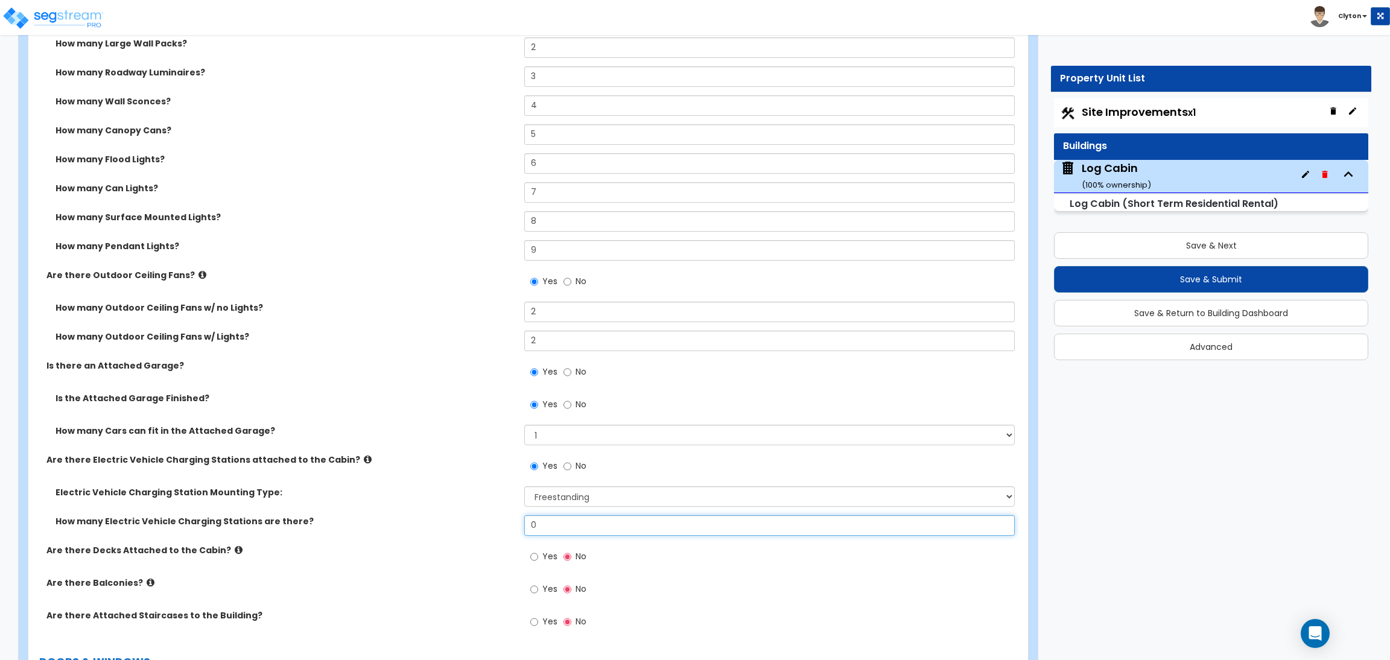
drag, startPoint x: 530, startPoint y: 528, endPoint x: 476, endPoint y: 534, distance: 54.6
click at [476, 534] on div "How many Electric Vehicle Charging Stations are there? 0" at bounding box center [524, 529] width 993 height 29
click at [476, 534] on div "How many Electric Vehicle Charging Stations are there? 3" at bounding box center [524, 529] width 993 height 29
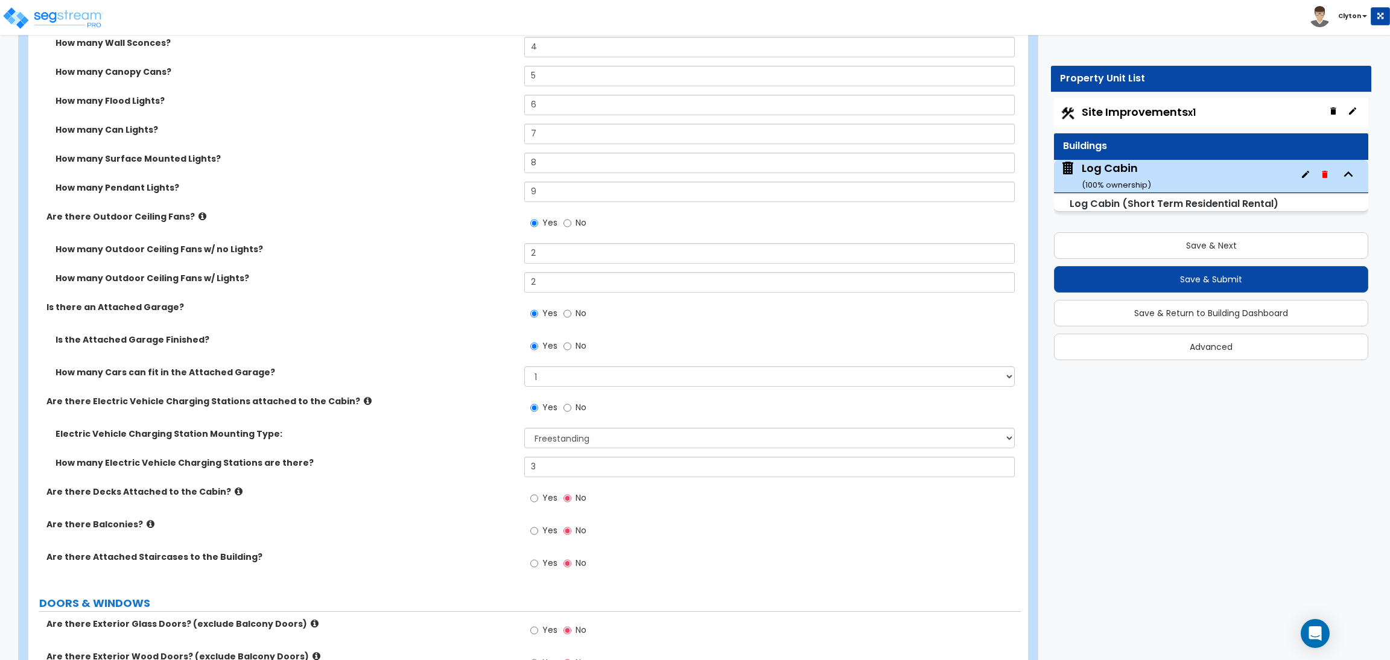
scroll to position [1248, 0]
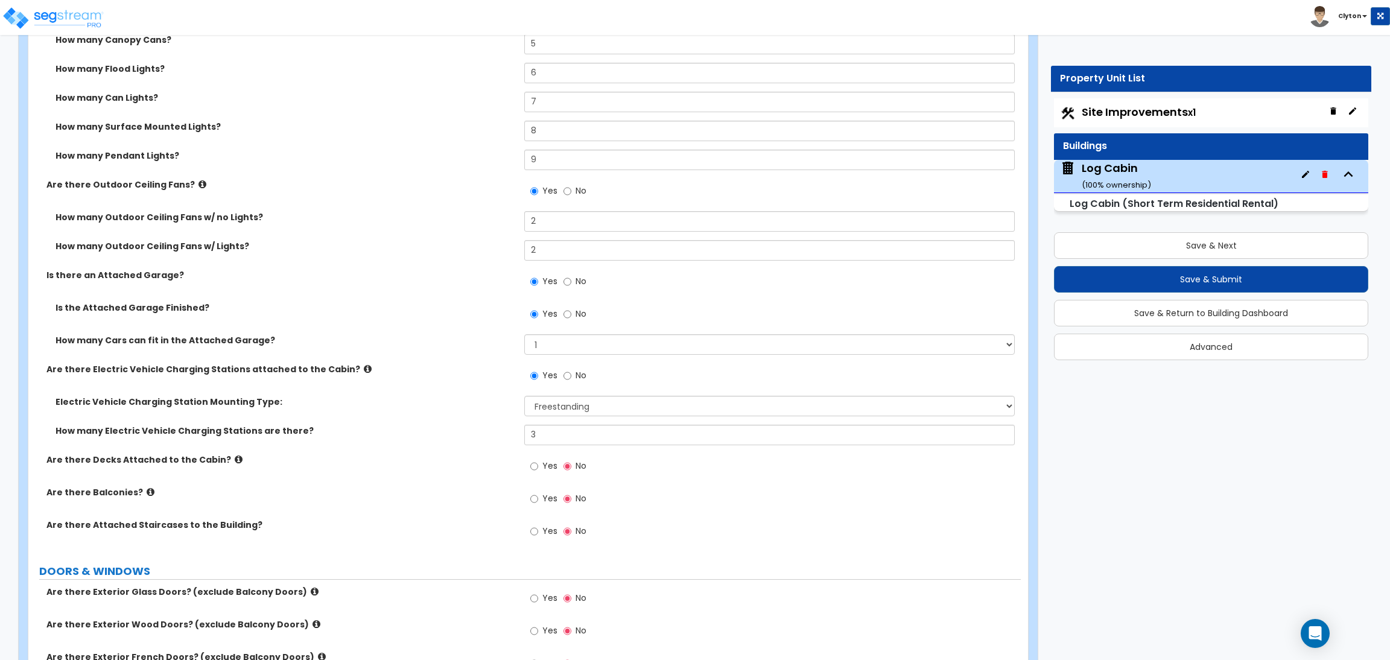
click at [393, 196] on div "Are there Outdoor Ceiling Fans? Yes No" at bounding box center [524, 195] width 993 height 33
click at [631, 124] on input "8" at bounding box center [769, 131] width 490 height 21
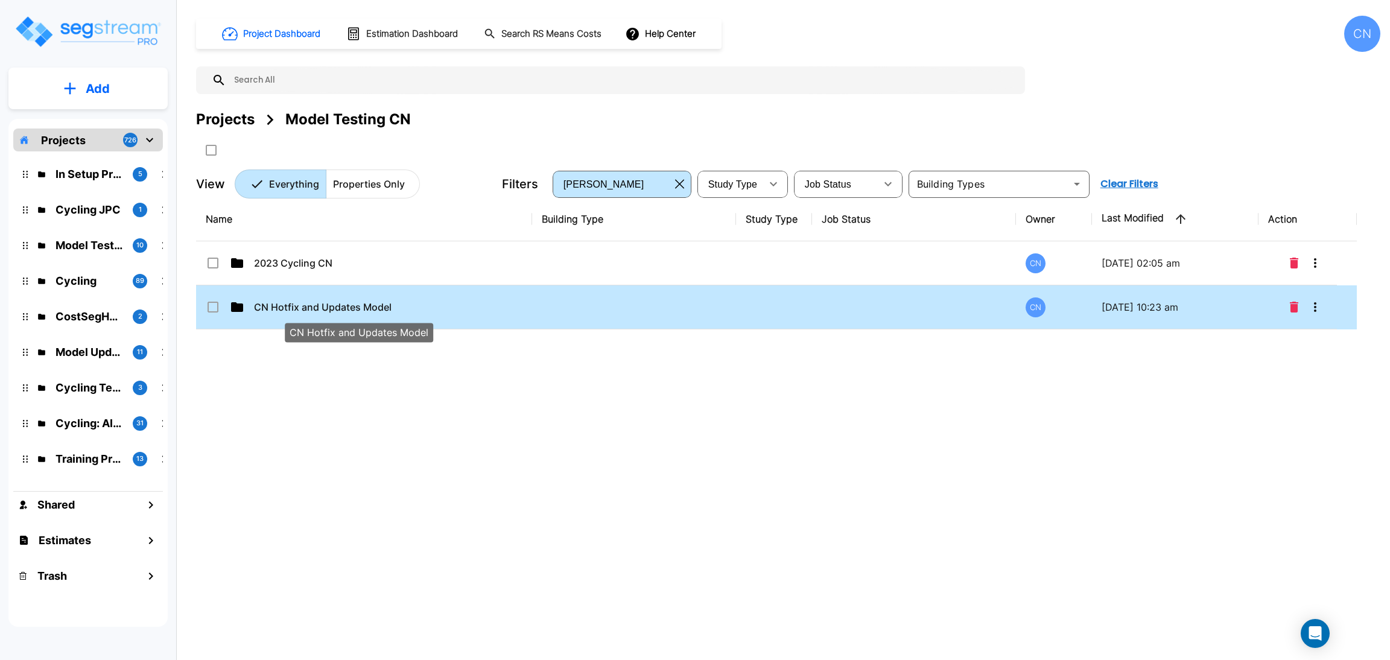
click at [316, 300] on p "CN Hotfix and Updates Model" at bounding box center [358, 307] width 208 height 14
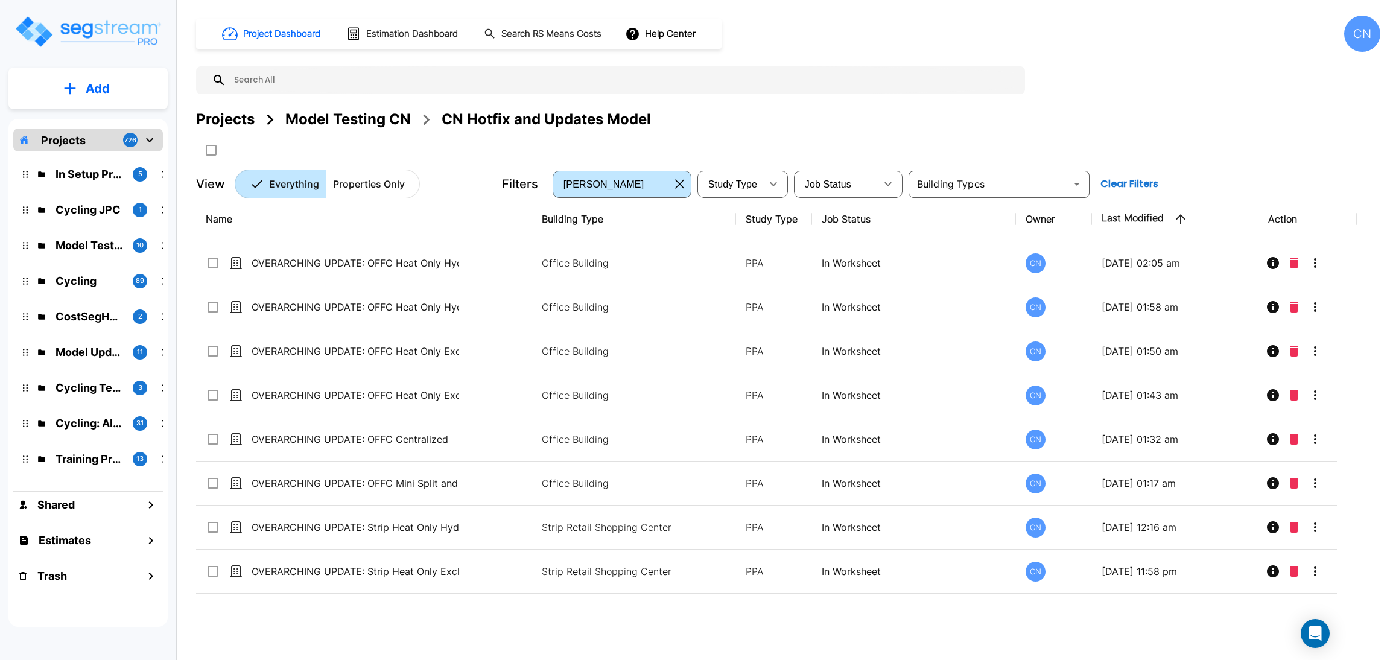
click at [947, 144] on div "Projects Model Testing CN CN Hotfix and Updates Model" at bounding box center [788, 134] width 1185 height 51
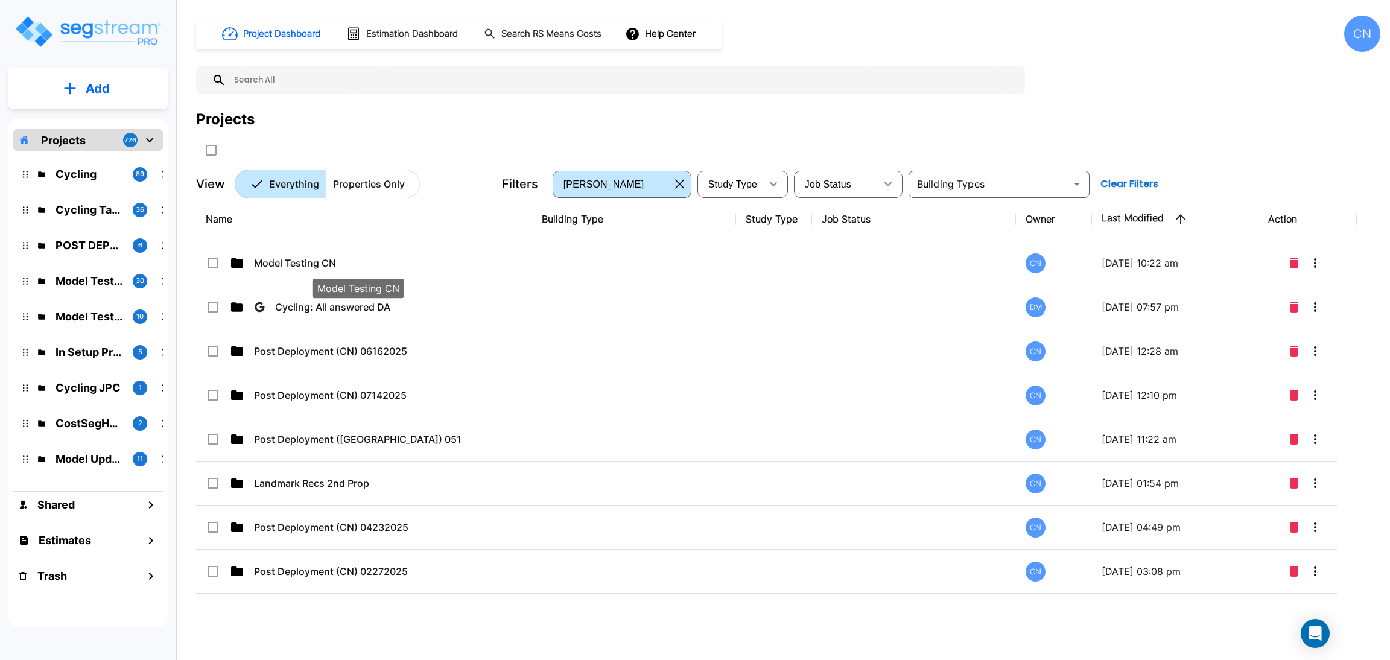
drag, startPoint x: 328, startPoint y: 261, endPoint x: 1360, endPoint y: 298, distance: 1032.6
click at [328, 261] on p "Model Testing CN" at bounding box center [358, 263] width 208 height 14
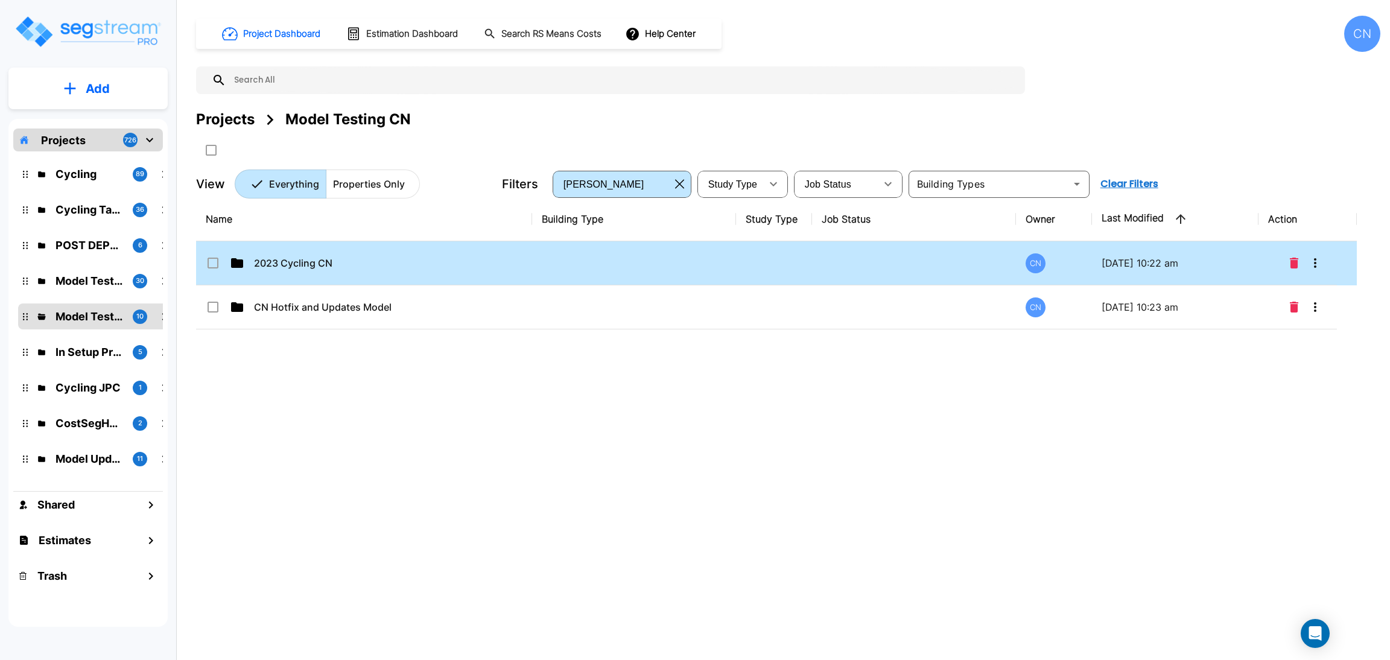
click at [326, 272] on td "2023 Cycling CN" at bounding box center [364, 263] width 336 height 44
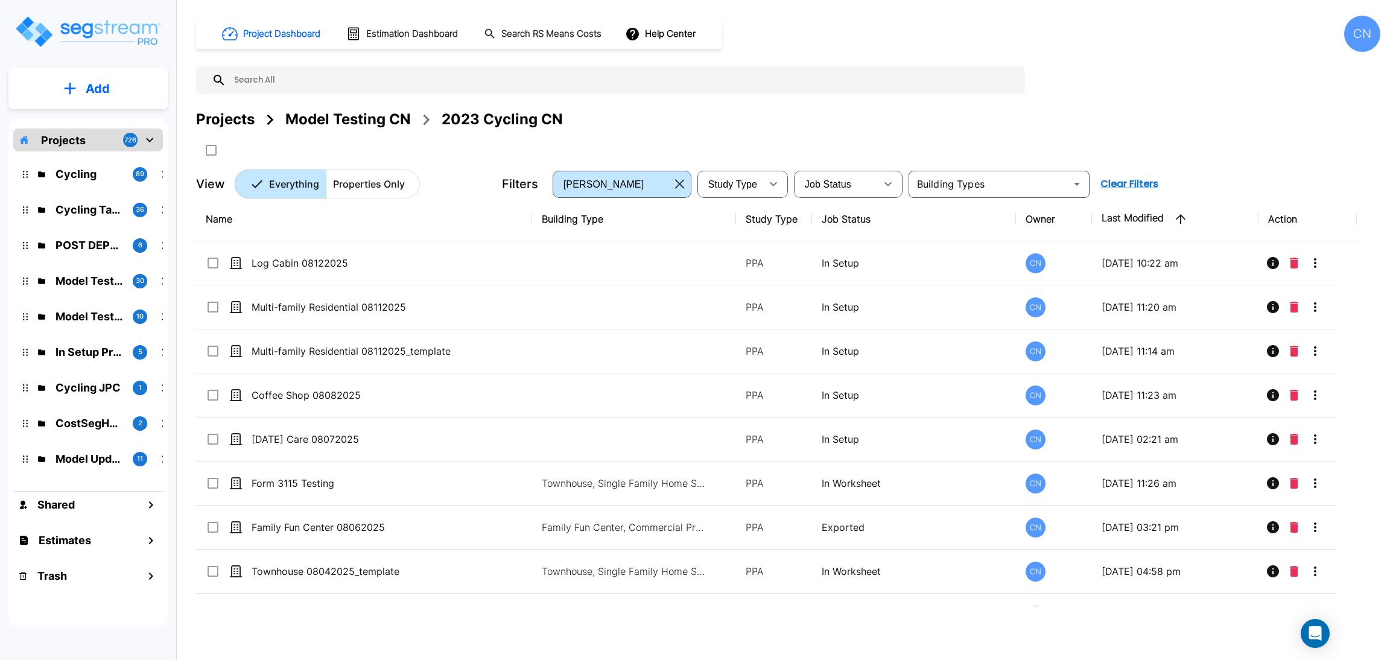
click at [335, 119] on div "Model Testing CN" at bounding box center [348, 120] width 126 height 22
click at [241, 123] on div "Projects" at bounding box center [225, 120] width 59 height 22
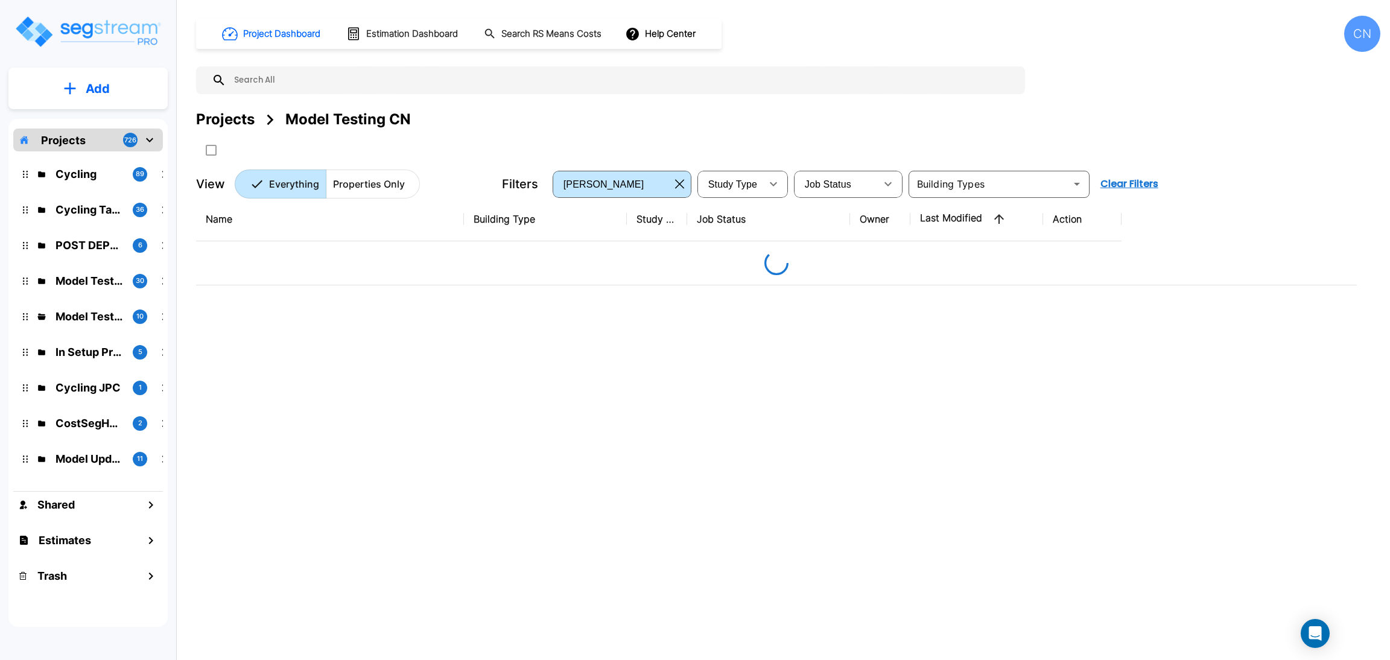
click at [237, 119] on div "Projects" at bounding box center [225, 120] width 59 height 22
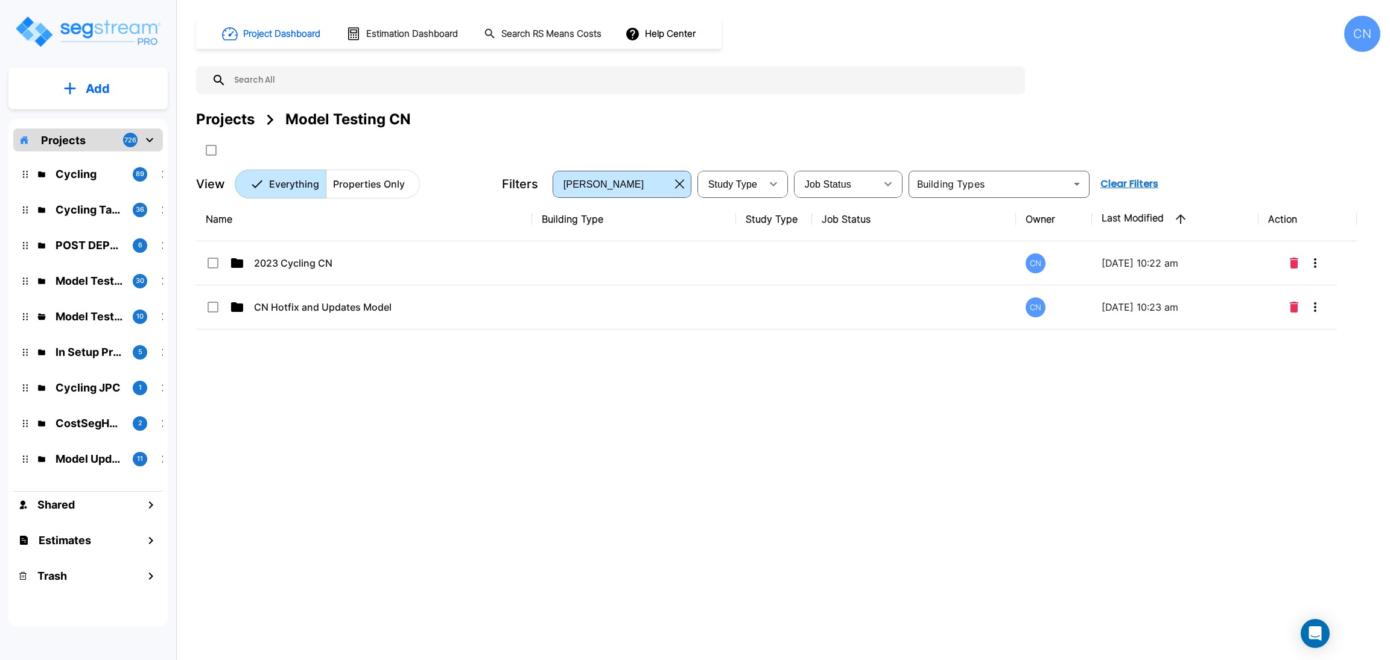
click at [231, 117] on div "Projects" at bounding box center [225, 120] width 59 height 22
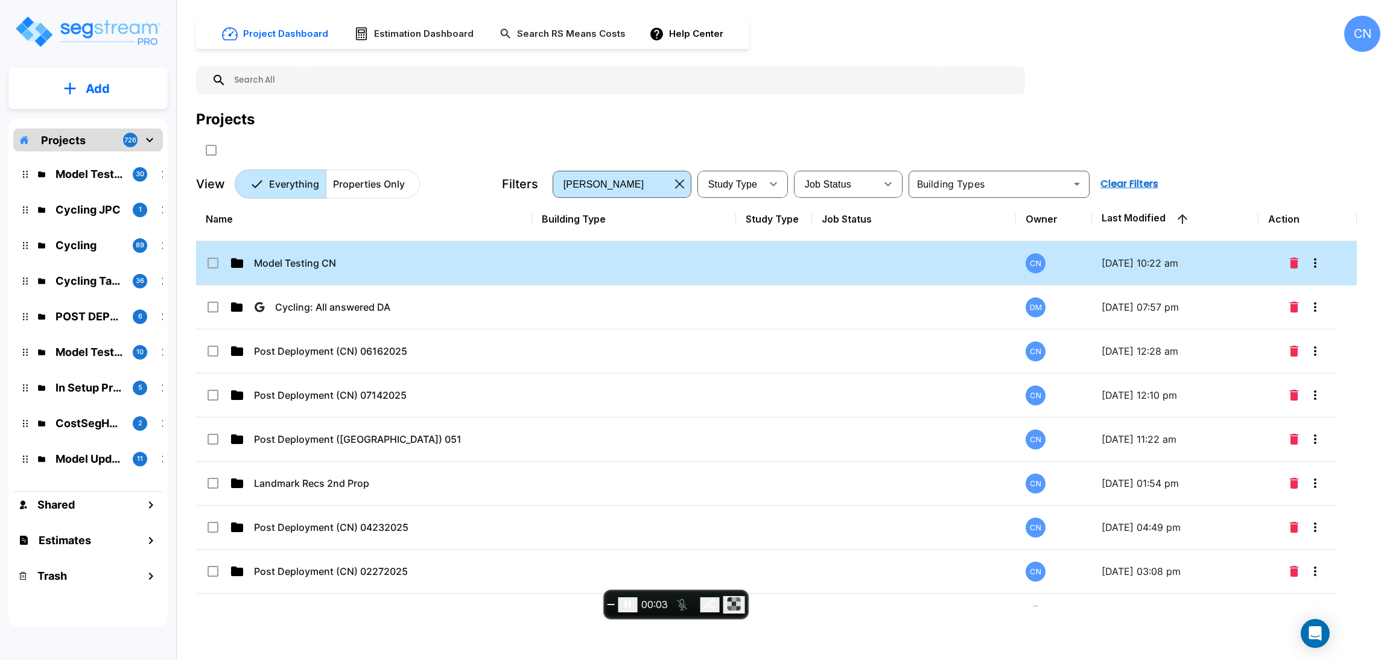
click at [277, 271] on td "Model Testing CN" at bounding box center [364, 263] width 336 height 44
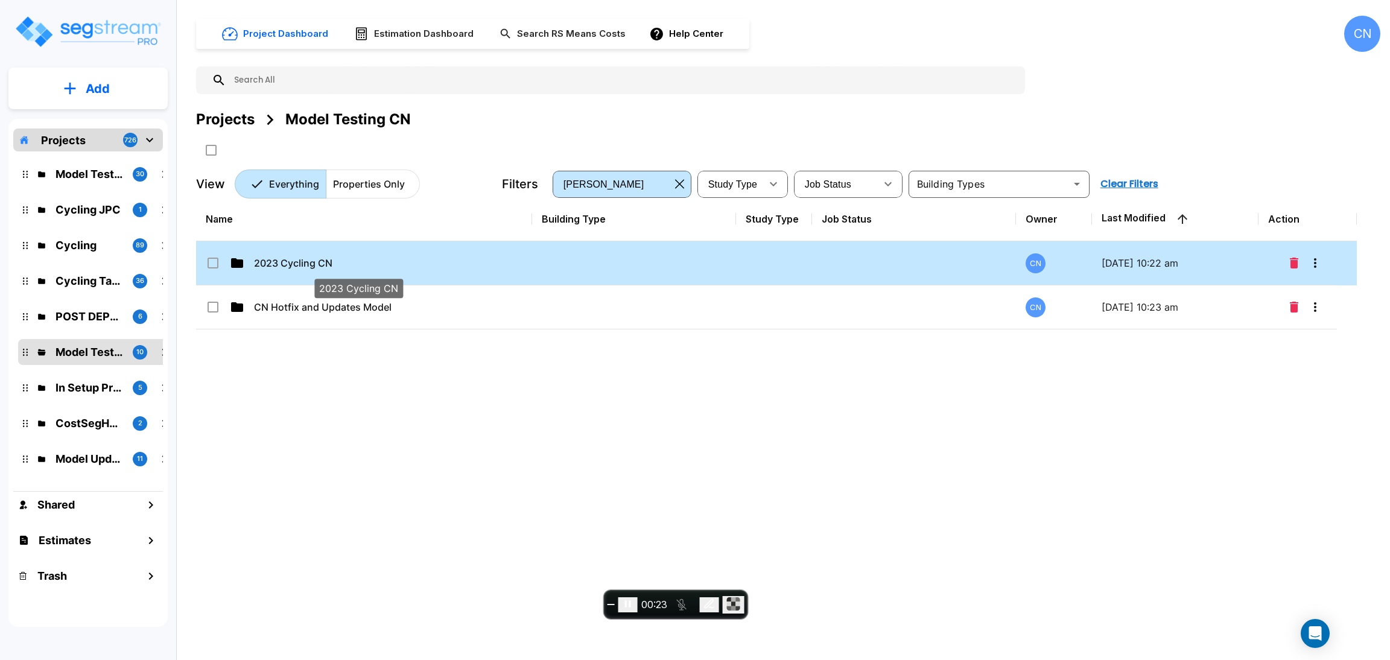
click at [296, 262] on p "2023 Cycling CN" at bounding box center [358, 263] width 208 height 14
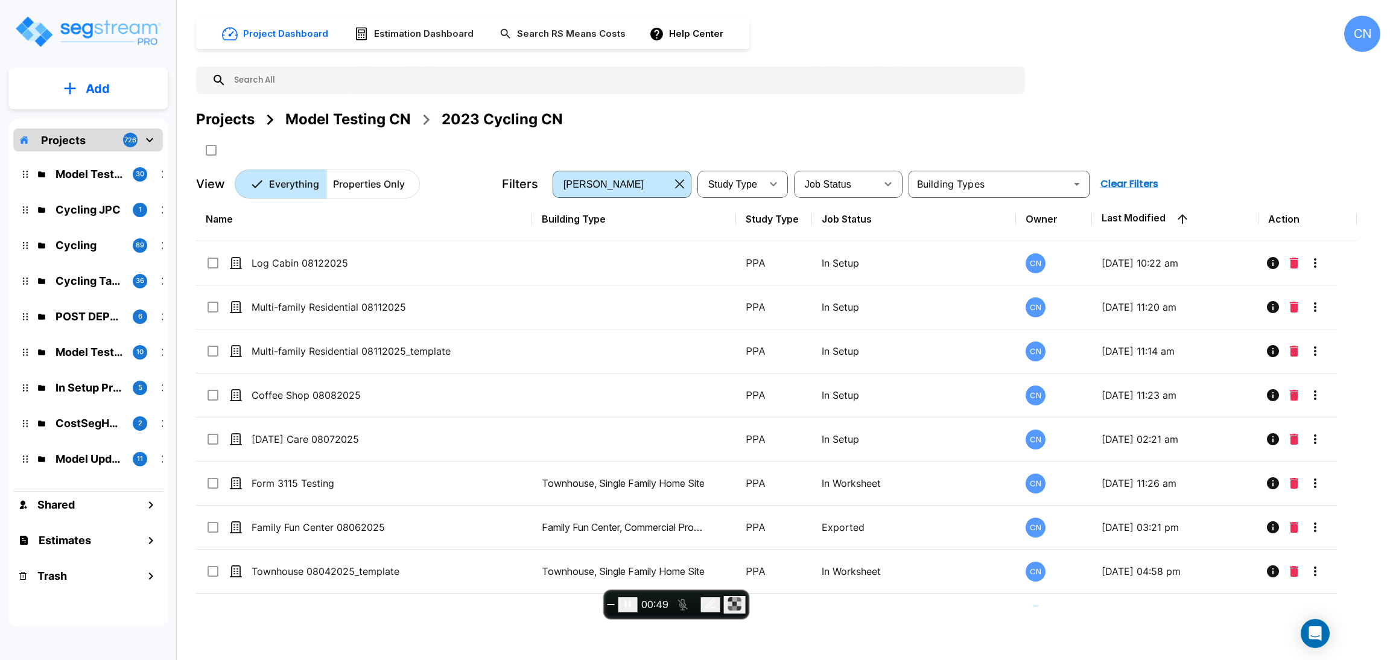
click at [375, 120] on div "Model Testing CN" at bounding box center [348, 120] width 126 height 22
click at [220, 121] on div "Projects" at bounding box center [225, 120] width 59 height 22
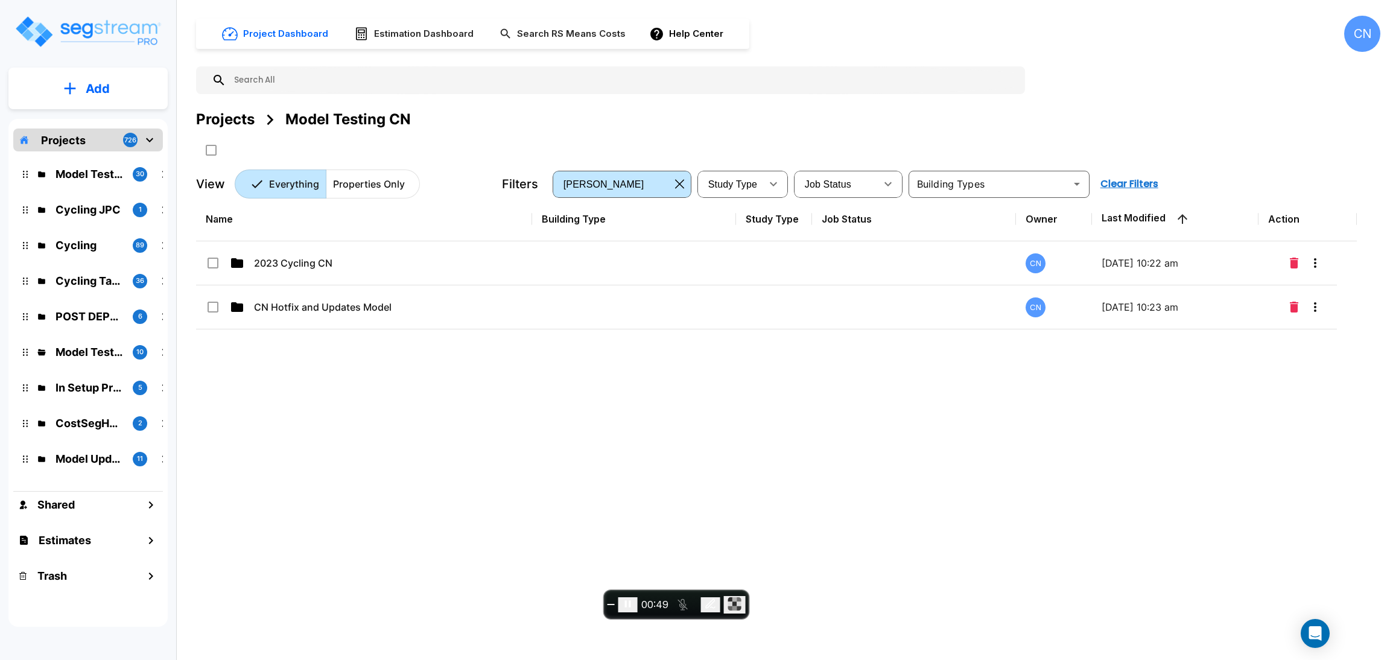
click at [498, 120] on div "Projects Model Testing CN" at bounding box center [788, 120] width 1185 height 22
click at [236, 114] on div "Projects" at bounding box center [225, 120] width 59 height 22
click at [224, 123] on div "Projects" at bounding box center [225, 120] width 59 height 22
click at [238, 119] on div "Projects" at bounding box center [225, 120] width 59 height 22
click at [611, 605] on span "End recording" at bounding box center [611, 605] width 0 height 0
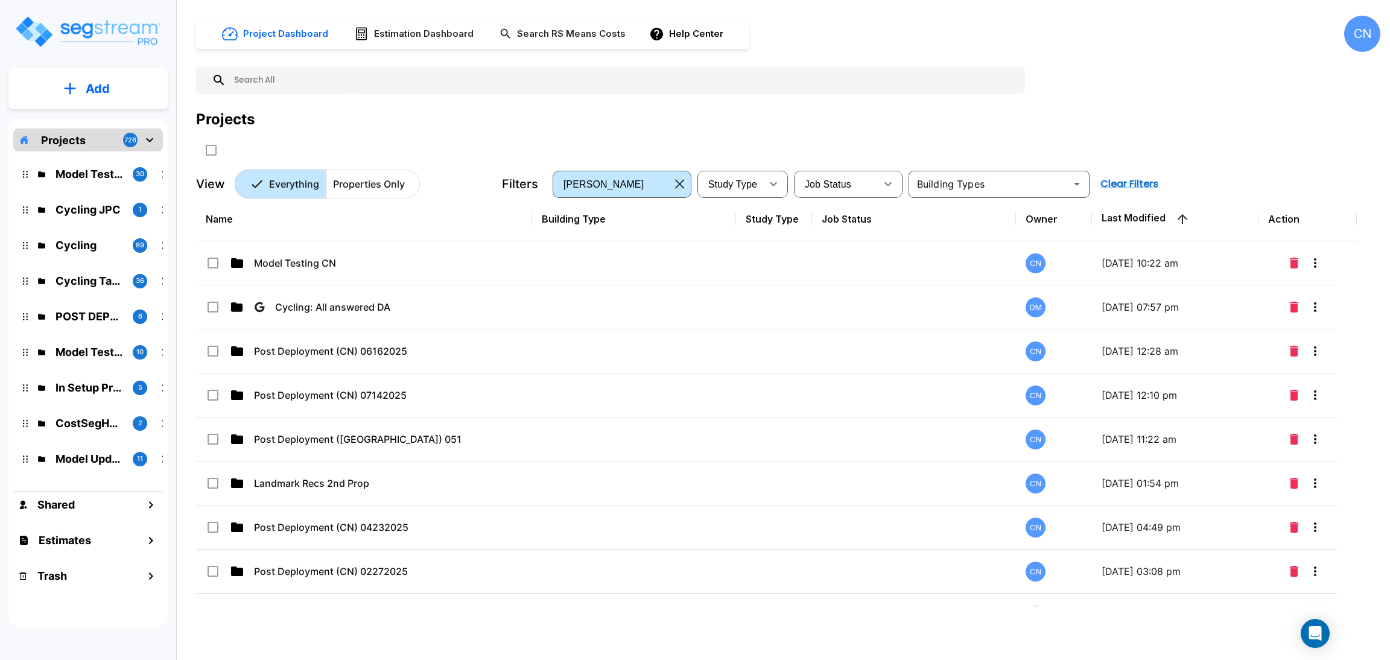
click at [1297, 130] on div "Projects" at bounding box center [788, 120] width 1185 height 22
click at [1124, 107] on div "Project Dashboard Estimation Dashboard Search RS Means Costs Help Center CN Pro…" at bounding box center [788, 107] width 1185 height 183
click at [1093, 126] on div "Projects" at bounding box center [788, 120] width 1185 height 22
click at [1012, 134] on div "Projects" at bounding box center [788, 134] width 1185 height 51
click at [1070, 127] on div "Projects" at bounding box center [788, 120] width 1185 height 22
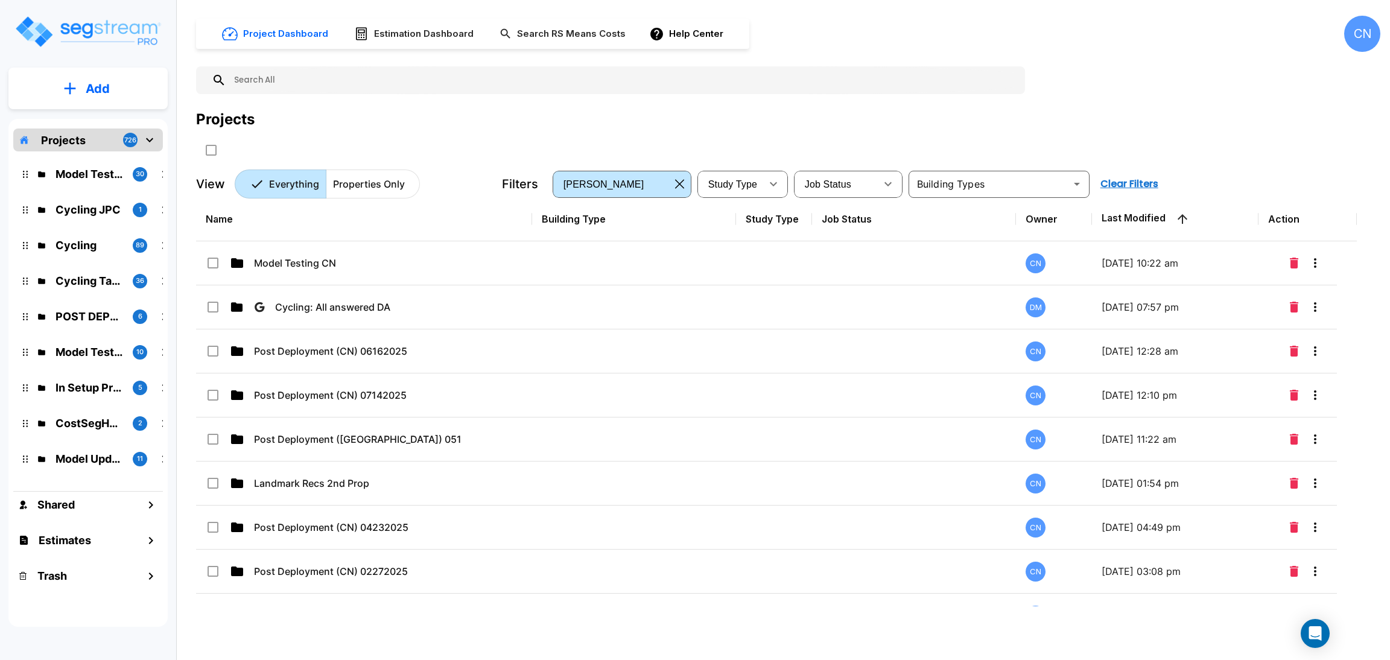
click at [1124, 141] on div "Projects" at bounding box center [788, 134] width 1185 height 51
click at [1116, 152] on div "Projects" at bounding box center [788, 134] width 1185 height 51
drag, startPoint x: 1301, startPoint y: 108, endPoint x: 1291, endPoint y: 103, distance: 10.6
click div "Project Dashboard Estimation Dashboard Search RS Means Costs Help Center CN Pro…"
